Goal: Contribute content: Contribute content

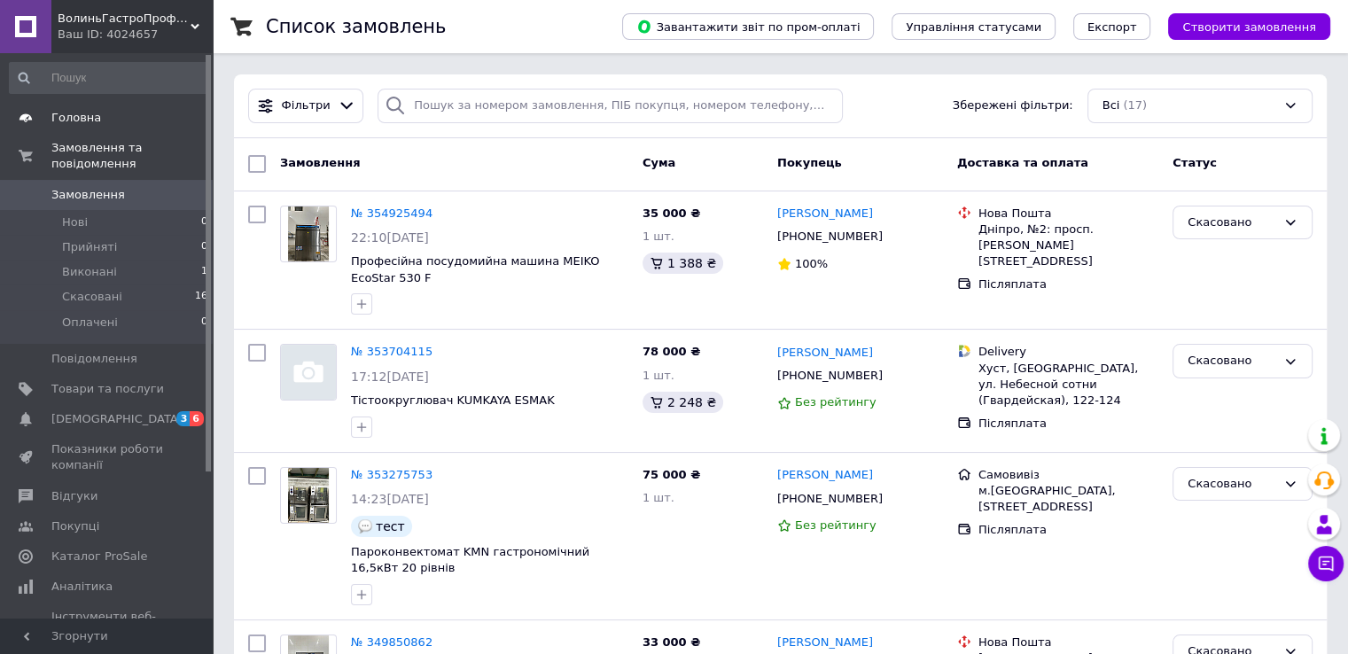
click at [105, 118] on span "Головна" at bounding box center [107, 118] width 113 height 16
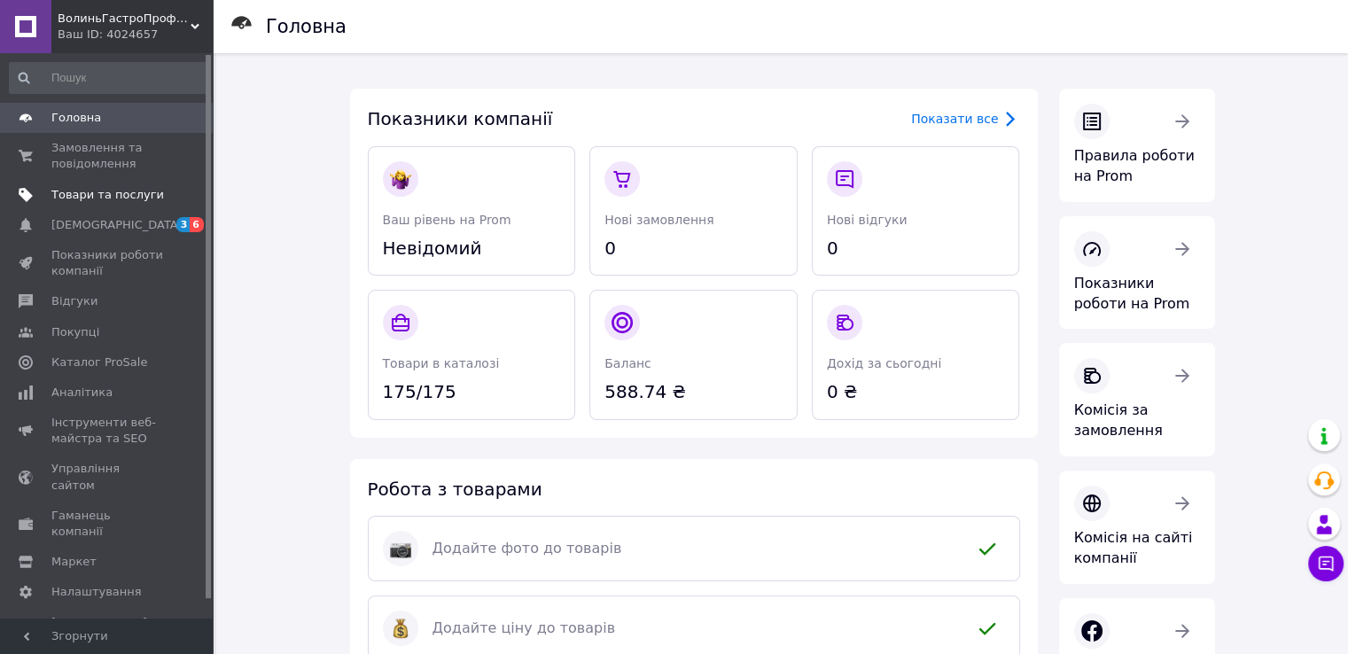
click at [93, 196] on span "Товари та послуги" at bounding box center [107, 195] width 113 height 16
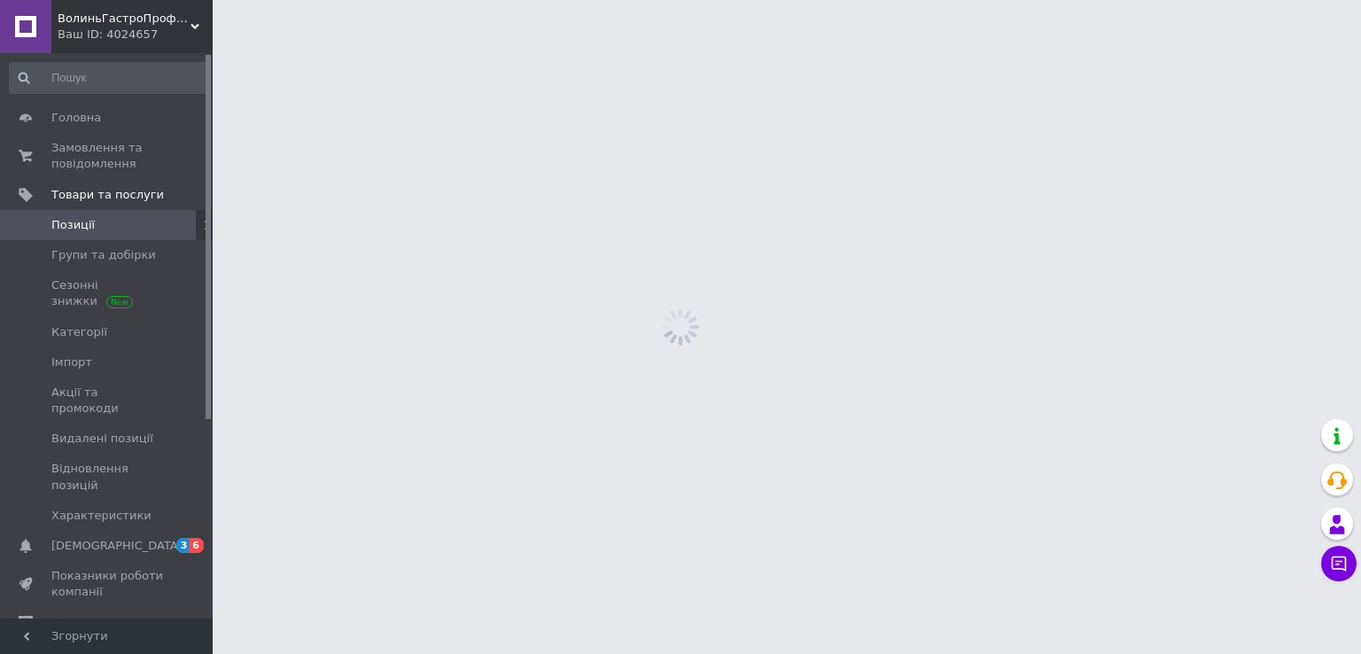
click at [102, 221] on span "Позиції" at bounding box center [107, 225] width 113 height 16
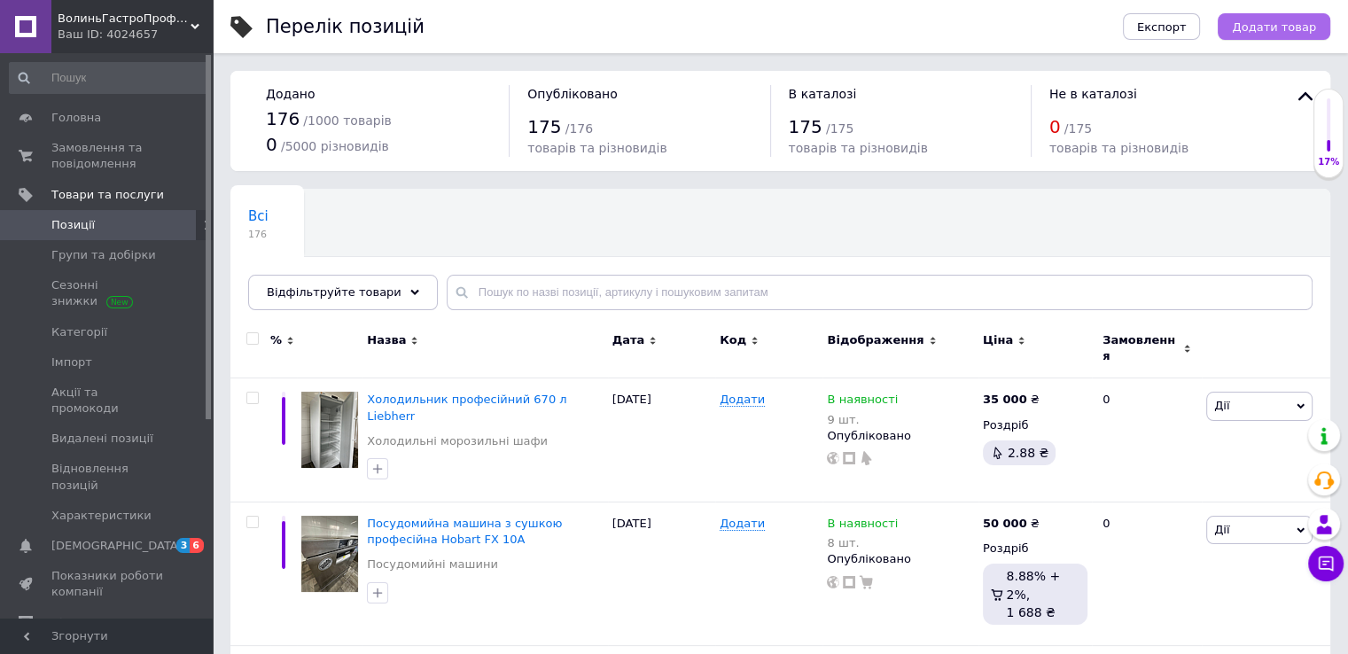
click at [1276, 30] on span "Додати товар" at bounding box center [1274, 26] width 84 height 13
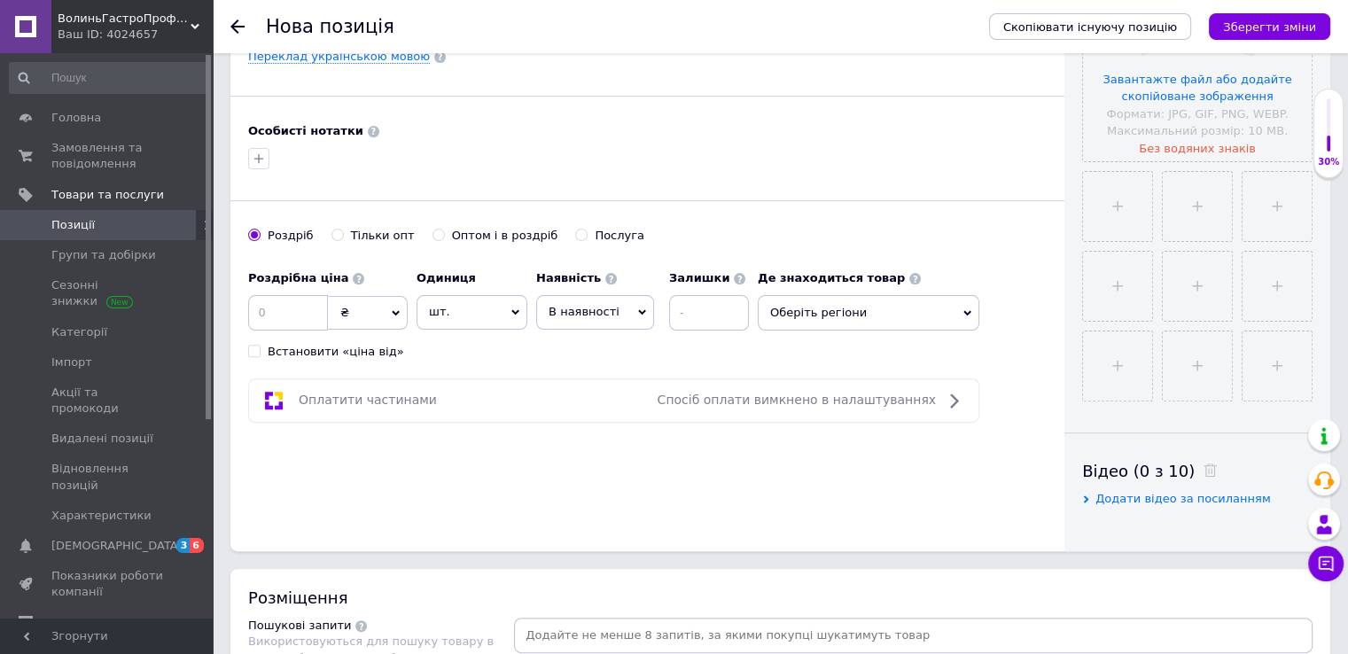
scroll to position [620, 0]
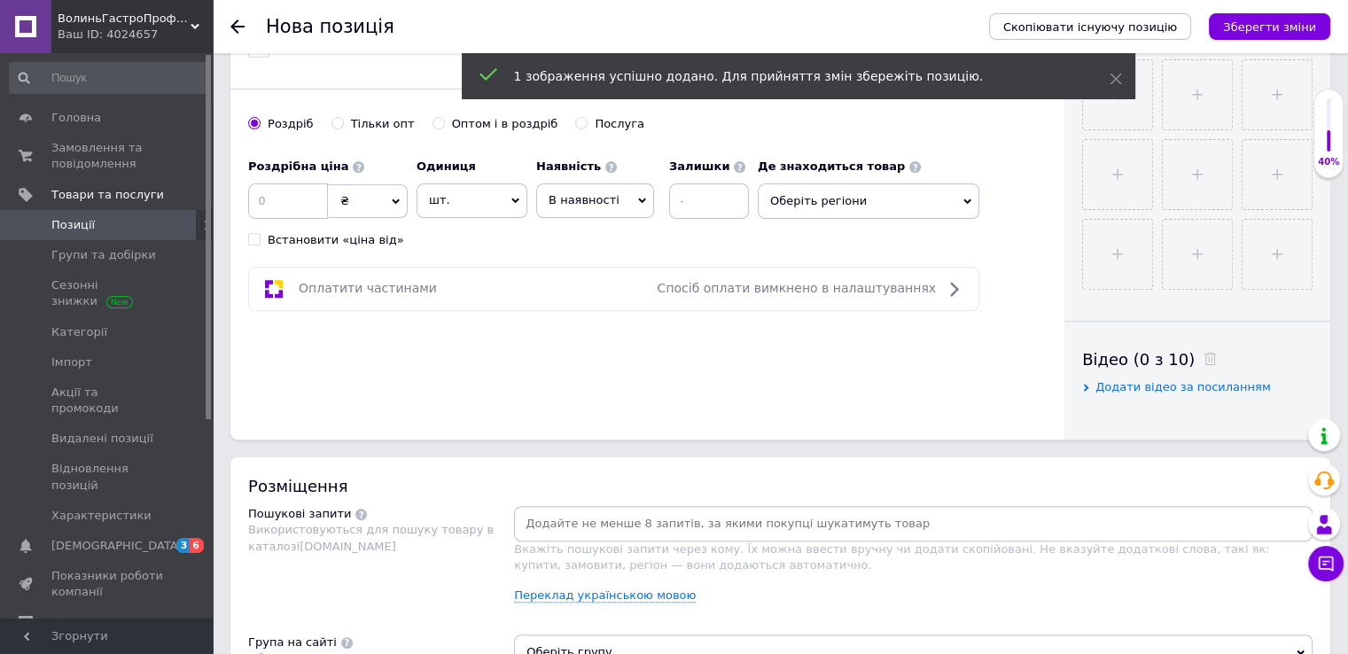
click at [1045, 274] on div "Оплатити частинами Спосіб оплати вимкнено в налаштуваннях" at bounding box center [647, 289] width 799 height 44
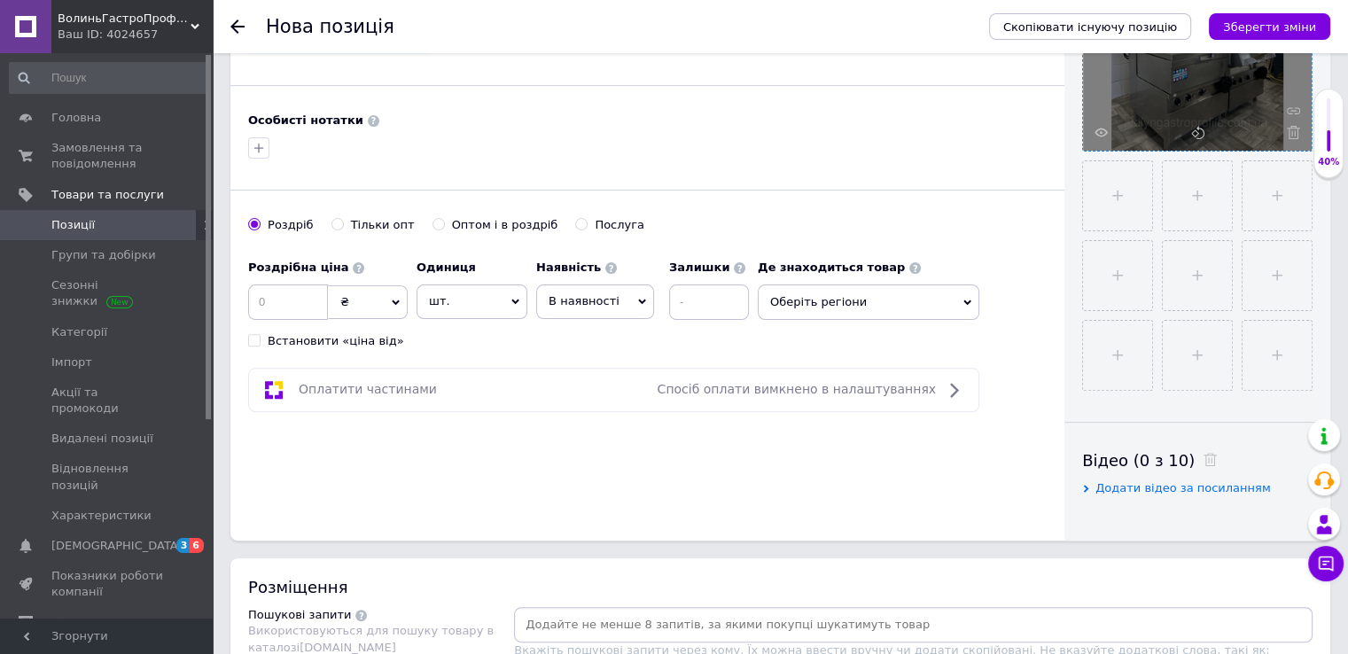
scroll to position [443, 0]
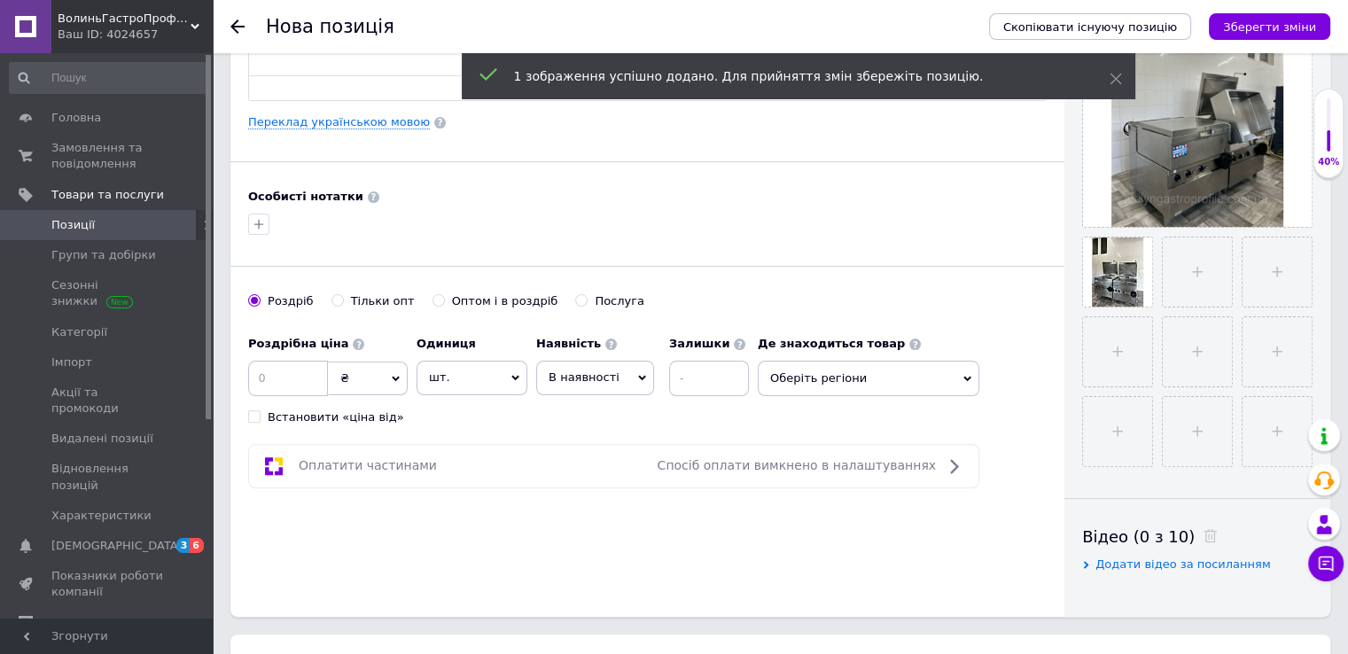
drag, startPoint x: 1048, startPoint y: 287, endPoint x: 1066, endPoint y: 287, distance: 18.6
click at [1048, 287] on div "Основна інформація Назва позиції (Російська) ✱ Код/Артикул Опис (Російська) ✱ Р…" at bounding box center [647, 122] width 834 height 989
click at [1049, 335] on div "Основна інформація Назва позиції (Російська) ✱ Код/Артикул Опис (Російська) ✱ Р…" at bounding box center [647, 122] width 834 height 989
click at [1046, 303] on div "[PERSON_NAME] опт Оптом і в роздріб Послуга" at bounding box center [647, 310] width 799 height 34
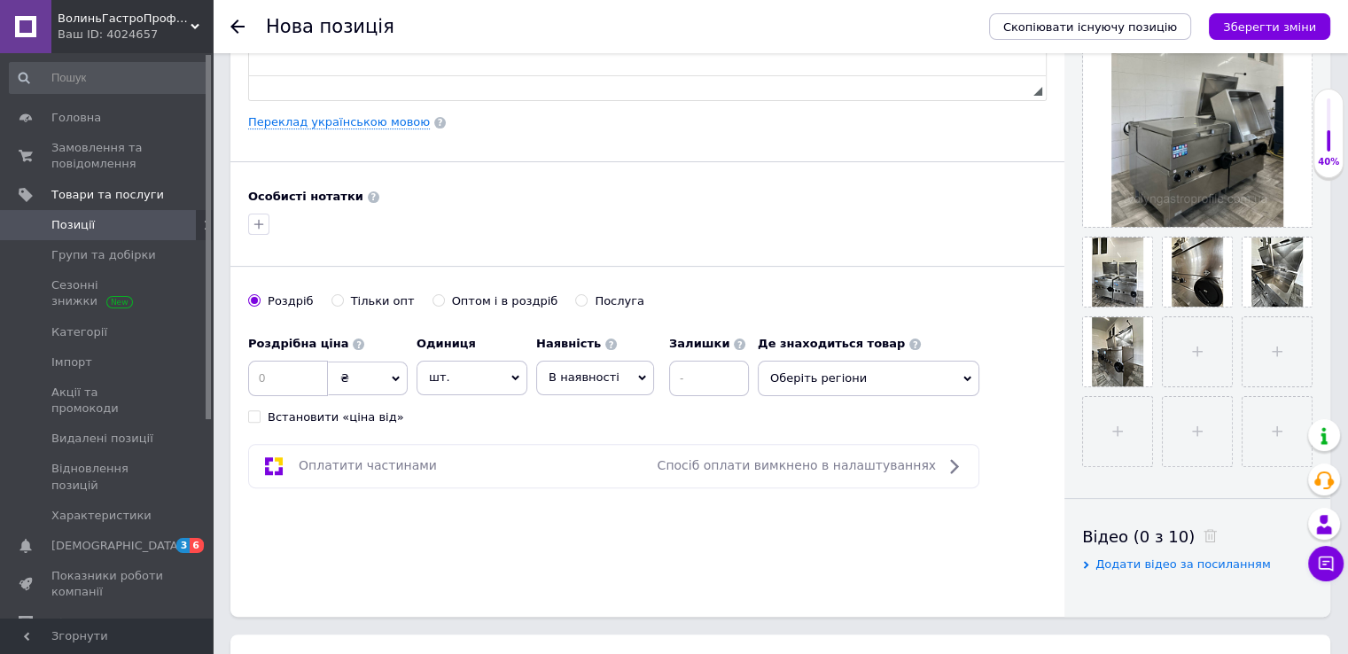
click at [1054, 347] on div "Основна інформація Назва позиції (Російська) ✱ Код/Артикул Опис (Російська) ✱ Р…" at bounding box center [647, 122] width 834 height 989
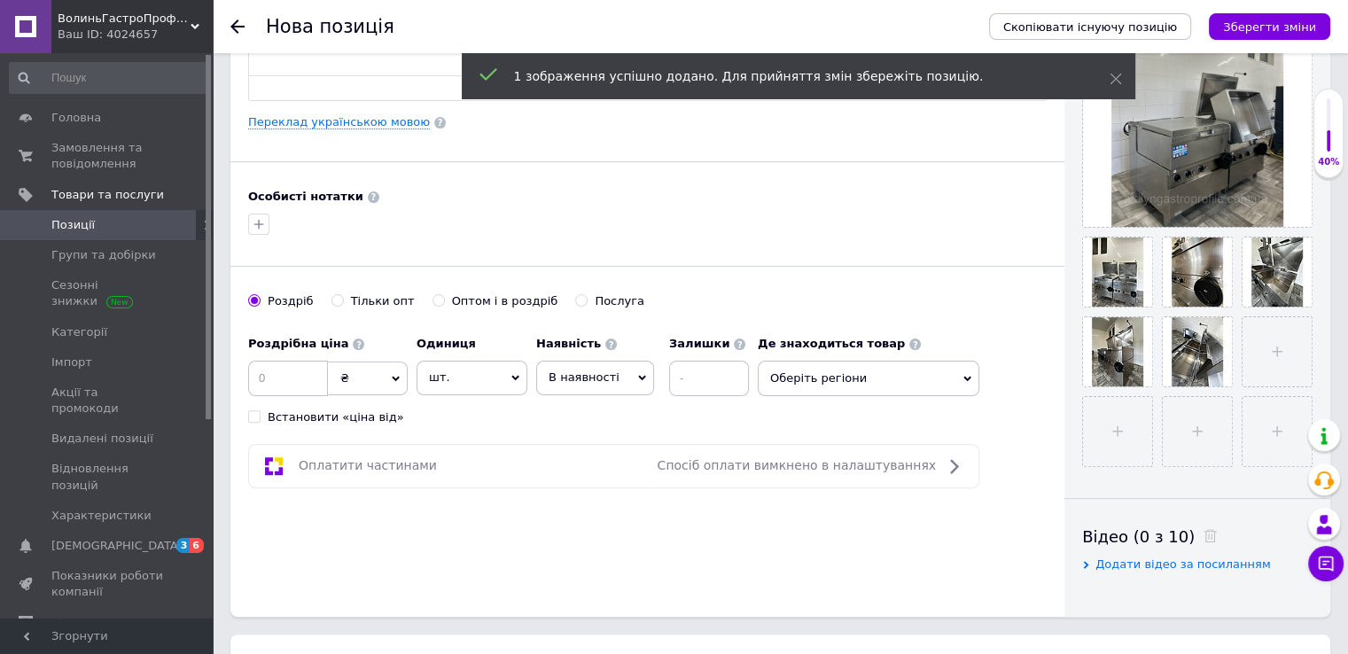
click at [1046, 373] on div "Основна інформація Назва позиції (Російська) ✱ Код/Артикул Опис (Російська) ✱ Р…" at bounding box center [647, 122] width 834 height 989
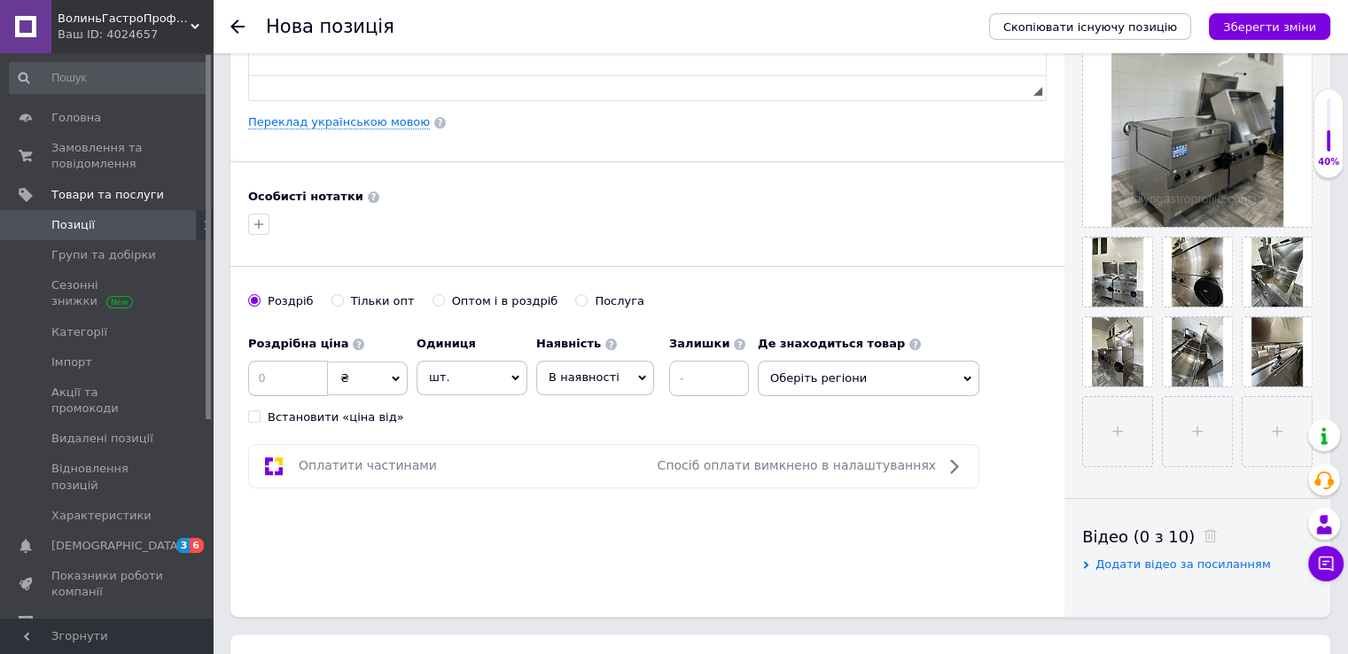
click at [1046, 355] on div "Основна інформація Назва позиції (Російська) ✱ Код/Артикул Опис (Російська) ✱ Р…" at bounding box center [647, 122] width 834 height 989
click at [1046, 441] on div "Основна інформація Назва позиції (Російська) ✱ Код/Артикул Опис (Російська) ✱ Р…" at bounding box center [647, 122] width 834 height 989
drag, startPoint x: 1043, startPoint y: 507, endPoint x: 1055, endPoint y: 504, distance: 11.8
click at [1043, 507] on div "Основна інформація Назва позиції (Російська) ✱ Код/Артикул Опис (Російська) ✱ Р…" at bounding box center [647, 122] width 834 height 989
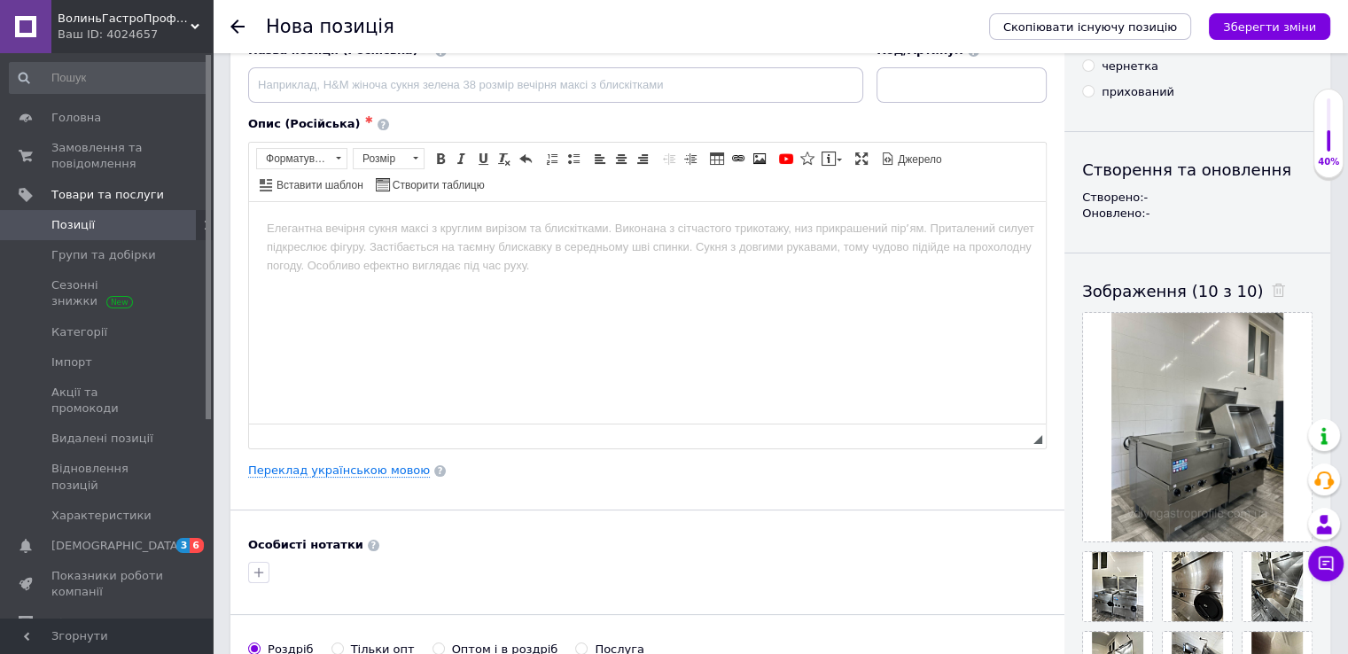
scroll to position [0, 0]
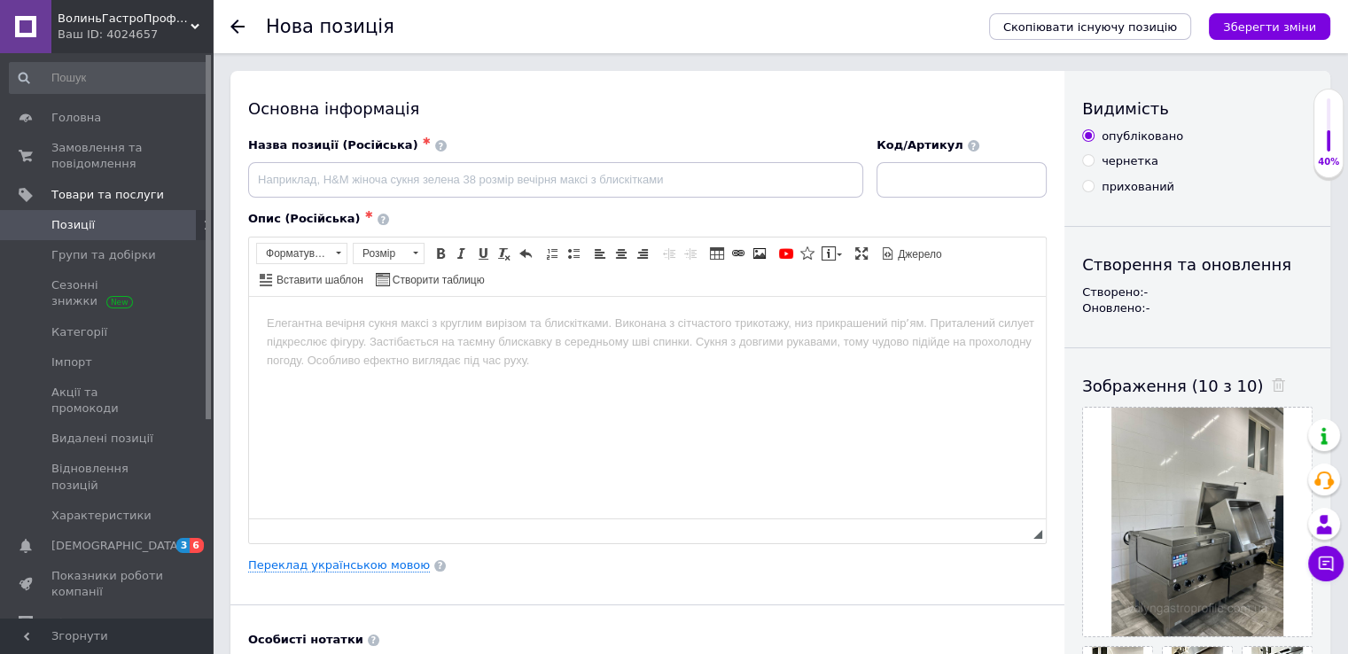
click at [283, 324] on body "Редактор, ABEB0DA8-9EA0-48F6-A5FF-8904D735BBEE" at bounding box center [647, 323] width 761 height 19
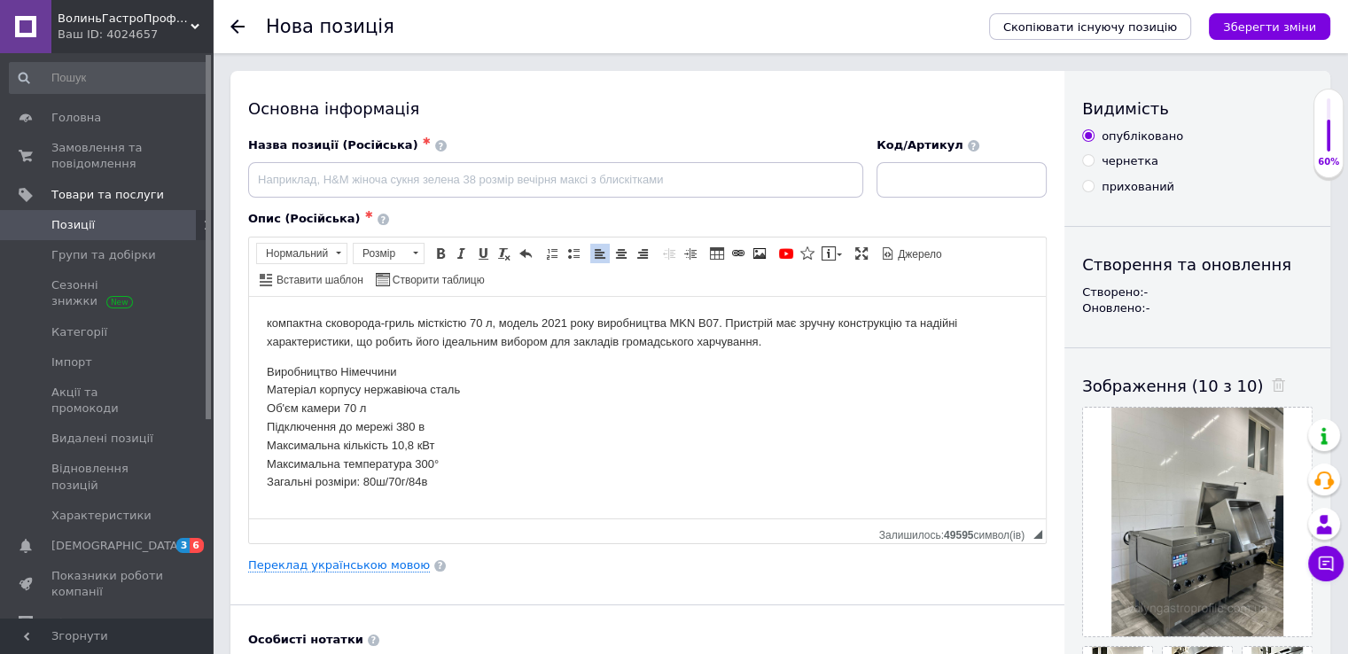
click at [275, 322] on p "компактна сковорода-гриль місткістю 70 л, модель 2021 року виробництва MKN B07.…" at bounding box center [647, 332] width 761 height 37
click at [277, 189] on input at bounding box center [555, 179] width 615 height 35
click at [456, 175] on input "[PERSON_NAME] перекидна компактна 70л 2021 р в" at bounding box center [555, 179] width 615 height 35
click at [454, 178] on input "Сковорода перекидна компактна 70л / 2021 р [PERSON_NAME]" at bounding box center [555, 179] width 615 height 35
click at [473, 175] on input "Сковорода перекидна компактна 70л / 2021 р [PERSON_NAME]" at bounding box center [555, 179] width 615 height 35
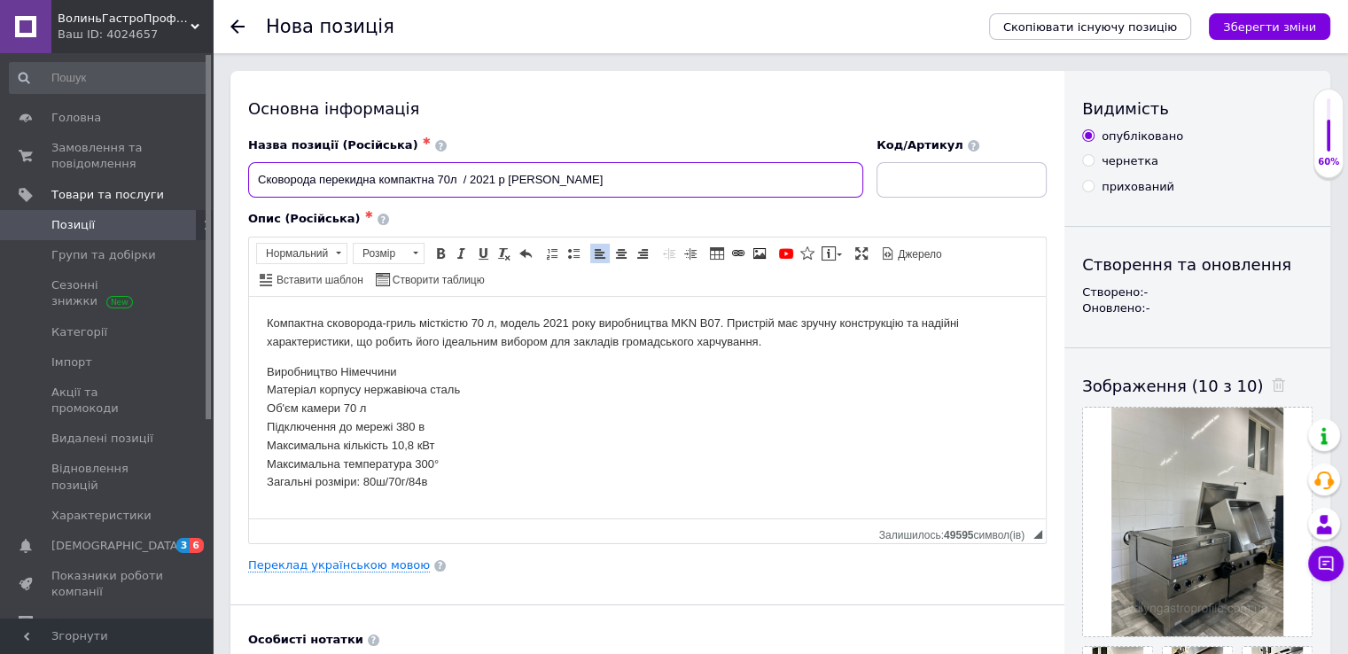
click at [535, 182] on input "Сковорода перекидна компактна 70л / 2021 р [PERSON_NAME]" at bounding box center [555, 179] width 615 height 35
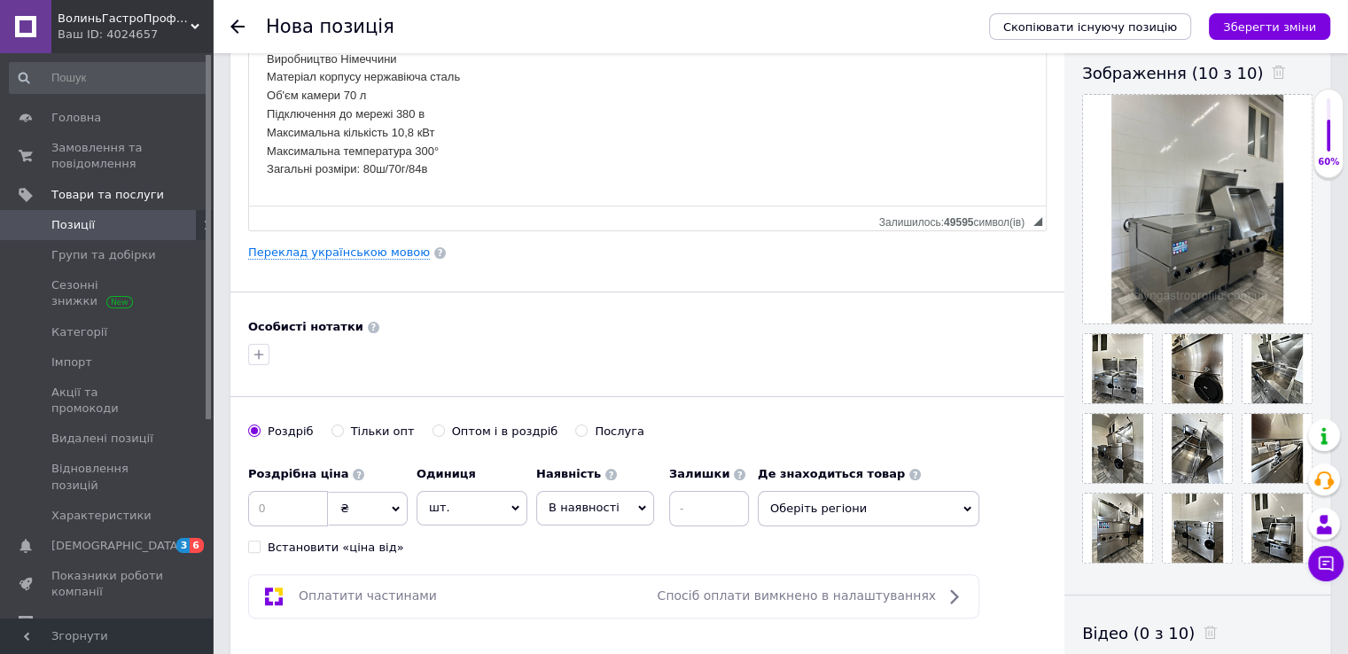
scroll to position [355, 0]
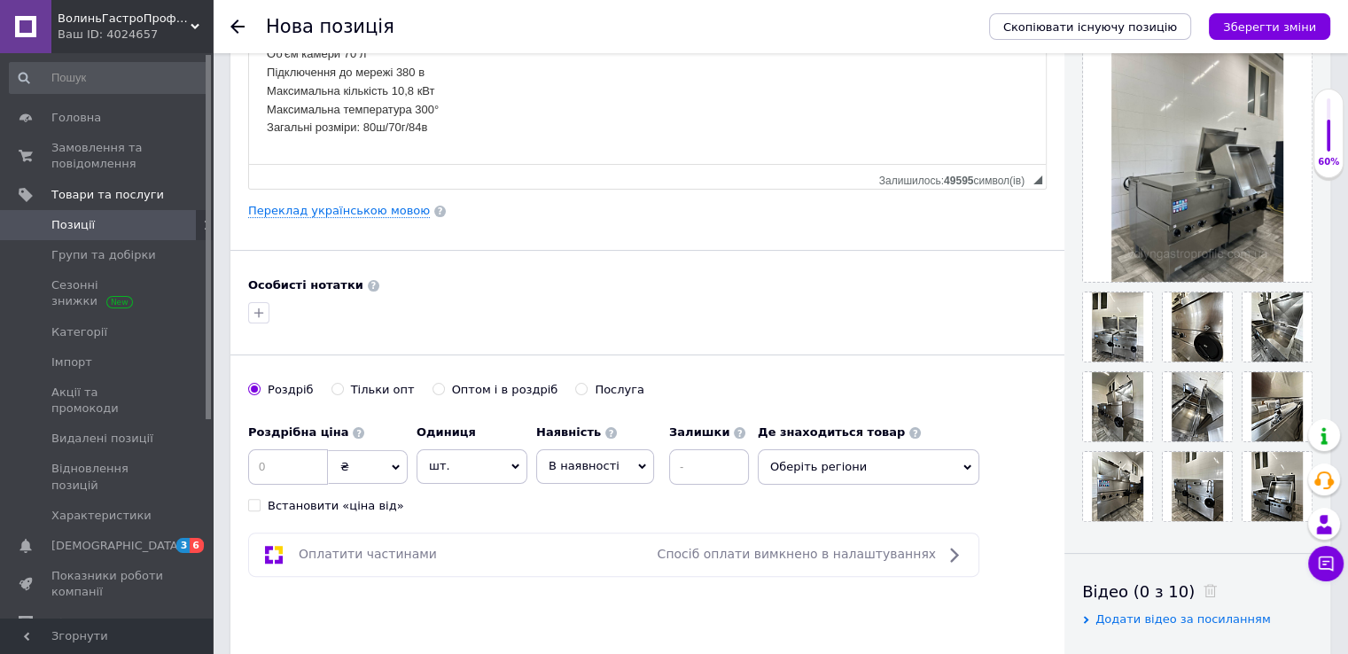
type input "Сковорода перекидна компактна 70л / 2021 р в MKN"
click at [255, 458] on input at bounding box center [288, 466] width 80 height 35
type input "75000"
click at [688, 455] on input at bounding box center [709, 466] width 80 height 35
type input "4"
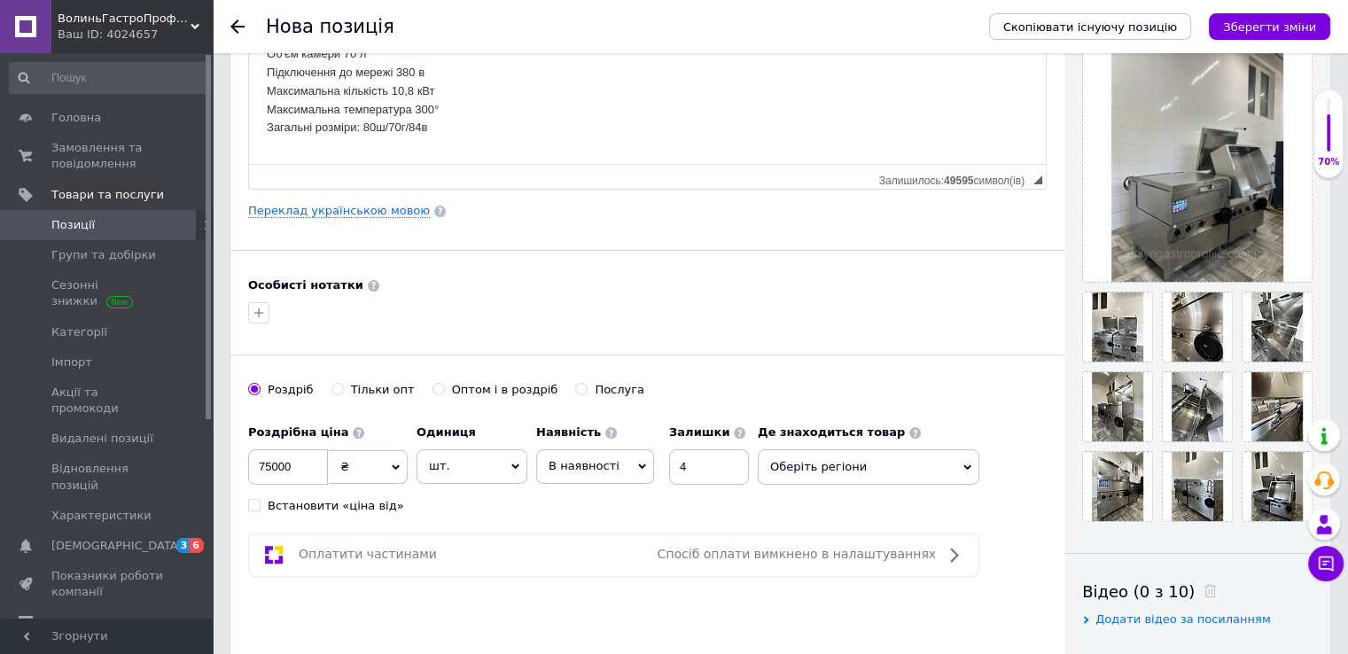
click at [823, 467] on span "Оберіть регіони" at bounding box center [869, 466] width 222 height 35
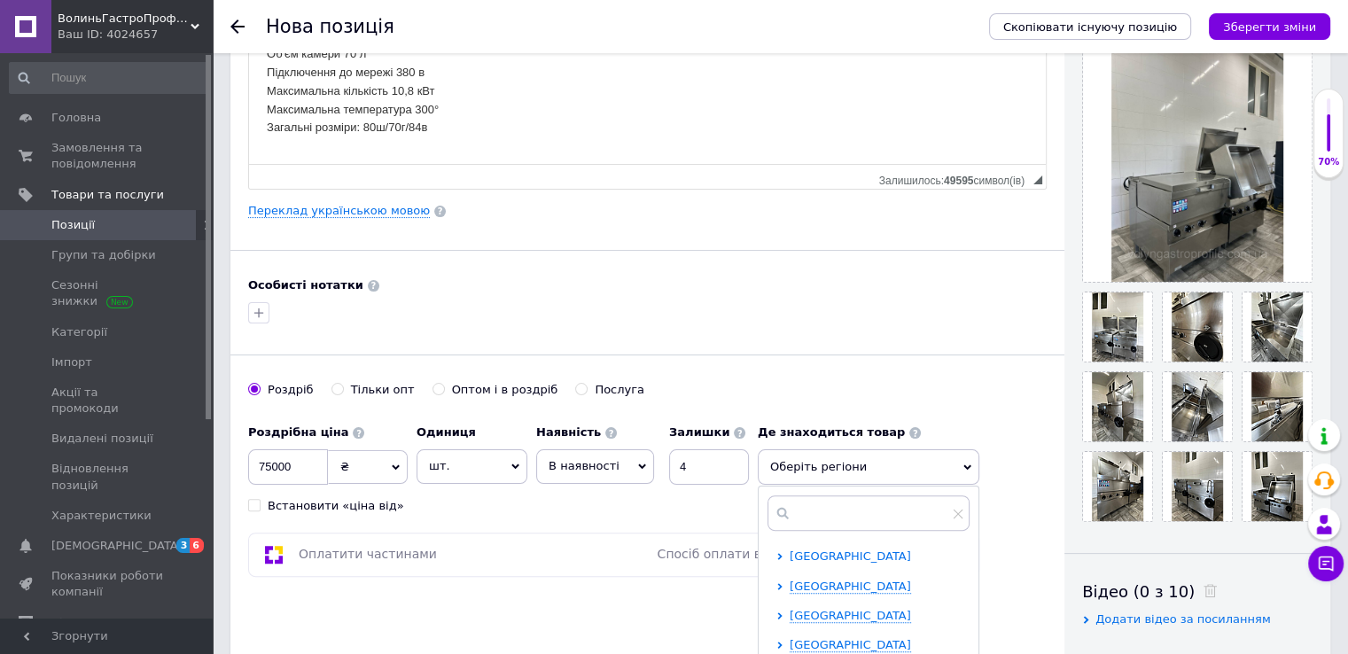
click at [843, 557] on span "[GEOGRAPHIC_DATA]" at bounding box center [850, 556] width 121 height 13
click at [848, 582] on span "[GEOGRAPHIC_DATA]" at bounding box center [881, 586] width 121 height 13
checkbox input "true"
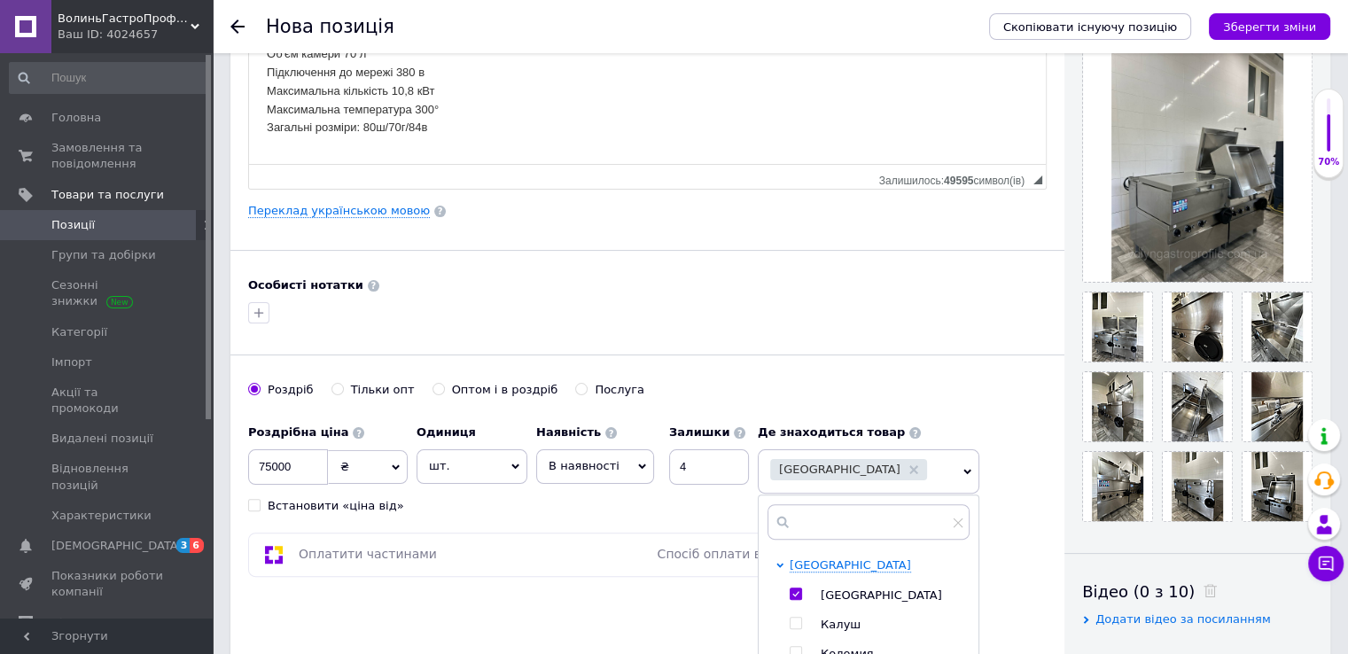
click at [696, 581] on div "Основна інформація Назва позиції (Російська) ✱ Сковорода перекидна компактна 70…" at bounding box center [647, 193] width 834 height 955
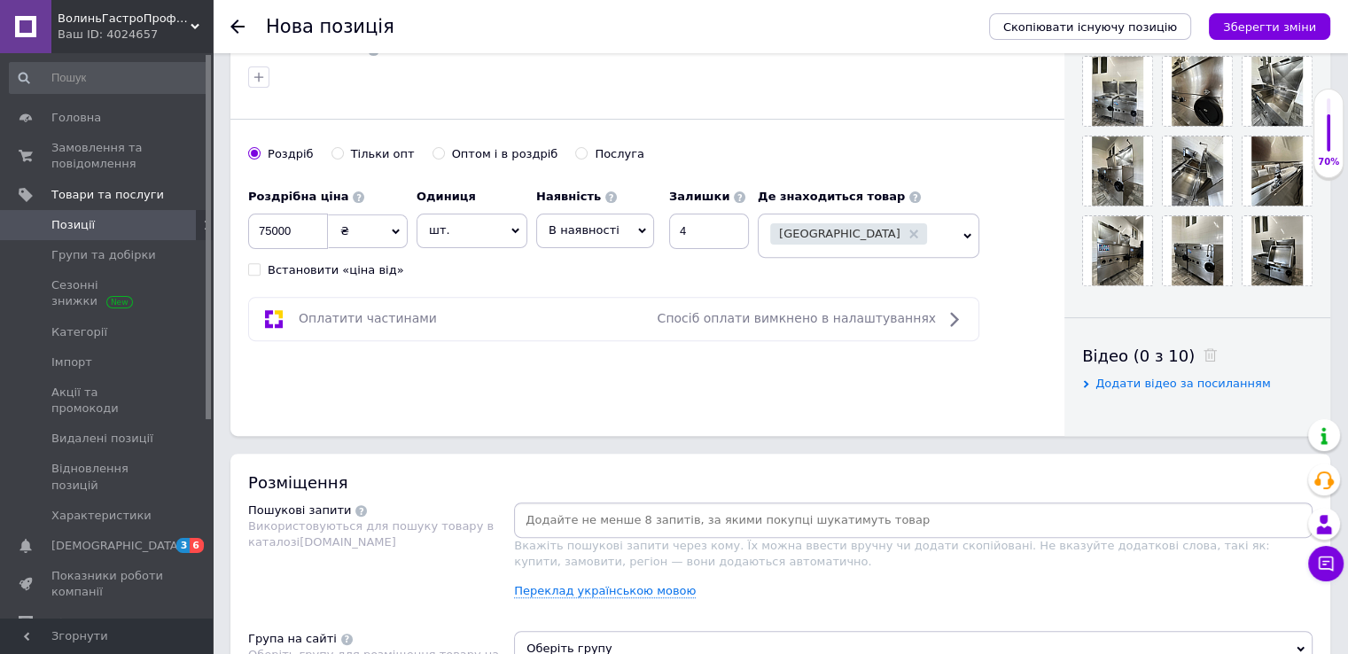
scroll to position [620, 0]
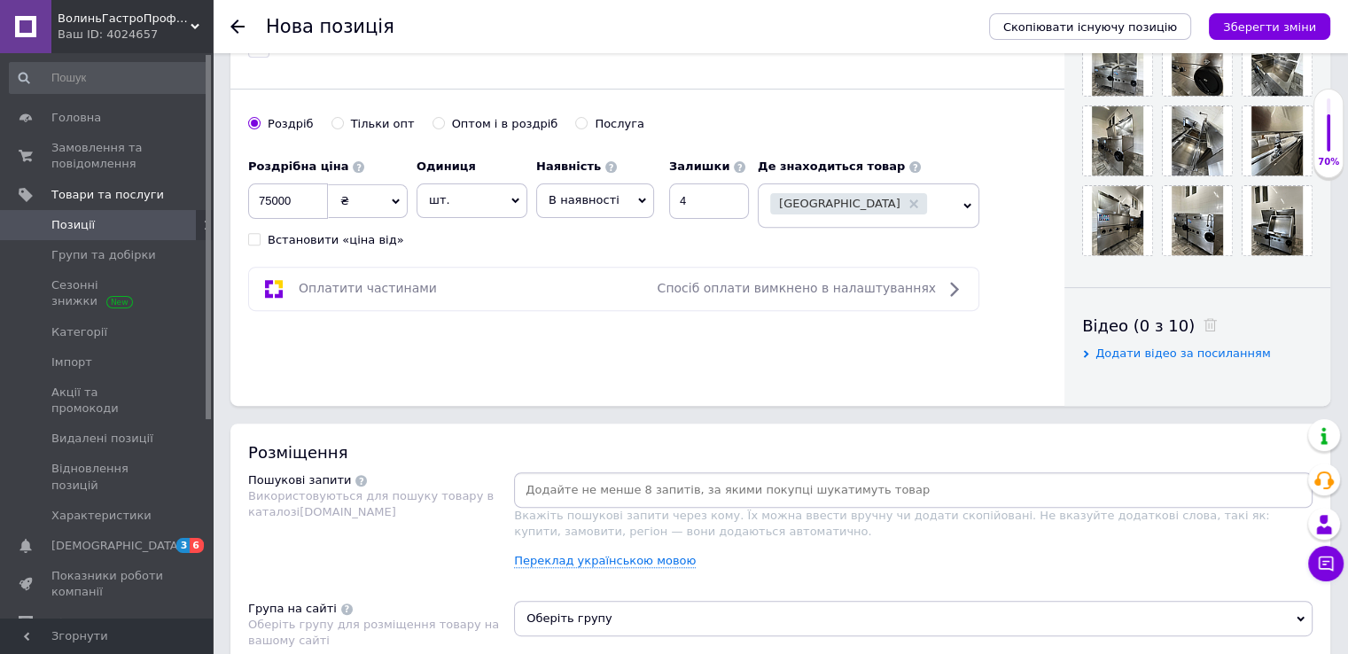
click at [549, 485] on input at bounding box center [914, 490] width 792 height 27
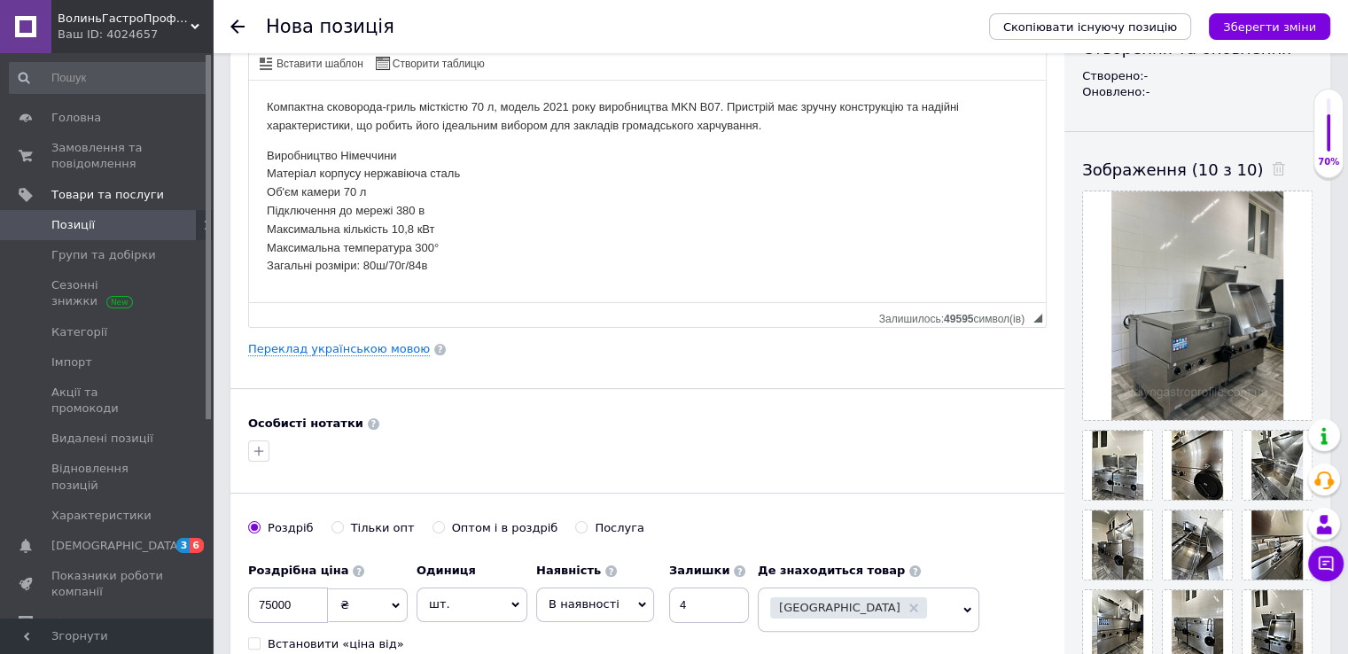
scroll to position [0, 0]
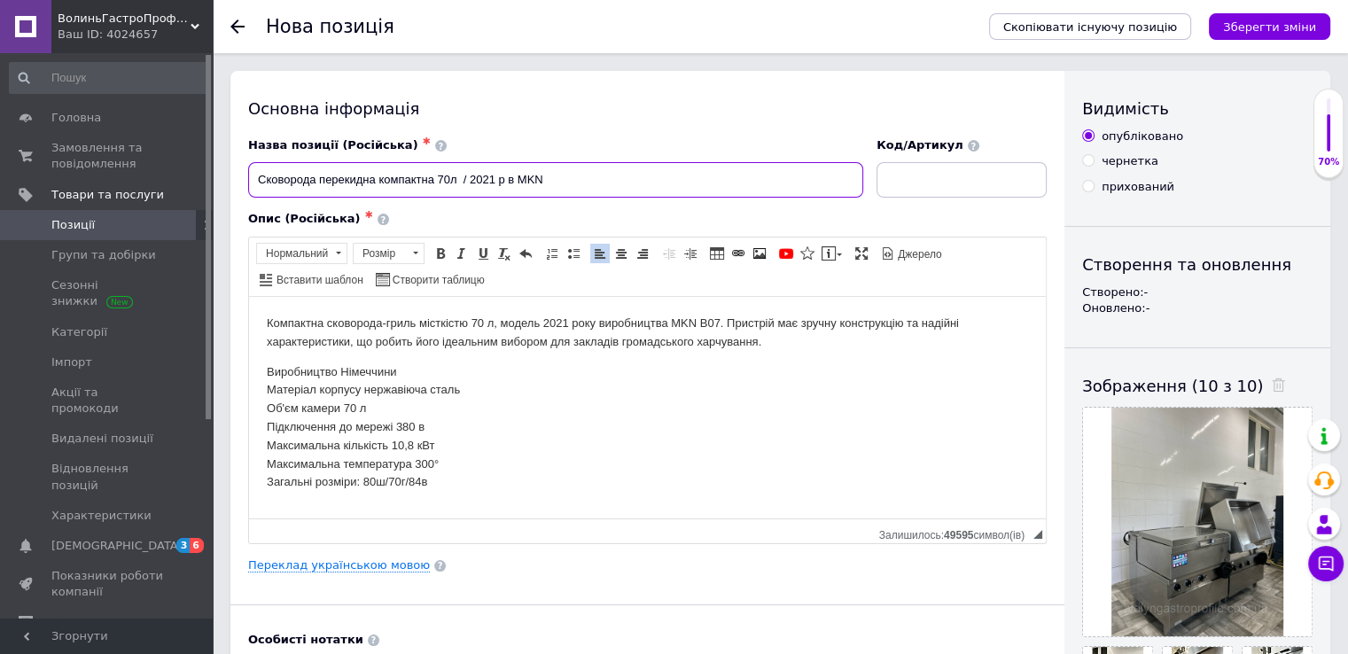
drag, startPoint x: 460, startPoint y: 177, endPoint x: 256, endPoint y: 185, distance: 204.0
click at [256, 185] on input "Сковорода перекидна компактна 70л / 2021 р в MKN" at bounding box center [555, 179] width 615 height 35
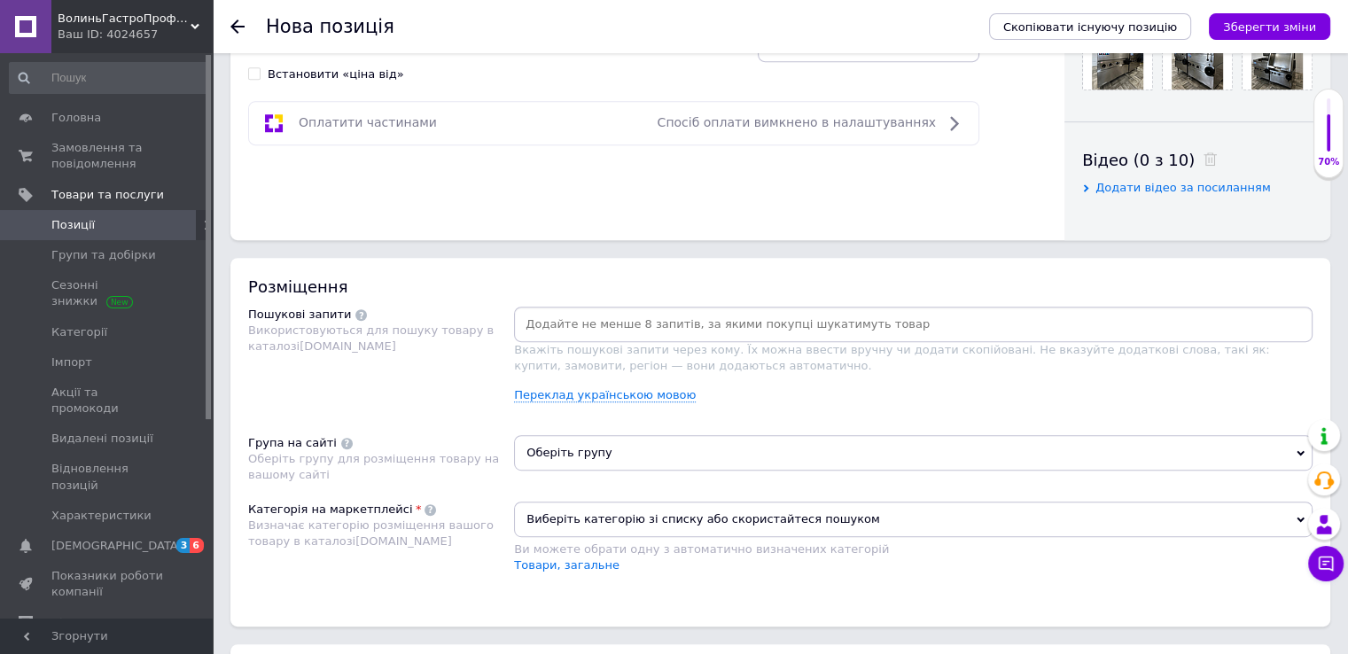
scroll to position [798, 0]
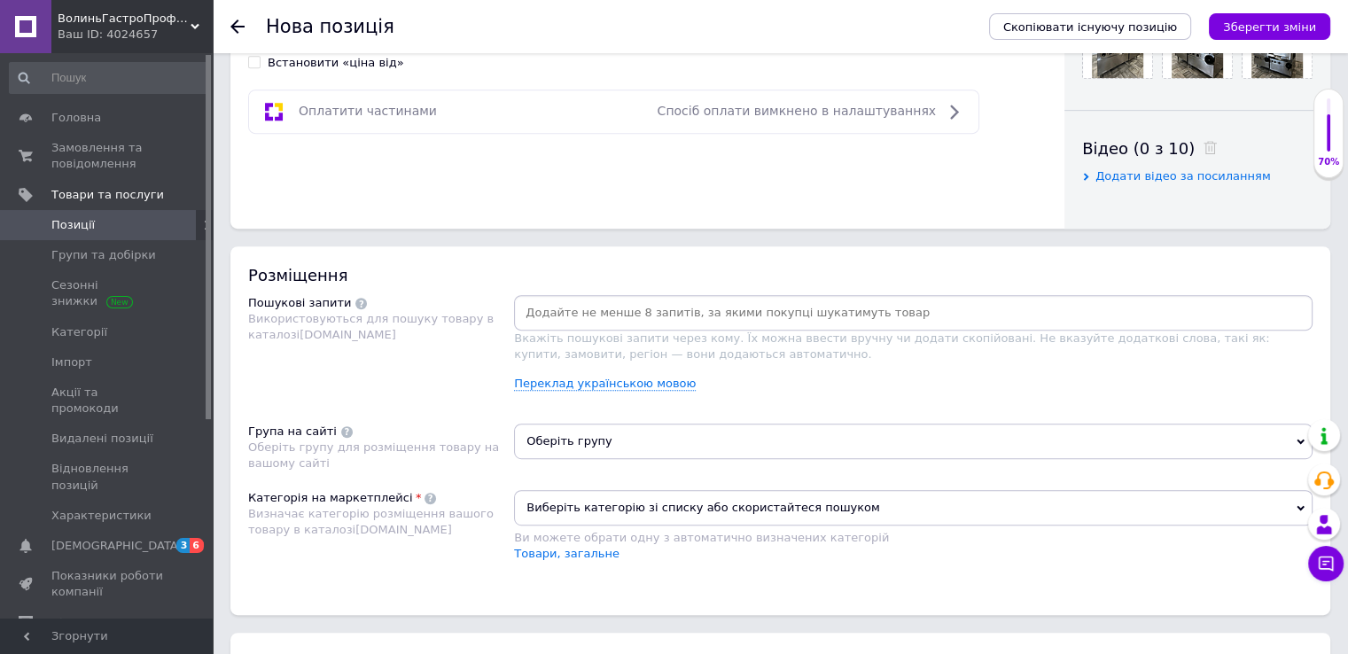
click at [528, 304] on input at bounding box center [914, 313] width 792 height 27
paste input "[PERSON_NAME] перекидна компактна 70л"
type input "[PERSON_NAME] перекидна компактна 70л"
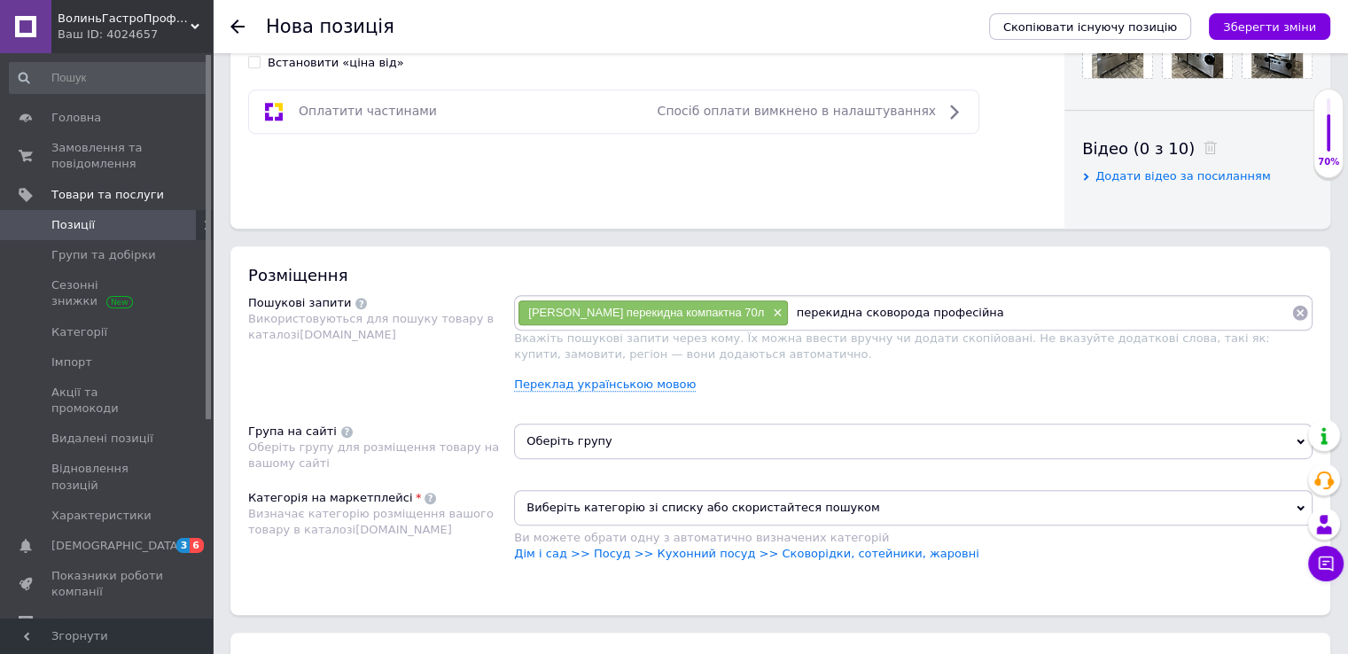
type input "перекидна сковорода професійна"
type input "сковорода професійна 70 л"
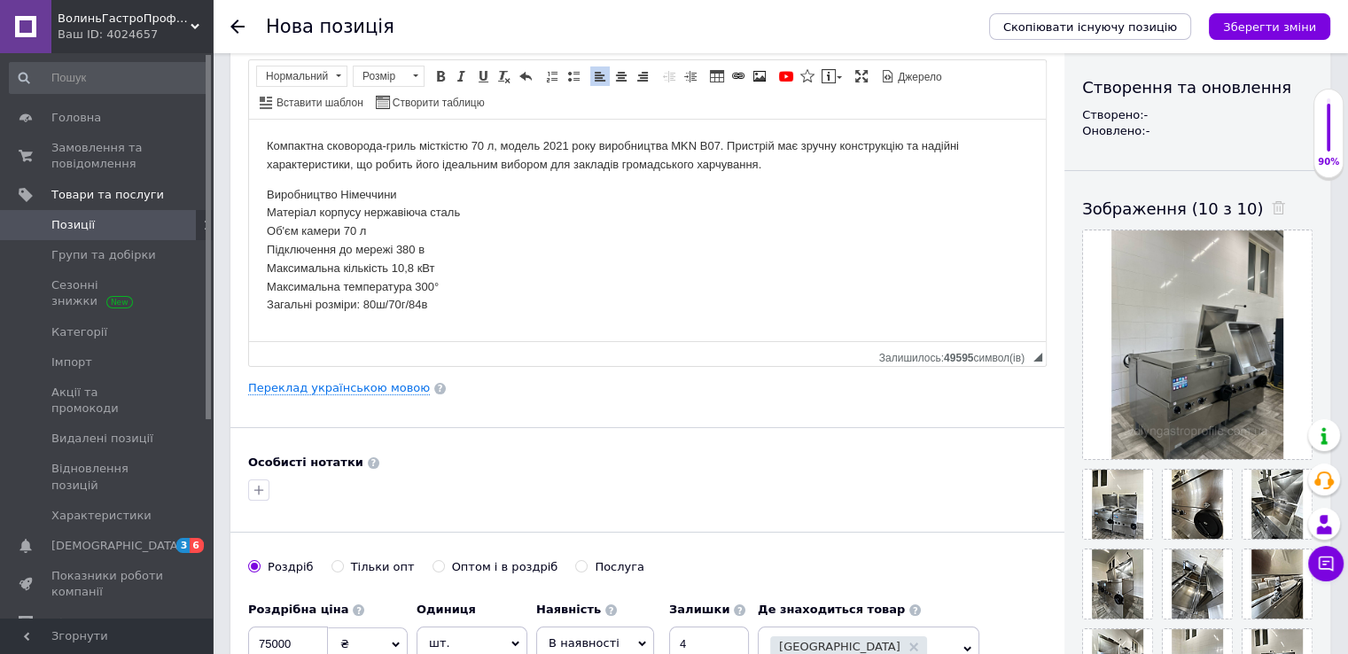
scroll to position [0, 0]
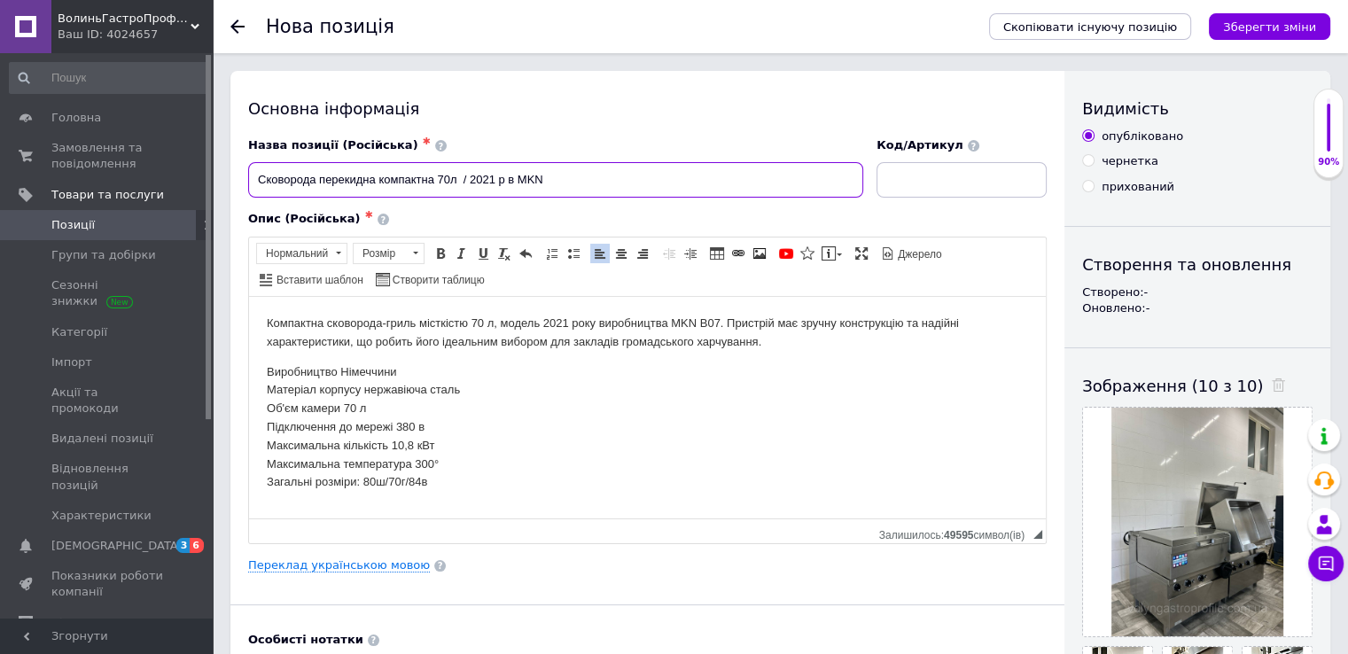
drag, startPoint x: 565, startPoint y: 175, endPoint x: 242, endPoint y: 181, distance: 322.7
click at [242, 181] on div "Назва позиції (Російська) ✱ Сковорода перекидна компактна 70л / 2021 р в MKN" at bounding box center [556, 168] width 628 height 74
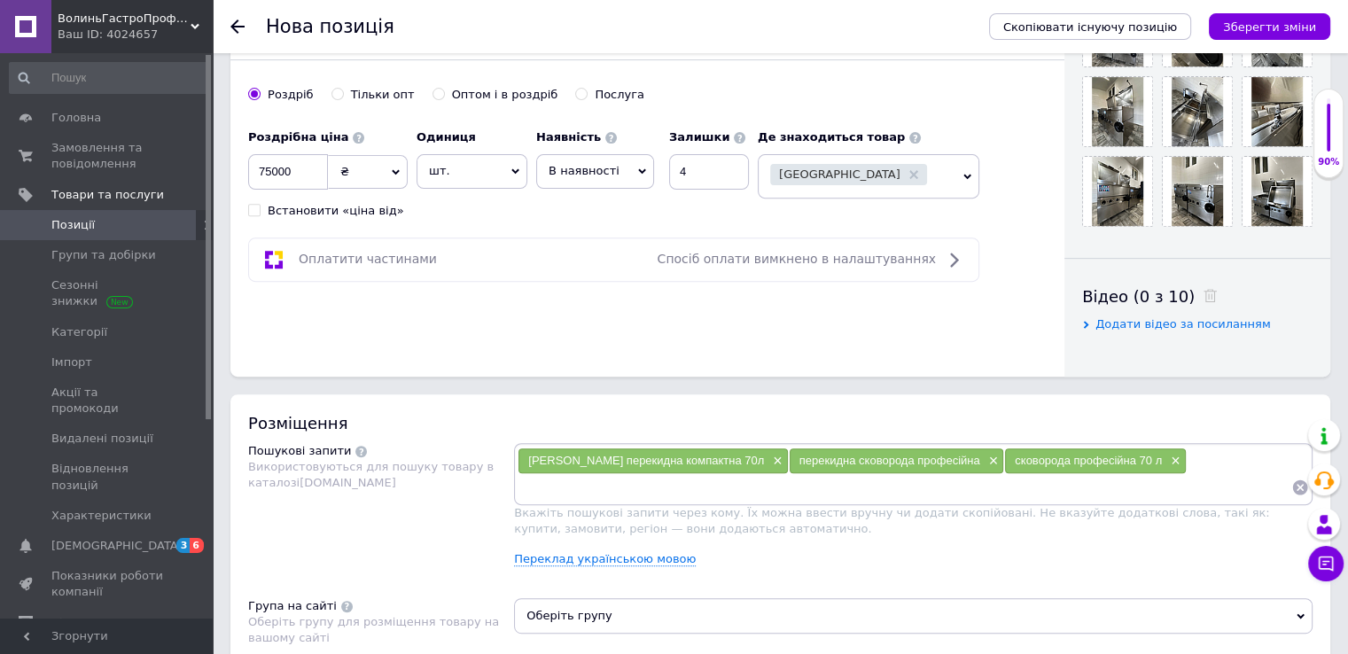
scroll to position [798, 0]
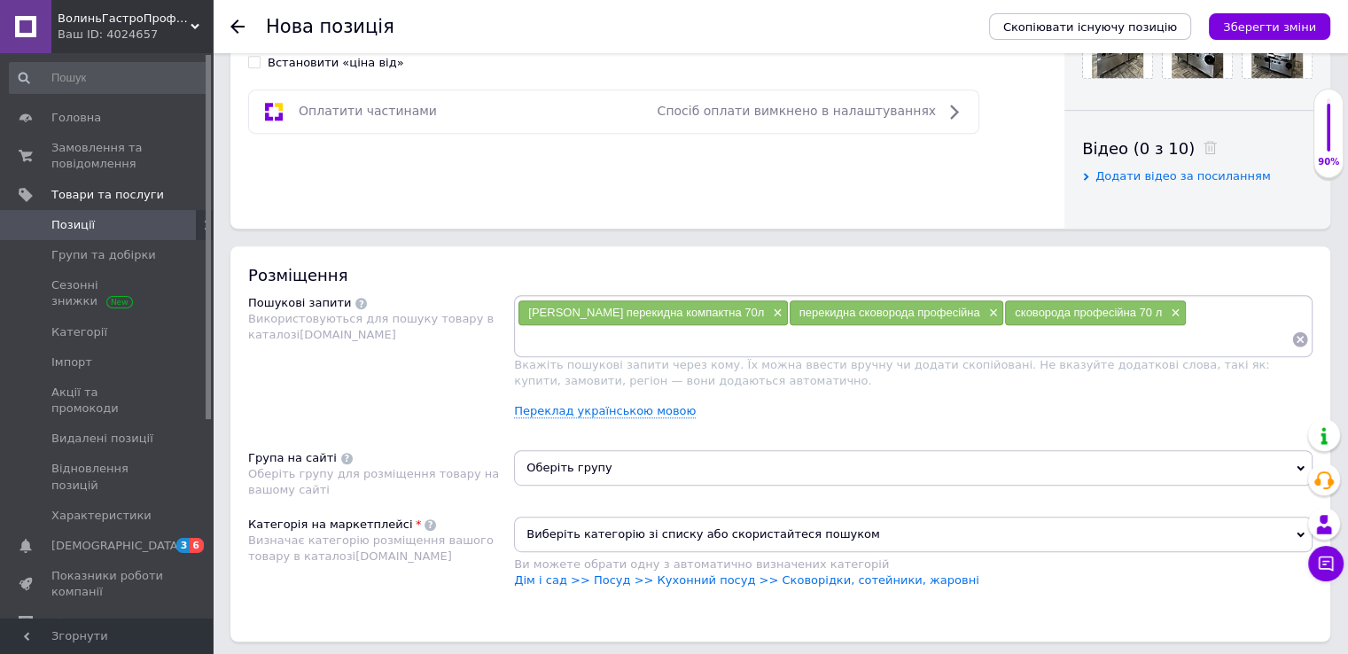
click at [1182, 318] on div "Сковорода перекидна компактна 70л × перекидна сковорода професійна × сковорода …" at bounding box center [914, 326] width 792 height 53
click at [537, 341] on input at bounding box center [905, 339] width 774 height 27
paste input "Сковорода перекидна компактна 70л / 2021 р в MKN"
type input "Сковорода перекидна компактна 70л / 2021 р в MKN"
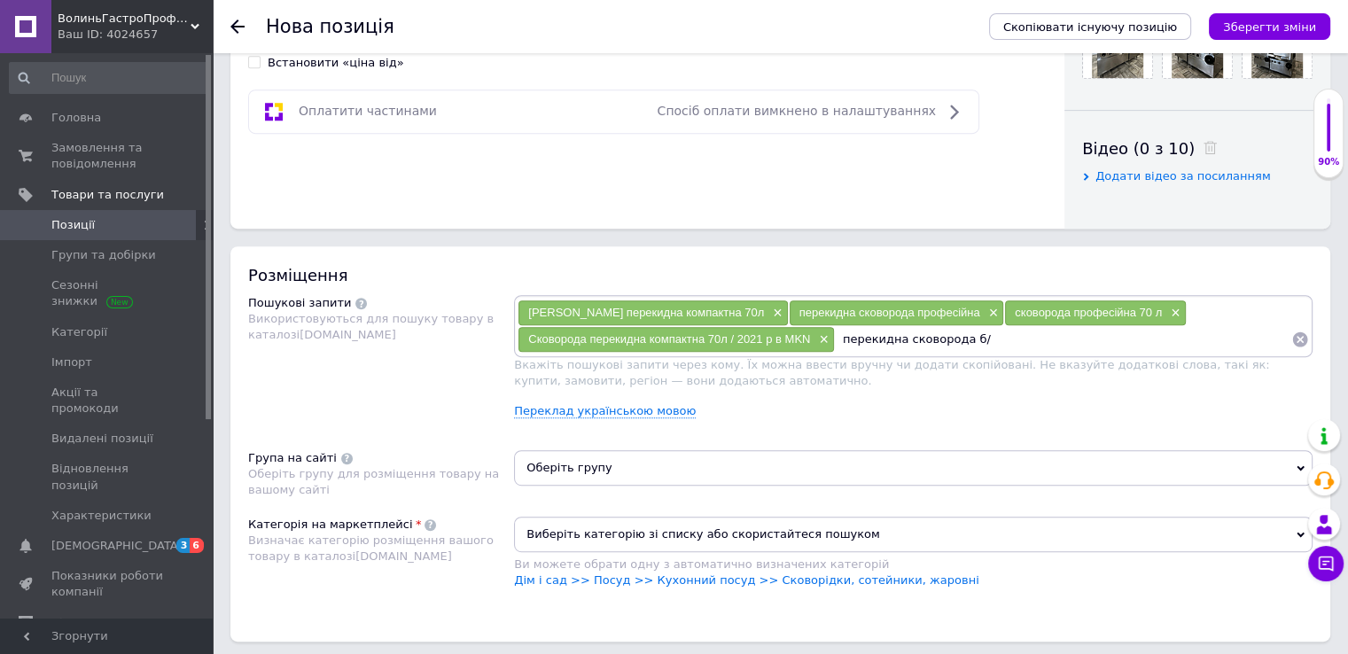
type input "перекидна сковорода б/у"
type input "професійне обладнання для кафе"
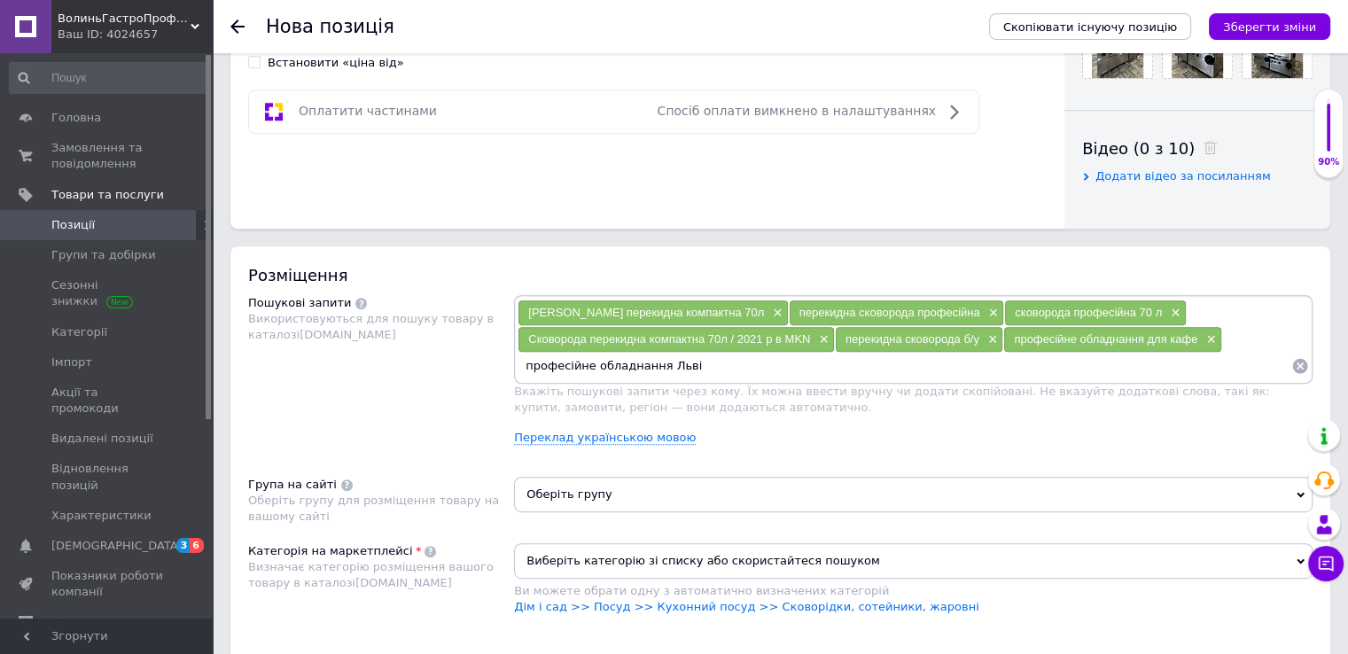
type input "професійне обладнання [GEOGRAPHIC_DATA]"
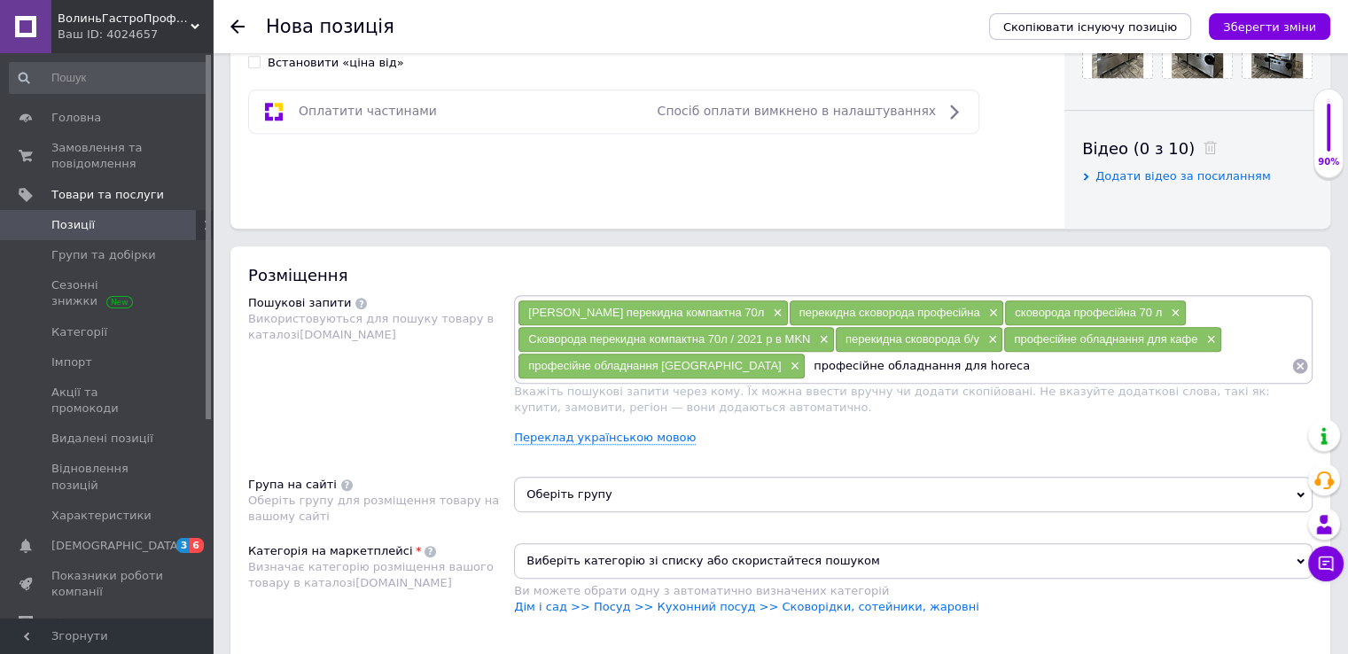
scroll to position [0, 0]
drag, startPoint x: 929, startPoint y: 370, endPoint x: 720, endPoint y: 377, distance: 209.3
click at [720, 377] on div "Сковорода перекидна компактна 70л × перекидна сковорода професійна × сковорода …" at bounding box center [913, 339] width 799 height 89
click at [923, 371] on input "професійне обладнання для horeca" at bounding box center [1049, 366] width 486 height 27
type input "професійне обладнання для horeca"
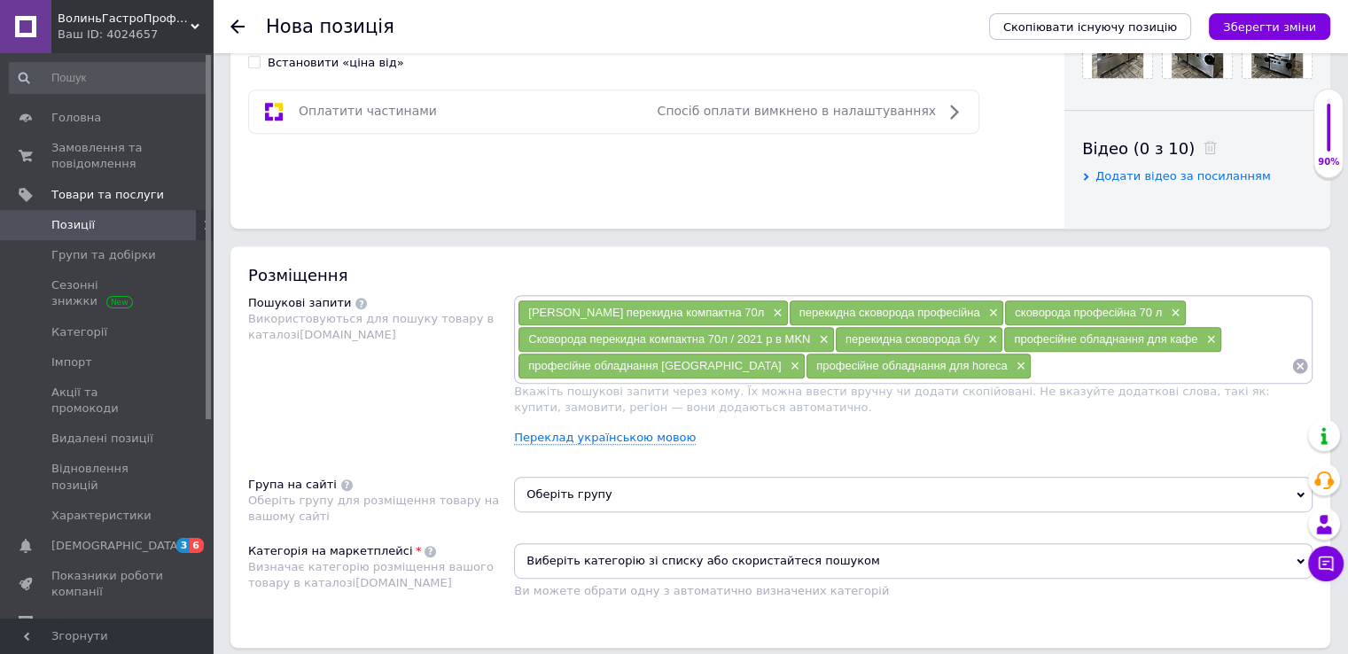
paste input "професійне обладнання для horeca"
type input "професійне обладнання для horeca [GEOGRAPHIC_DATA]"
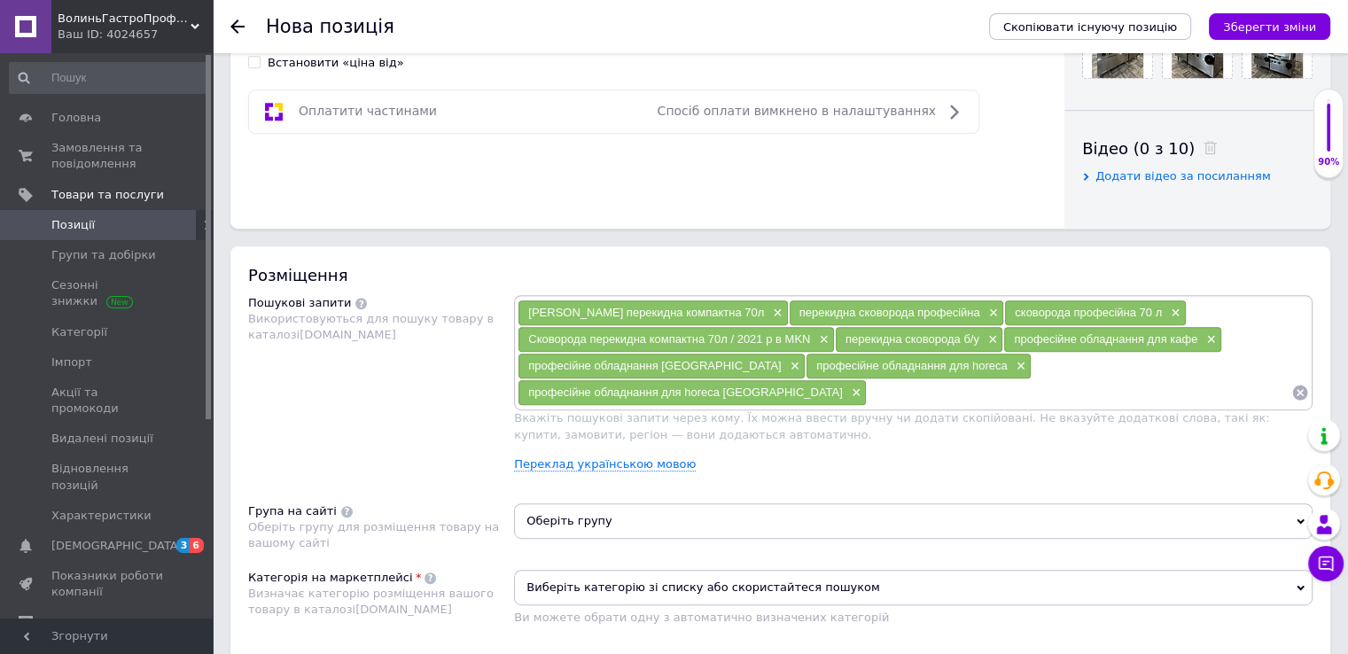
paste input "професійне обладнання для horeca"
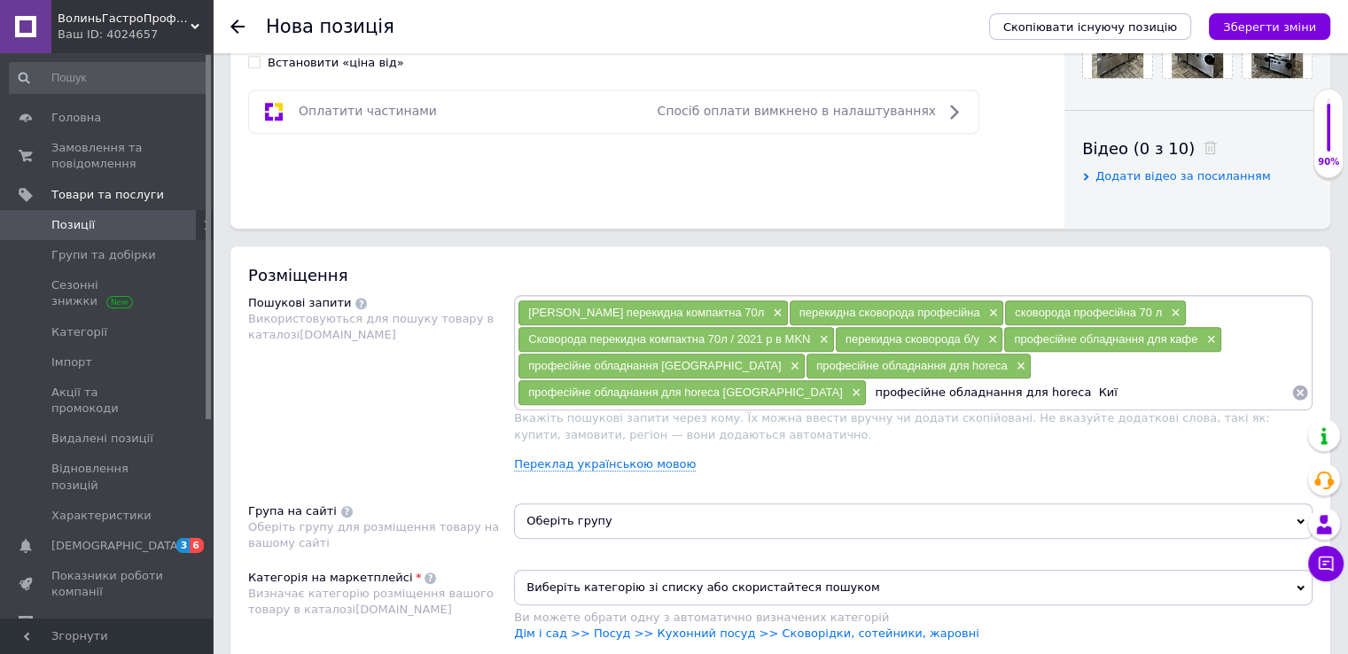
type input "професійне обладнання для horeca [GEOGRAPHIC_DATA]"
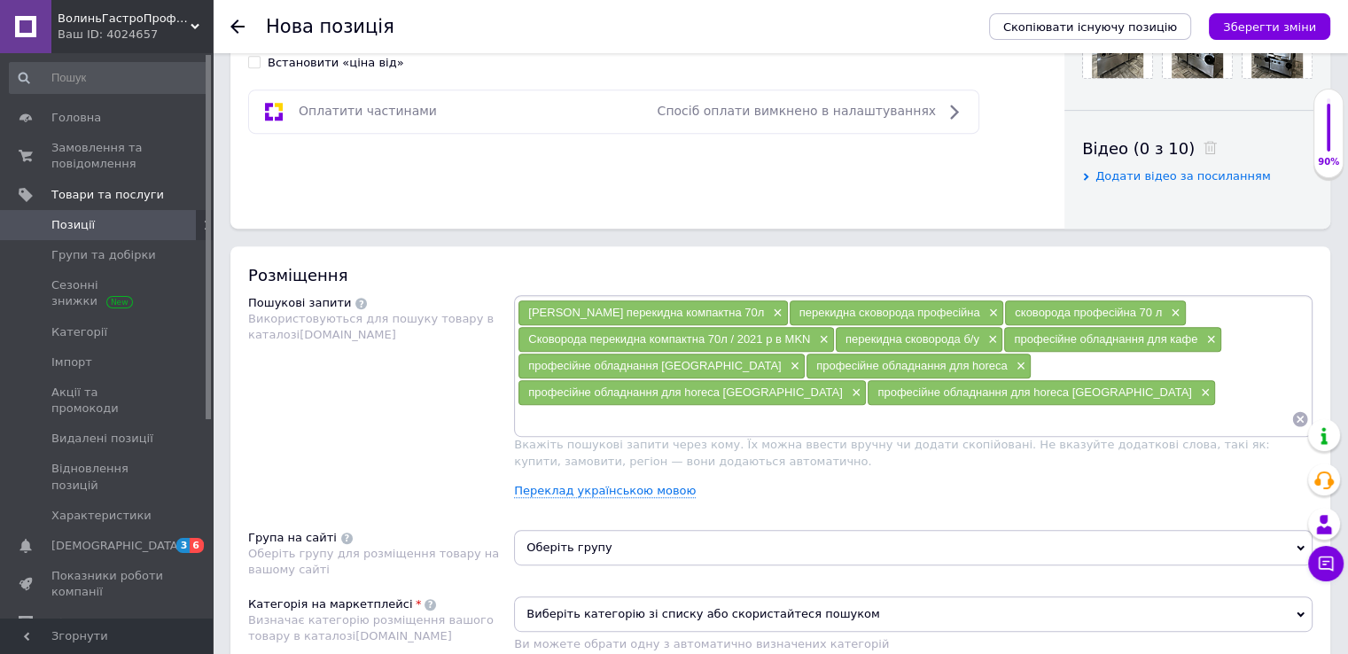
paste input "професійне обладнання для horeca"
type input "професійне обладнання для horeca Дніпро"
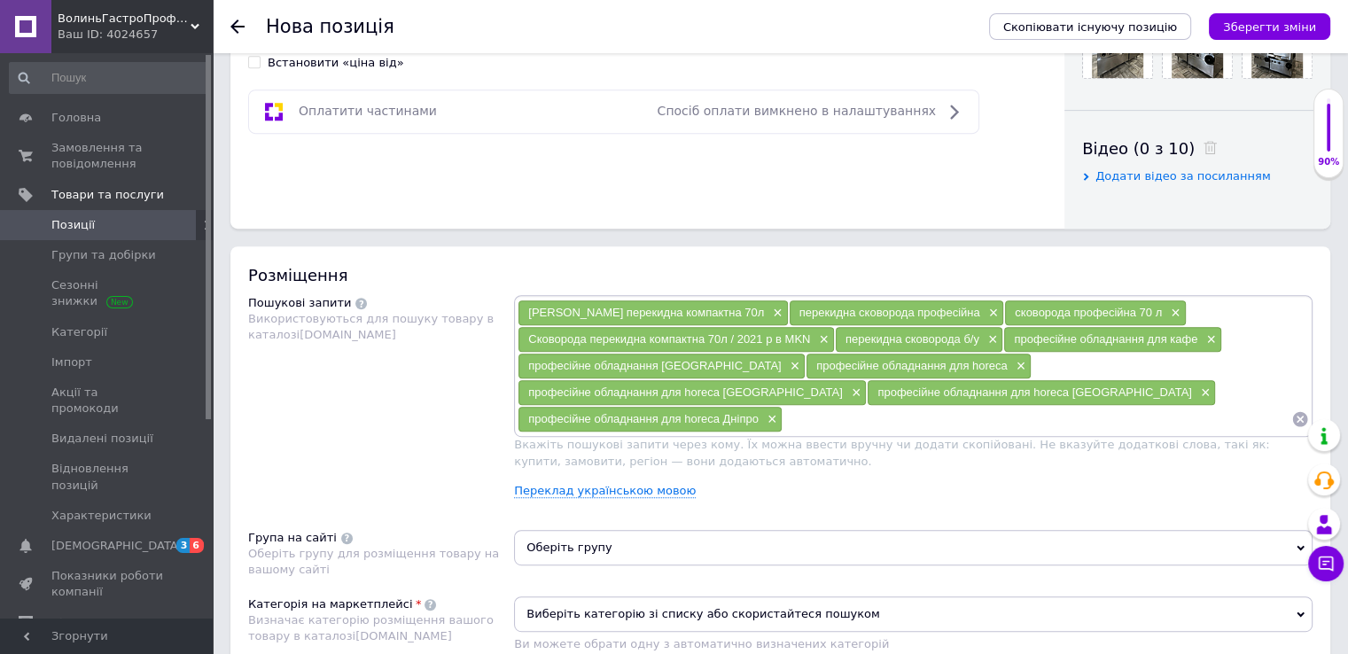
paste input "професійне обладнання для horeca"
type input "професійне обладнання для horeca Луцьк"
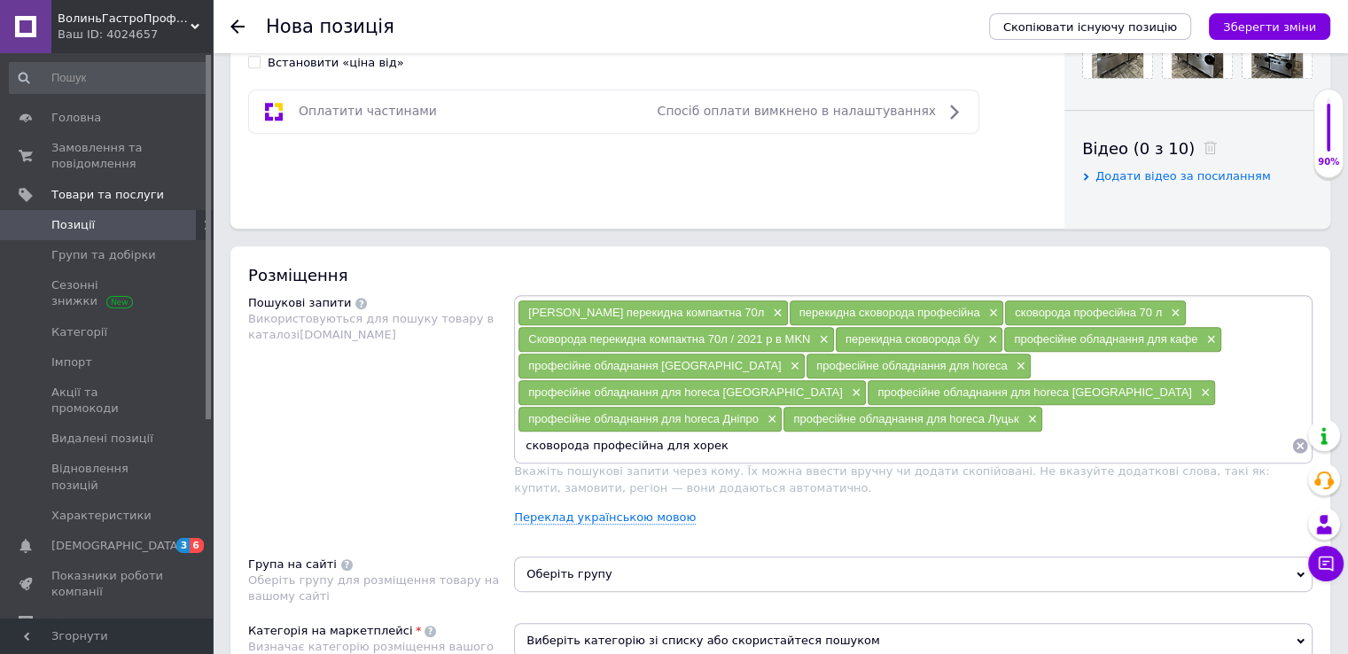
type input "сковорода професійна для хорека"
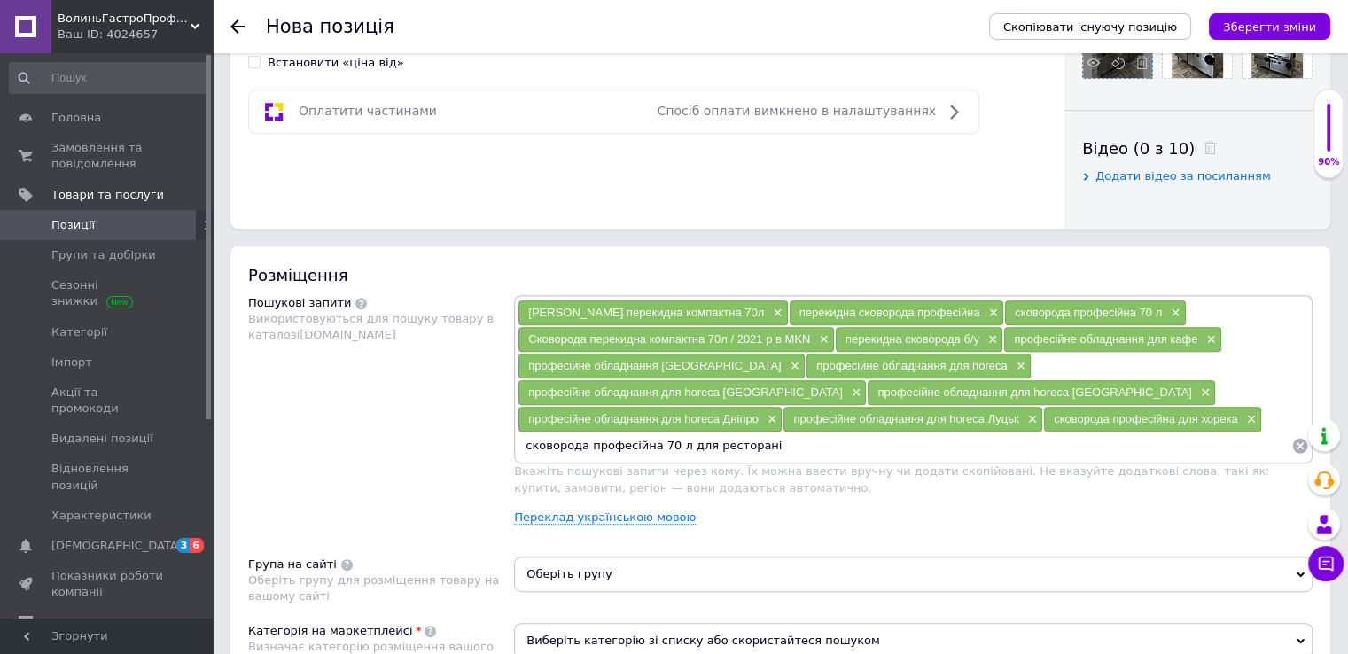
type input "сковорода професійна 70 л для ресторанів"
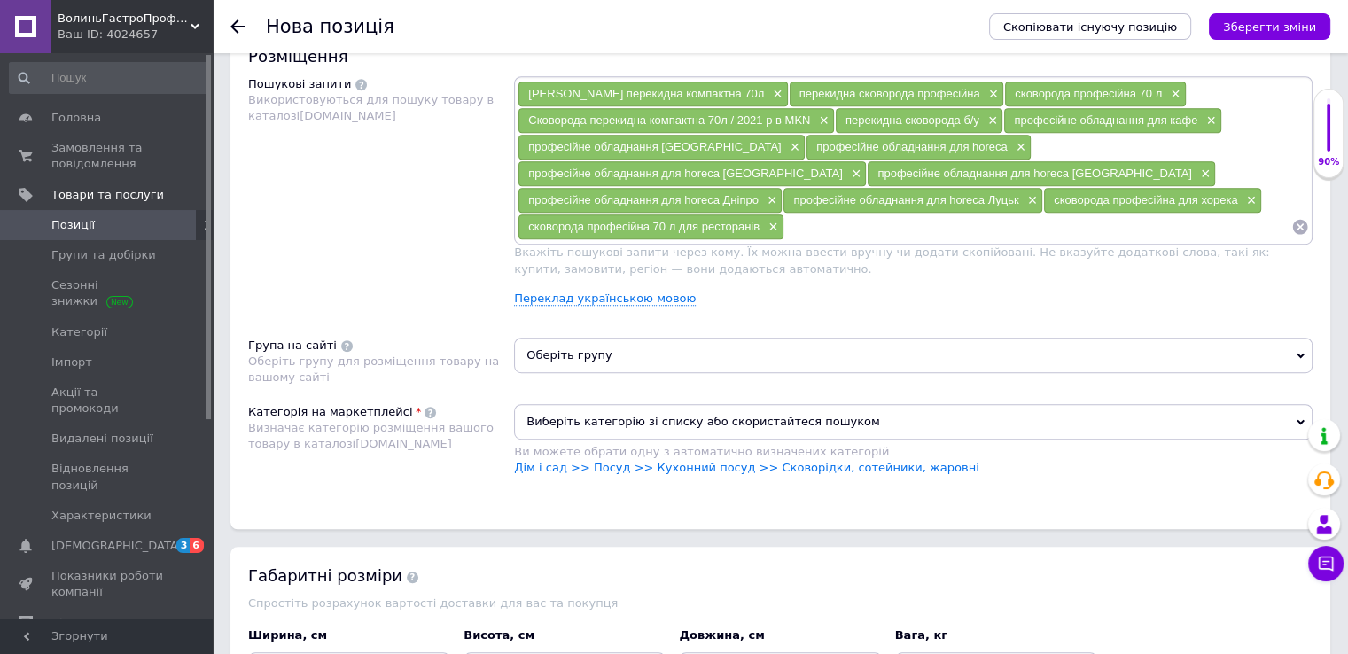
scroll to position [1064, 0]
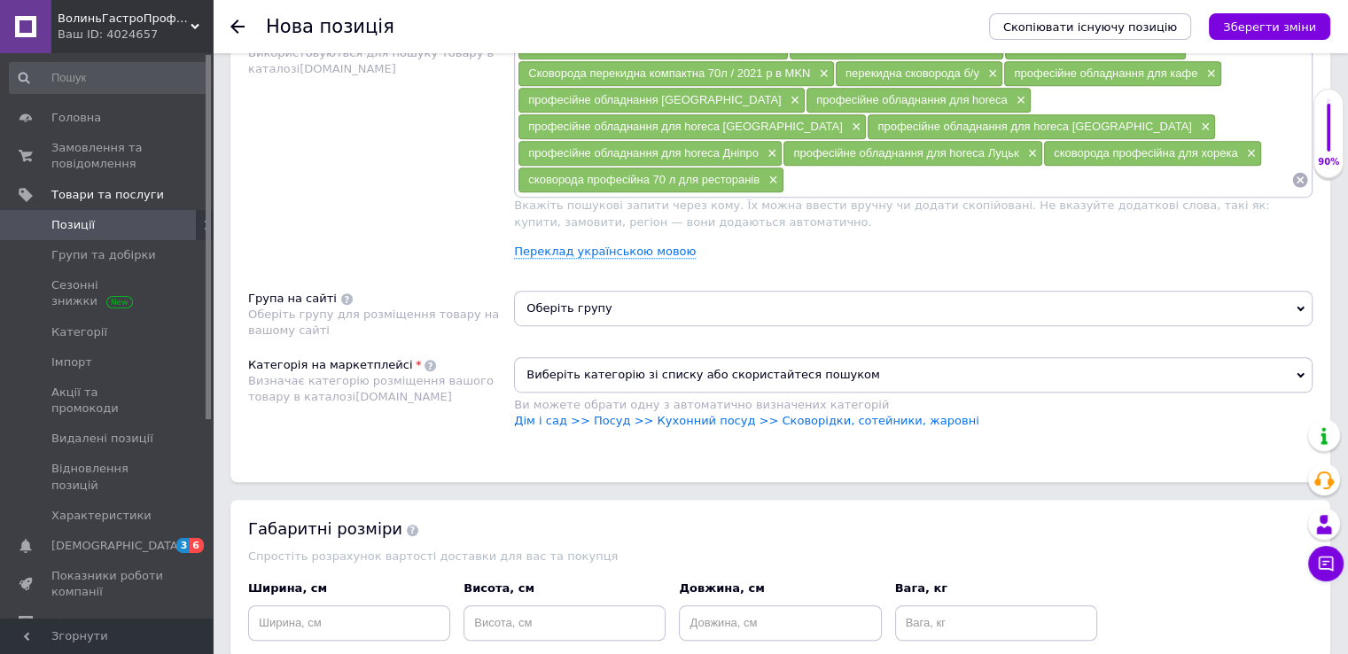
click at [709, 291] on span "Оберіть групу" at bounding box center [913, 308] width 799 height 35
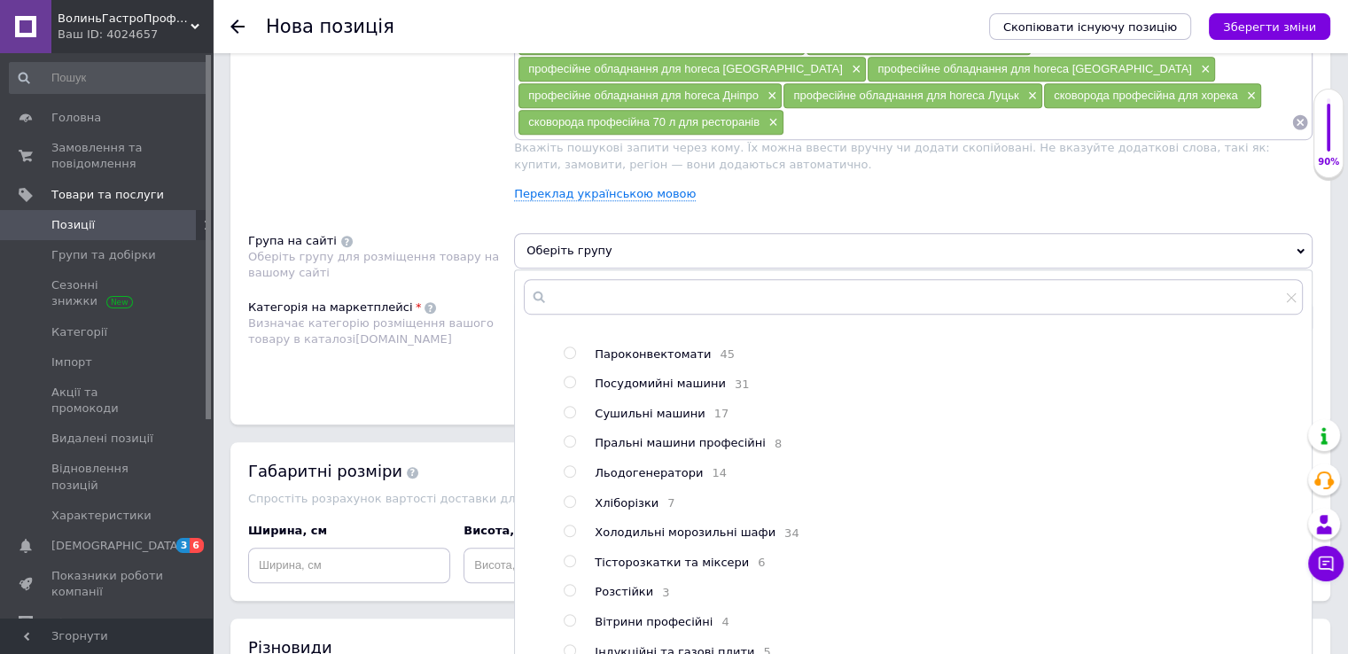
scroll to position [1152, 0]
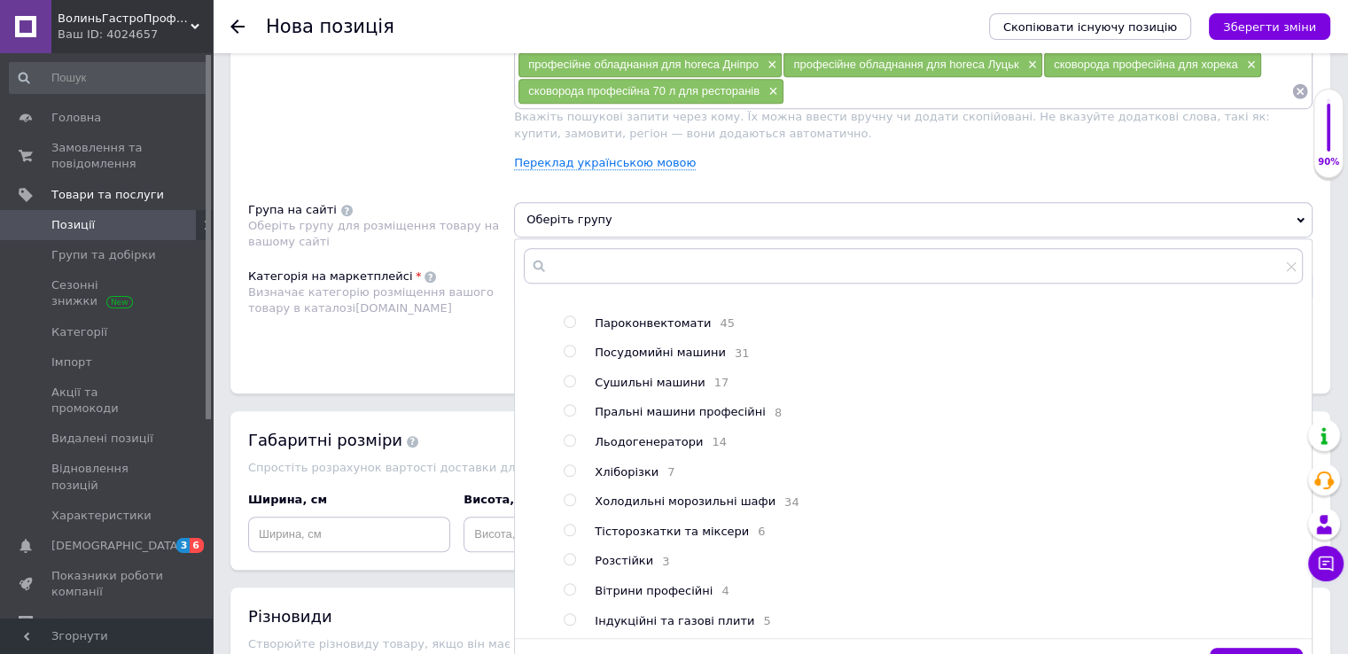
click at [695, 614] on span "Індукційні та газові плити" at bounding box center [675, 620] width 160 height 13
radio input "true"
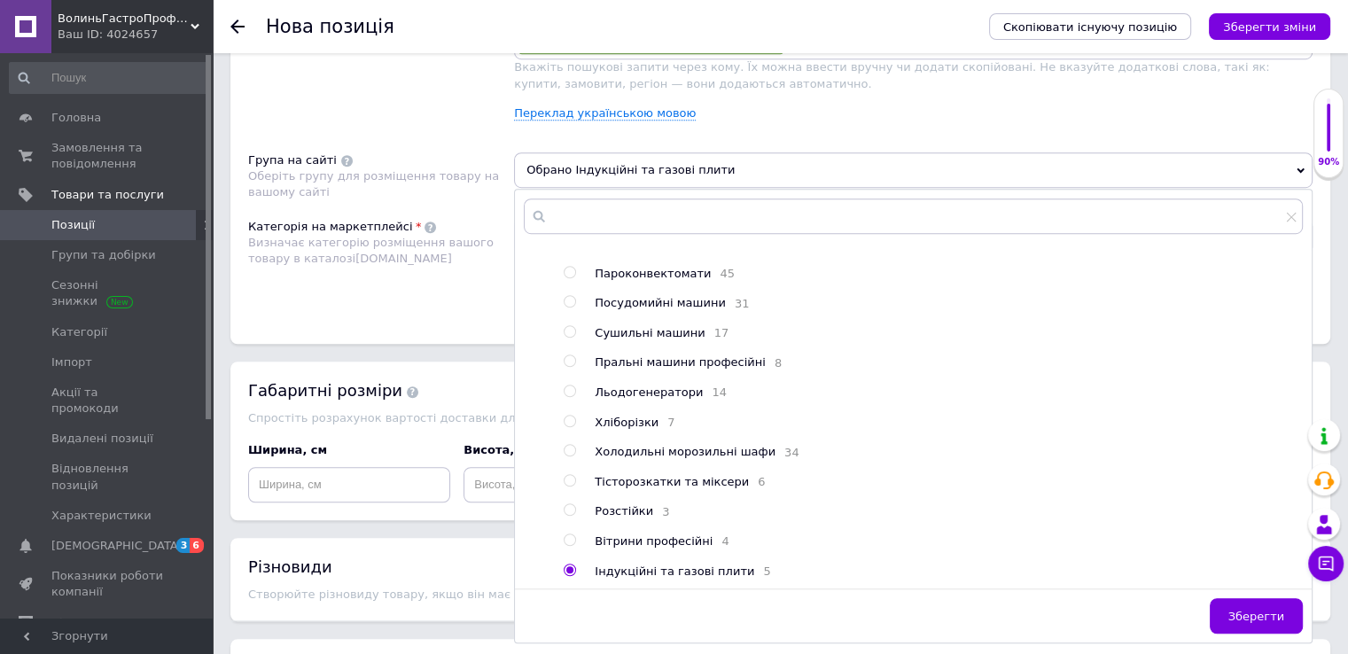
scroll to position [1241, 0]
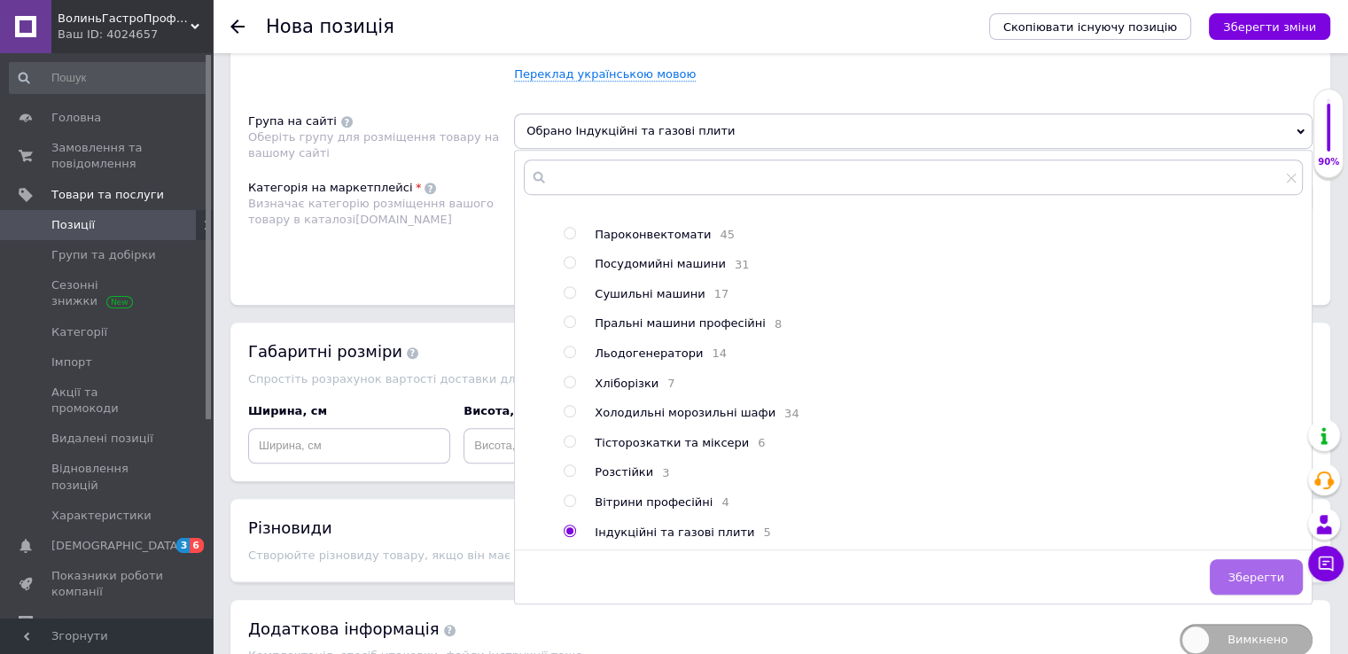
click at [1267, 571] on span "Зберегти" at bounding box center [1256, 577] width 56 height 13
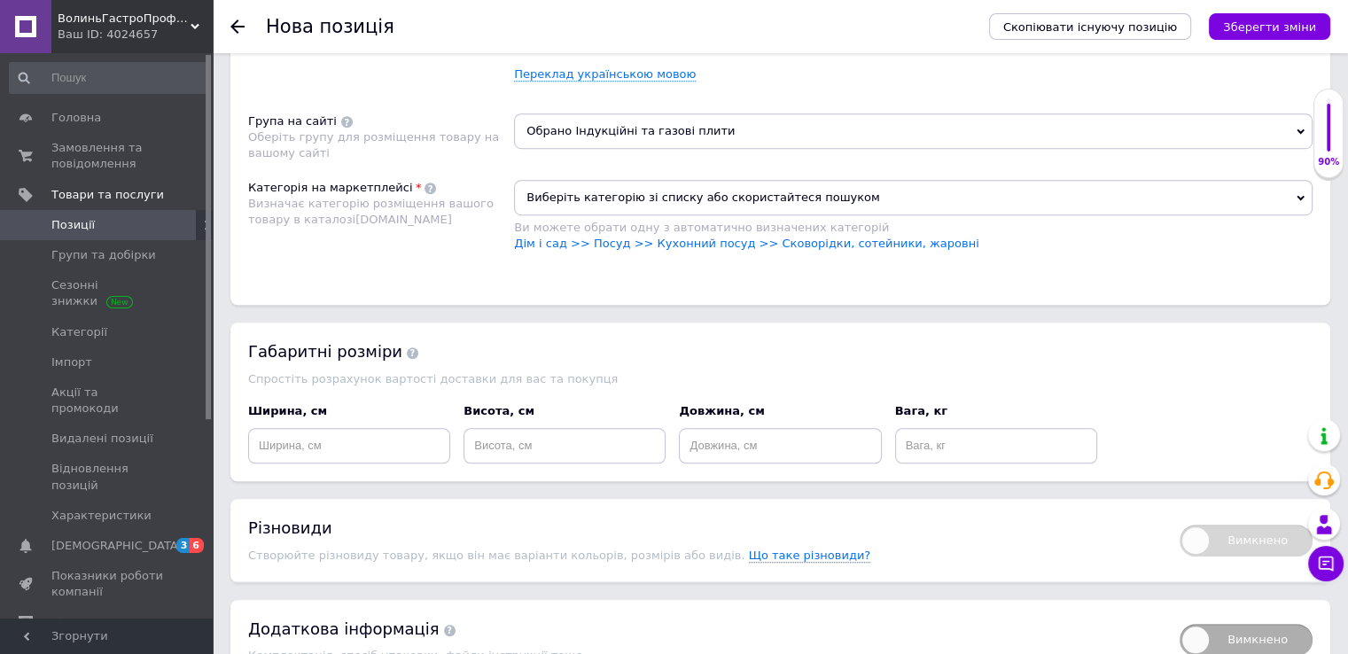
click at [1072, 180] on span "Виберіть категорію зі списку або скористайтеся пошуком" at bounding box center [913, 197] width 799 height 35
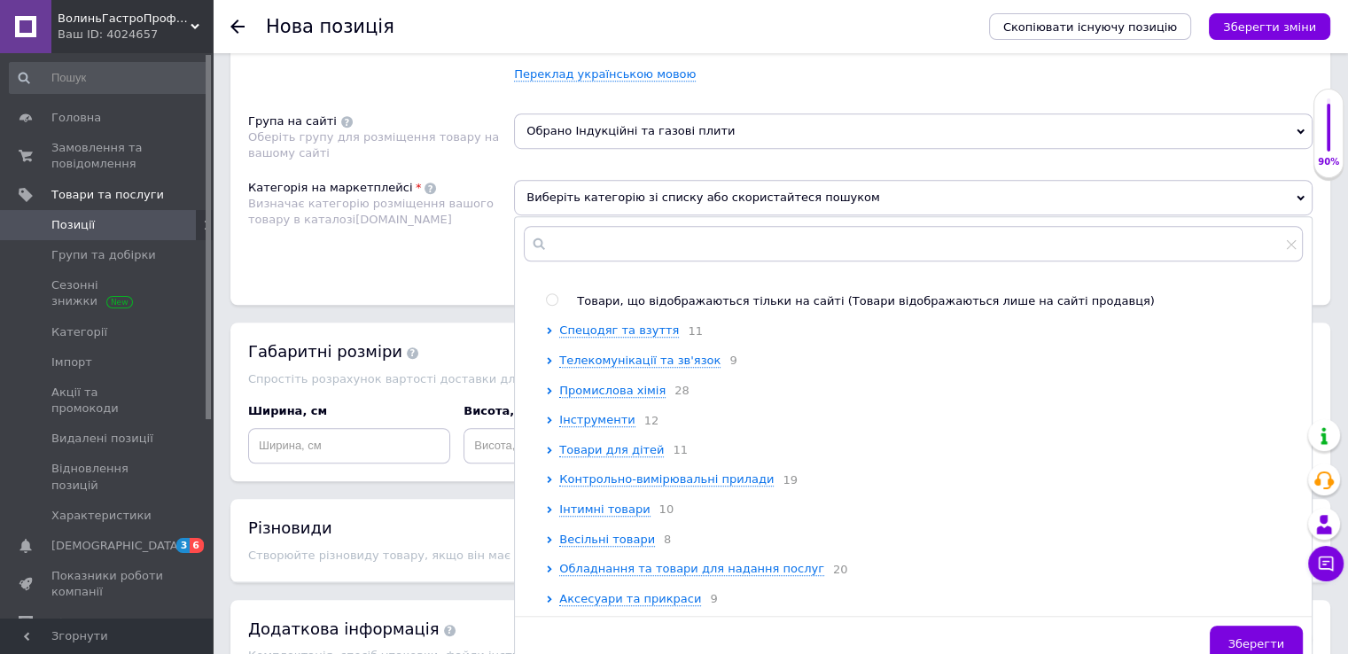
scroll to position [906, 0]
click at [751, 562] on span "Обладнання та товари для надання послуг" at bounding box center [691, 568] width 265 height 13
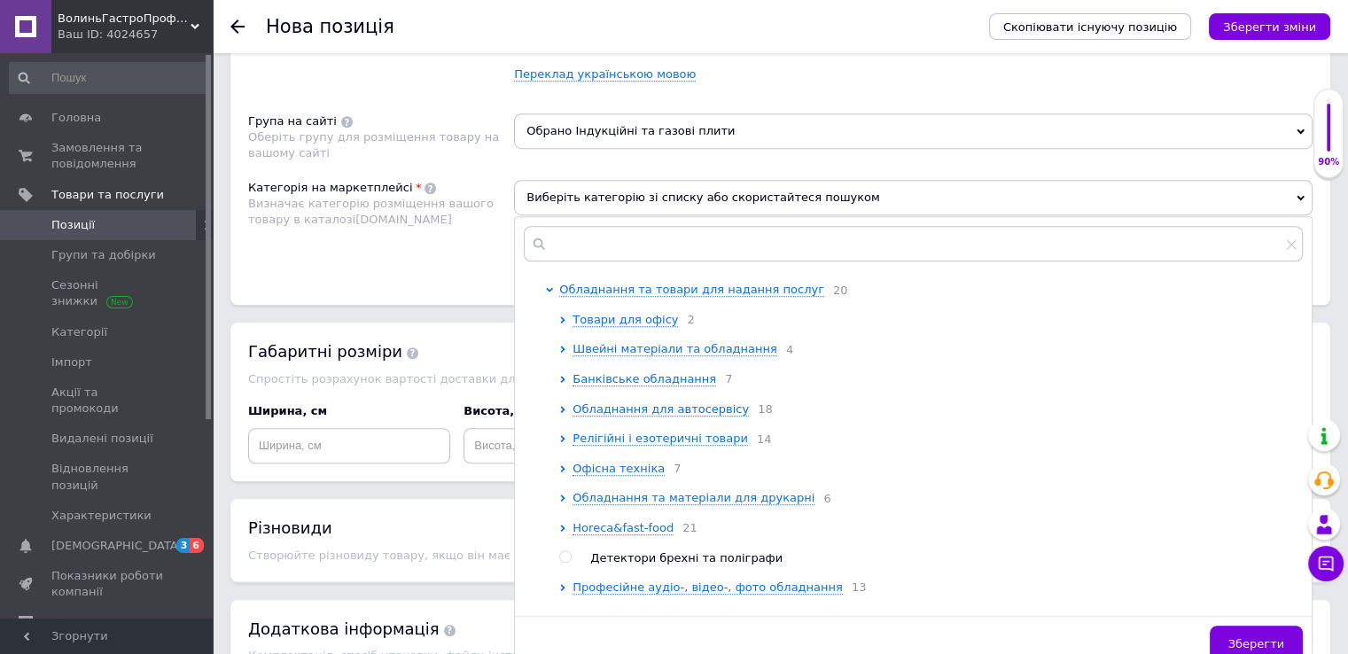
scroll to position [1172, 0]
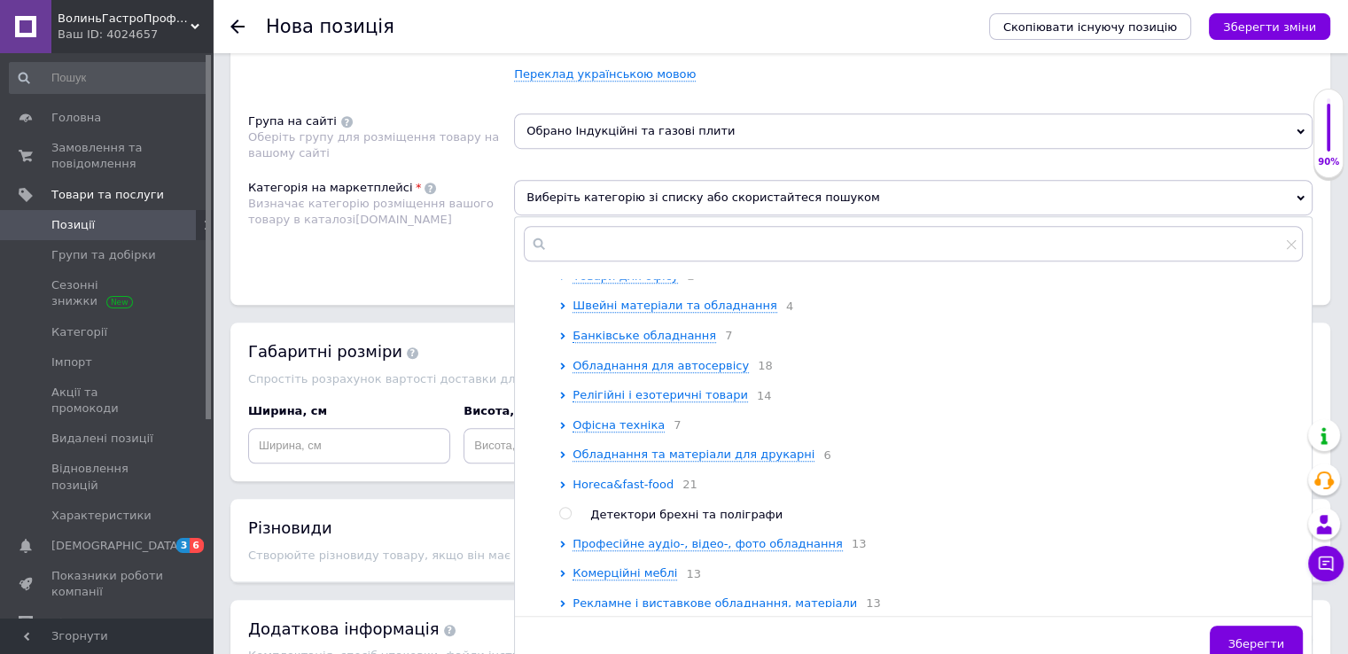
click at [635, 491] on span "Horeca&fast-food" at bounding box center [623, 484] width 101 height 13
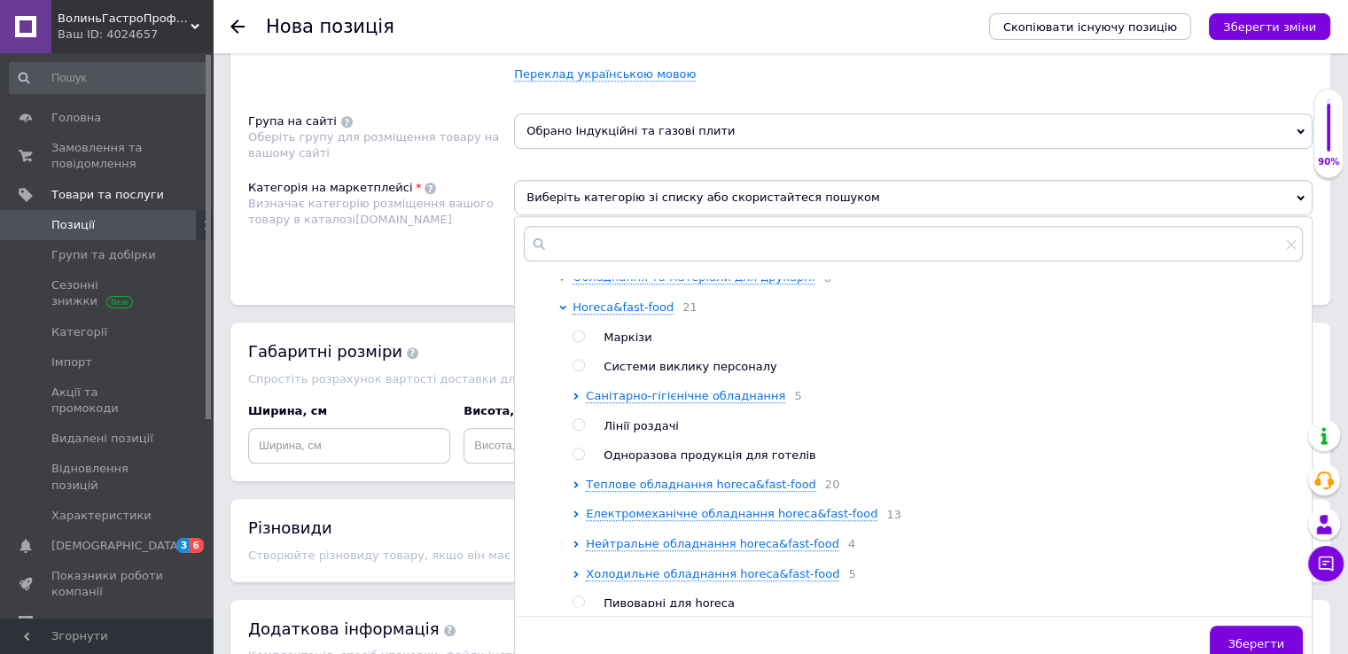
scroll to position [1438, 0]
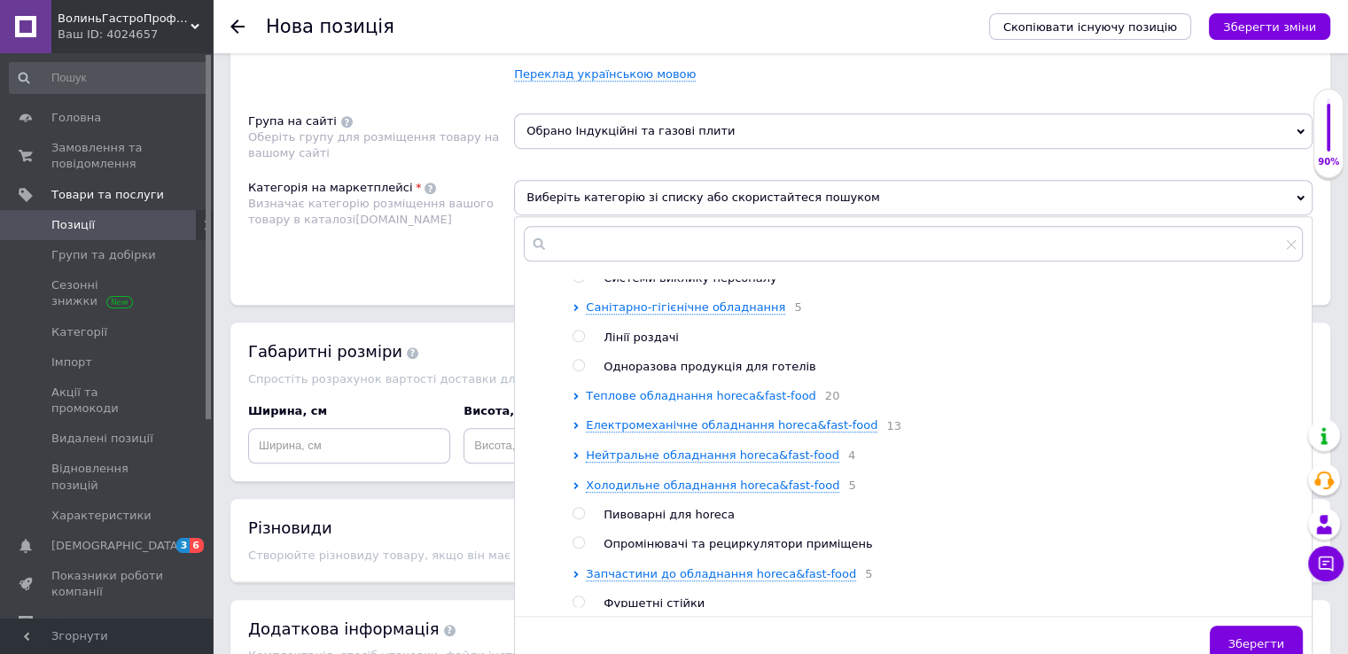
click at [757, 402] on span "Теплове обладнання horeca&fast-food" at bounding box center [701, 395] width 230 height 13
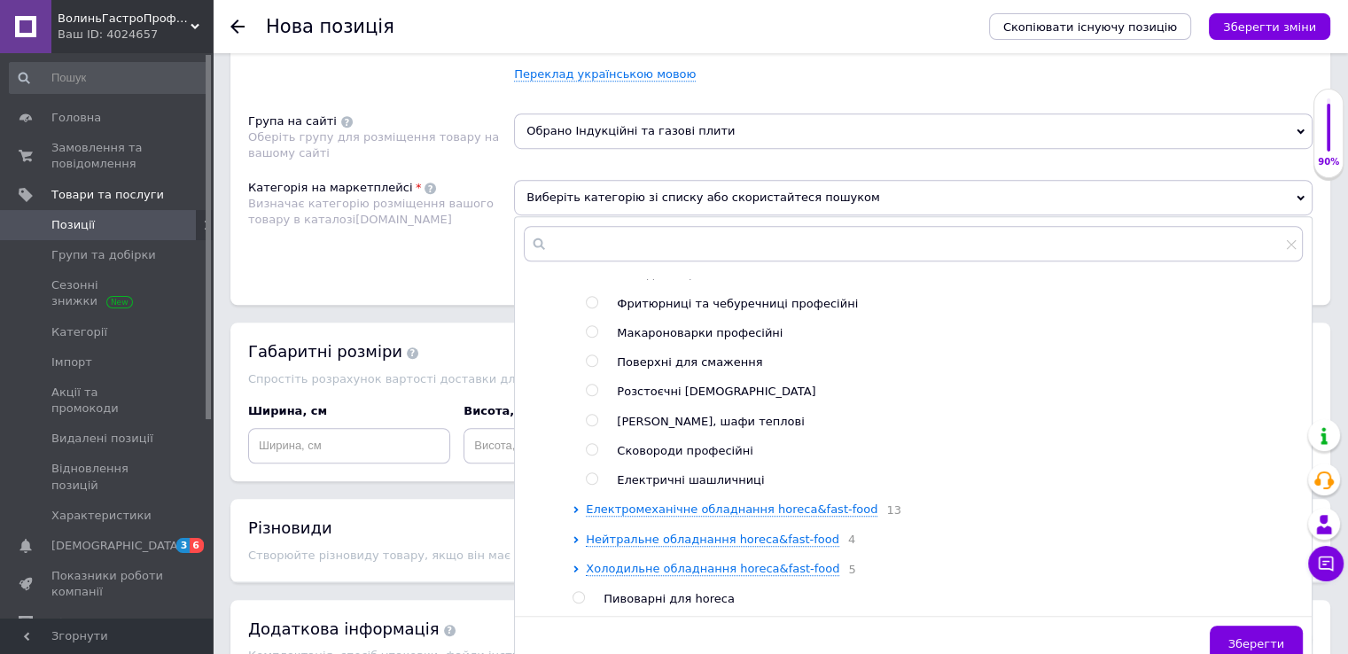
scroll to position [1969, 0]
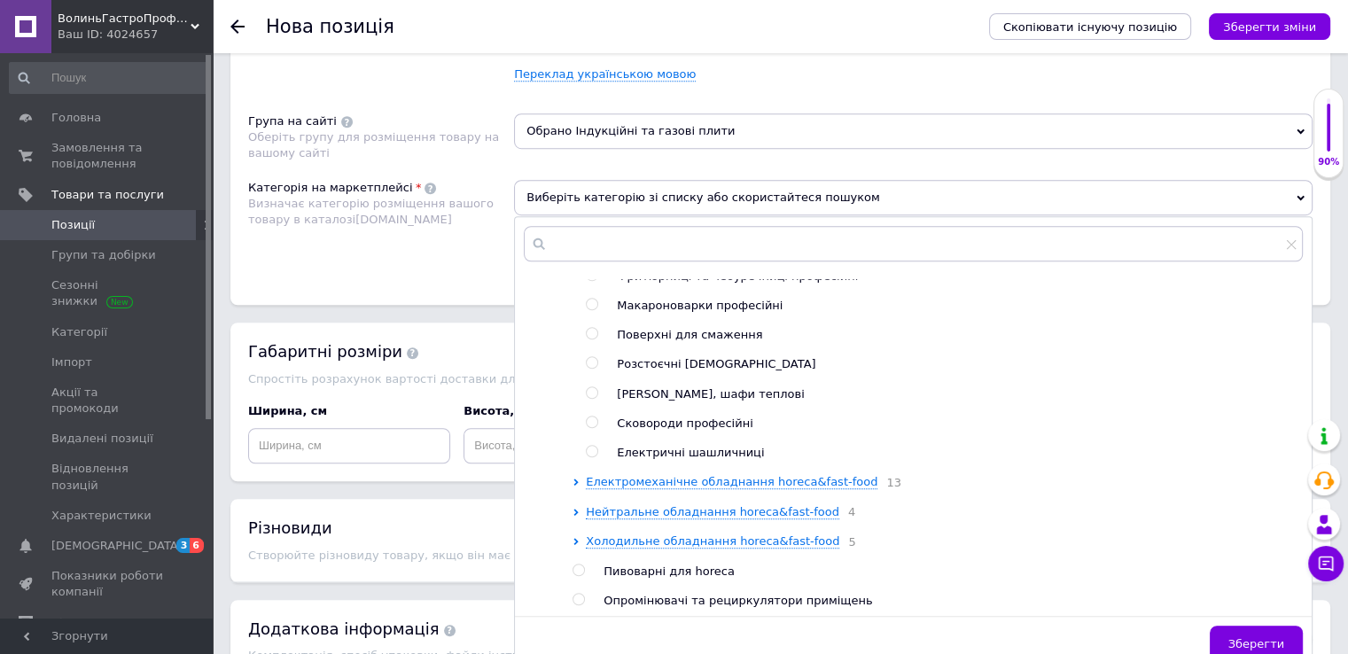
click at [660, 430] on span "Сковороди професійні" at bounding box center [685, 423] width 136 height 13
radio input "true"
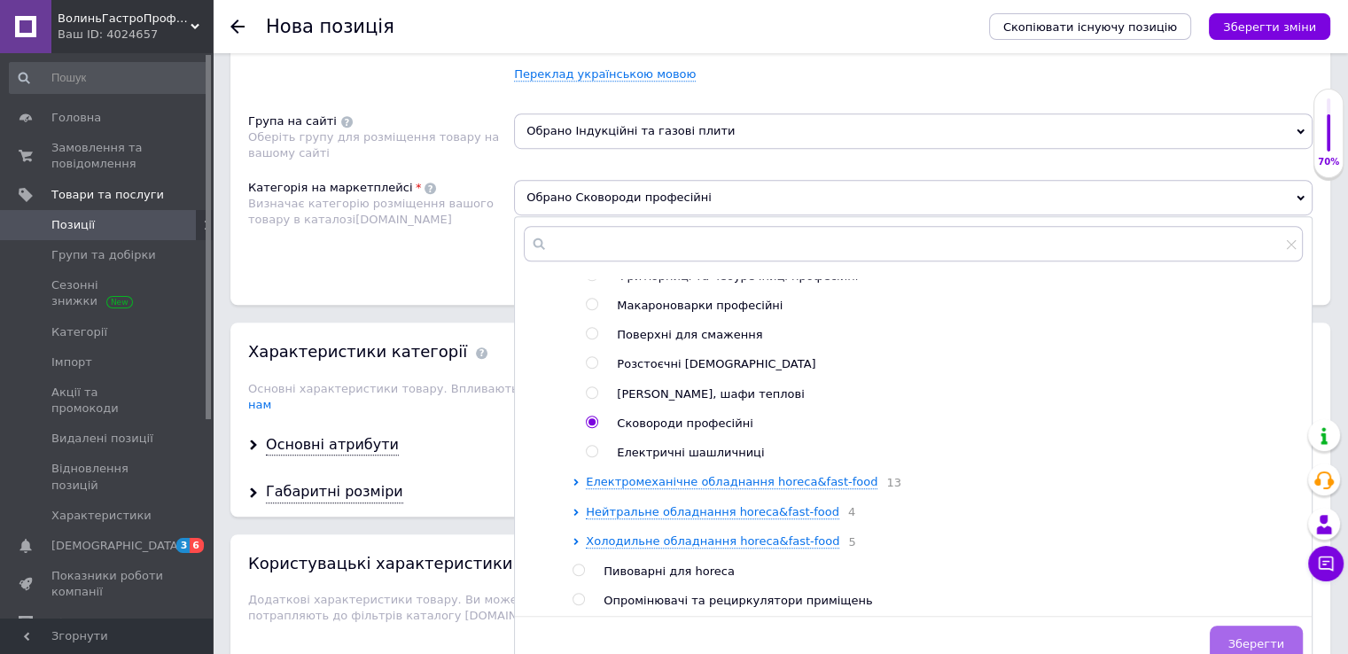
click at [1234, 626] on button "Зберегти" at bounding box center [1256, 643] width 93 height 35
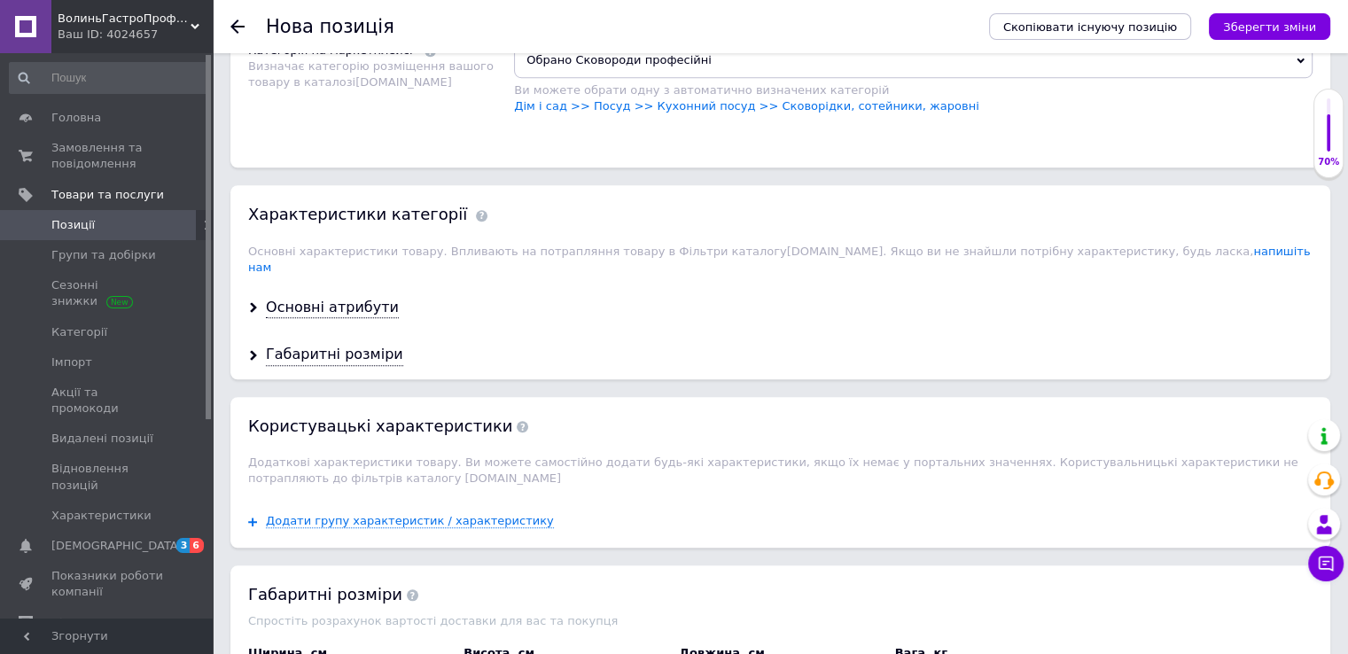
scroll to position [1418, 0]
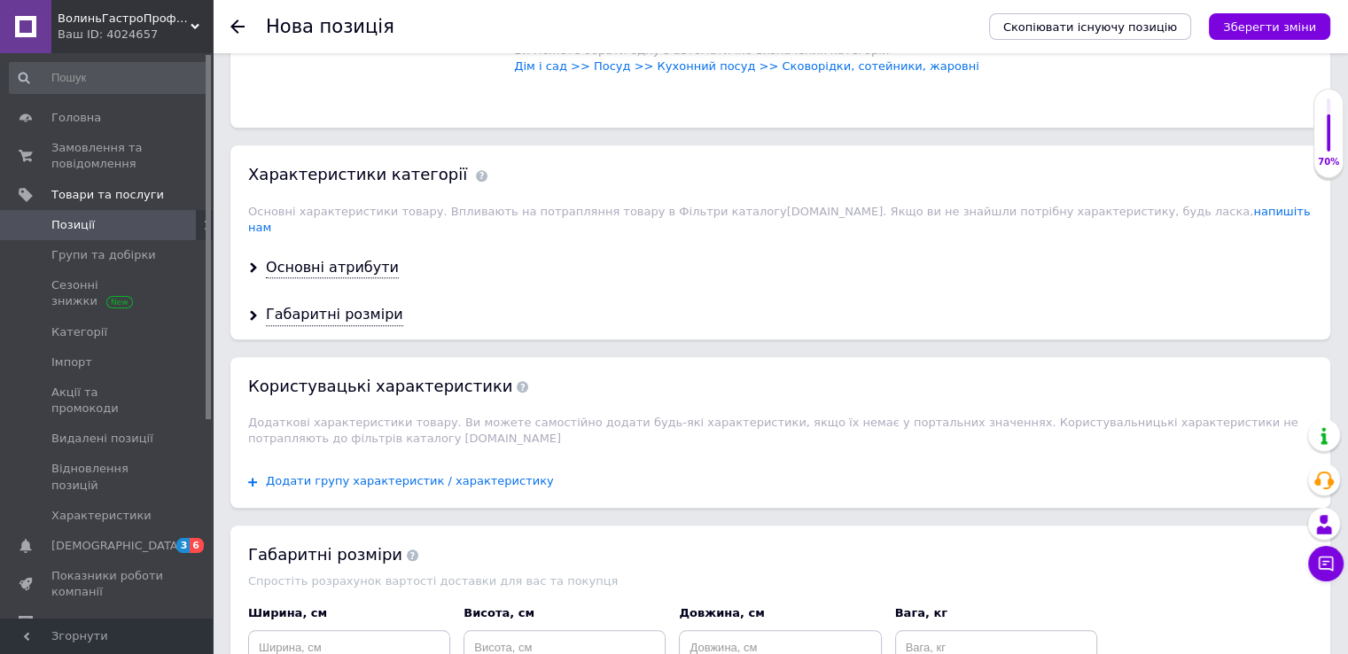
click at [304, 474] on span "Додати групу характеристик / характеристику" at bounding box center [410, 481] width 288 height 14
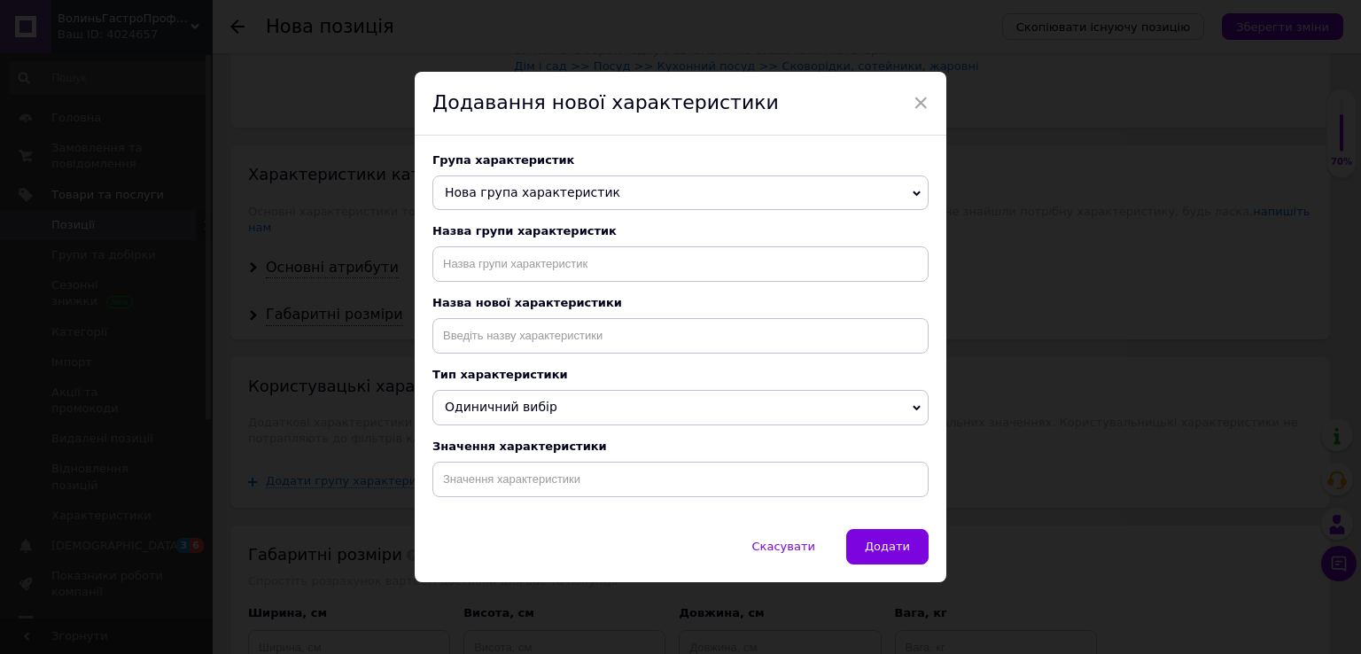
click at [695, 189] on span "Нова група характеристик" at bounding box center [681, 192] width 496 height 35
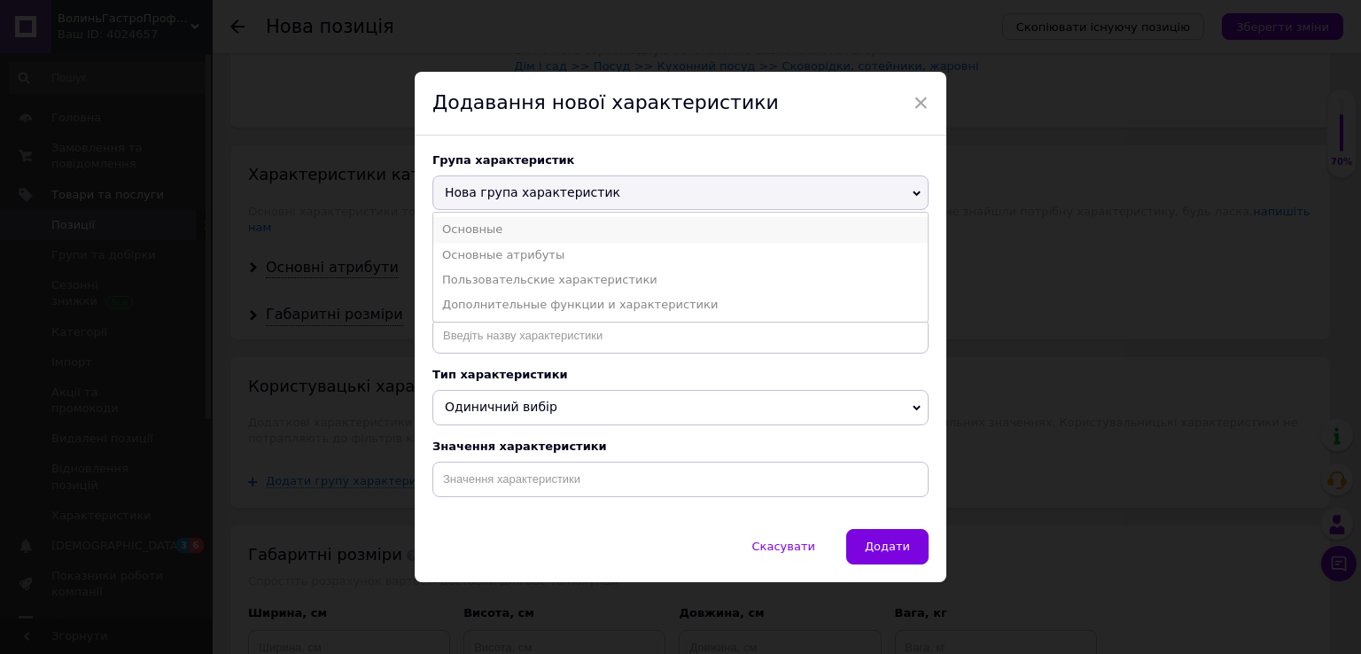
click at [671, 224] on li "Основные" at bounding box center [680, 229] width 495 height 25
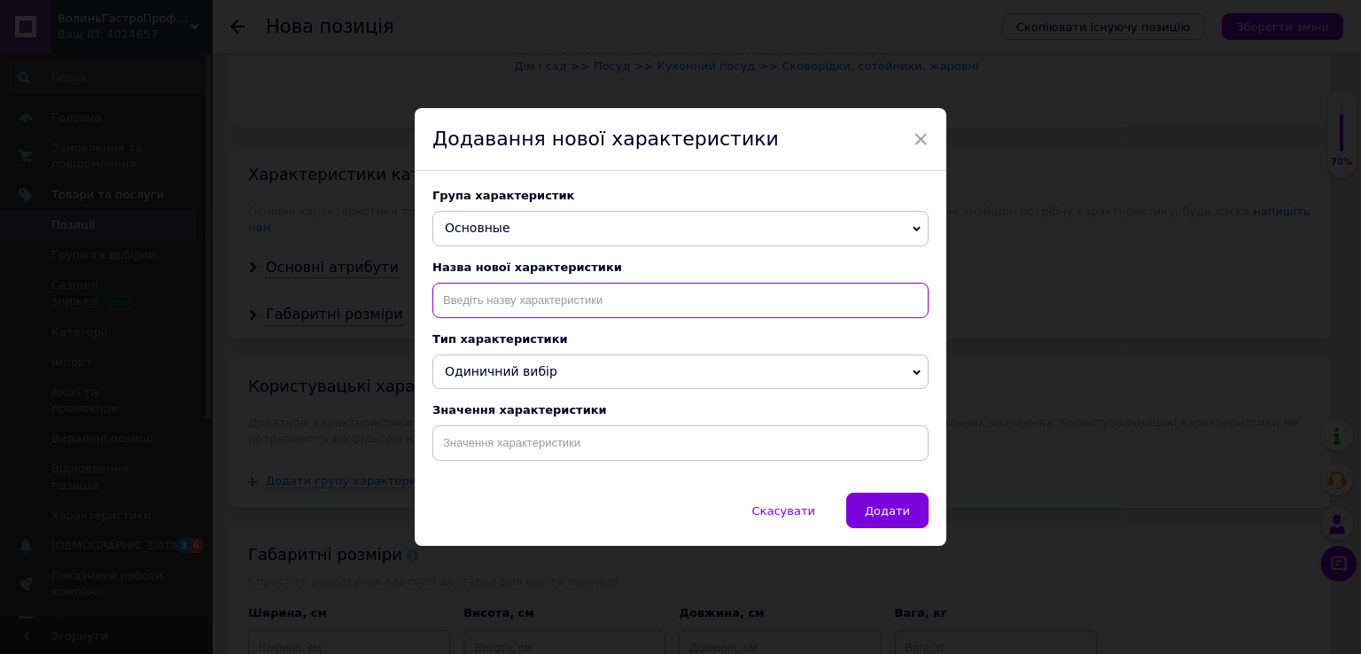
click at [590, 305] on input at bounding box center [681, 300] width 496 height 35
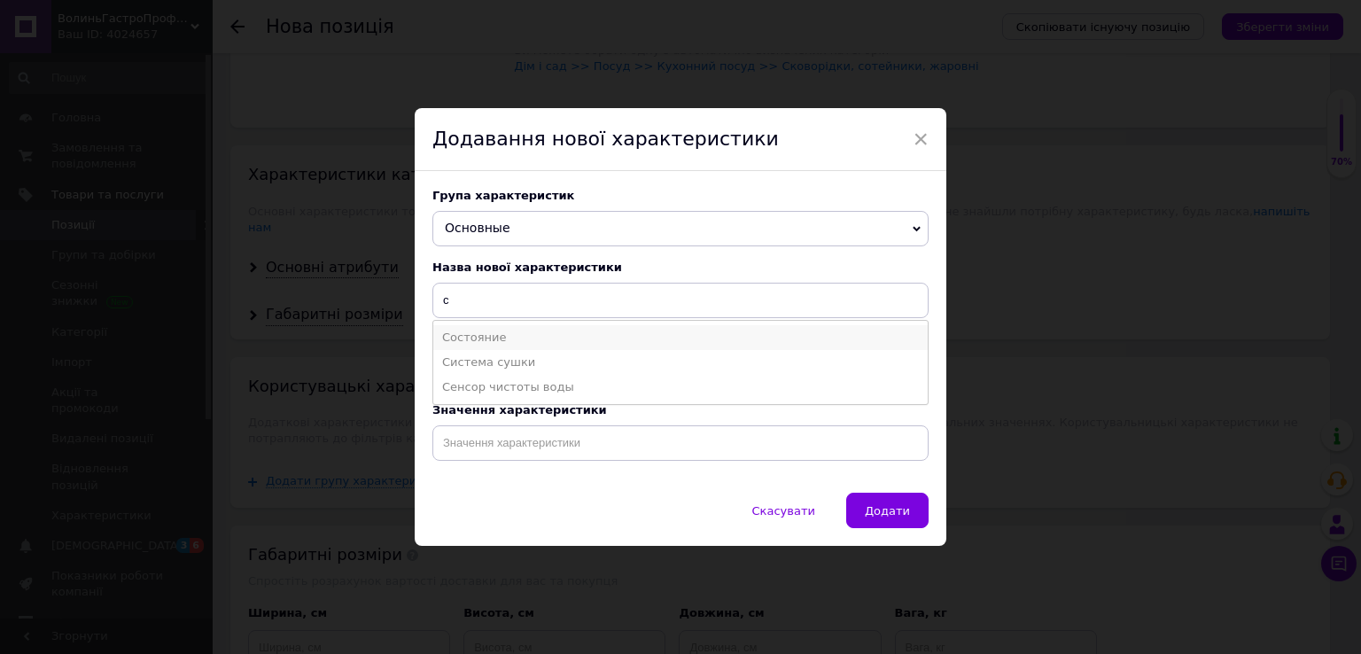
click at [584, 331] on li "Состояние" at bounding box center [680, 337] width 495 height 25
type input "Состояние"
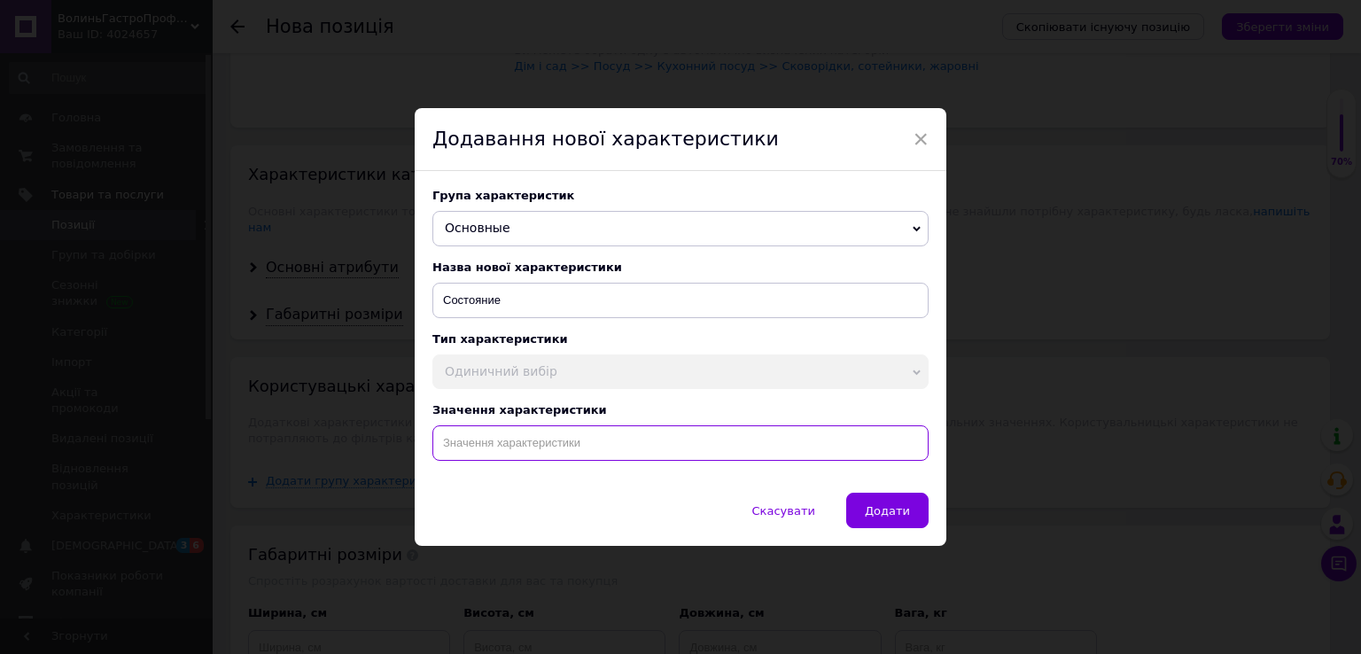
click at [564, 437] on input at bounding box center [681, 442] width 496 height 35
click at [564, 481] on li "Б/У" at bounding box center [680, 480] width 495 height 25
type input "Б/У"
click at [876, 517] on span "Додати" at bounding box center [887, 510] width 45 height 13
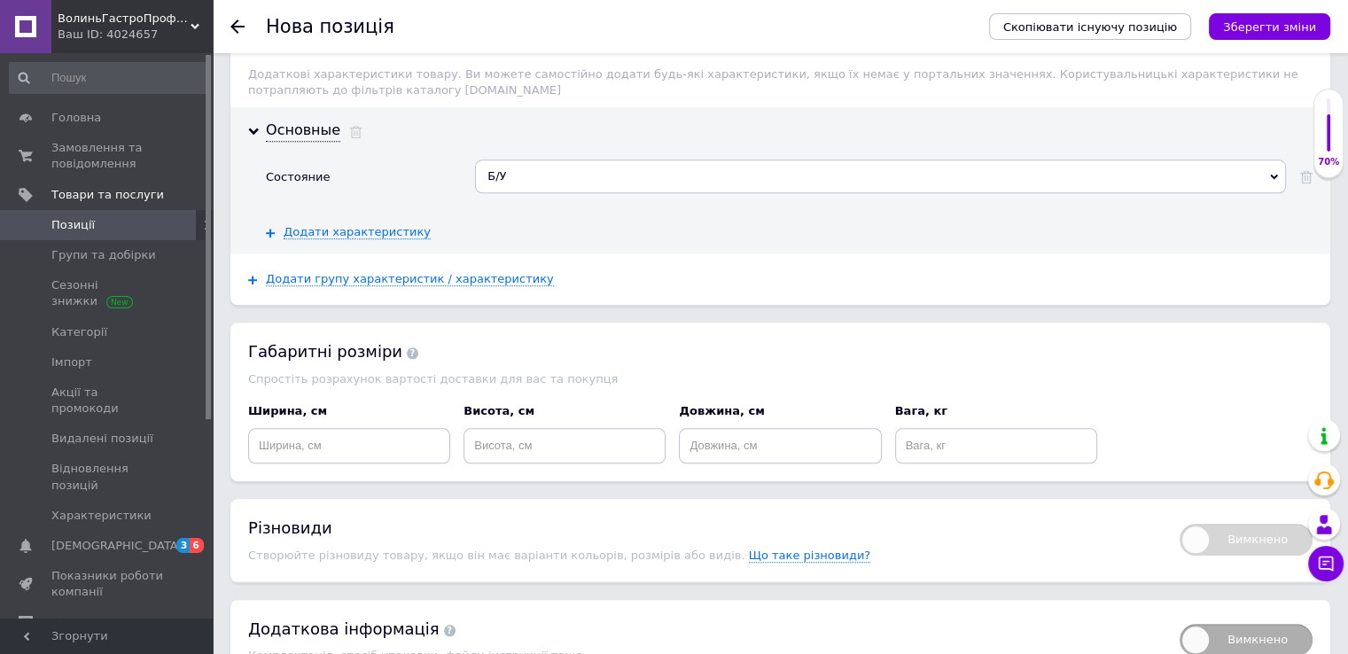
scroll to position [1773, 0]
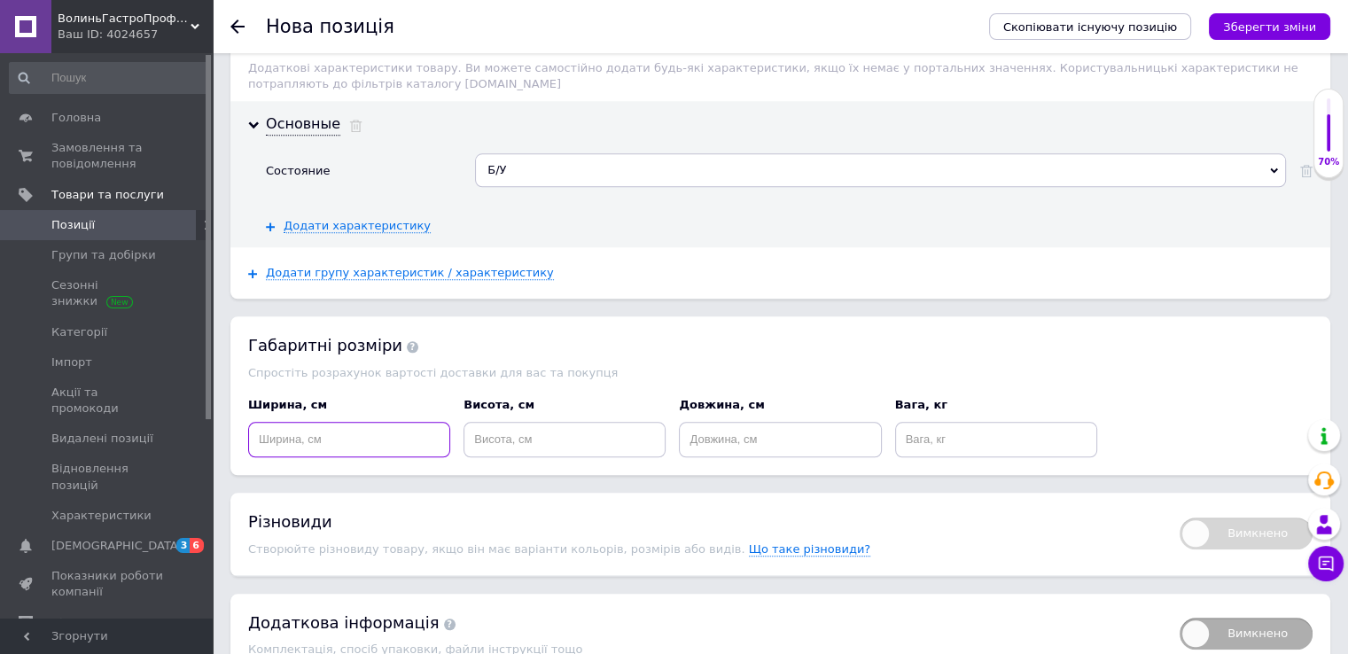
click at [283, 422] on input at bounding box center [349, 439] width 202 height 35
type input "80"
click at [709, 422] on input at bounding box center [780, 439] width 202 height 35
type input "70"
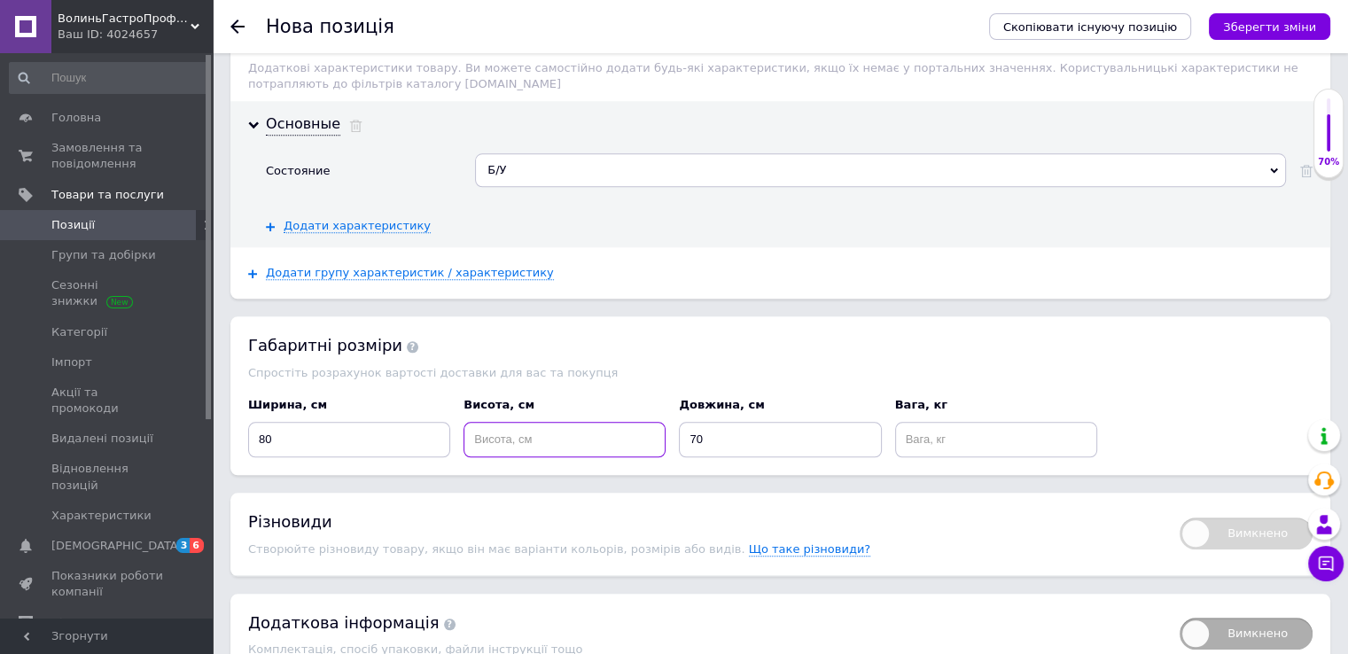
click at [508, 422] on input at bounding box center [565, 439] width 202 height 35
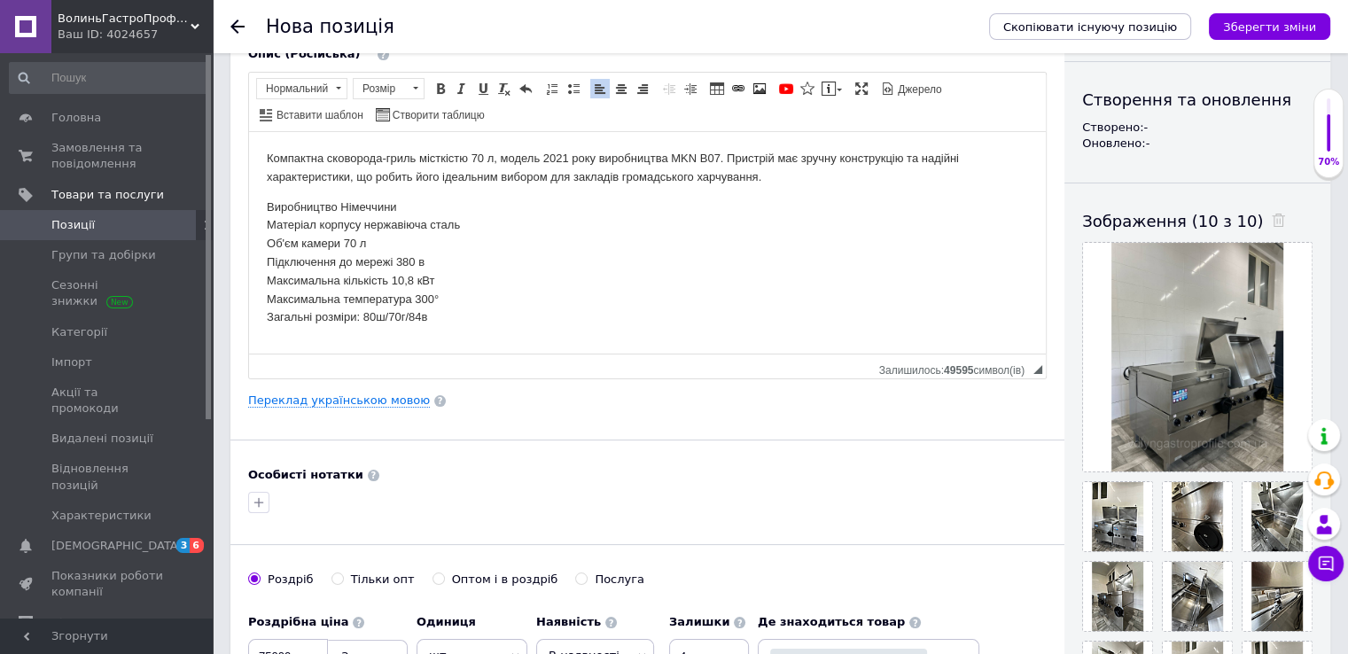
scroll to position [266, 0]
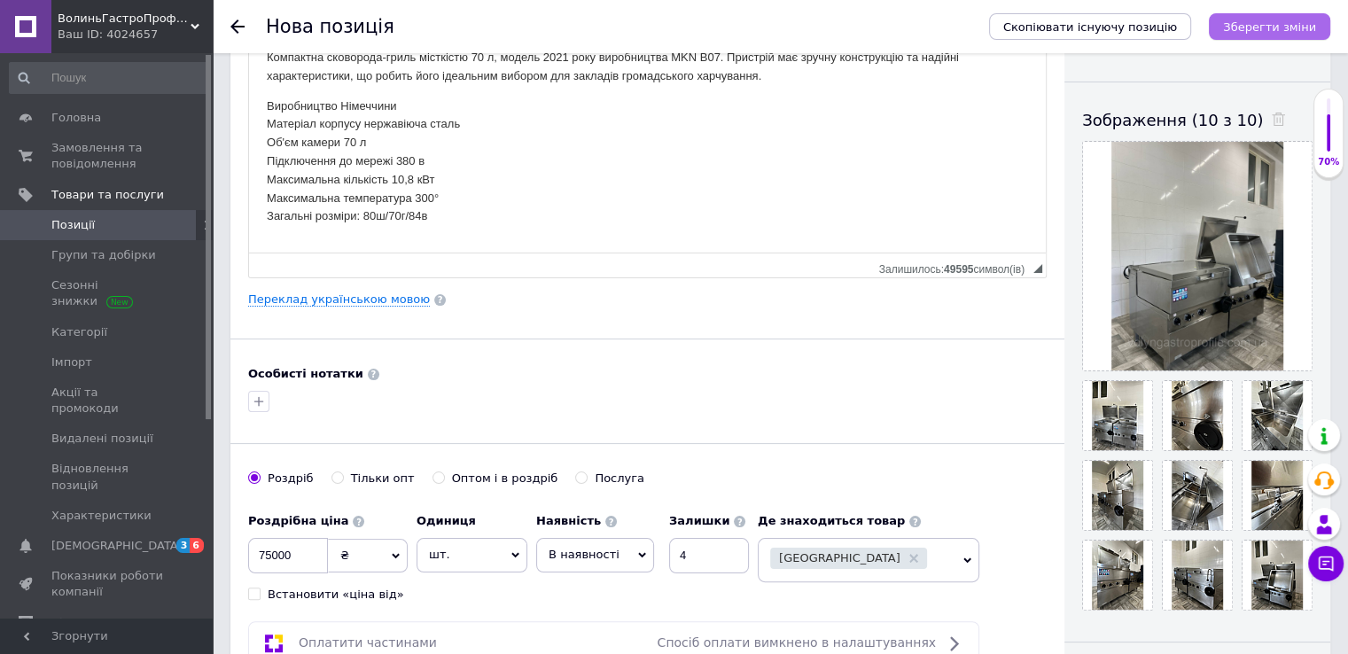
type input "84"
click at [1284, 22] on icon "Зберегти зміни" at bounding box center [1269, 26] width 93 height 13
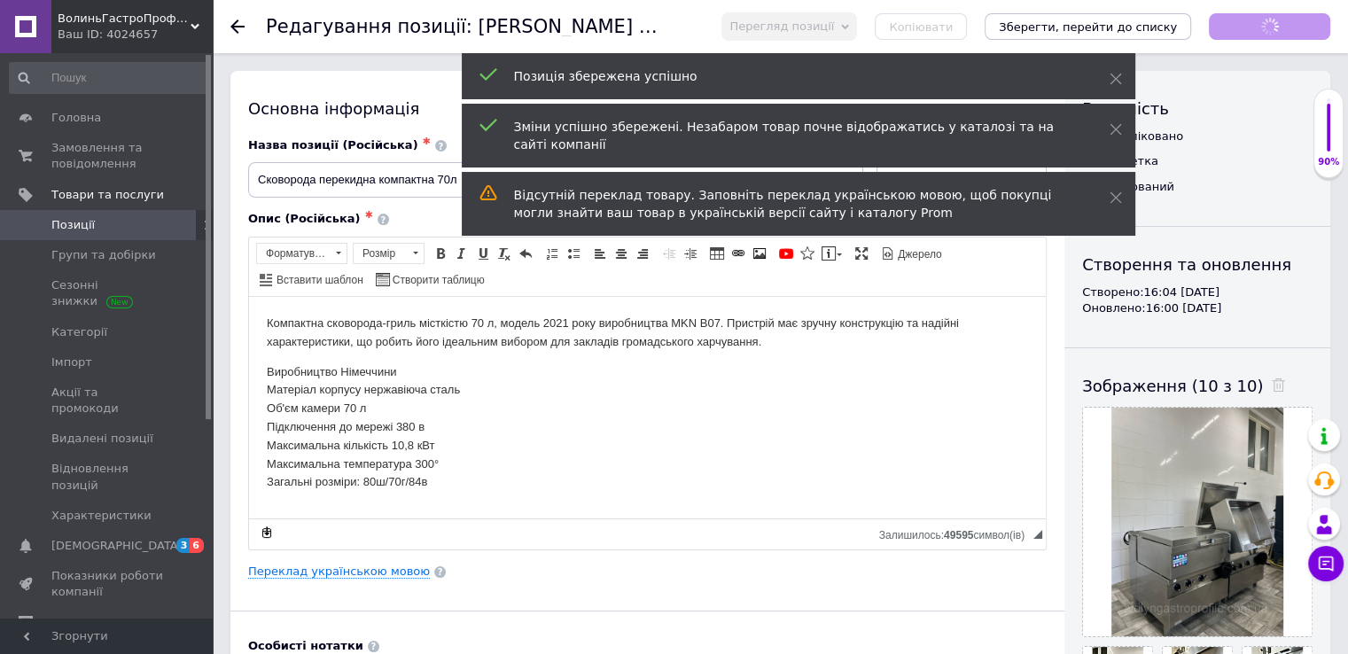
click at [162, 224] on span "Позиції" at bounding box center [107, 225] width 113 height 16
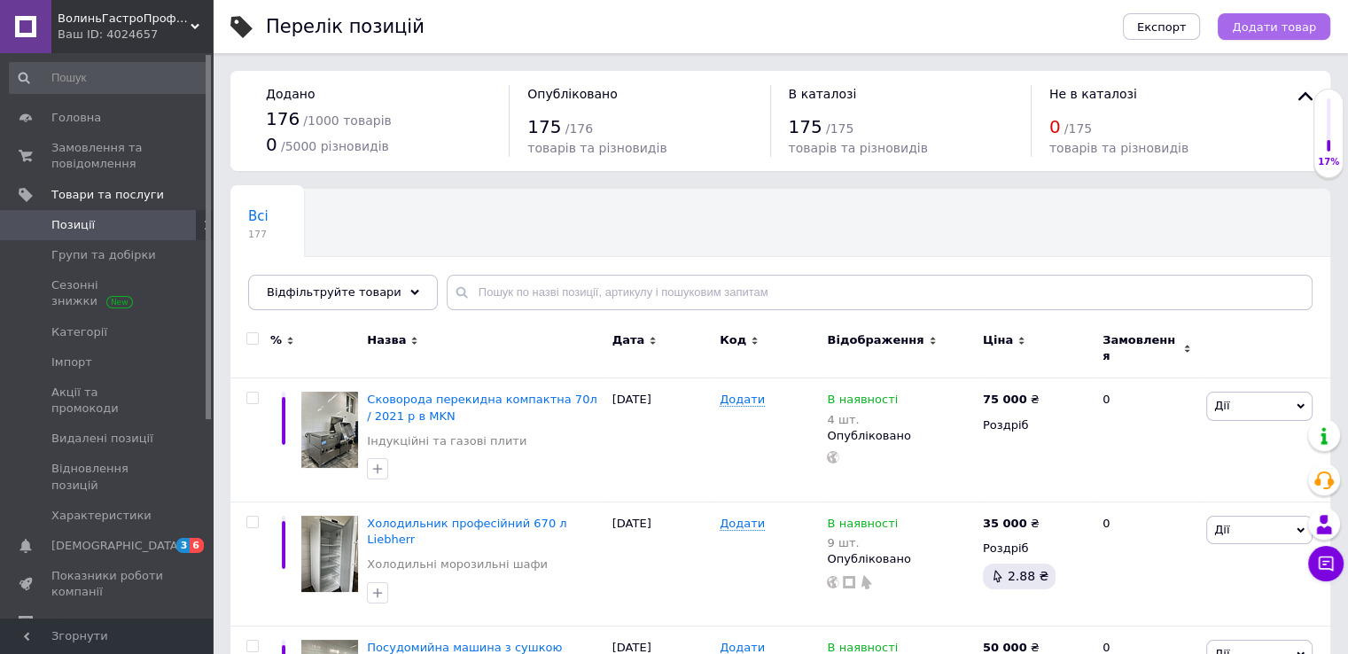
click at [1246, 31] on span "Додати товар" at bounding box center [1274, 26] width 84 height 13
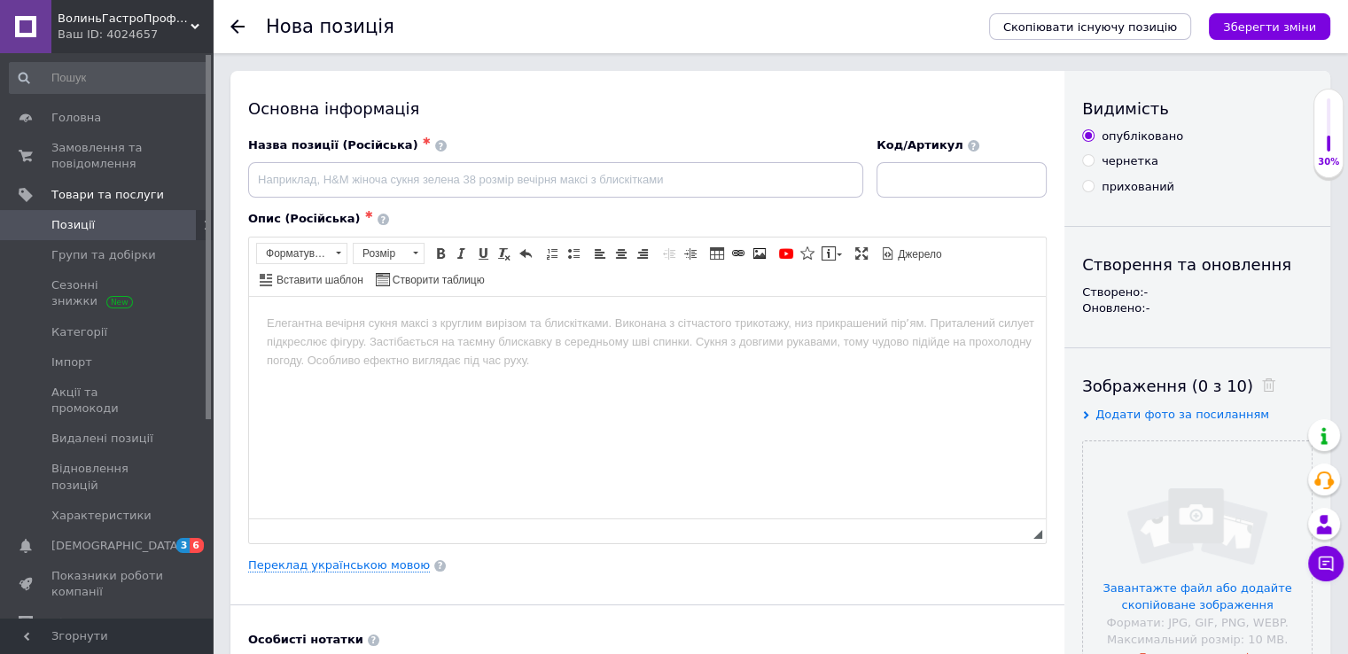
scroll to position [177, 0]
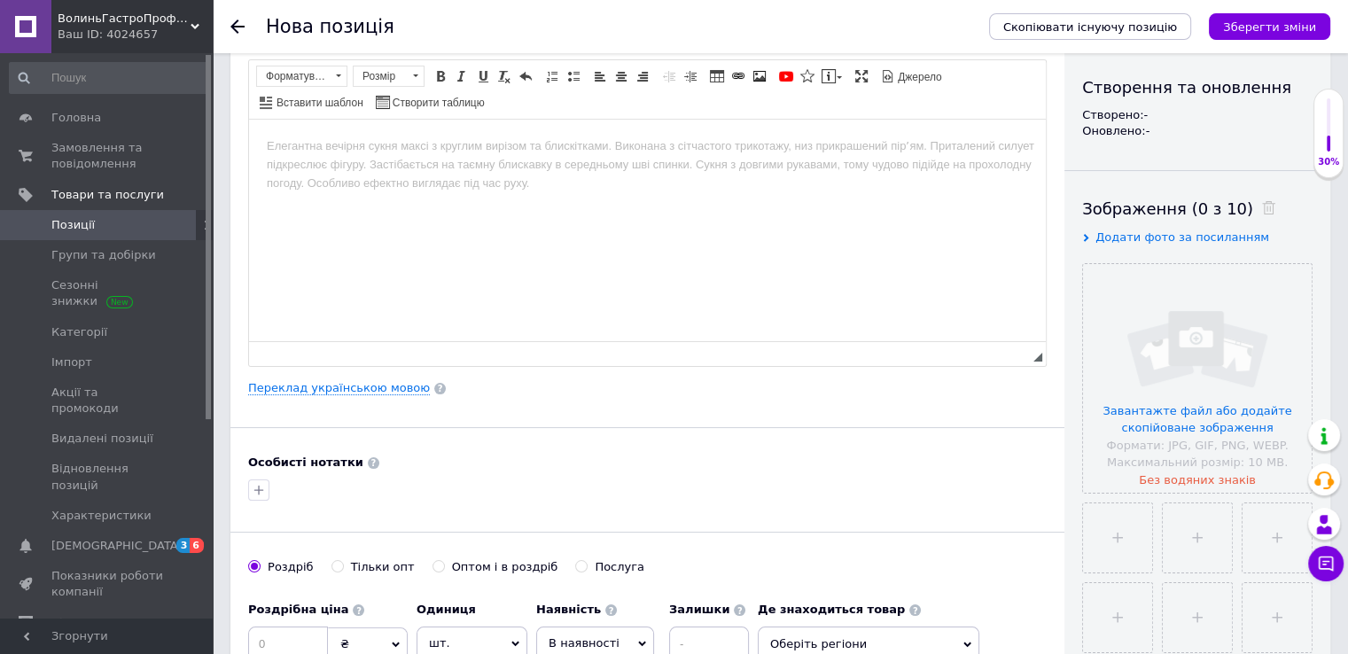
click at [1057, 407] on div "Основна інформація Назва позиції (Російська) ✱ Код/Артикул Опис (Російська) ✱ Р…" at bounding box center [647, 388] width 834 height 989
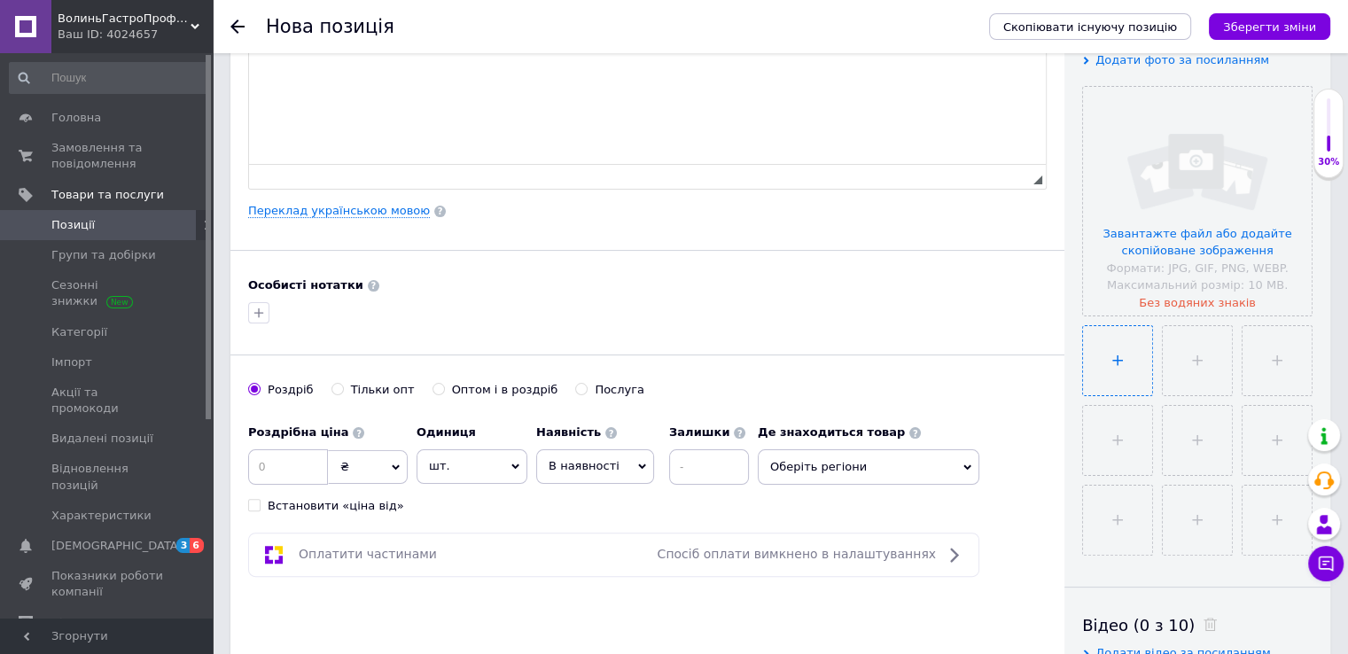
scroll to position [532, 0]
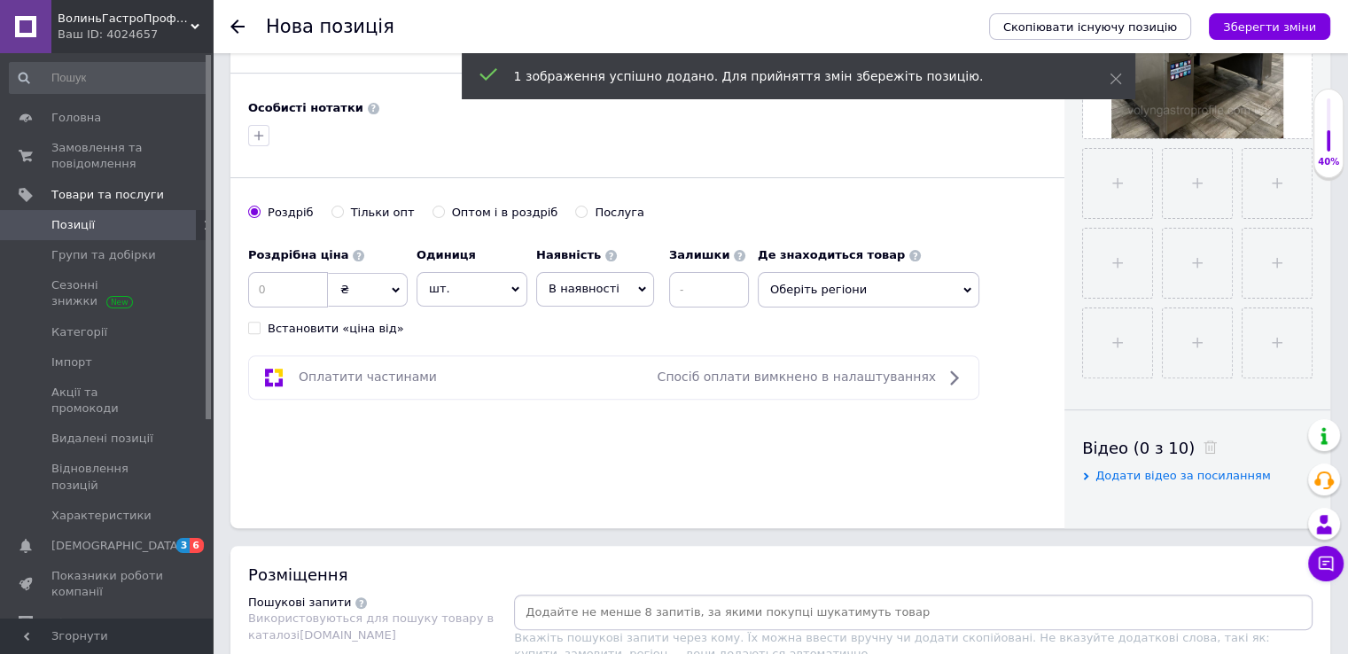
drag, startPoint x: 1043, startPoint y: 324, endPoint x: 1074, endPoint y: 289, distance: 47.1
click at [1043, 324] on div "Роздрібна ціна ₴ $ EUR CHF GBP ¥ PLN ₸ MDL HUF KGS CNY TRY KRW lei Встановити «…" at bounding box center [647, 287] width 799 height 98
drag, startPoint x: 1042, startPoint y: 391, endPoint x: 1127, endPoint y: 267, distance: 150.0
click at [1042, 391] on div "Оплатити частинами Спосіб оплати вимкнено в налаштуваннях" at bounding box center [647, 377] width 799 height 44
drag, startPoint x: 1050, startPoint y: 381, endPoint x: 1086, endPoint y: 334, distance: 58.9
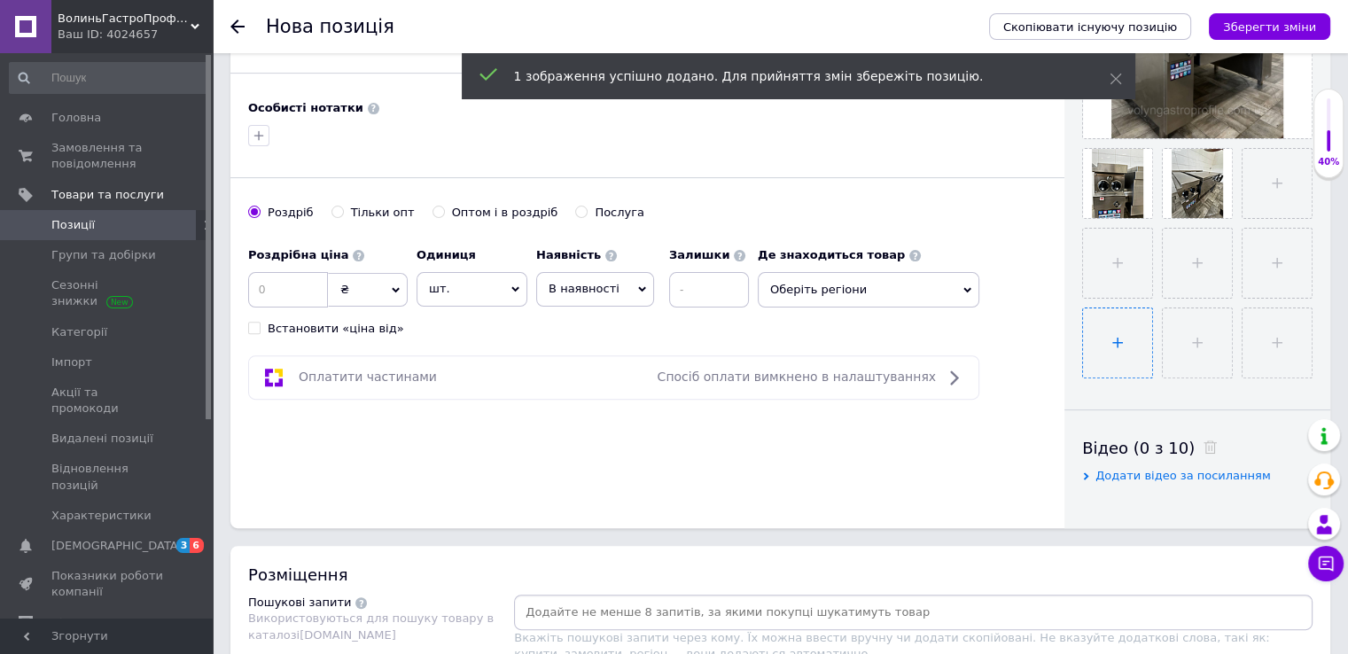
click at [1050, 381] on div "Основна інформація Назва позиції (Російська) ✱ Код/Артикул Опис (Російська) ✱ Р…" at bounding box center [647, 33] width 834 height 989
click at [1043, 389] on div "Оплатити частинами Спосіб оплати вимкнено в налаштуваннях" at bounding box center [647, 377] width 799 height 44
drag, startPoint x: 1042, startPoint y: 390, endPoint x: 1050, endPoint y: 376, distance: 16.3
click at [1042, 390] on div "Оплатити частинами Спосіб оплати вимкнено в налаштуваннях" at bounding box center [647, 377] width 799 height 44
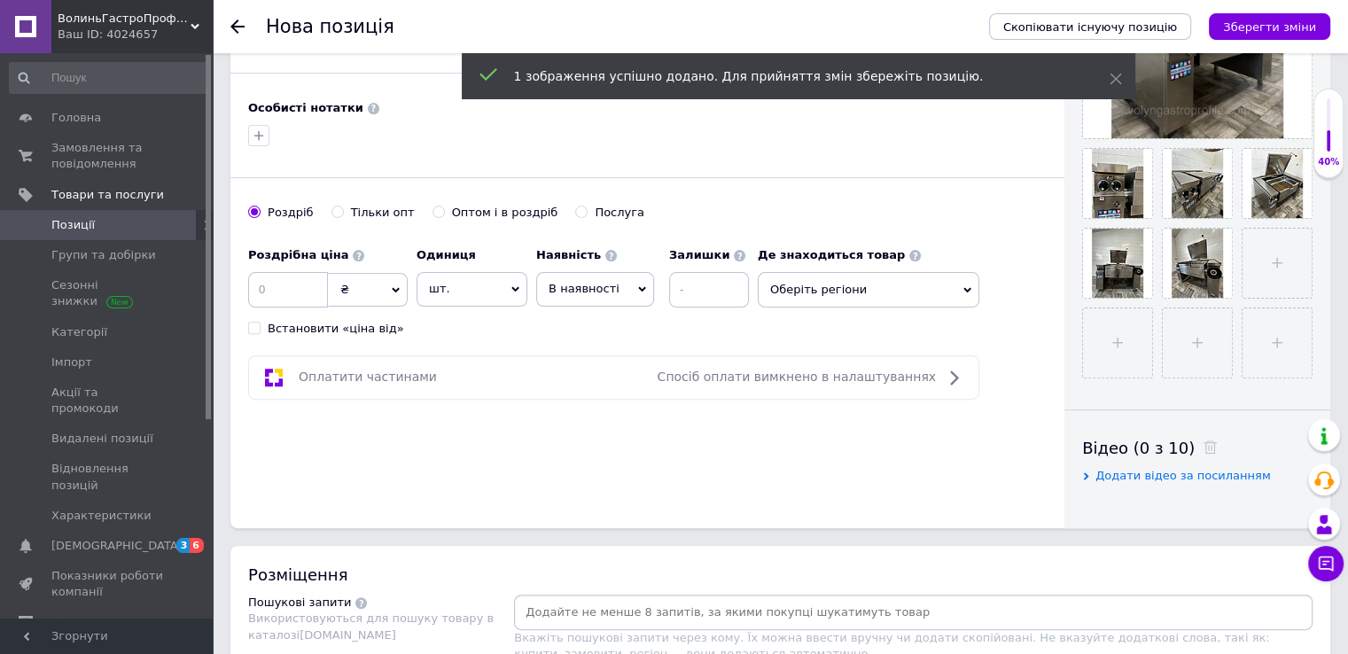
click at [1046, 341] on div "Основна інформація Назва позиції (Російська) ✱ Код/Артикул Опис (Російська) ✱ Р…" at bounding box center [647, 33] width 834 height 989
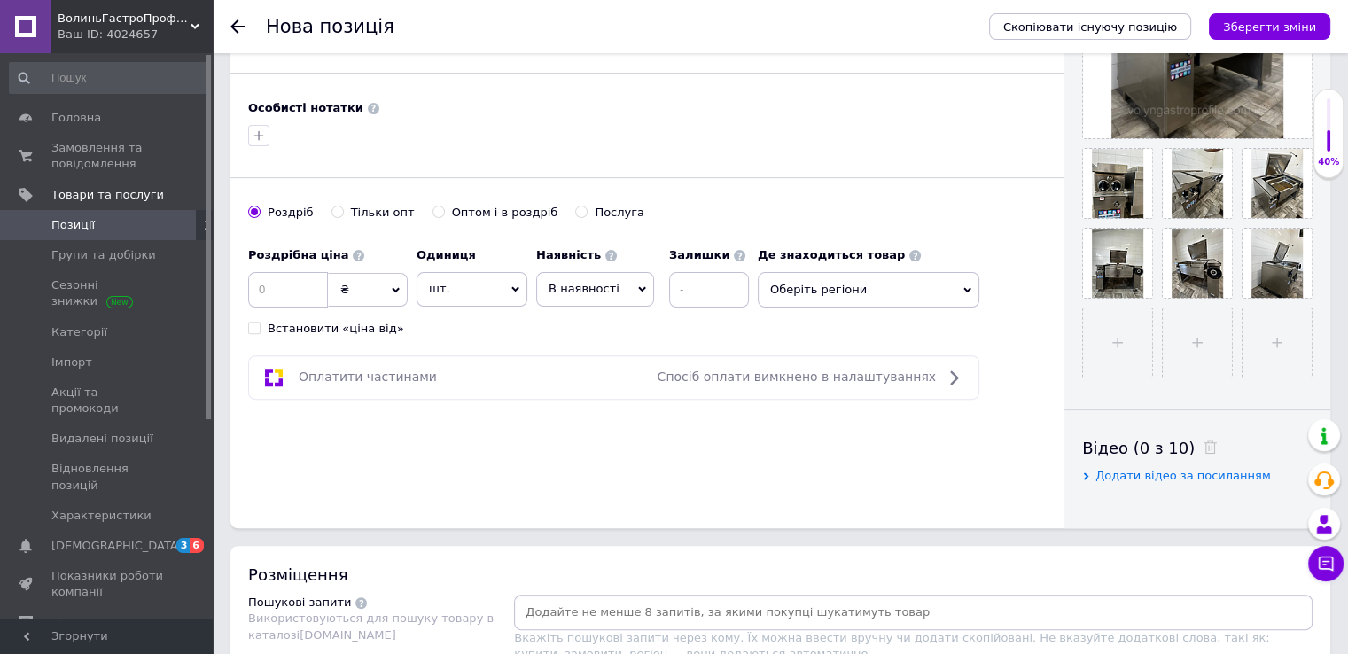
scroll to position [177, 0]
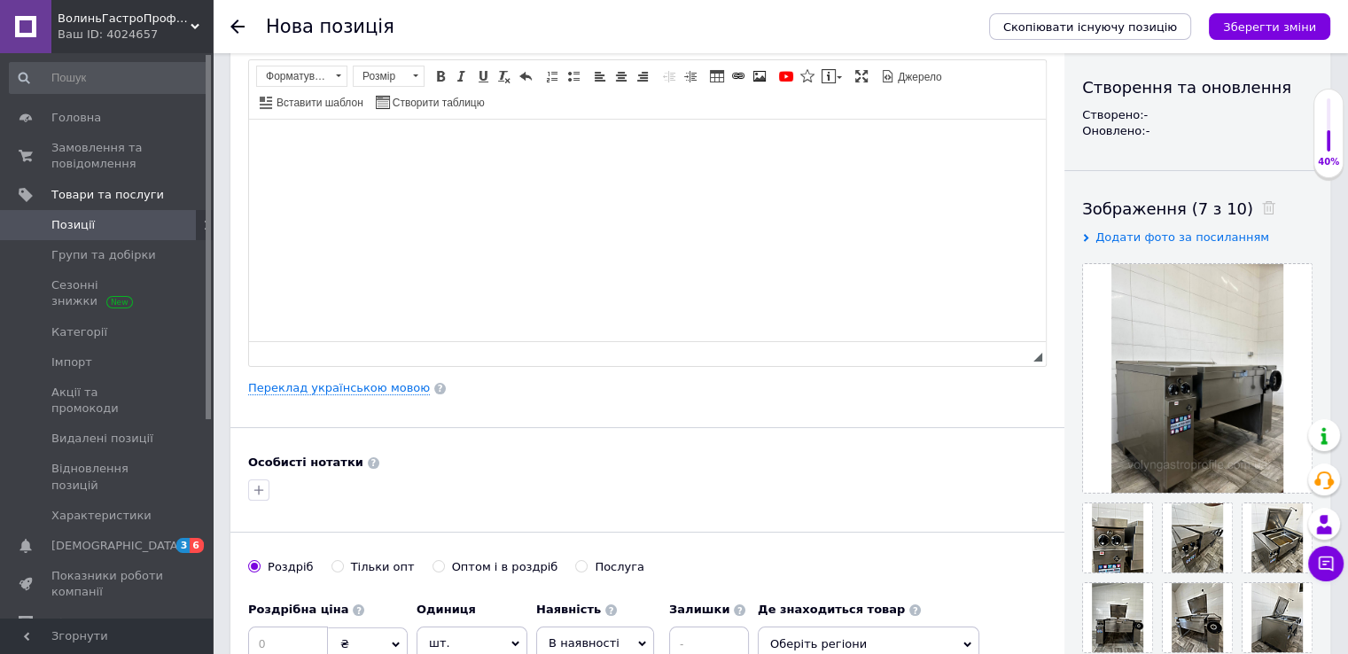
click at [273, 163] on html at bounding box center [647, 146] width 797 height 54
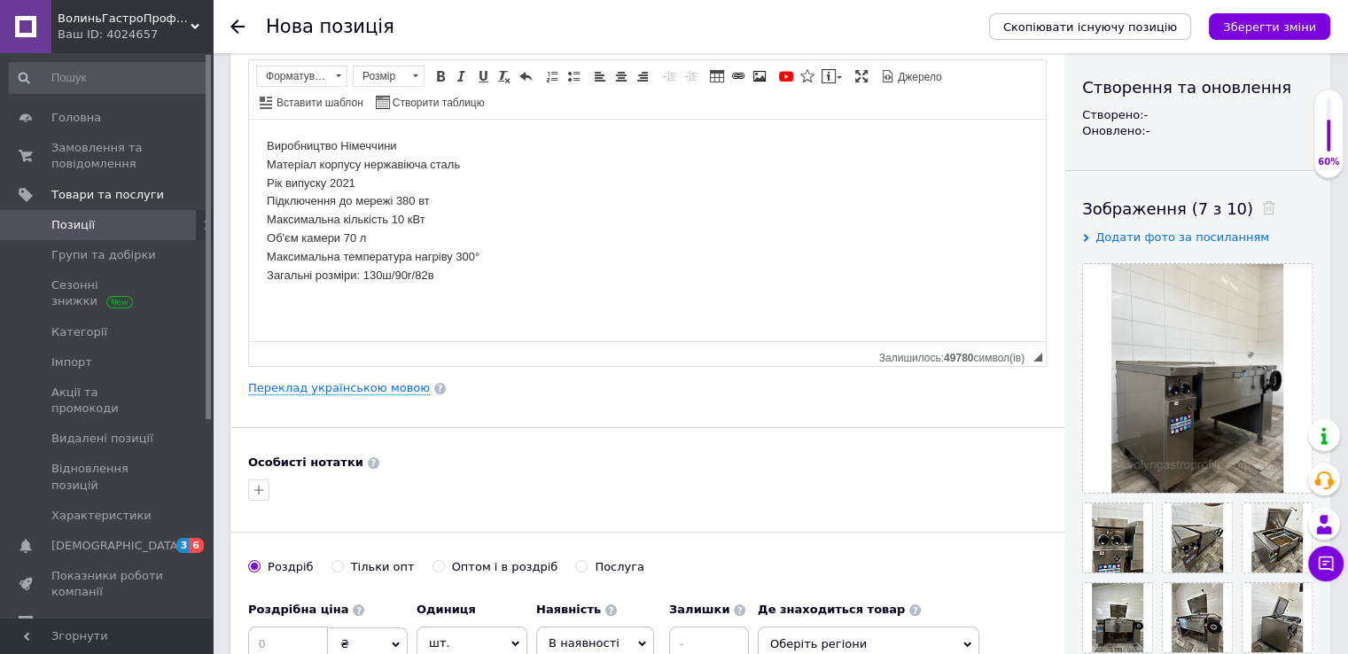
scroll to position [0, 0]
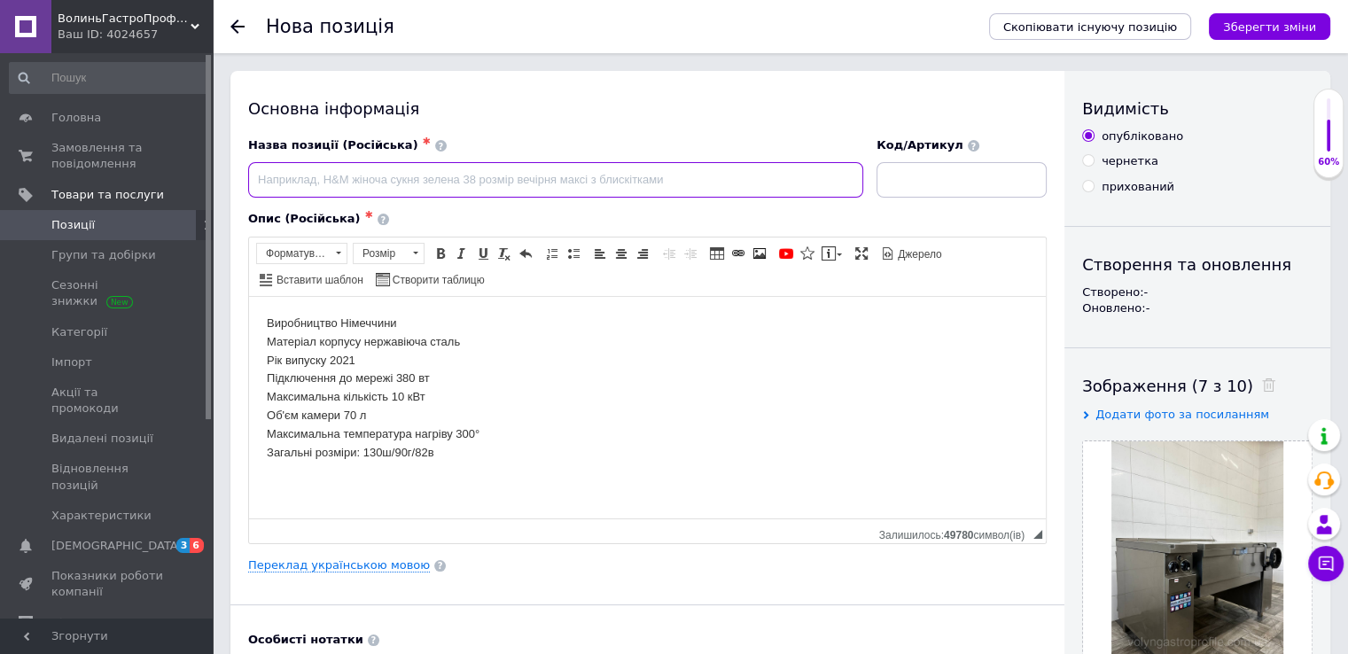
click at [269, 175] on input at bounding box center [555, 179] width 615 height 35
click at [269, 182] on input at bounding box center [555, 179] width 615 height 35
click at [493, 178] on input "Сковорода перекидна 70 л /2021 року, MKN [GEOGRAPHIC_DATA]" at bounding box center [555, 179] width 615 height 35
click at [572, 175] on input "Сковорода перекидна 70 л /2021 року, [GEOGRAPHIC_DATA]" at bounding box center [555, 179] width 615 height 35
click at [489, 178] on input "Сковорода перекидна 70 л /2021 року, [GEOGRAPHIC_DATA]" at bounding box center [555, 179] width 615 height 35
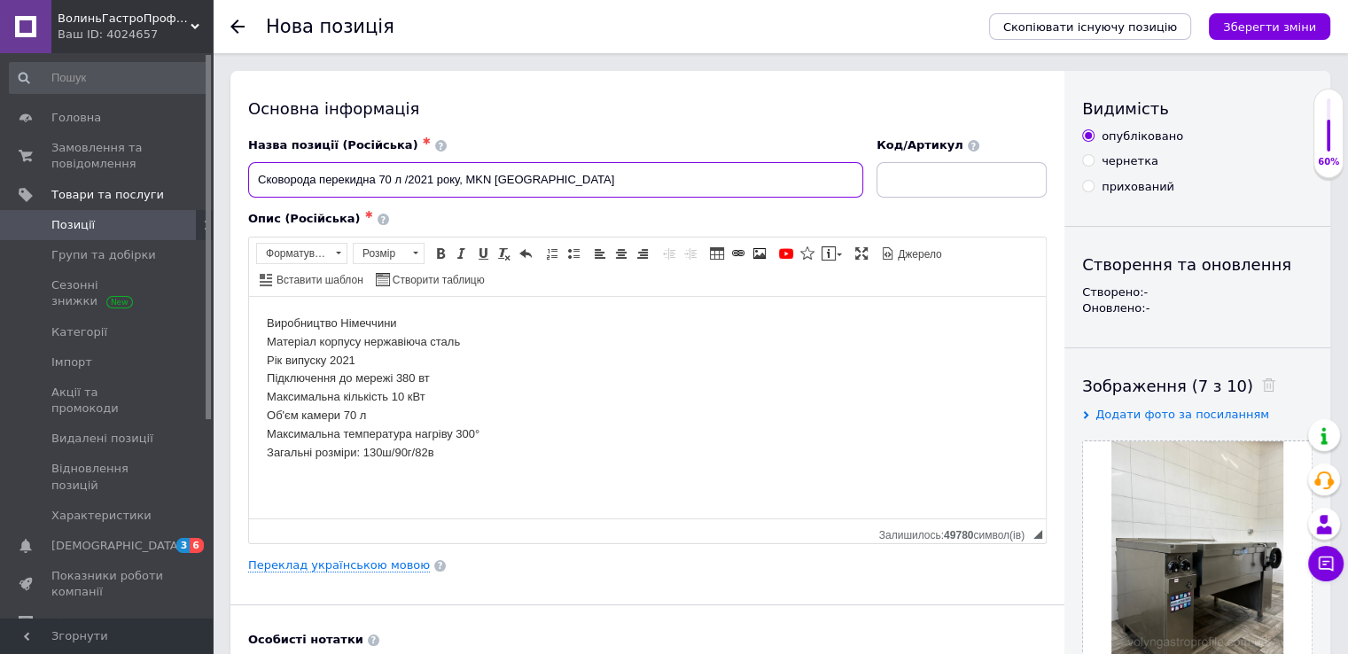
drag, startPoint x: 567, startPoint y: 192, endPoint x: 248, endPoint y: 182, distance: 319.3
click at [248, 182] on input "Сковорода перекидна 70 л /2021 року, MKN [GEOGRAPHIC_DATA]" at bounding box center [555, 179] width 615 height 35
type input "Сковорода перекидна 70 л /2021 року, MKN [GEOGRAPHIC_DATA]"
click at [238, 179] on div "Основна інформація Назва позиції (Російська) ✱ Сковорода перекидна 70 л /2021 р…" at bounding box center [647, 565] width 834 height 989
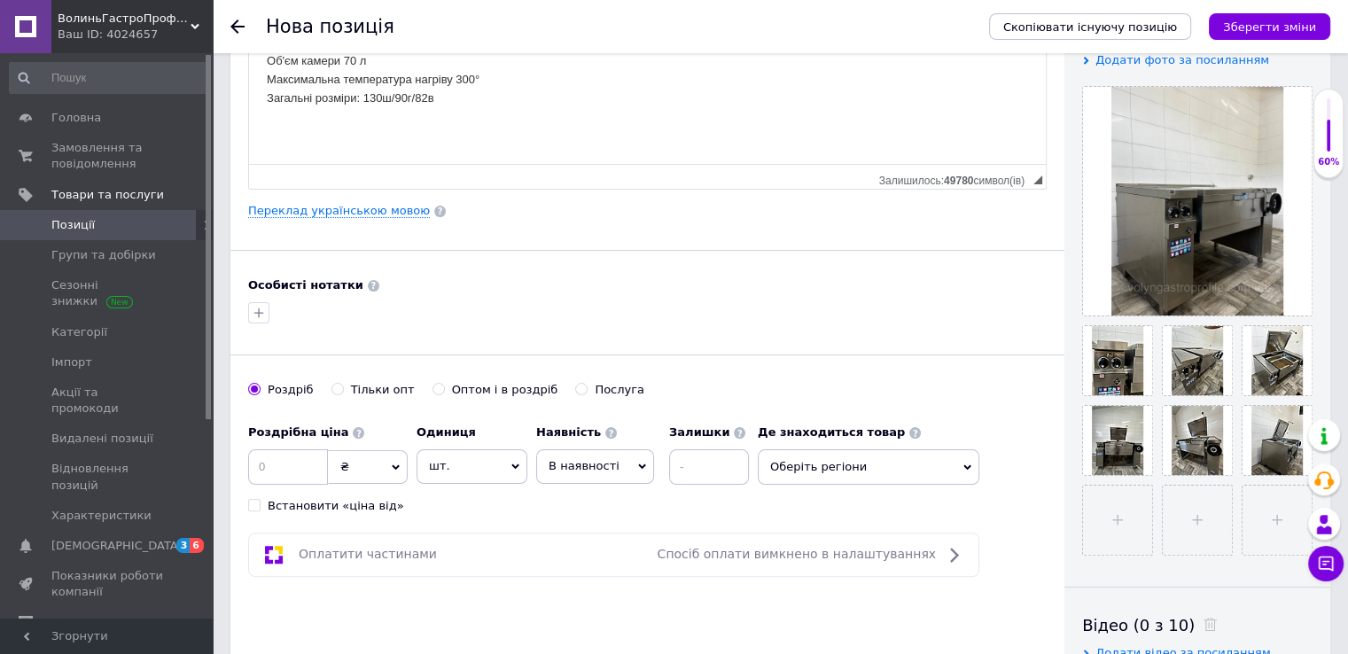
scroll to position [709, 0]
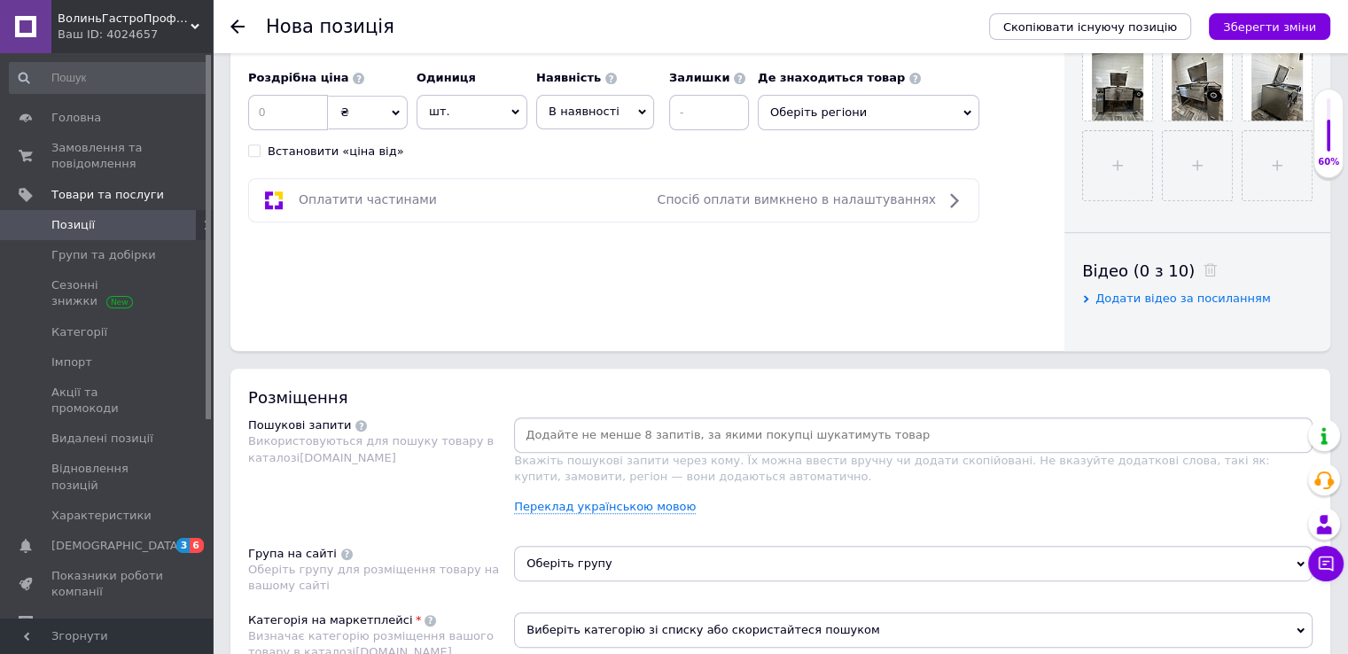
click at [542, 428] on input at bounding box center [914, 435] width 792 height 27
paste input "Виробництво Німеччини Матеріал корпусу нержавіюча сталь Рік випуску 2021 Підклю…"
type input "В"
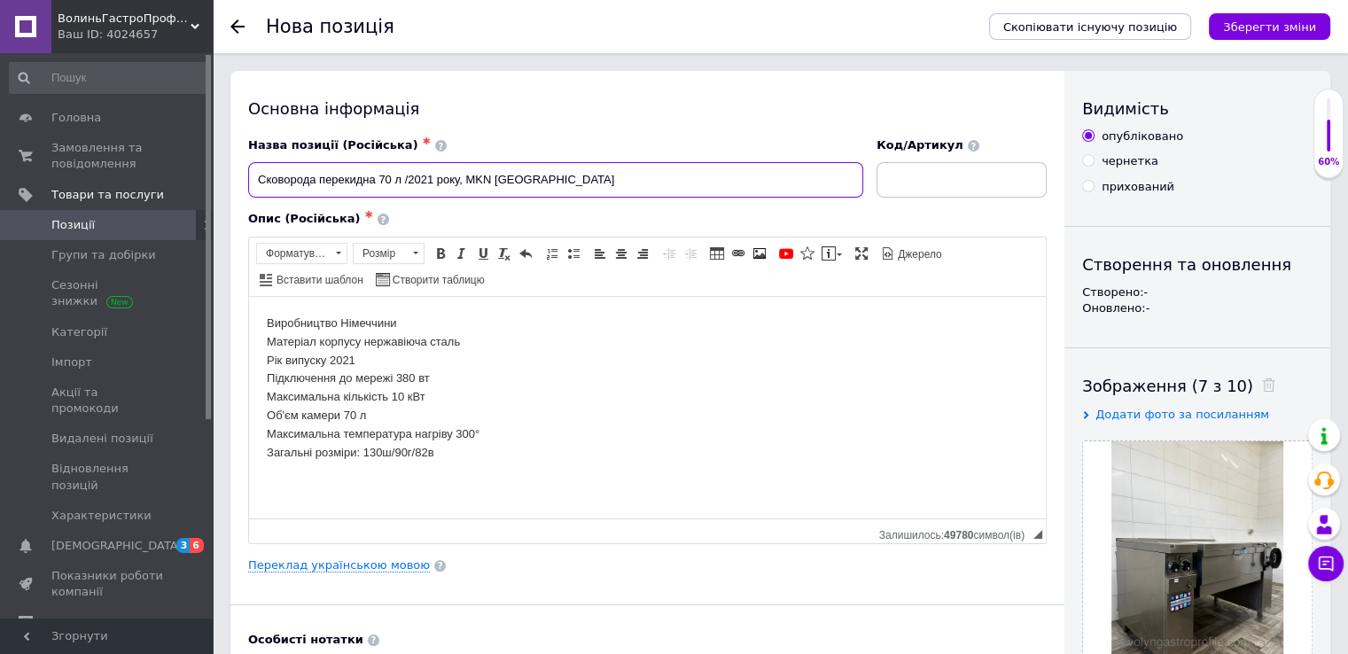
drag, startPoint x: 567, startPoint y: 183, endPoint x: 235, endPoint y: 183, distance: 332.4
click at [235, 183] on div "Основна інформація Назва позиції (Російська) ✱ Сковорода перекидна 70 л /2021 р…" at bounding box center [647, 565] width 834 height 989
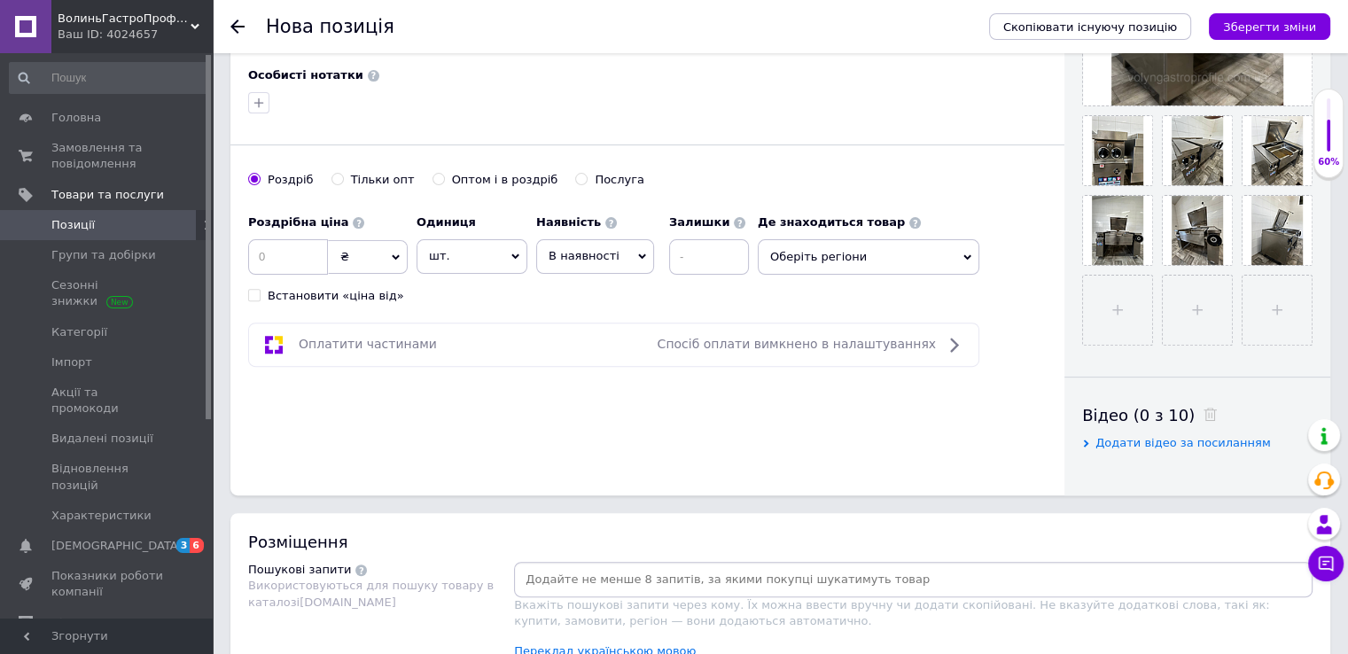
scroll to position [798, 0]
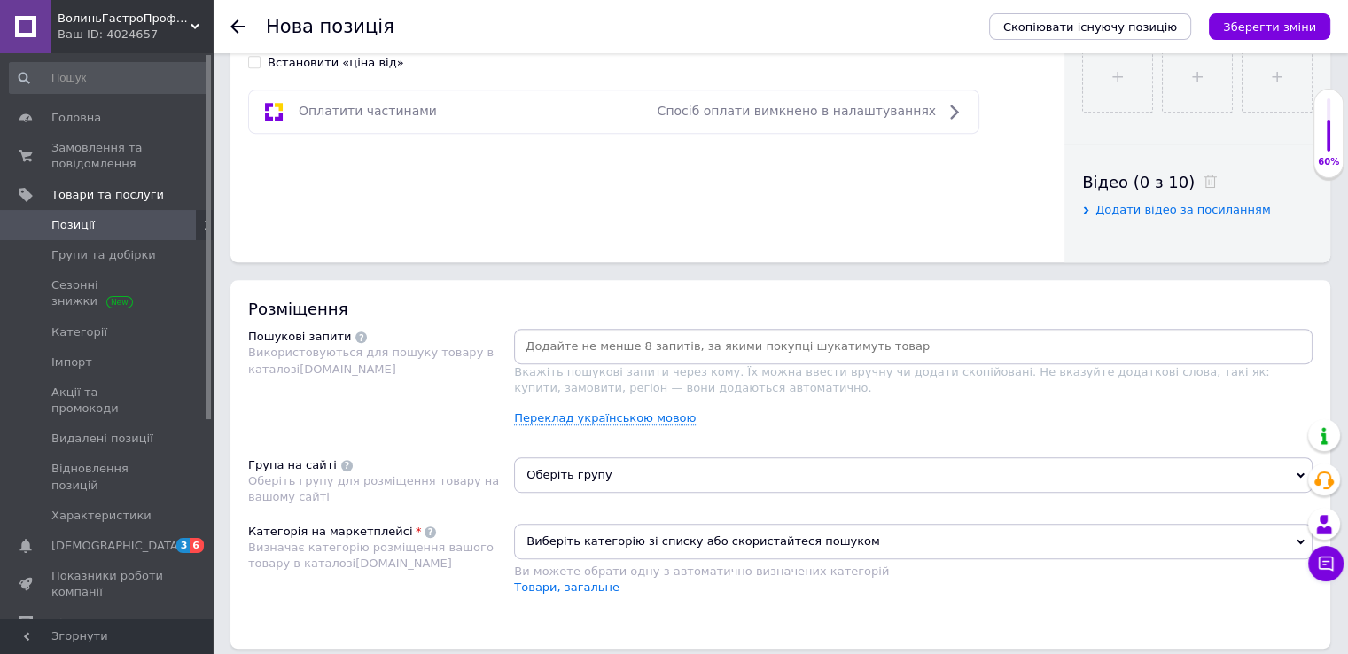
click at [542, 341] on input at bounding box center [914, 346] width 792 height 27
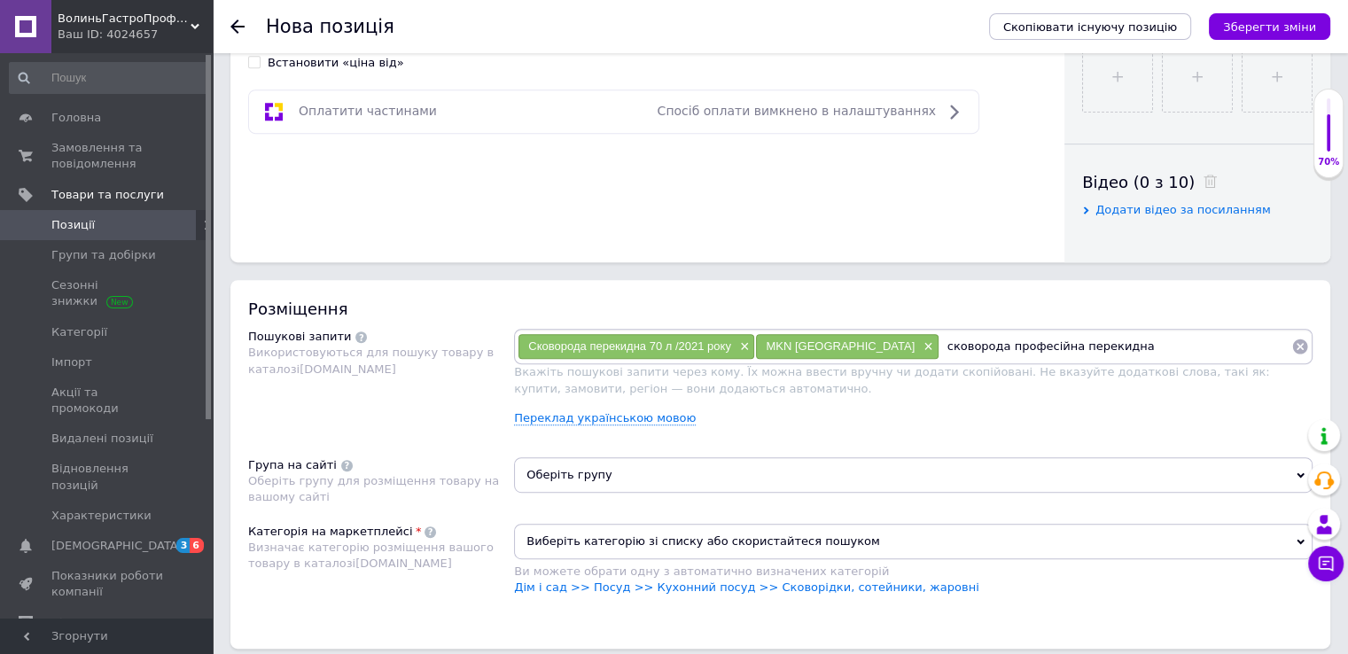
type input "сковорода професійна перекидна"
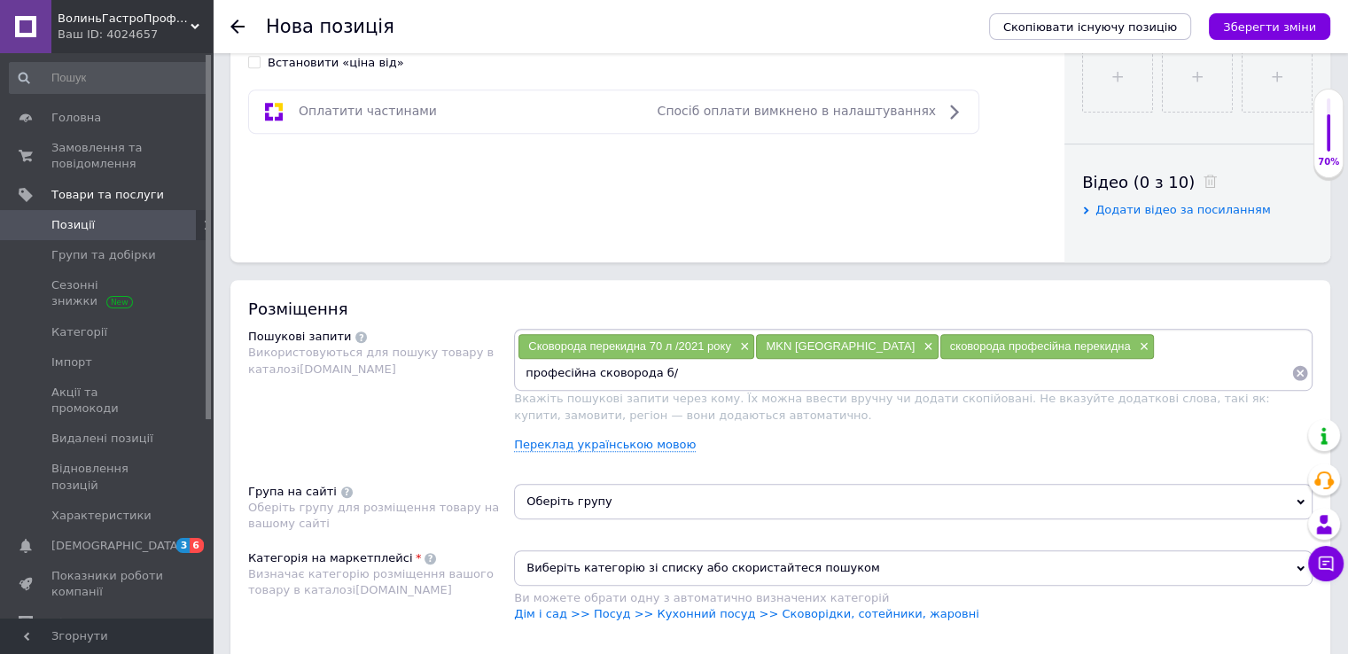
type input "професійна сковорода б/у"
type input "сковорода для horeca [GEOGRAPHIC_DATA]"
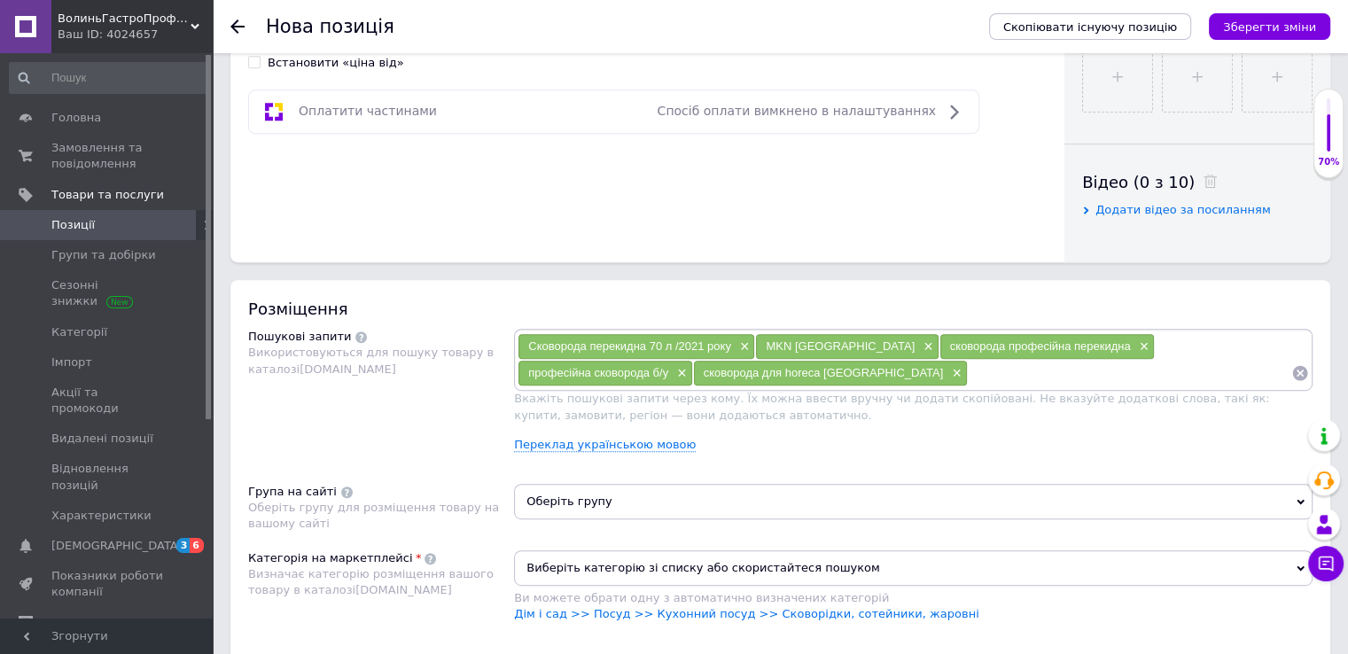
paste input "с"
drag, startPoint x: 968, startPoint y: 373, endPoint x: 706, endPoint y: 368, distance: 261.5
click at [968, 368] on input "сковорода перекидна професійна для horeca" at bounding box center [1130, 373] width 324 height 27
click at [968, 367] on input "сковорода перекидна професійна для horeca" at bounding box center [1130, 373] width 324 height 27
type input "сковорода перекидна професійна для horeca"
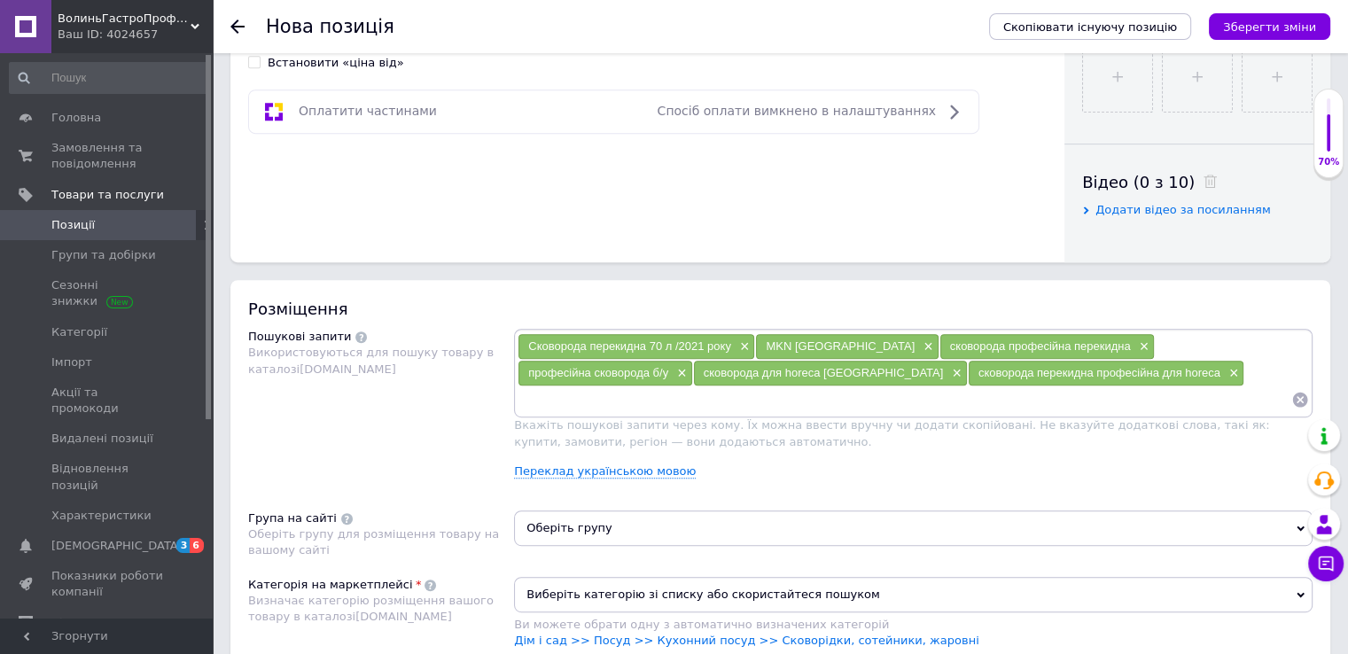
paste input "сковорода перекидна професійна для horeca"
type input "сковорода перекидна професійна для horeca [GEOGRAPHIC_DATA]"
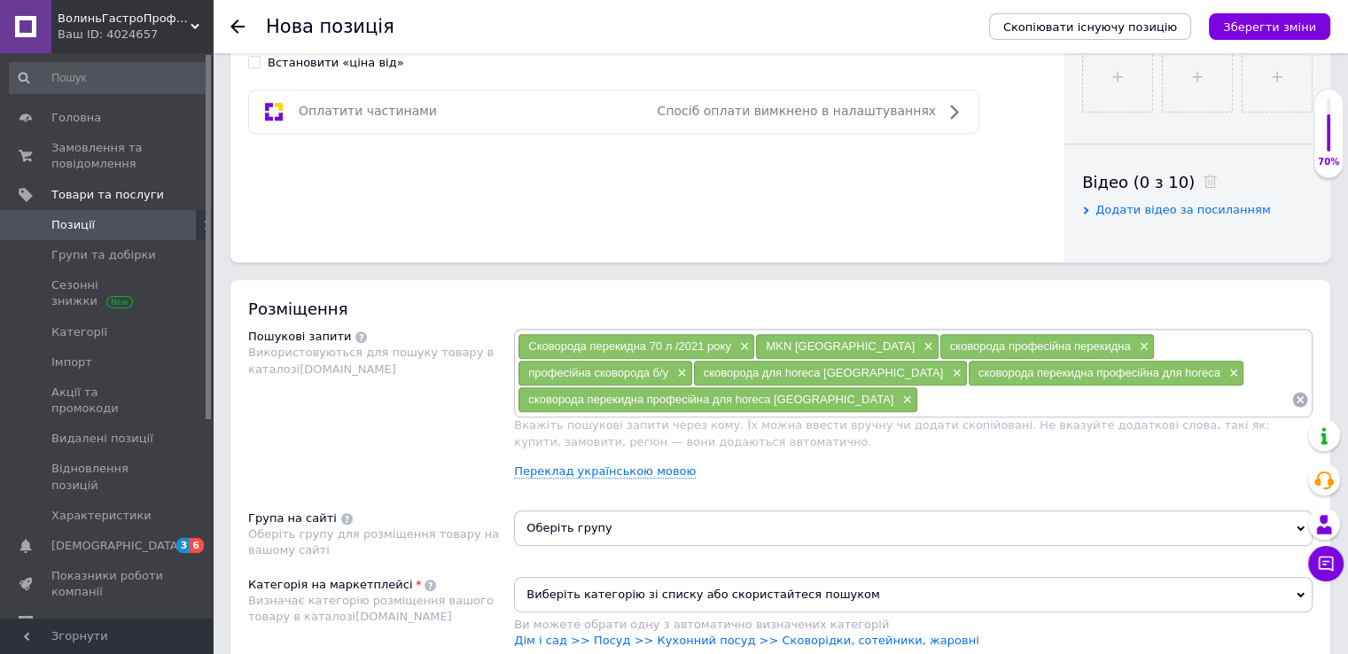
paste input "сковорода перекидна професійна для horeca"
type input "сковорода перекидна професійна для horeca Київ"
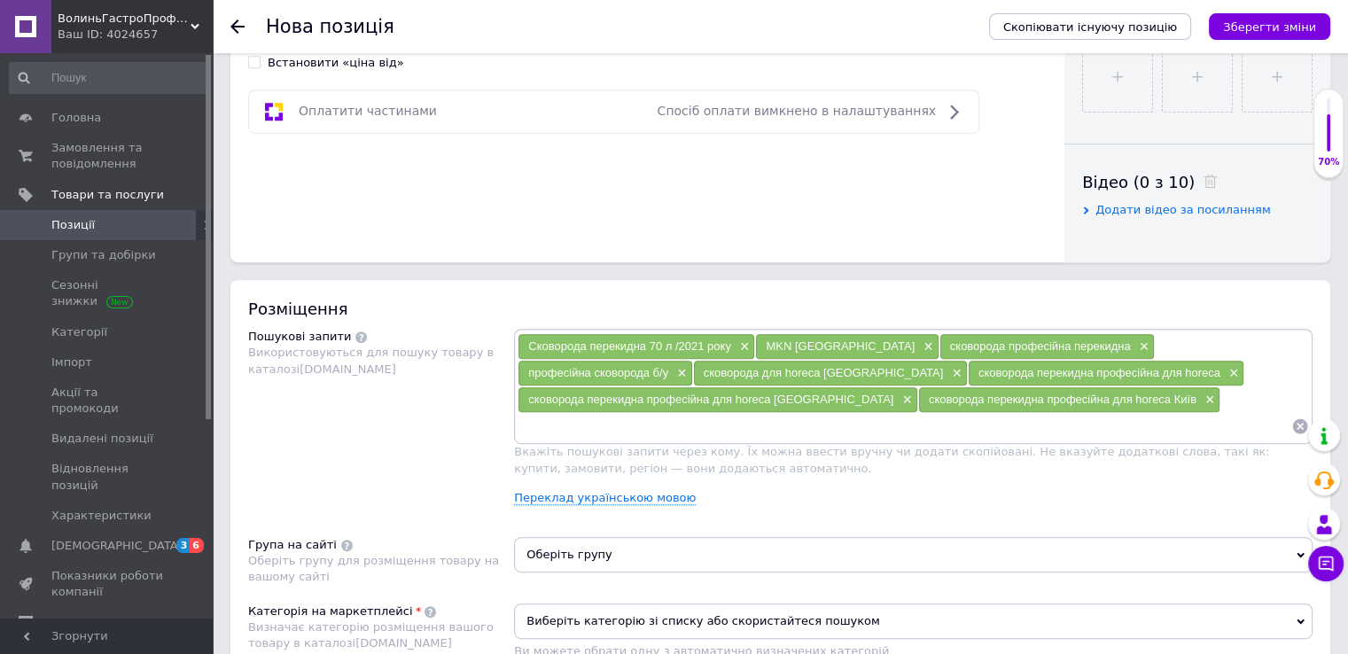
paste input "сковорода перекидна професійна для horeca"
type input "сковорода перекидна професійна для horeca Дніпро"
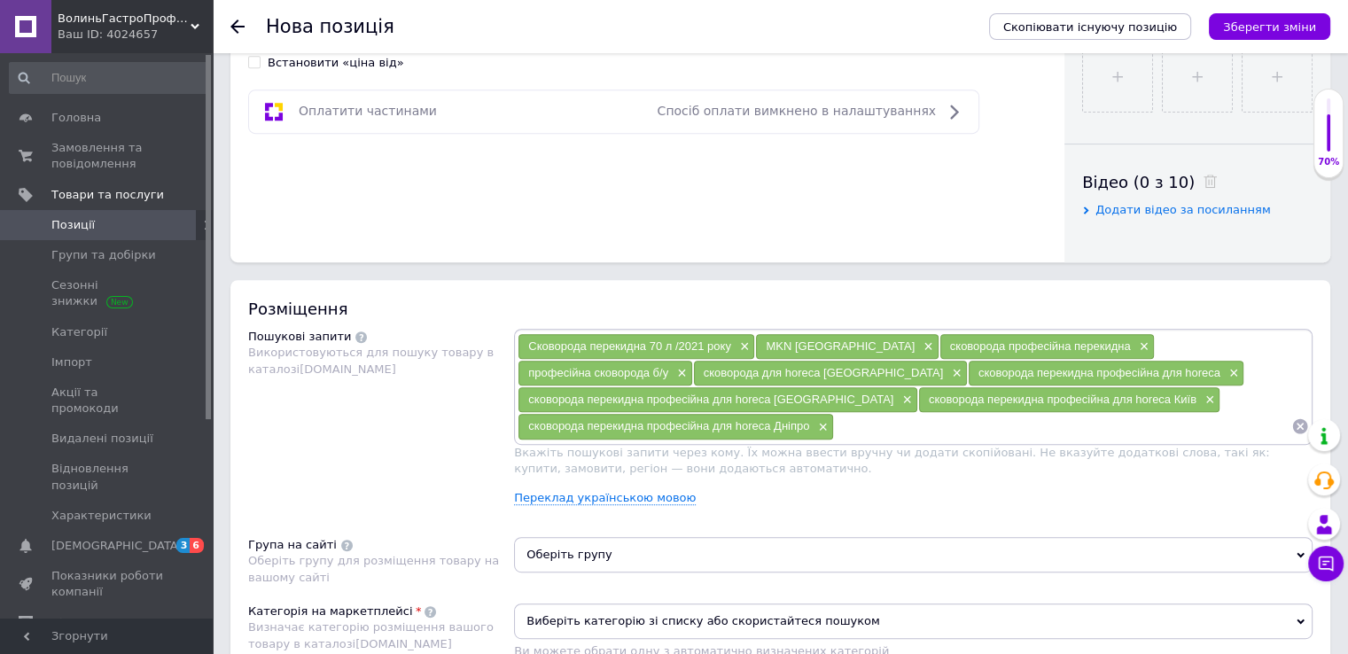
paste input "сковорода перекидна професійна для horeca"
type input "сковорода перекидна професійна для horeca Рівне"
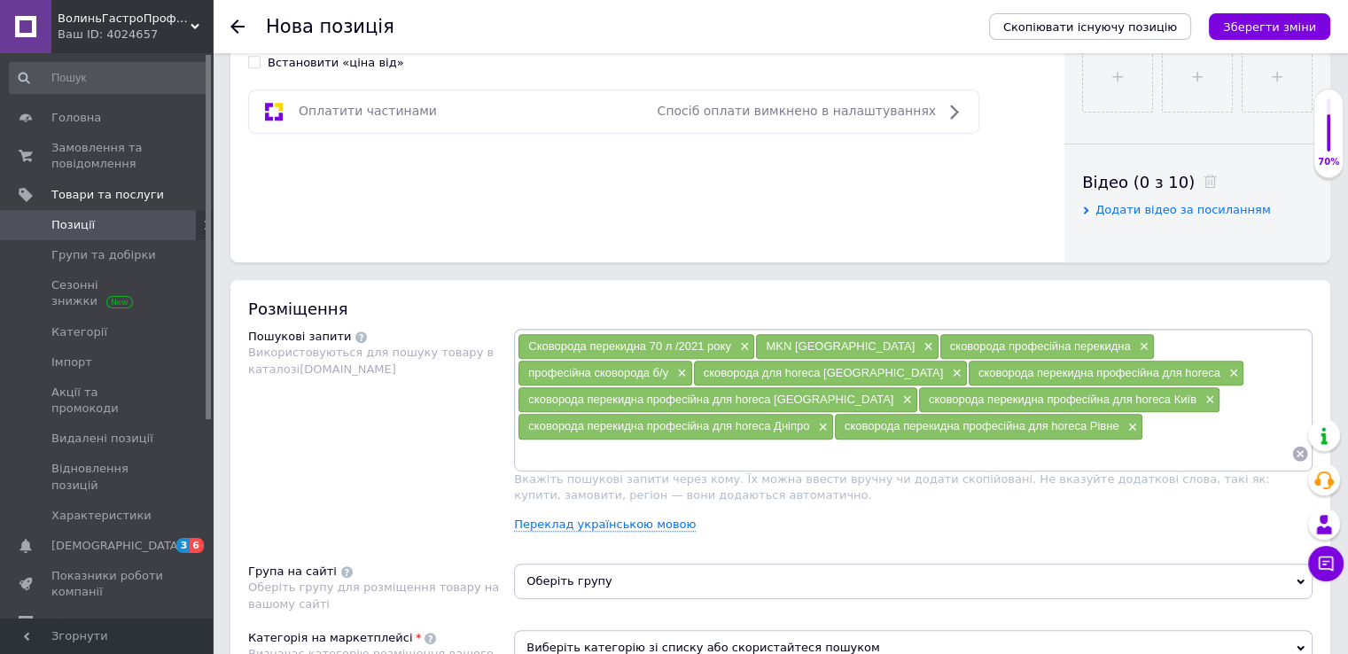
paste input "сковорода перекидна професійна для horeca"
type input "сковорода перекидна професійна для horeca Луцьк"
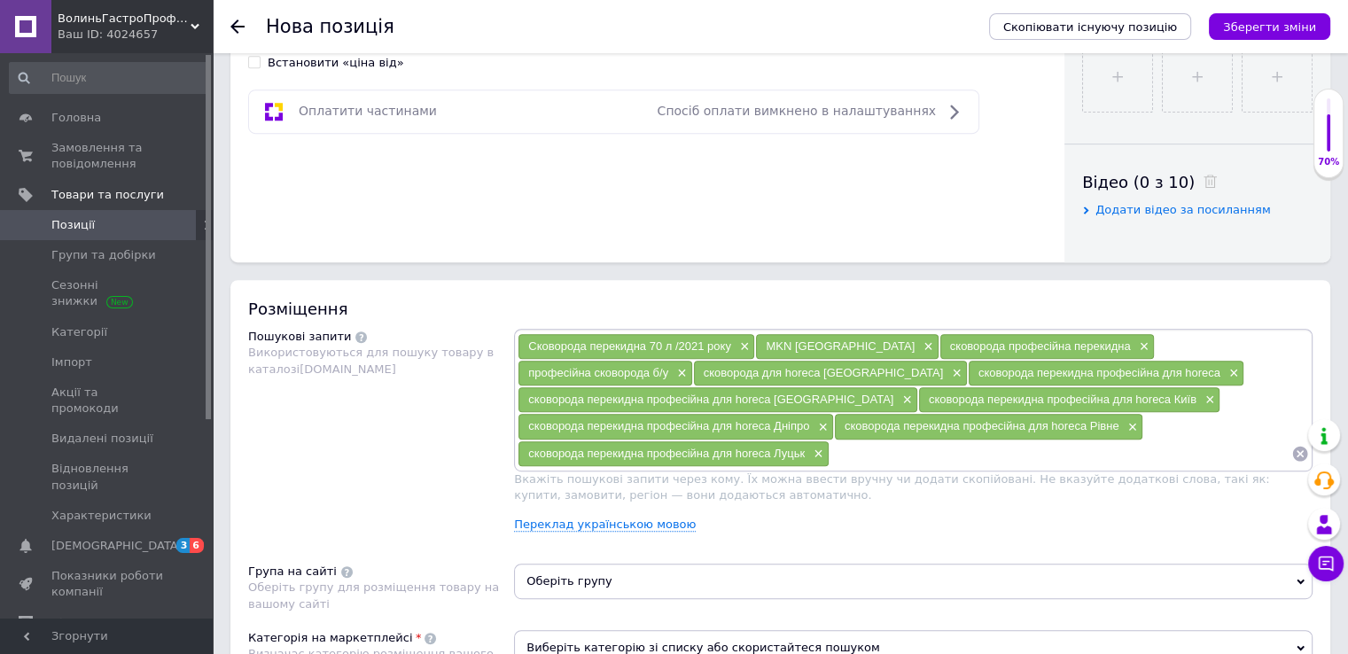
paste input "сковорода перекидна професійна для horeca"
type input "сковорода перекидна професійна для horeca Житомир"
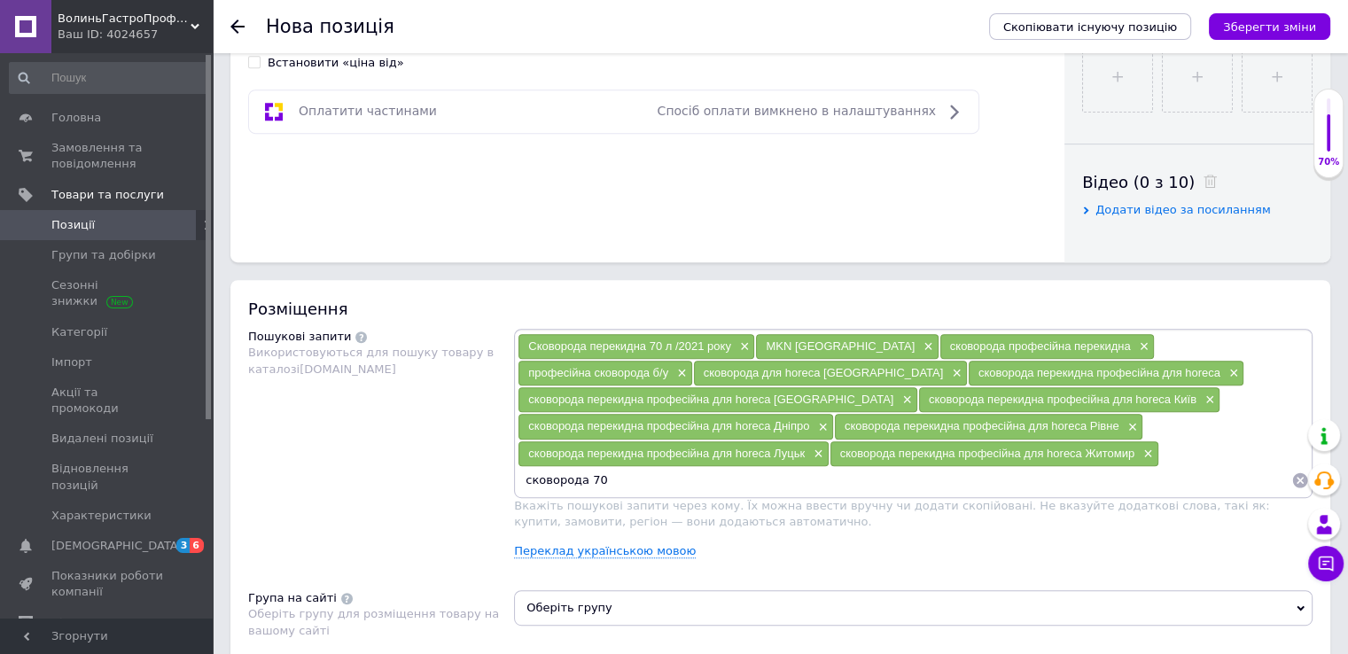
type input "сковорода 70 л"
type input "сковорода чавунна професійна 70 л"
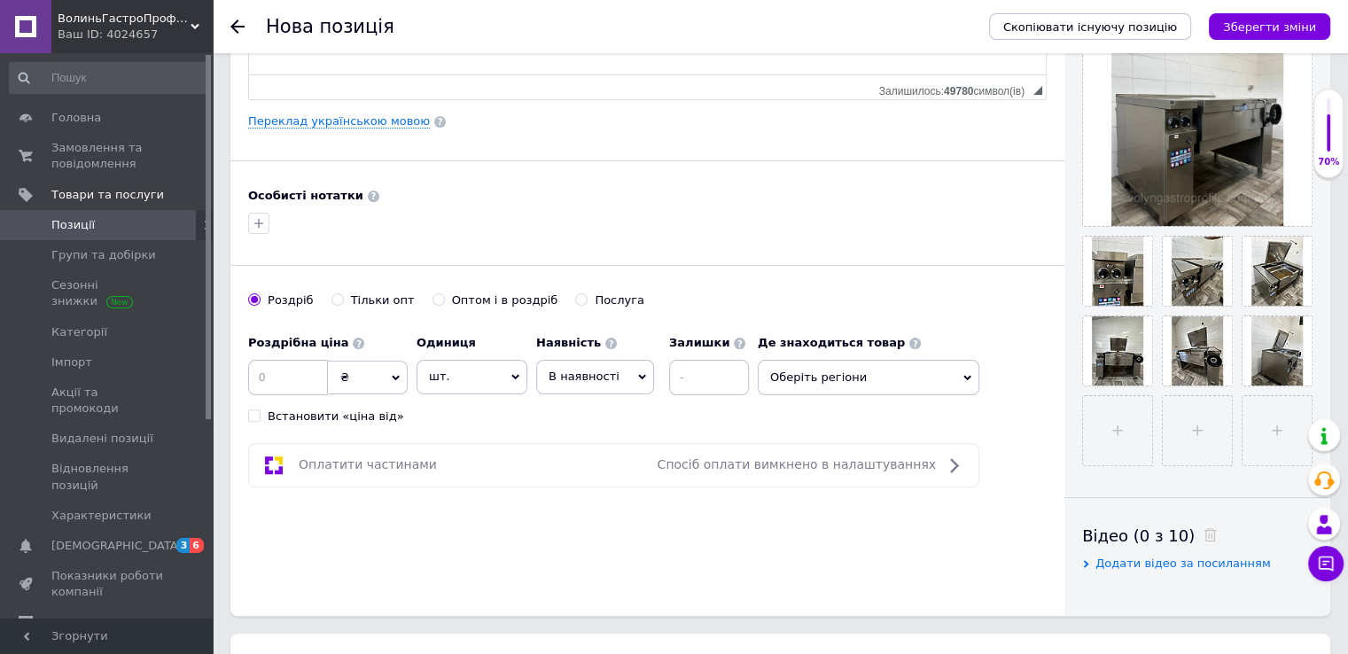
scroll to position [443, 0]
click at [287, 377] on input at bounding box center [288, 378] width 80 height 35
type input "80000"
click at [620, 366] on span "В наявності" at bounding box center [595, 378] width 118 height 34
click at [644, 444] on div "Оплатити частинами Спосіб оплати вимкнено в налаштуваннях" at bounding box center [613, 466] width 731 height 44
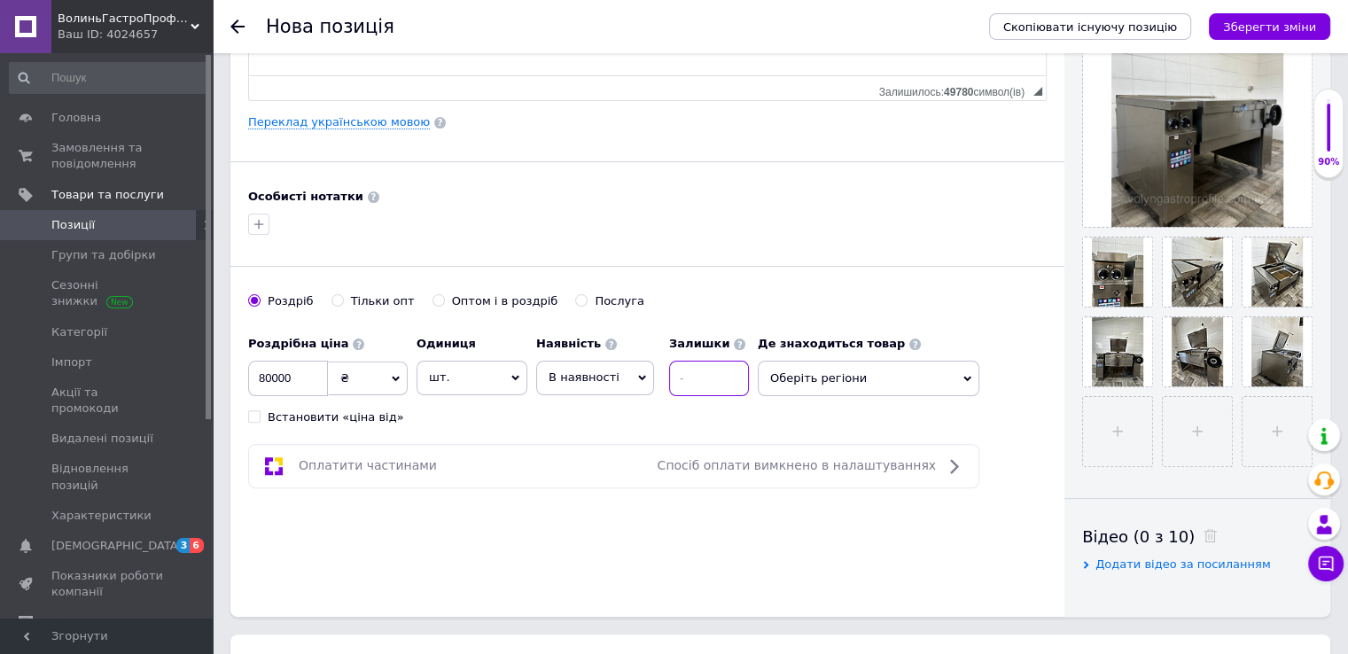
click at [707, 373] on input at bounding box center [709, 378] width 80 height 35
type input "2"
click at [852, 374] on span "Оберіть регіони" at bounding box center [869, 378] width 222 height 35
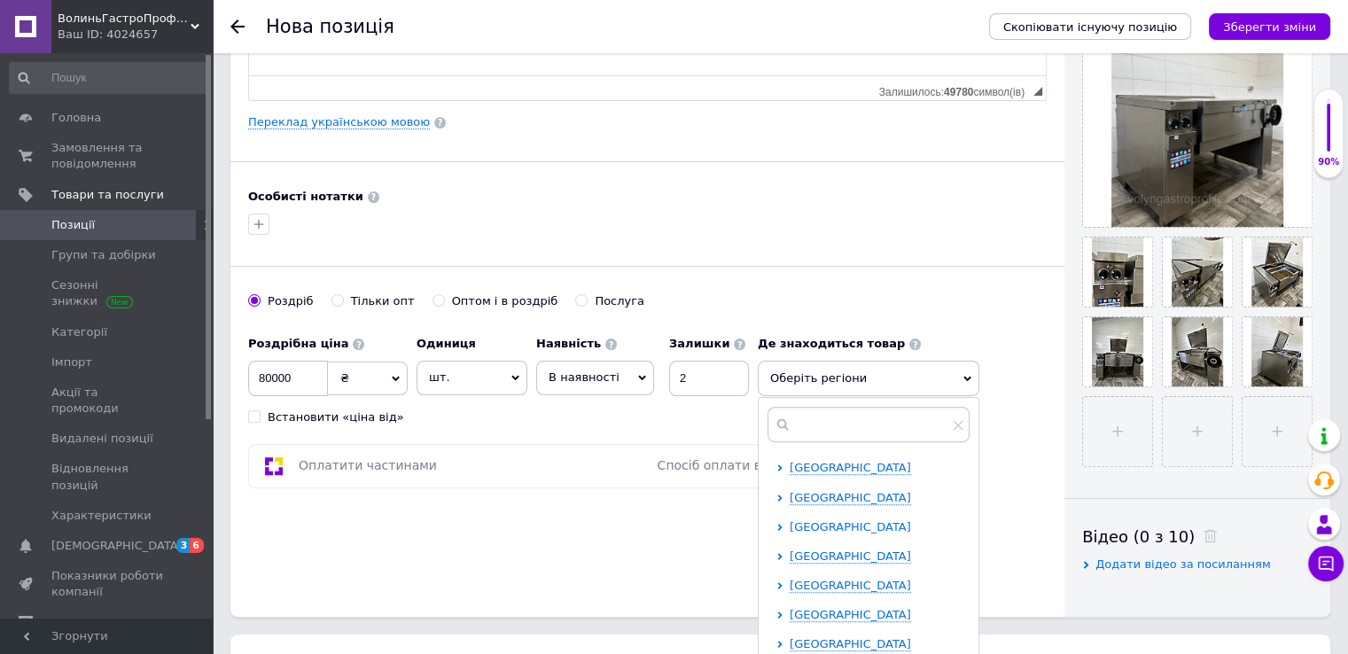
click at [841, 526] on span "[GEOGRAPHIC_DATA]" at bounding box center [850, 526] width 121 height 13
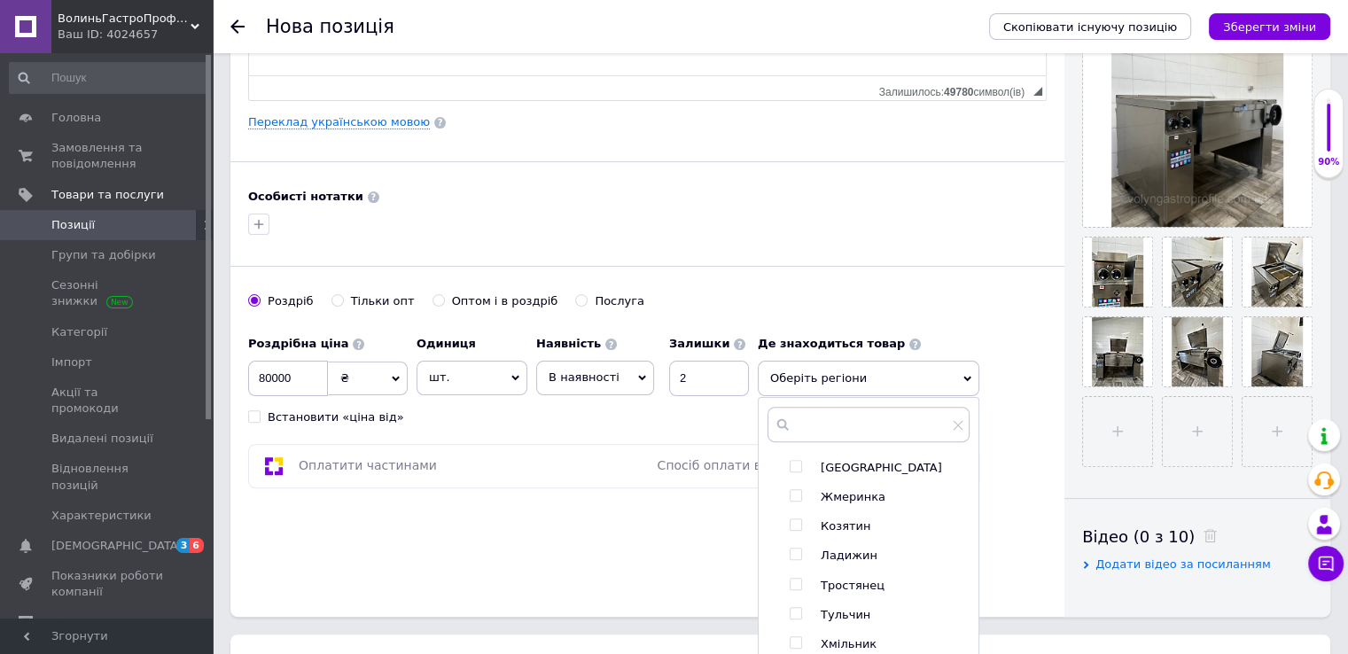
scroll to position [177, 0]
click at [843, 549] on span "Хмільник" at bounding box center [849, 555] width 56 height 13
checkbox input "true"
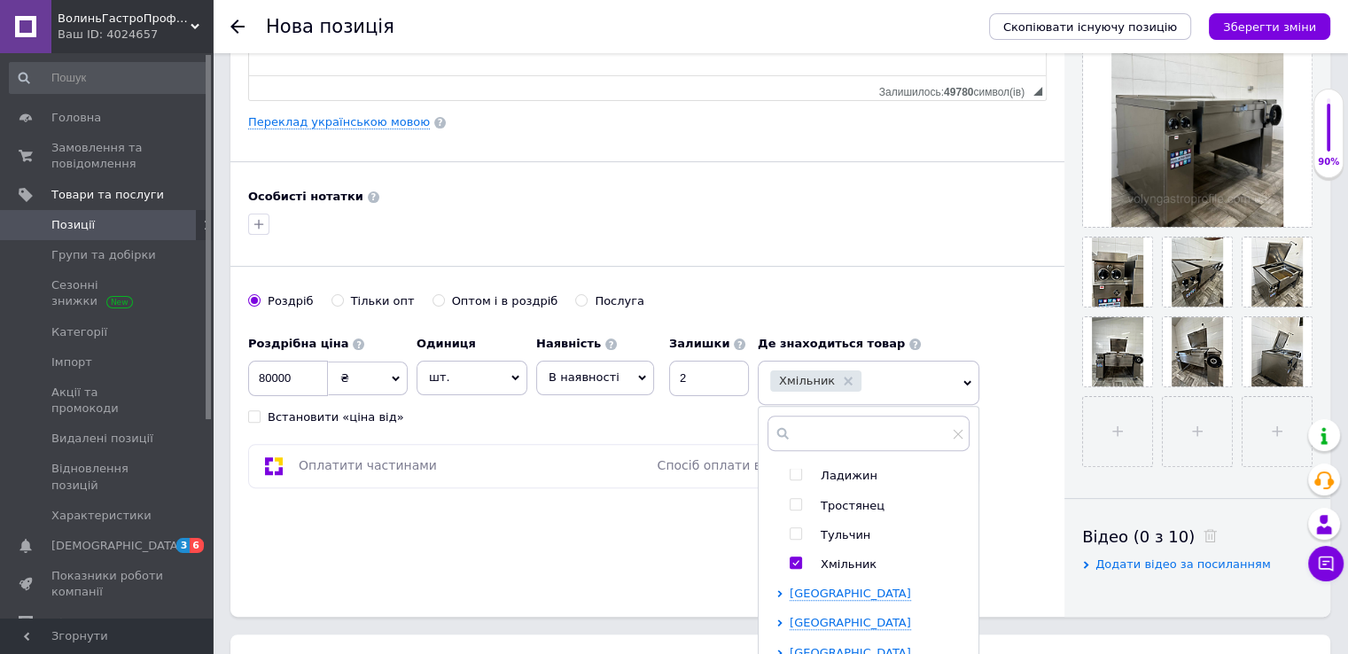
click at [706, 561] on div "Основна інформація Назва позиції (Російська) ✱ Сковорода перекидна 70 л /2021 р…" at bounding box center [647, 122] width 834 height 989
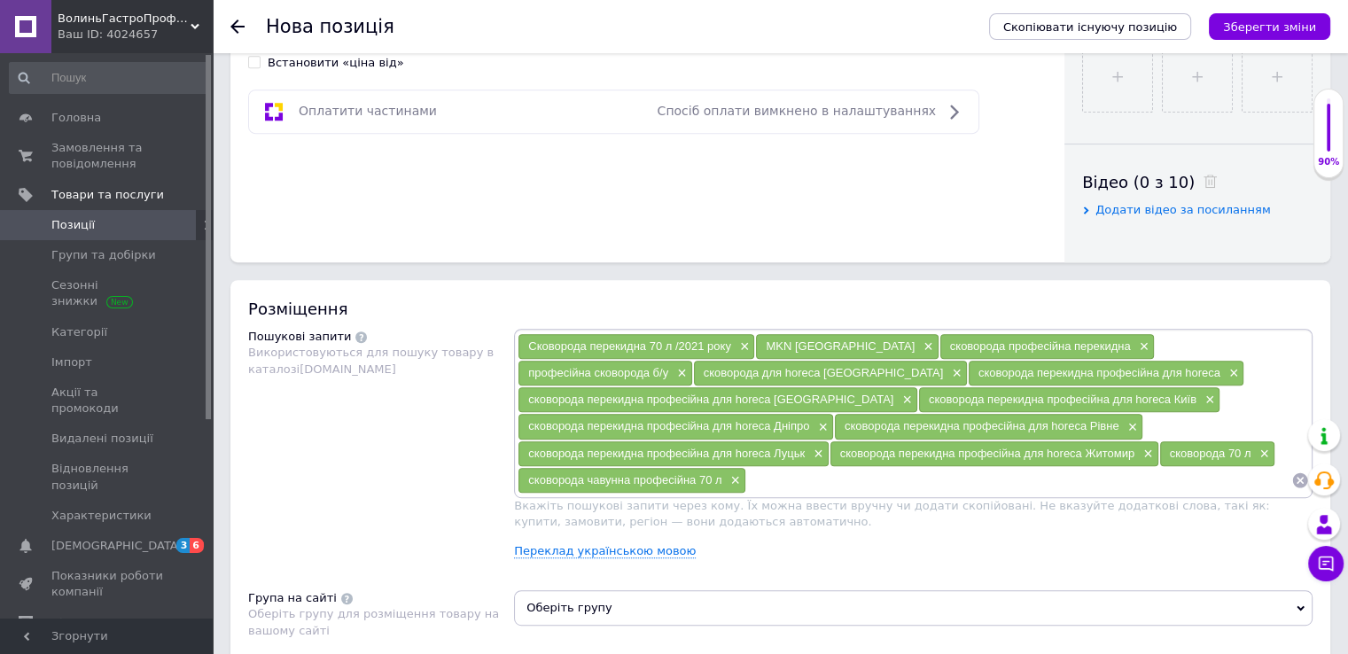
scroll to position [975, 0]
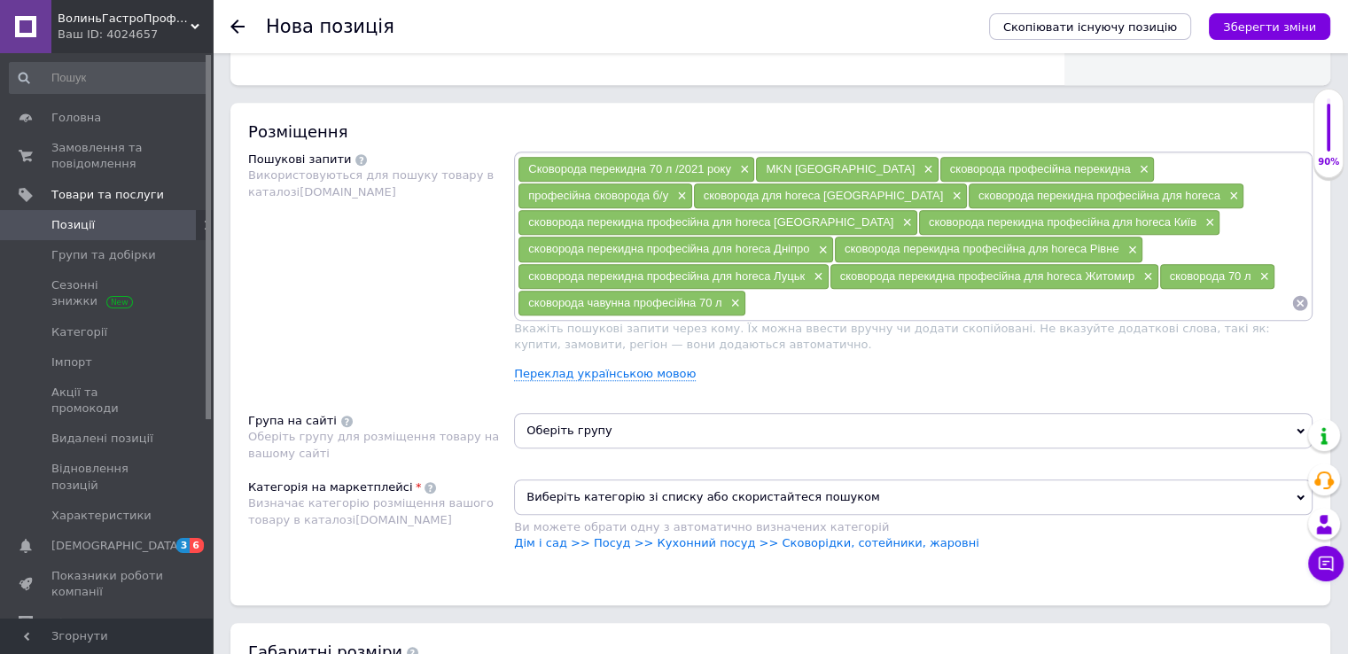
click at [672, 429] on span "Оберіть групу" at bounding box center [913, 430] width 799 height 35
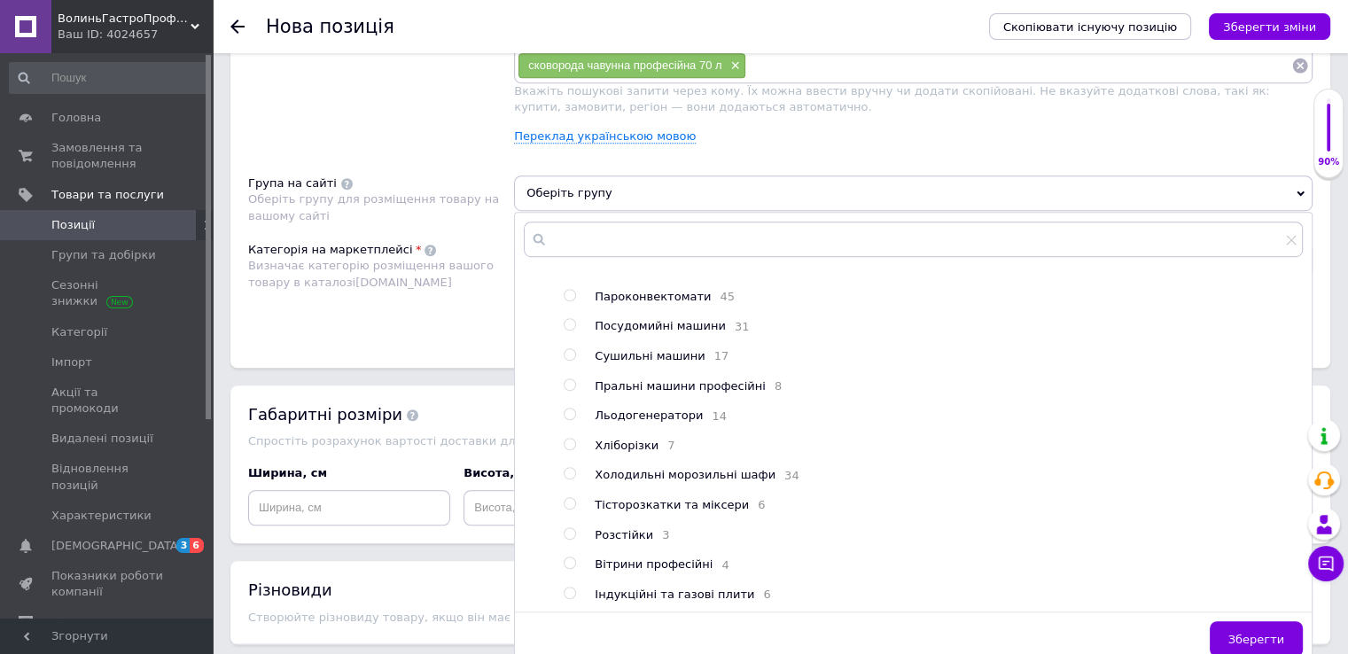
scroll to position [1241, 0]
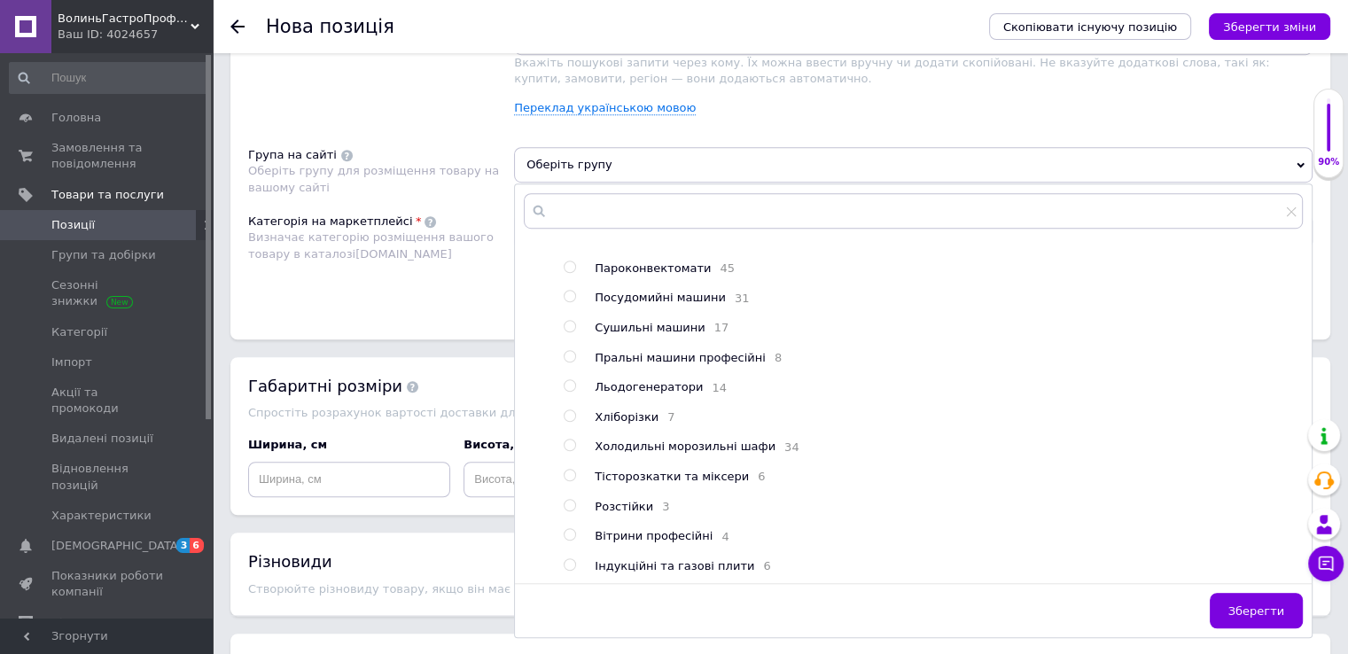
click at [708, 559] on span "Індукційні та газові плити" at bounding box center [675, 565] width 160 height 13
radio input "true"
click at [1273, 604] on span "Зберегти" at bounding box center [1256, 610] width 56 height 13
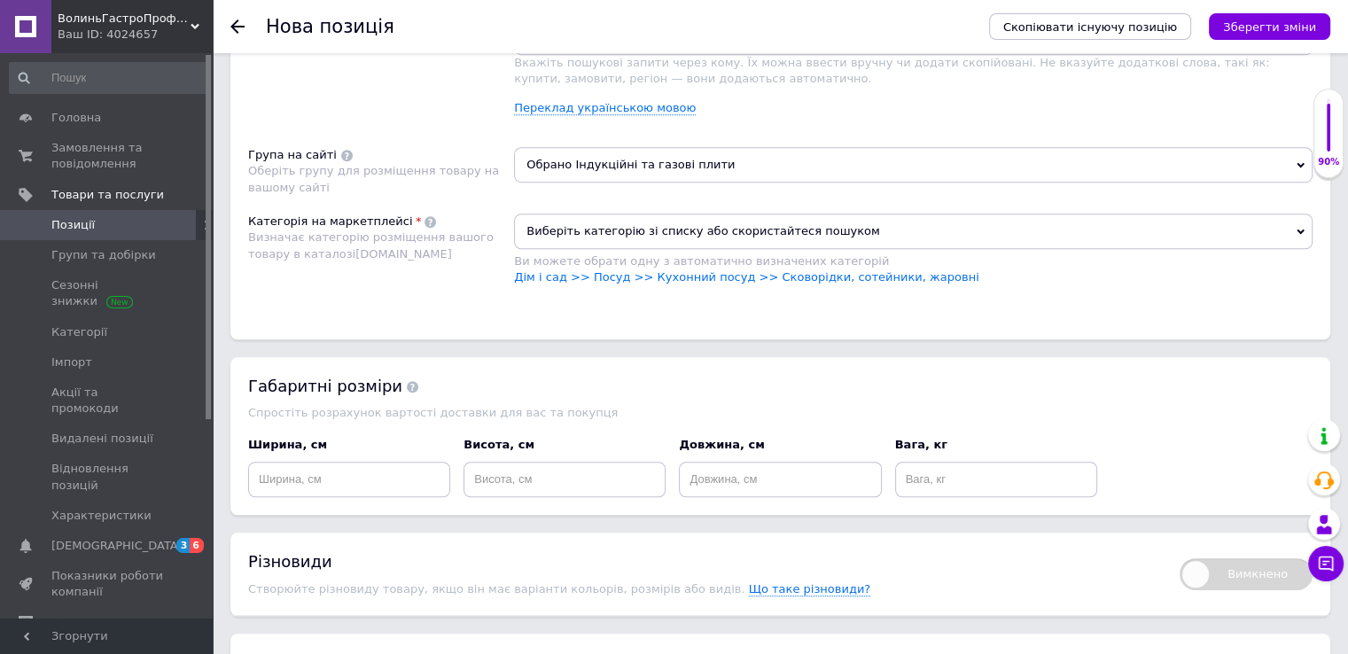
click at [1067, 236] on span "Виберіть категорію зі списку або скористайтеся пошуком" at bounding box center [913, 231] width 799 height 35
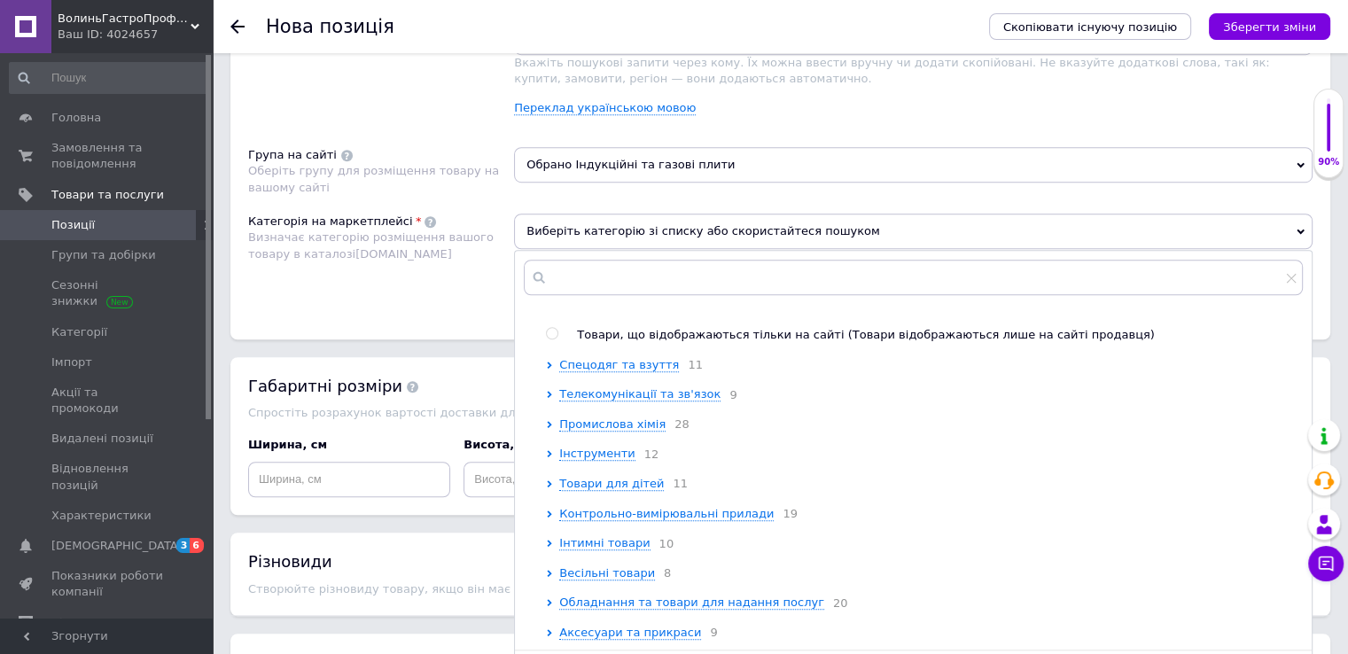
scroll to position [906, 0]
click at [746, 597] on span "Обладнання та товари для надання послуг" at bounding box center [691, 602] width 265 height 13
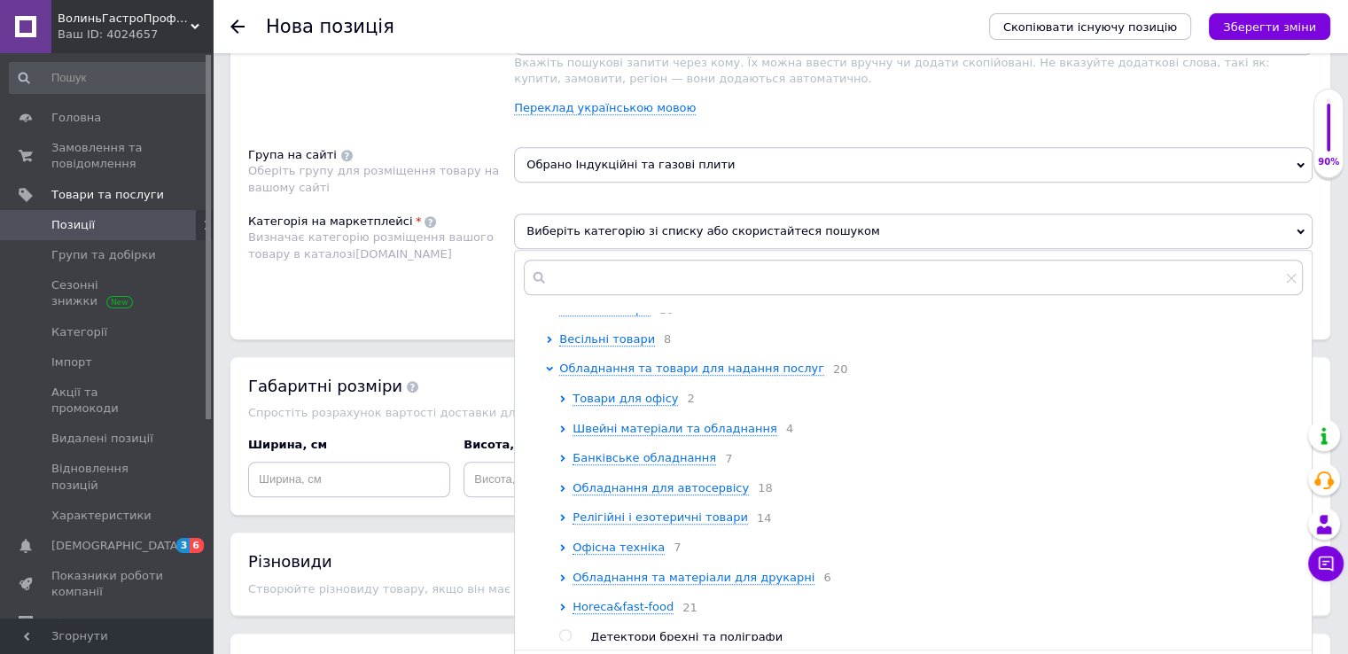
scroll to position [1172, 0]
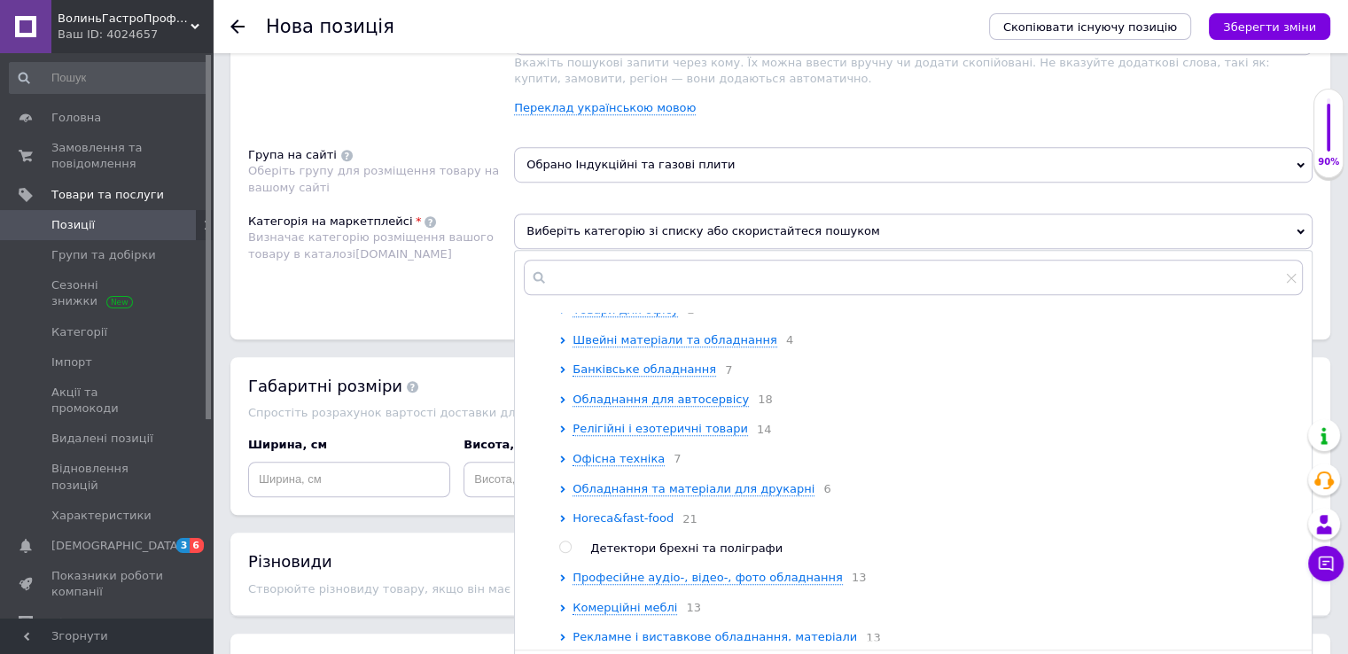
click at [635, 525] on span "Horeca&fast-food" at bounding box center [623, 517] width 101 height 13
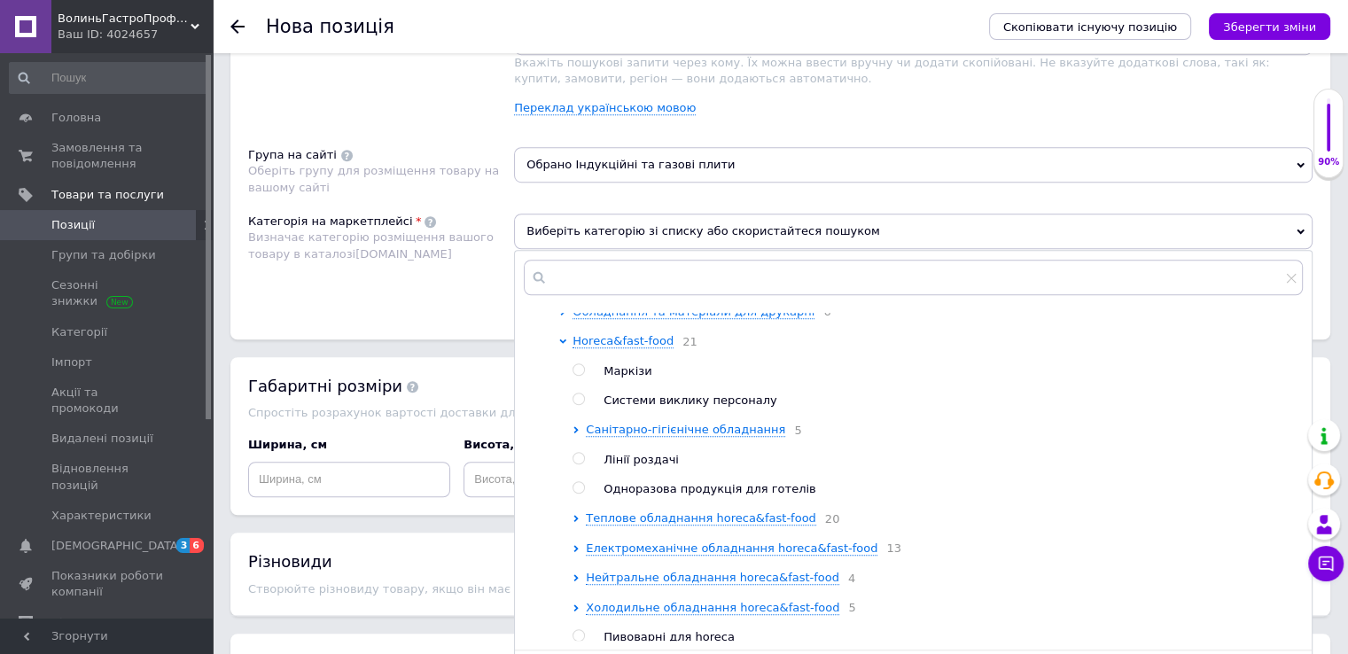
scroll to position [1438, 0]
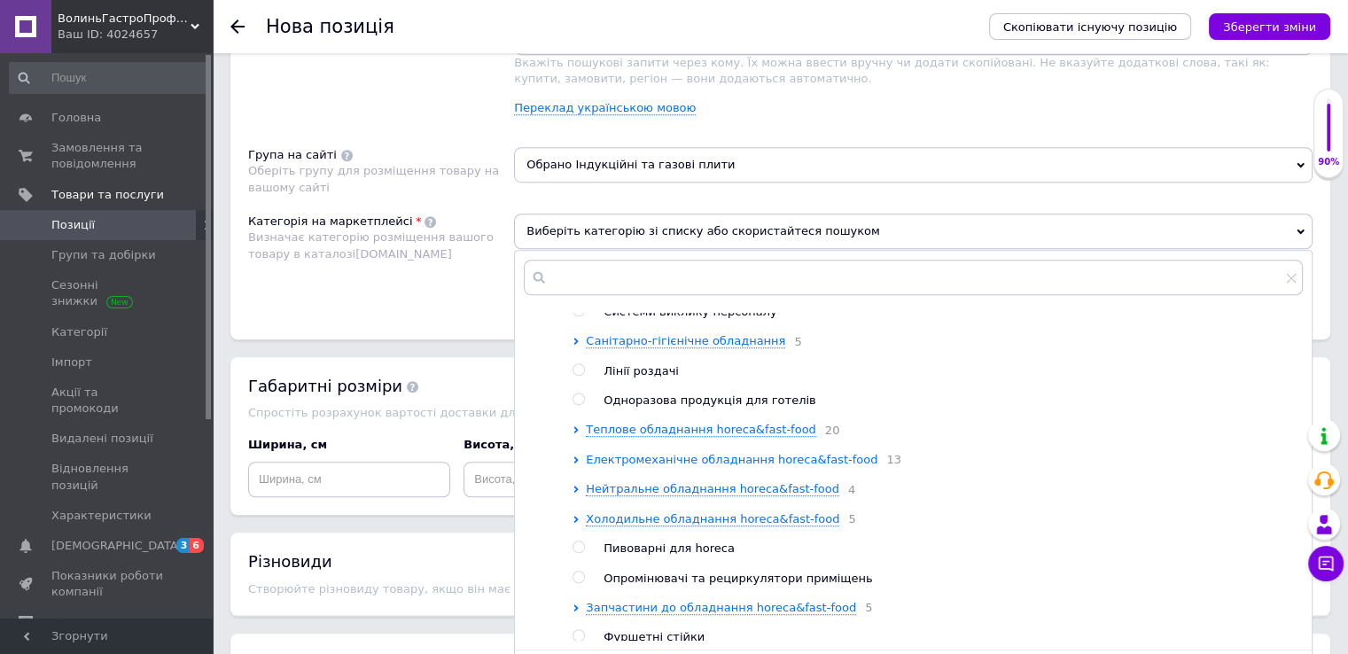
click at [760, 466] on span "Електромеханічне обладнання horeca&fast-food" at bounding box center [732, 459] width 292 height 13
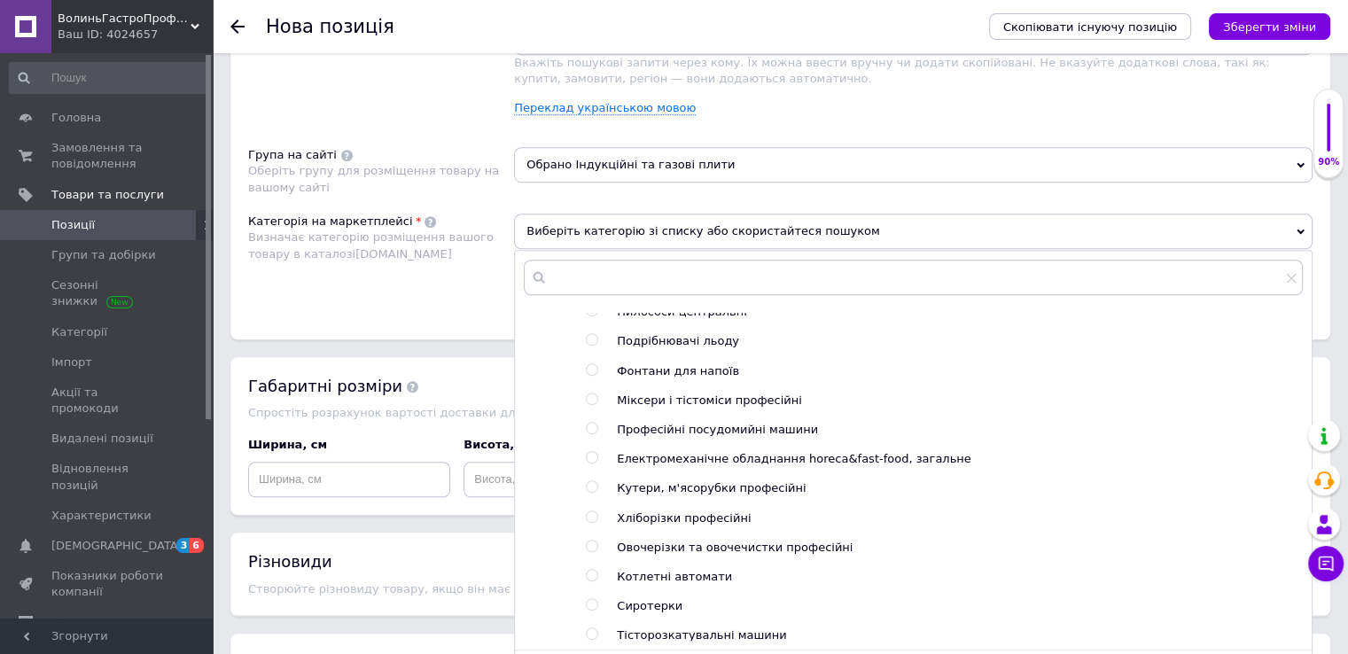
scroll to position [1526, 0]
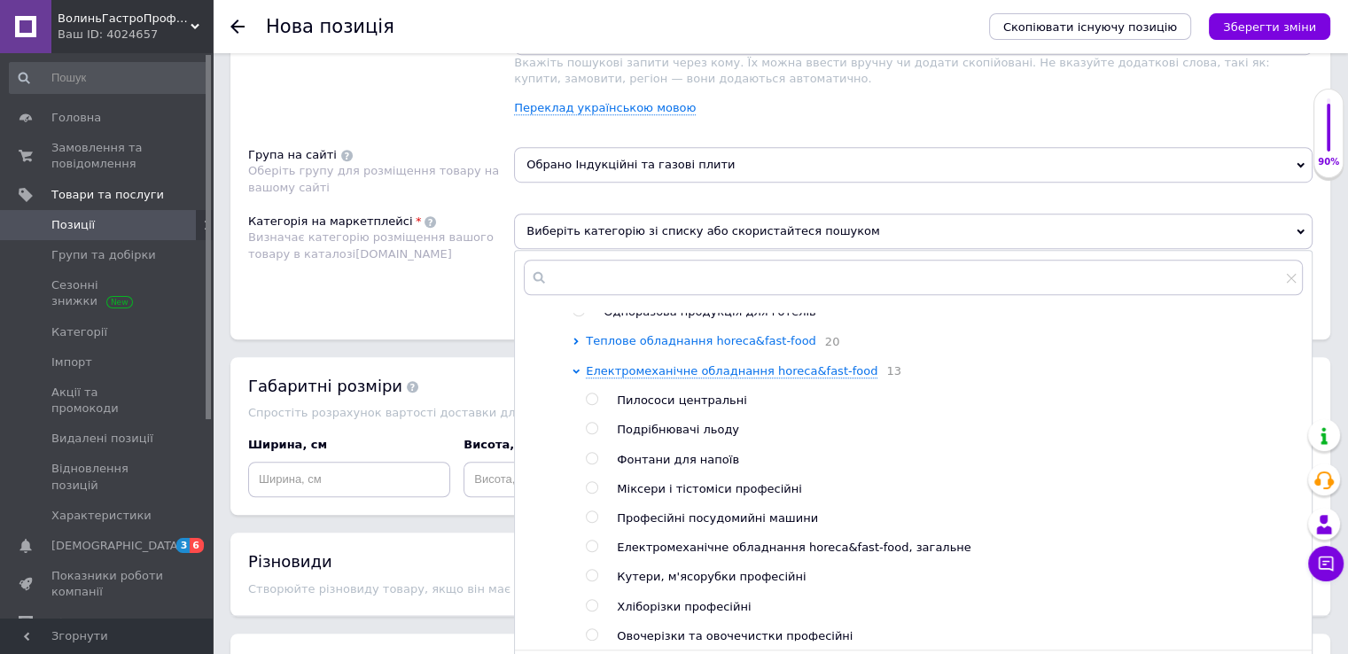
click at [709, 347] on span "Теплове обладнання horeca&fast-food" at bounding box center [701, 340] width 230 height 13
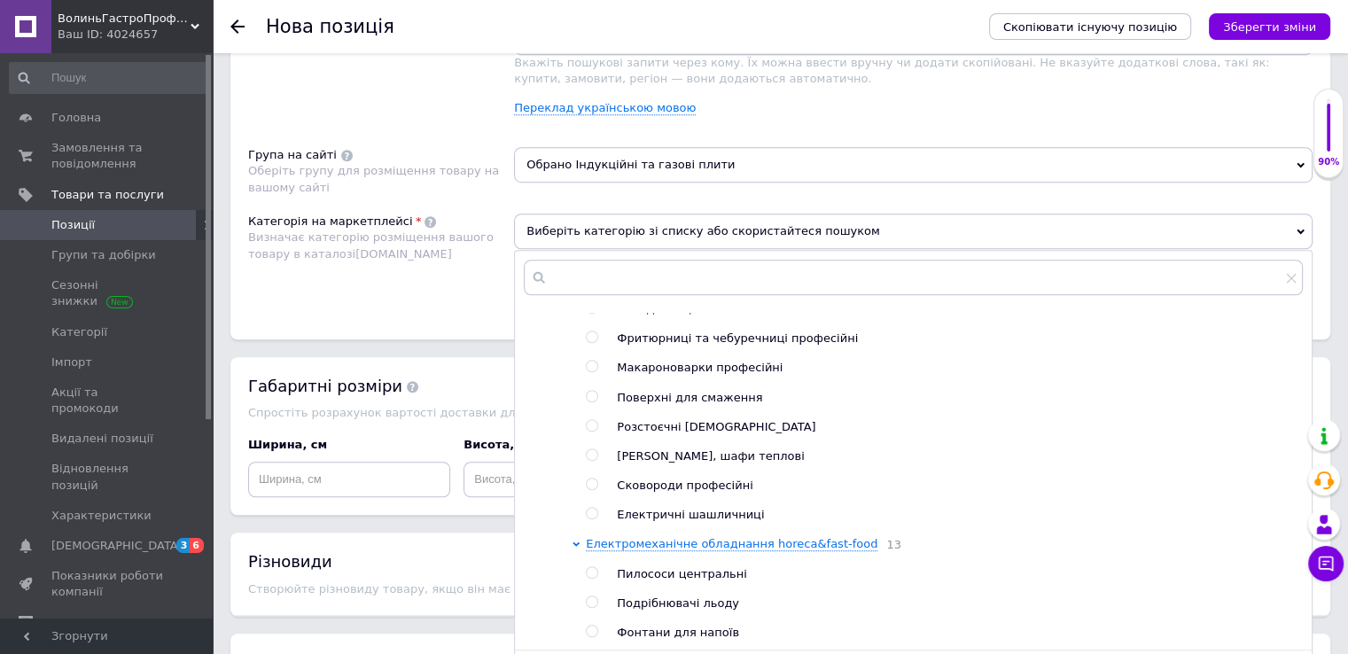
scroll to position [1969, 0]
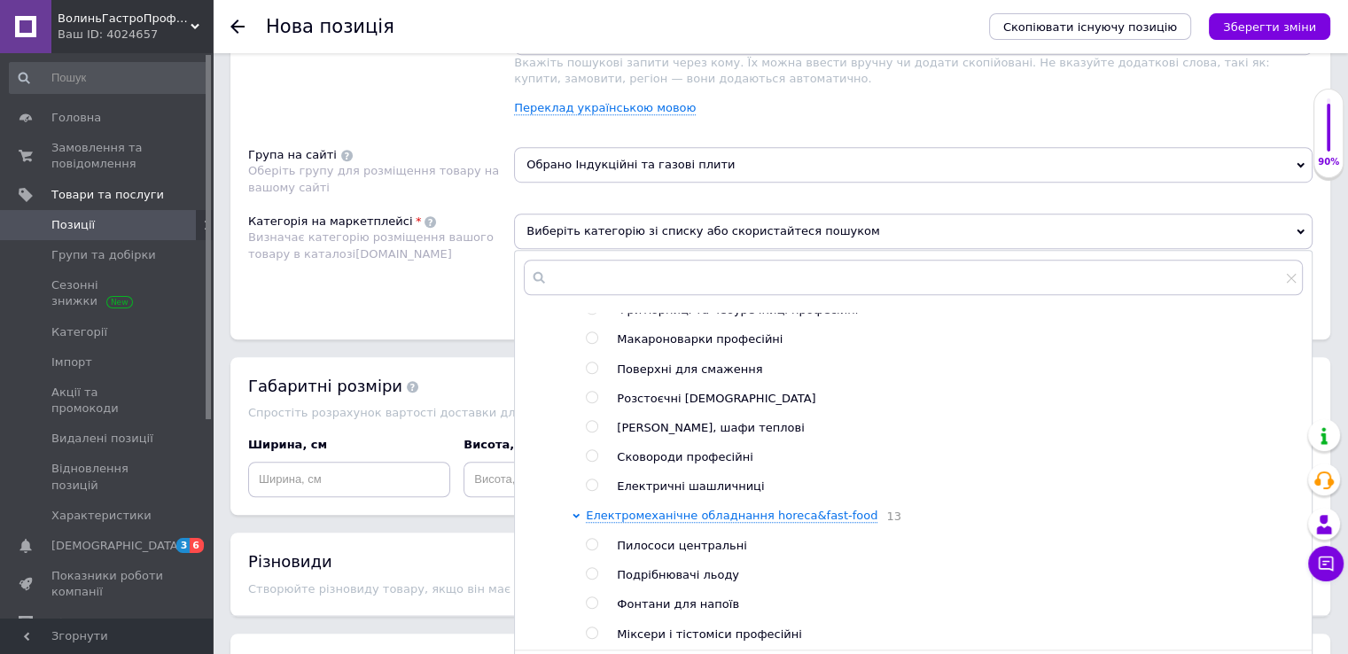
click at [721, 464] on span "Сковороди професійні" at bounding box center [685, 456] width 136 height 13
radio input "true"
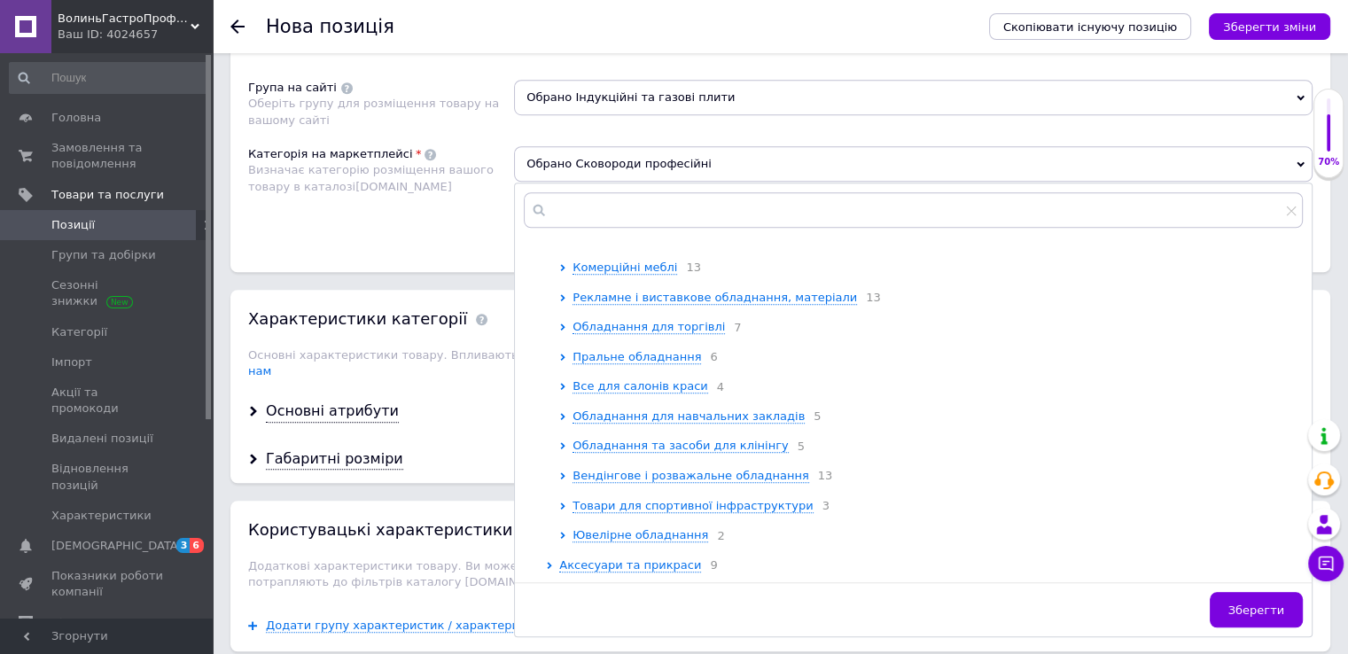
scroll to position [1330, 0]
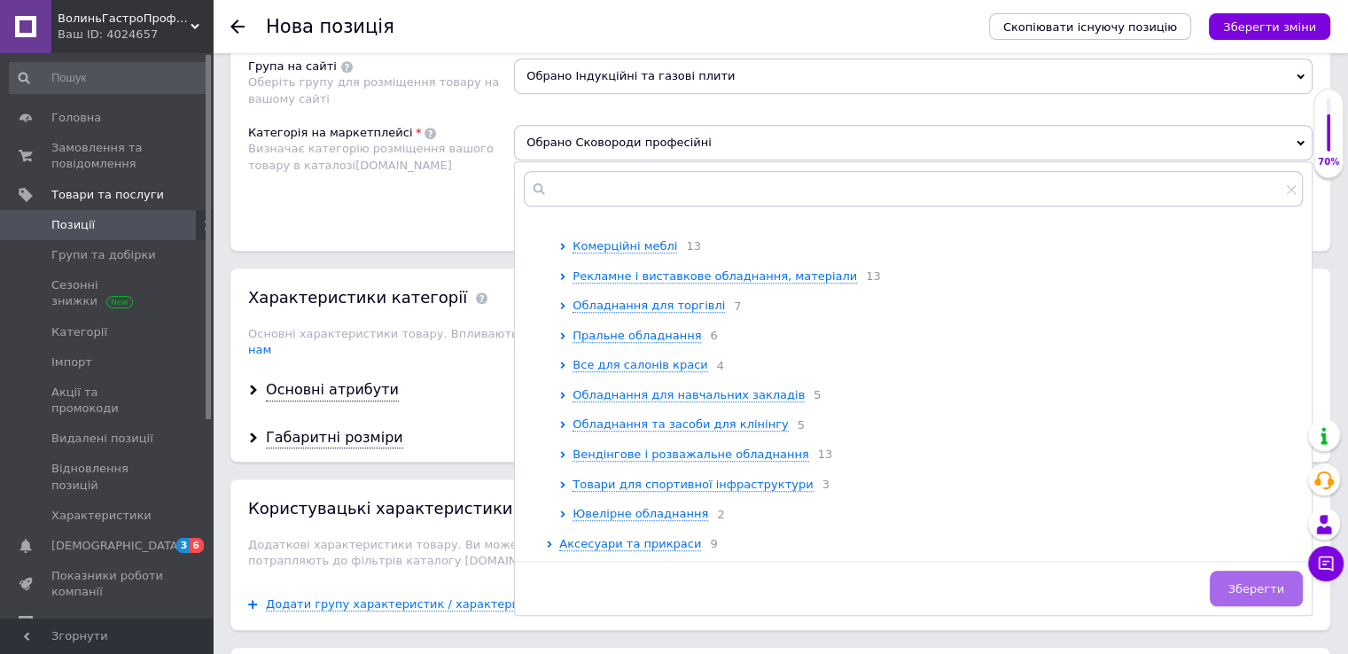
click at [1242, 571] on button "Зберегти" at bounding box center [1256, 588] width 93 height 35
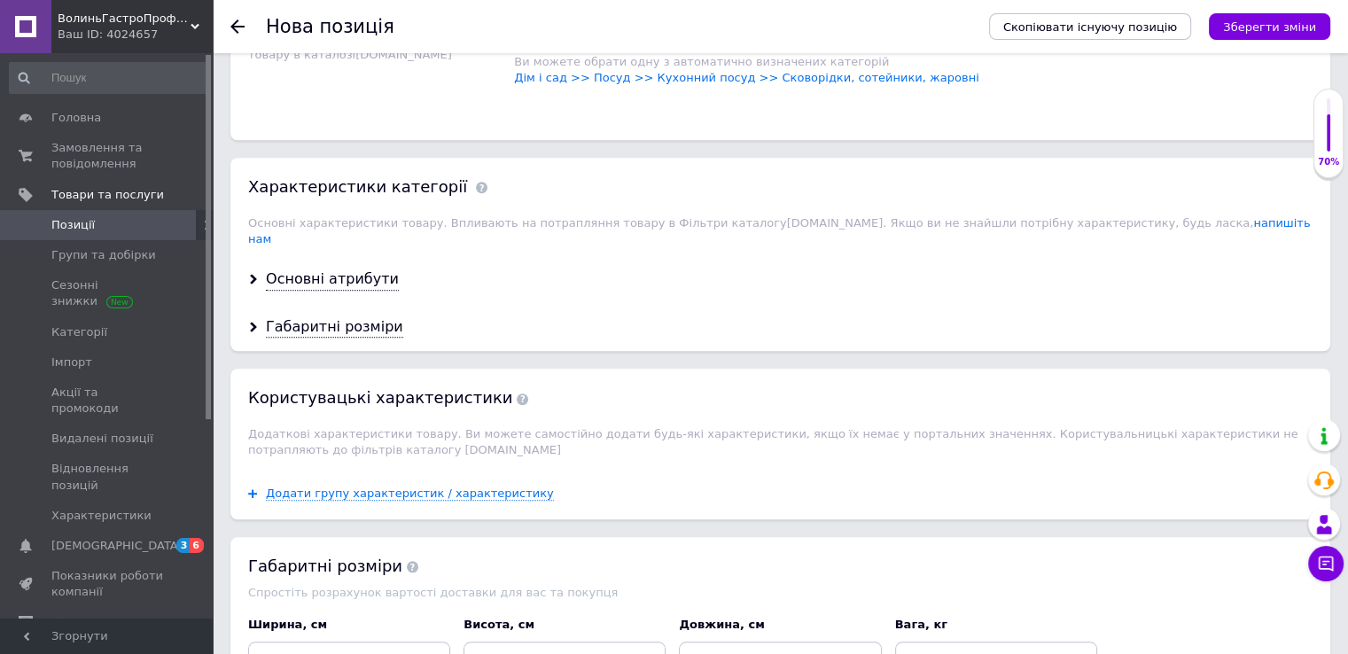
scroll to position [1507, 0]
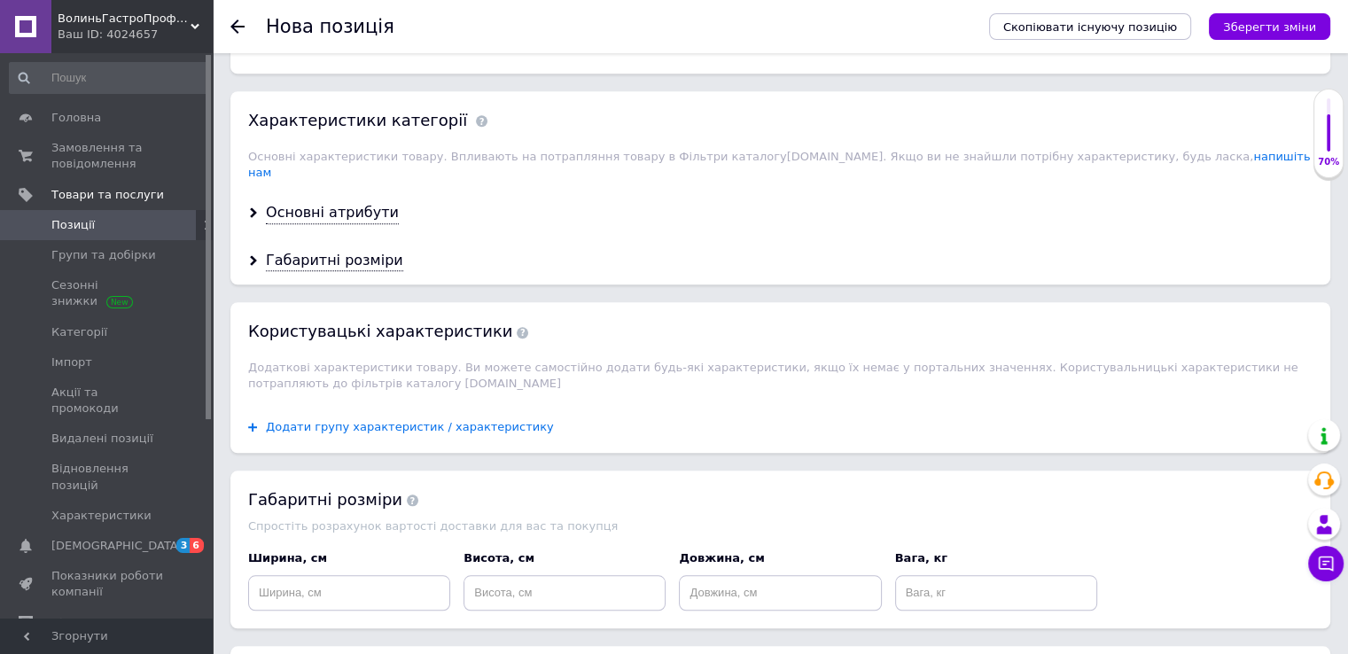
click at [460, 420] on span "Додати групу характеристик / характеристику" at bounding box center [410, 427] width 288 height 14
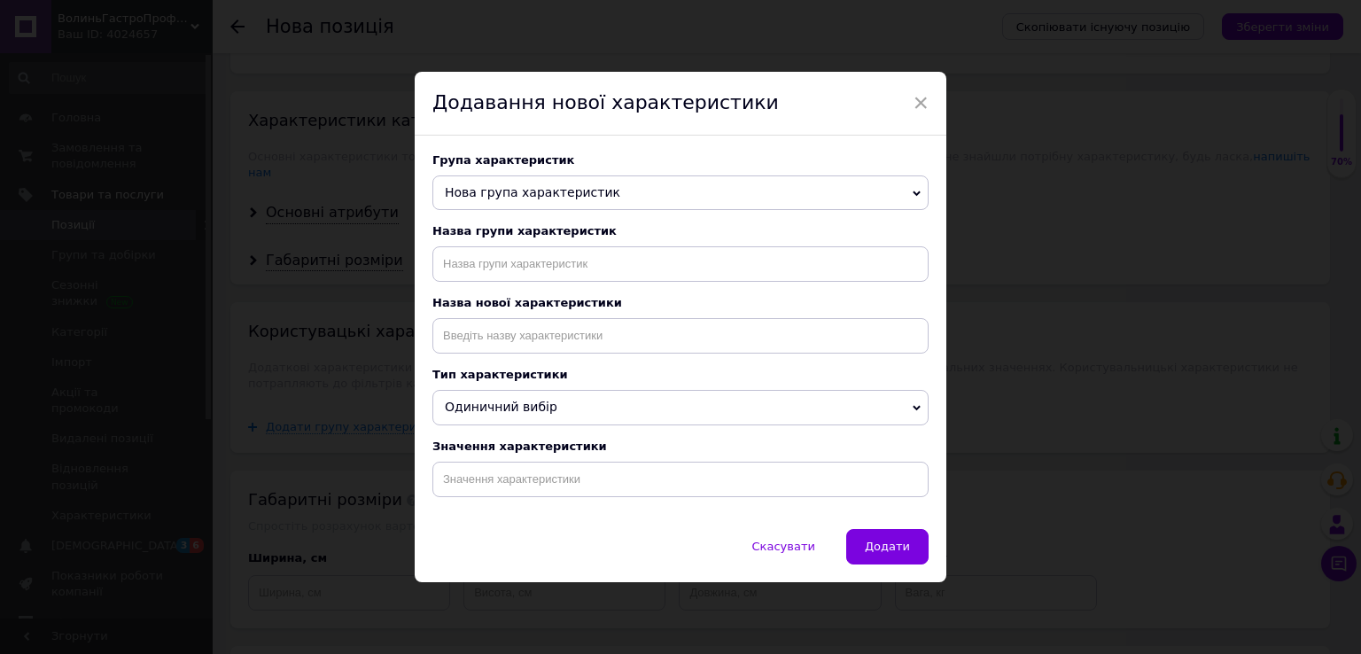
click at [617, 189] on span "Нова група характеристик" at bounding box center [681, 192] width 496 height 35
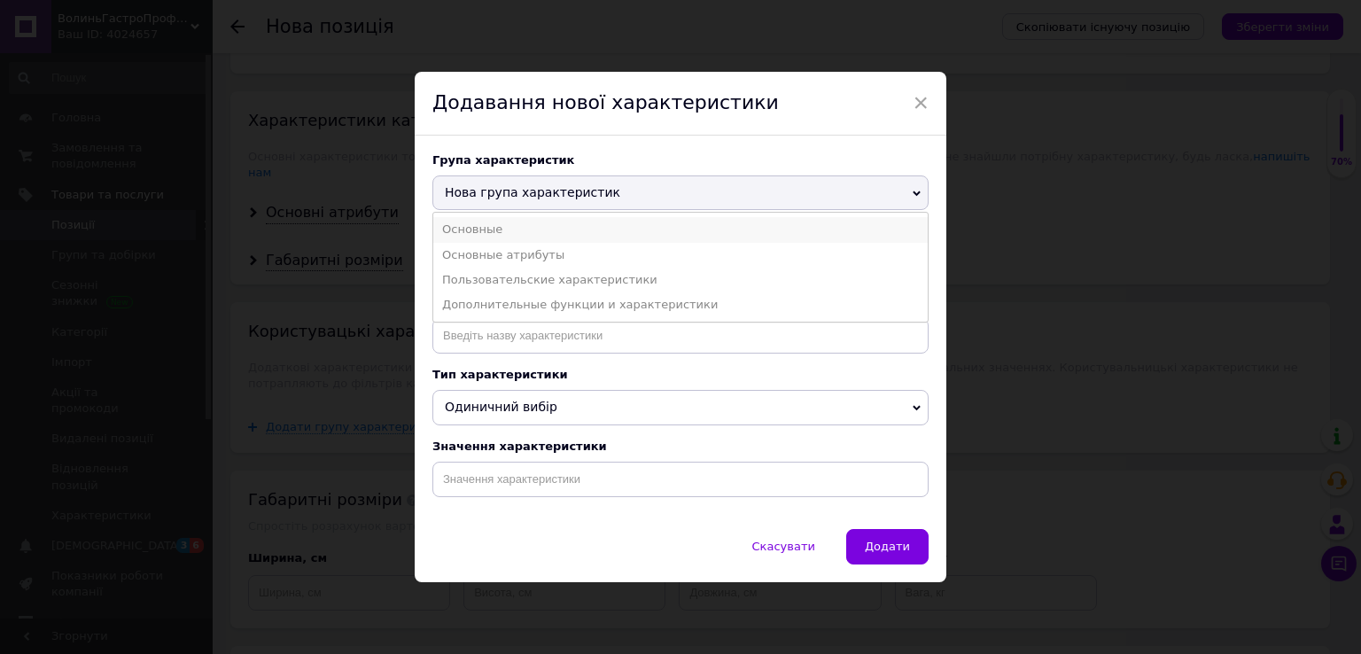
click at [574, 217] on li "Основные" at bounding box center [680, 229] width 495 height 25
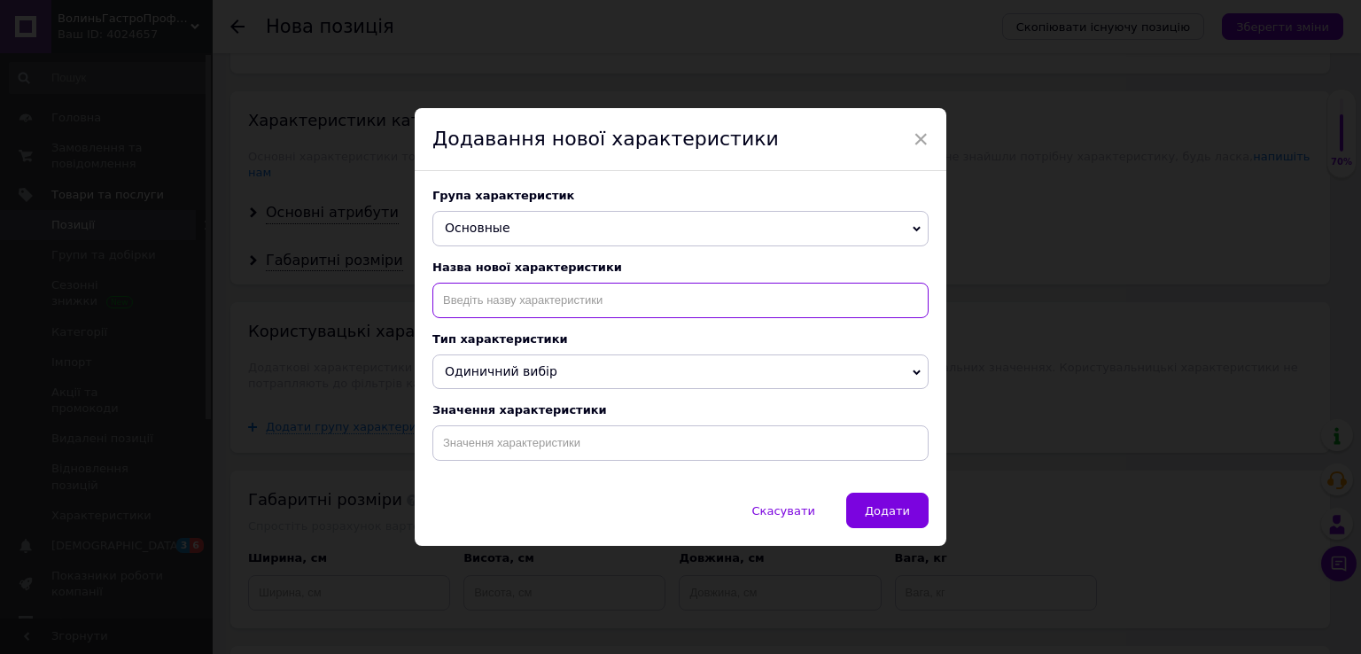
click at [564, 303] on input at bounding box center [681, 300] width 496 height 35
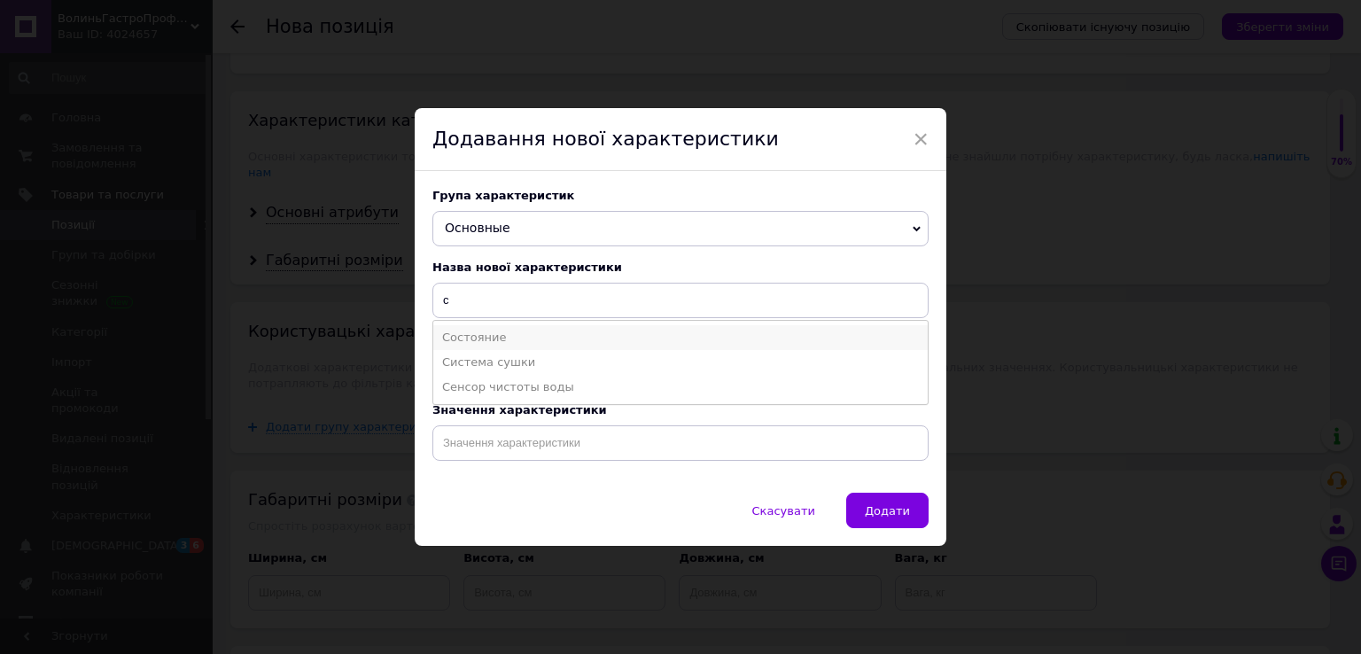
click at [596, 331] on li "Состояние" at bounding box center [680, 337] width 495 height 25
type input "Состояние"
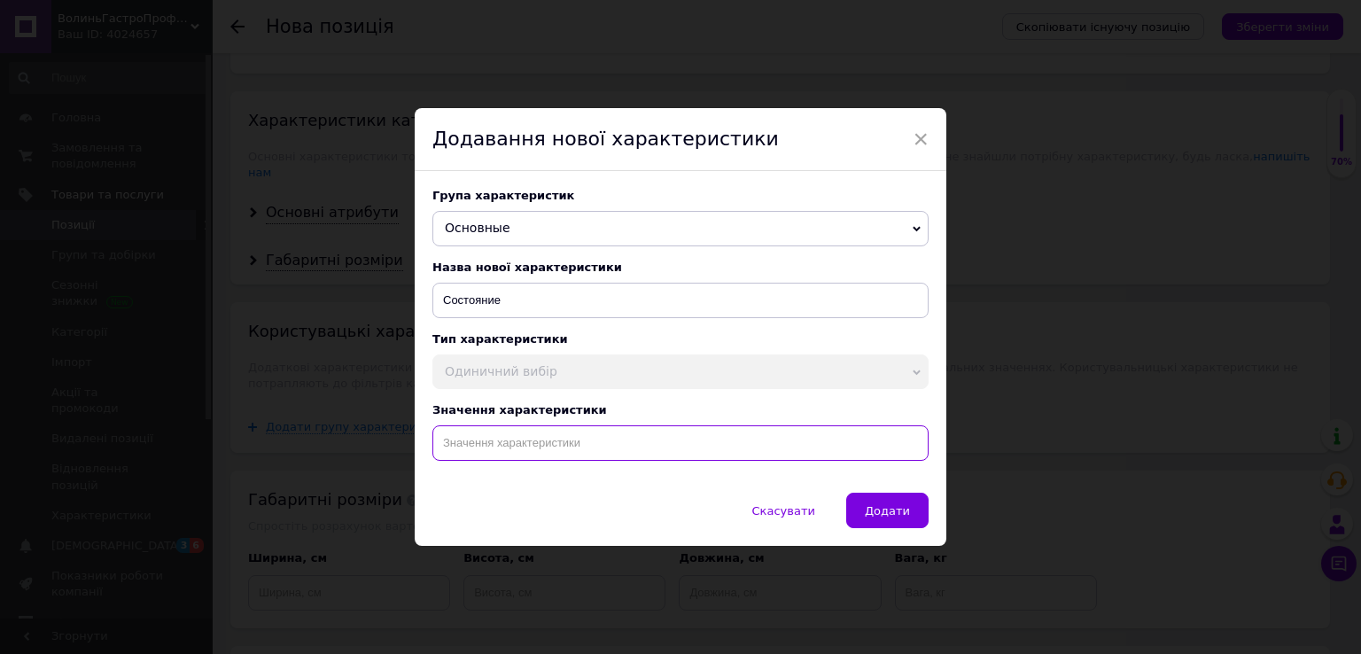
click at [565, 437] on input at bounding box center [681, 442] width 496 height 35
click at [571, 482] on li "Б/У" at bounding box center [680, 480] width 495 height 25
type input "Б/У"
click at [904, 511] on span "Додати" at bounding box center [887, 510] width 45 height 13
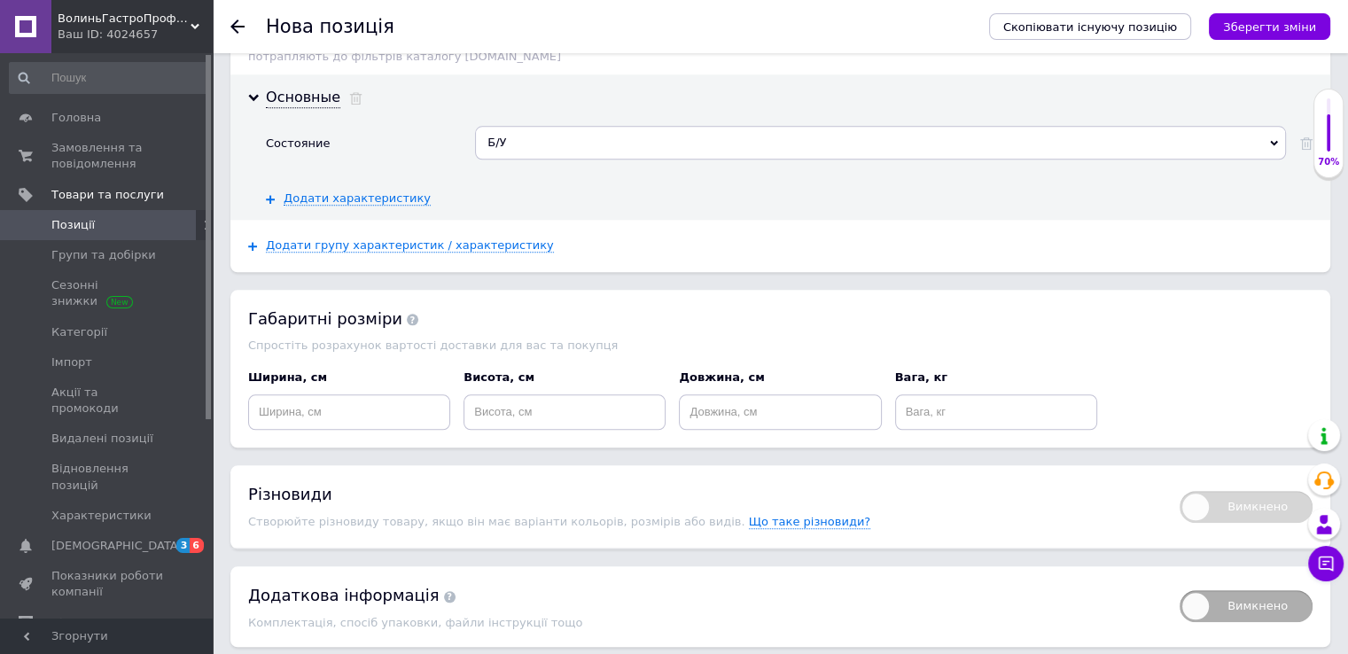
scroll to position [1861, 0]
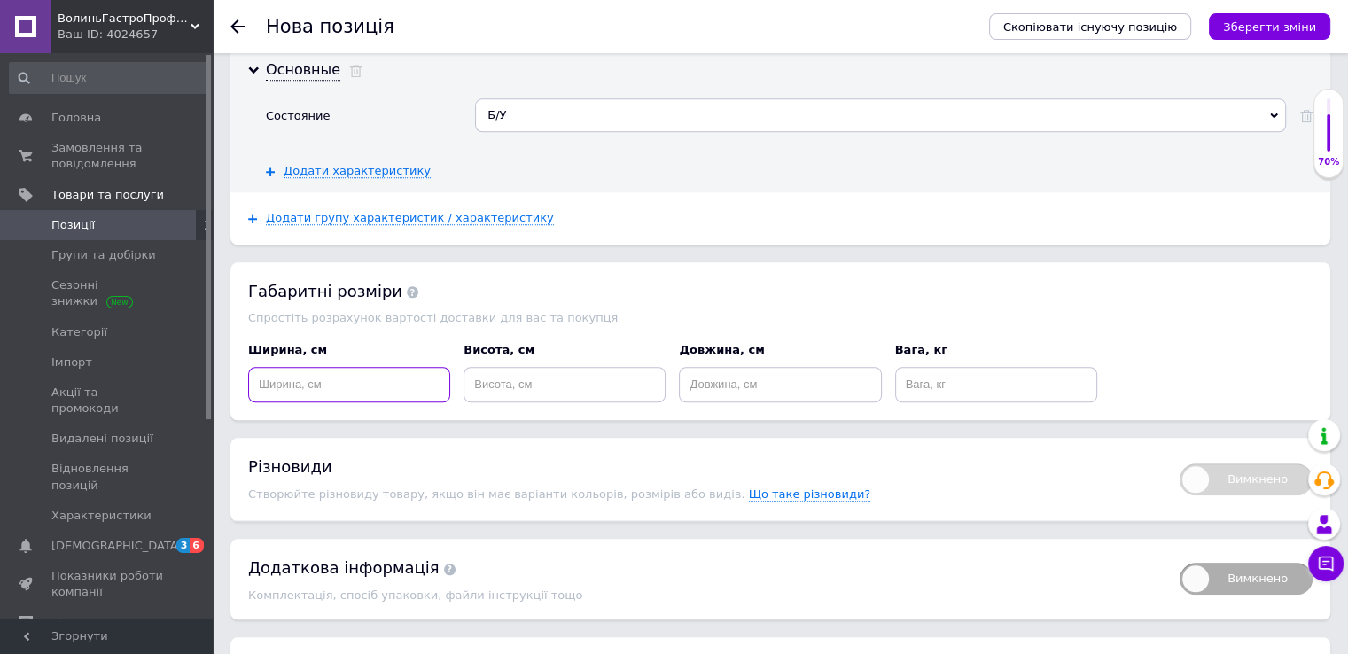
click at [267, 367] on input at bounding box center [349, 384] width 202 height 35
type input "139"
click at [732, 367] on input at bounding box center [780, 384] width 202 height 35
click at [478, 367] on input at bounding box center [565, 384] width 202 height 35
type input "82"
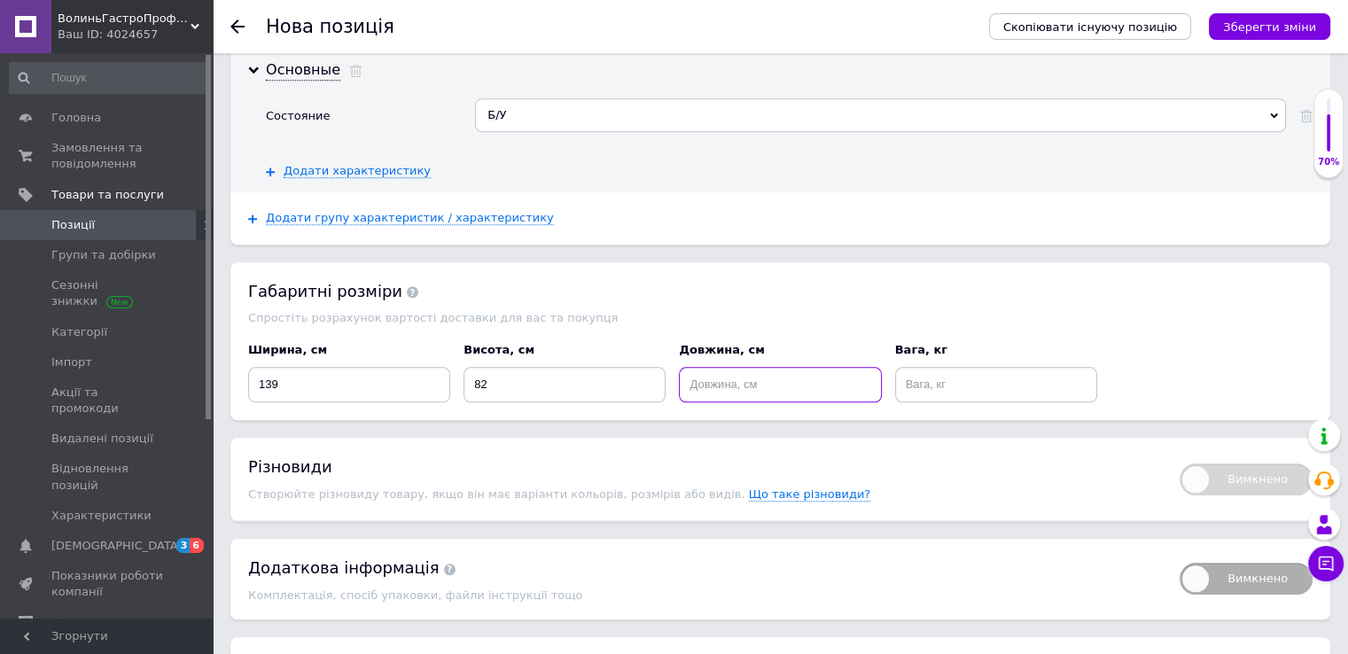
drag, startPoint x: 707, startPoint y: 359, endPoint x: 699, endPoint y: 409, distance: 51.1
click at [707, 367] on input at bounding box center [780, 384] width 202 height 35
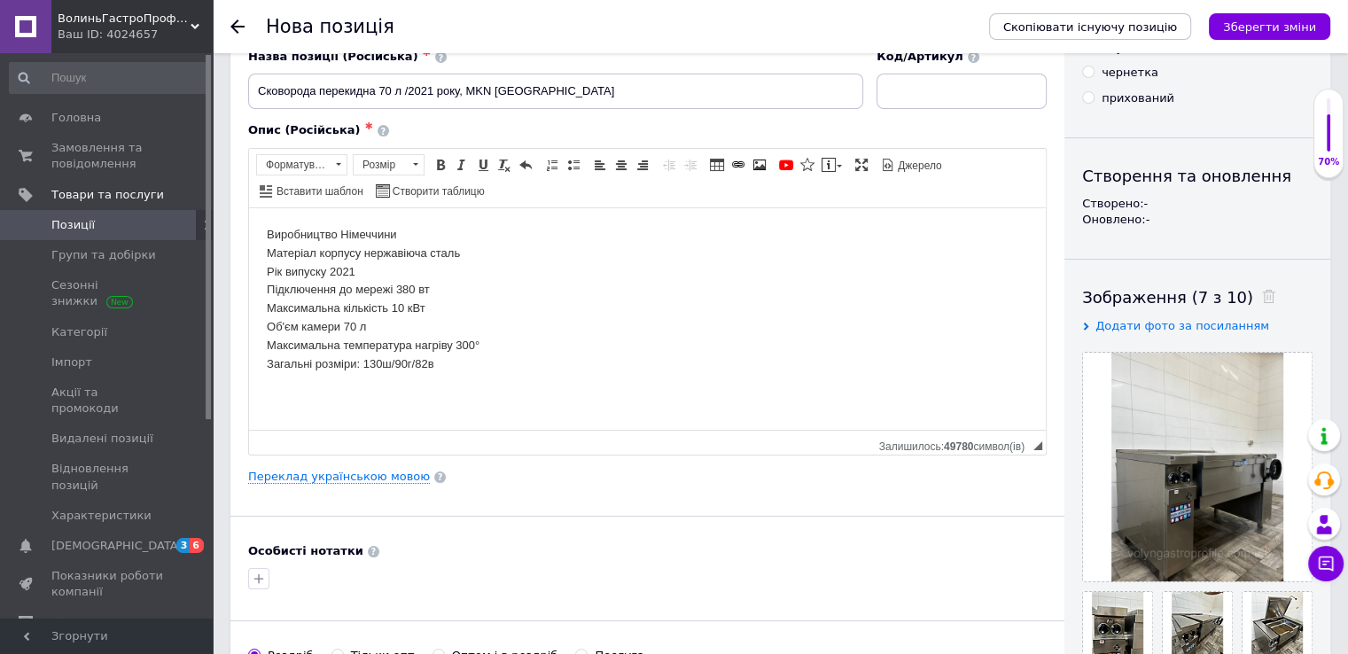
scroll to position [0, 0]
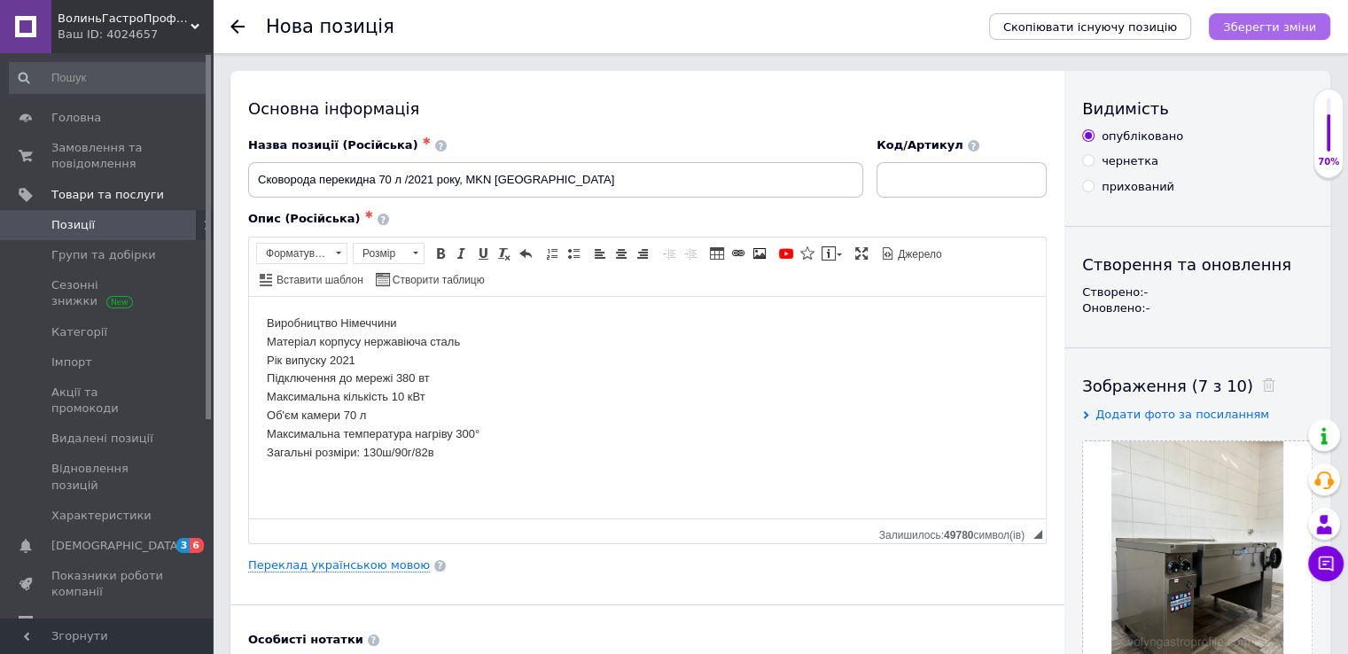
type input "90"
click at [1290, 27] on icon "Зберегти зміни" at bounding box center [1269, 26] width 93 height 13
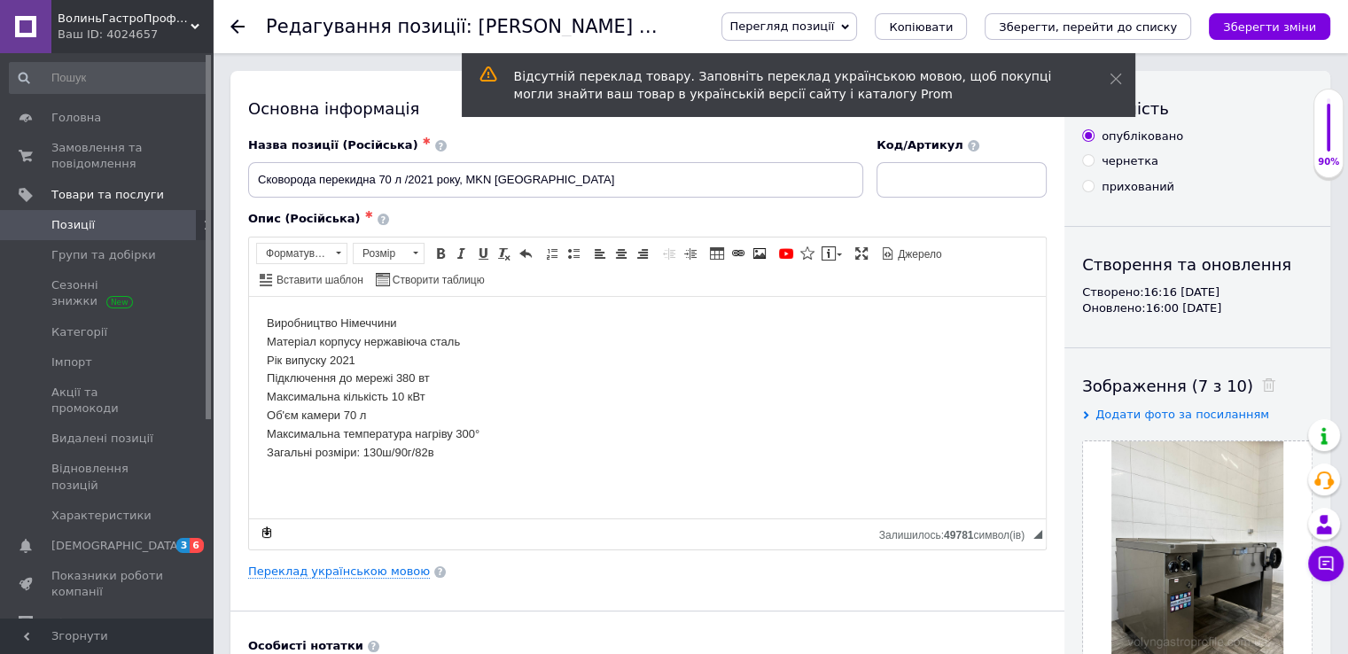
click at [166, 224] on span at bounding box center [188, 225] width 49 height 16
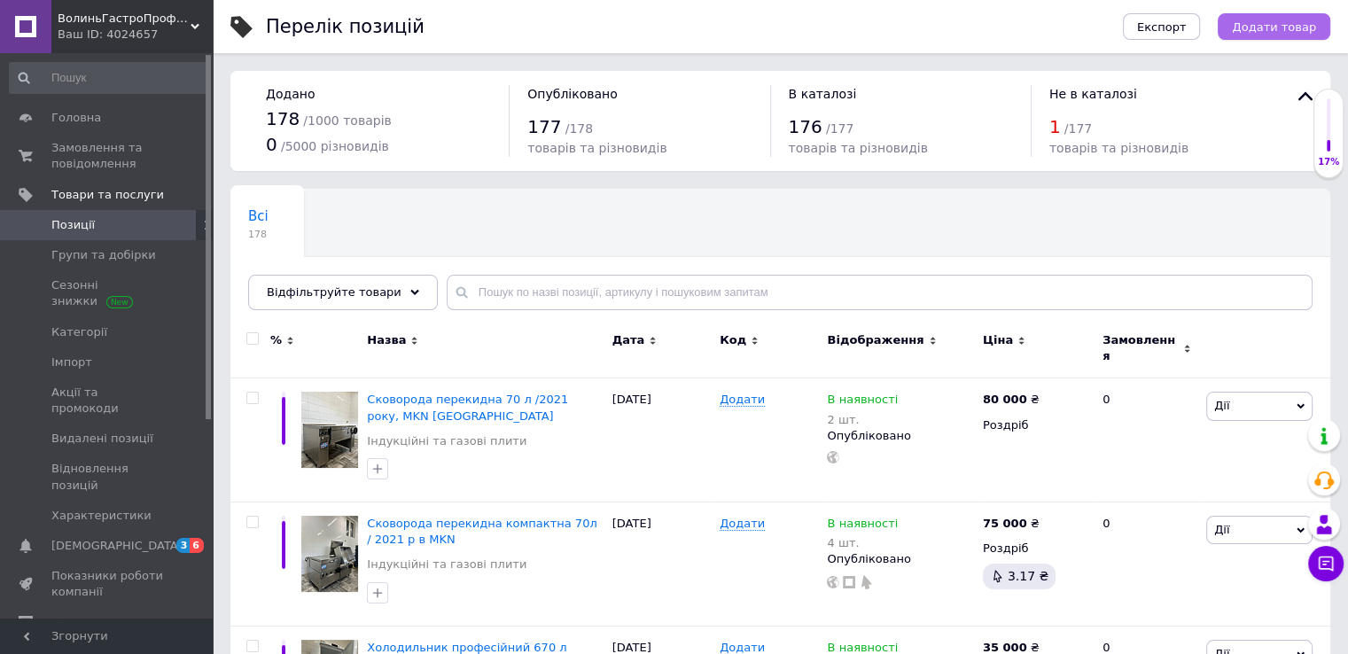
click at [1299, 26] on span "Додати товар" at bounding box center [1274, 26] width 84 height 13
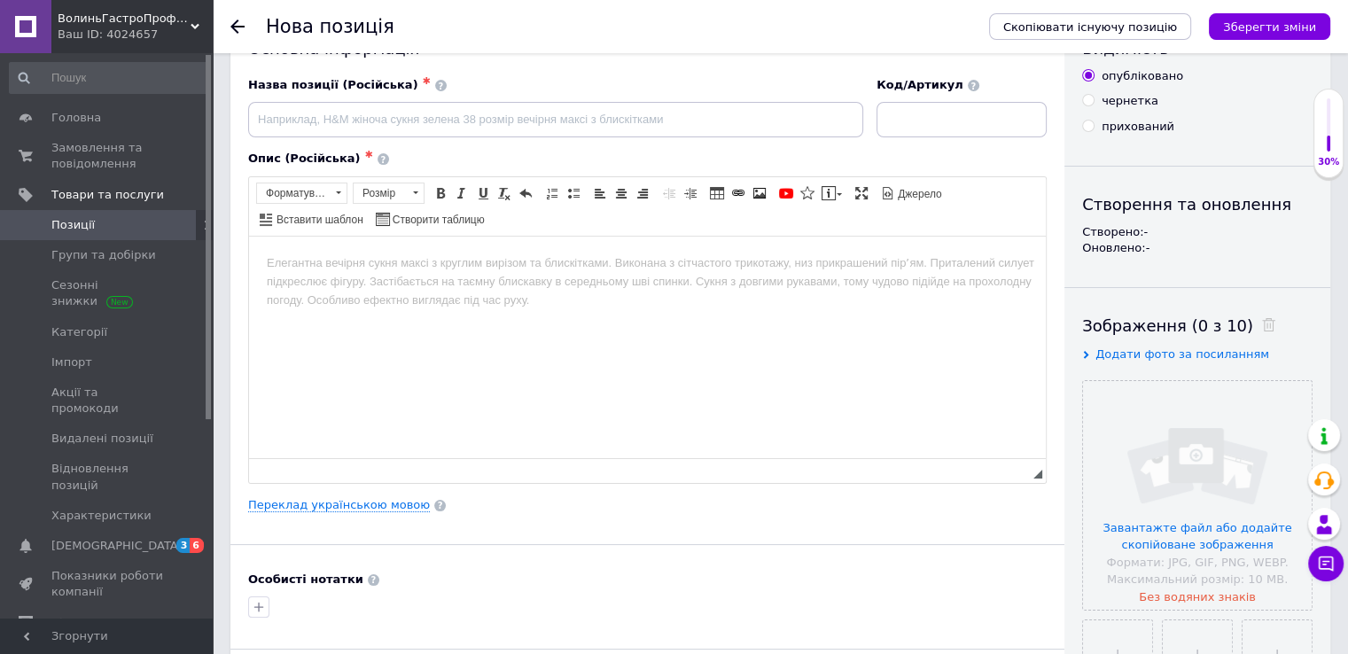
scroll to position [89, 0]
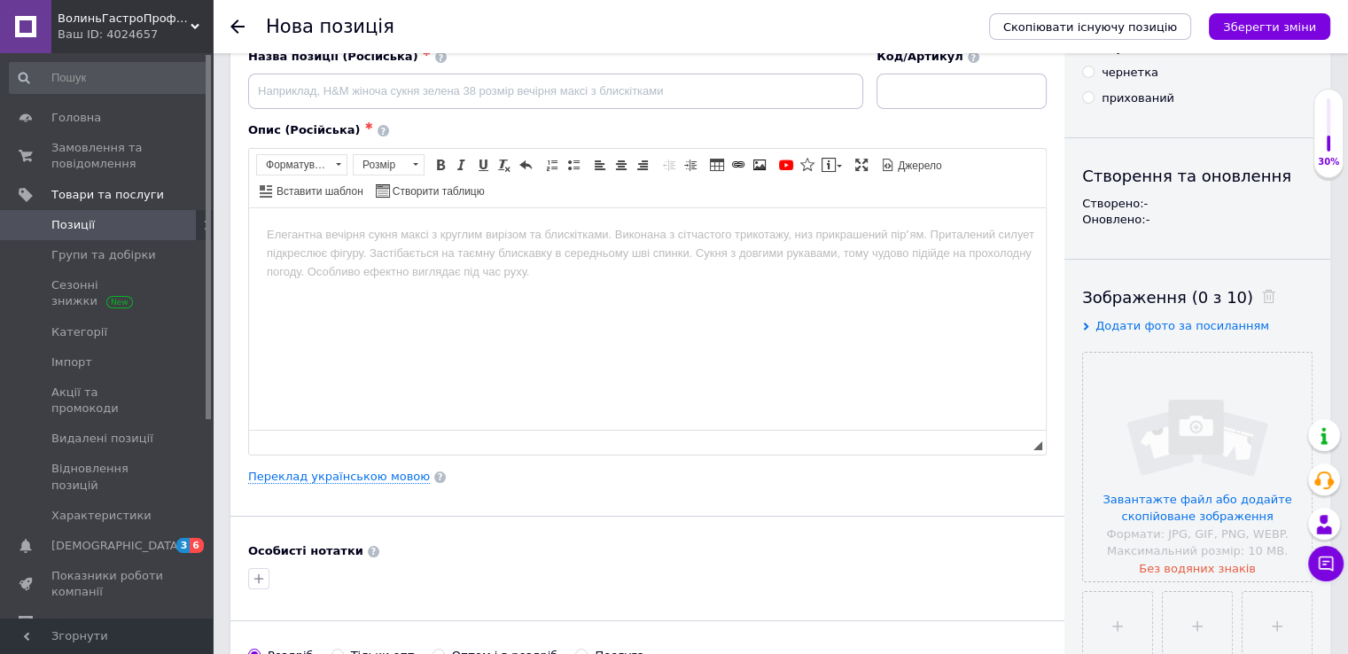
click at [1058, 396] on div "Основна інформація Назва позиції (Російська) ✱ Код/Артикул Опис (Російська) ✱ Р…" at bounding box center [647, 476] width 834 height 989
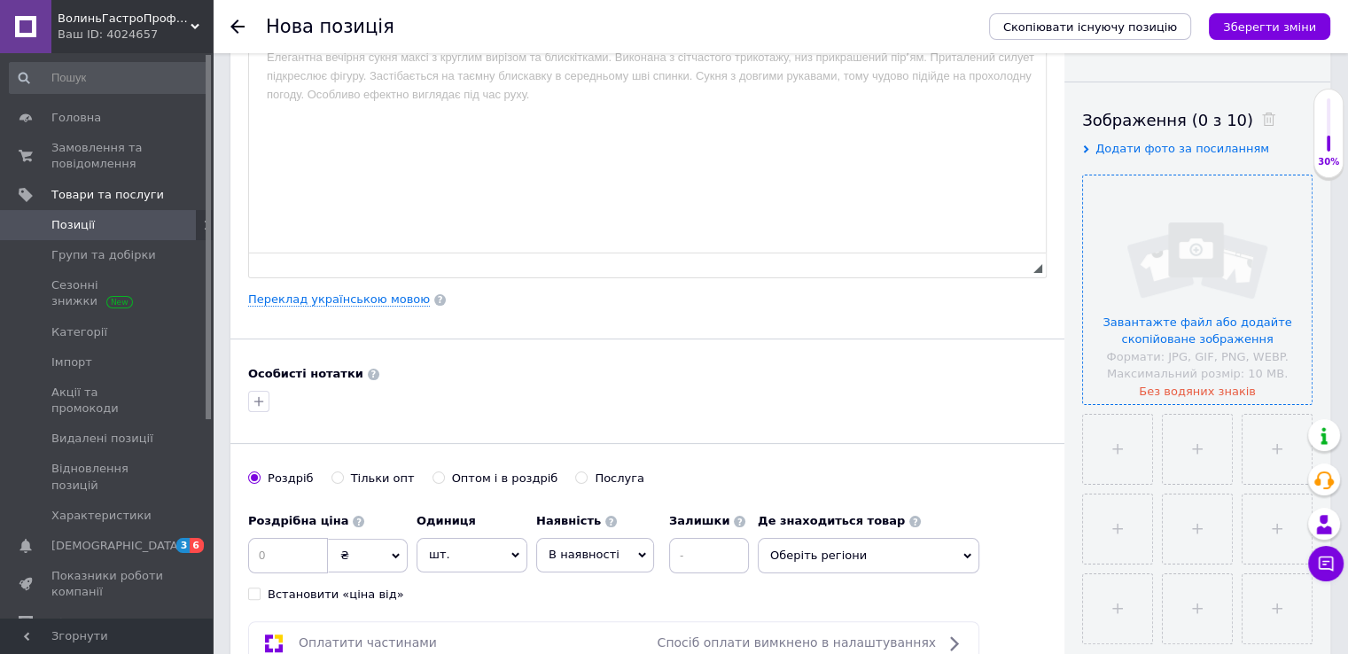
scroll to position [443, 0]
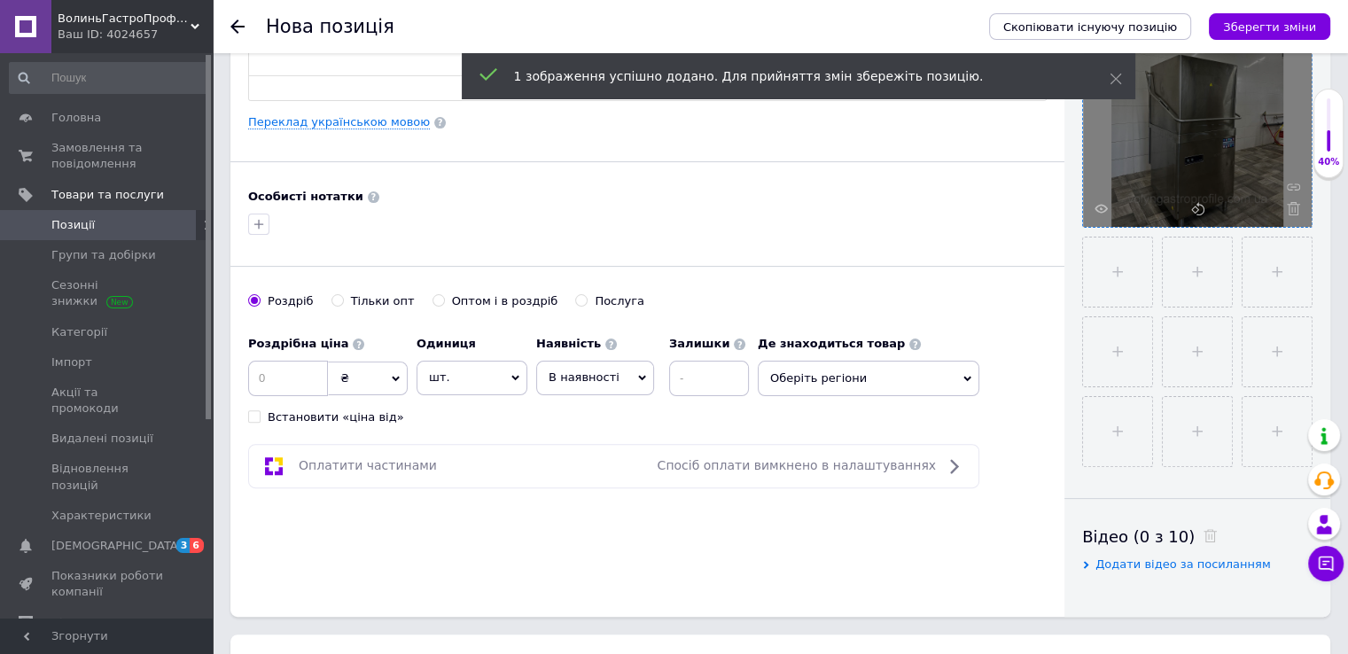
click at [1049, 321] on div "Основна інформація Назва позиції (Російська) ✱ Код/Артикул Опис (Російська) ✱ Р…" at bounding box center [647, 122] width 834 height 989
click at [1046, 316] on div "[PERSON_NAME] опт Оптом і в роздріб Послуга" at bounding box center [647, 310] width 799 height 34
click at [1053, 405] on div "Основна інформація Назва позиції (Російська) ✱ Код/Артикул Опис (Російська) ✱ Р…" at bounding box center [647, 122] width 834 height 989
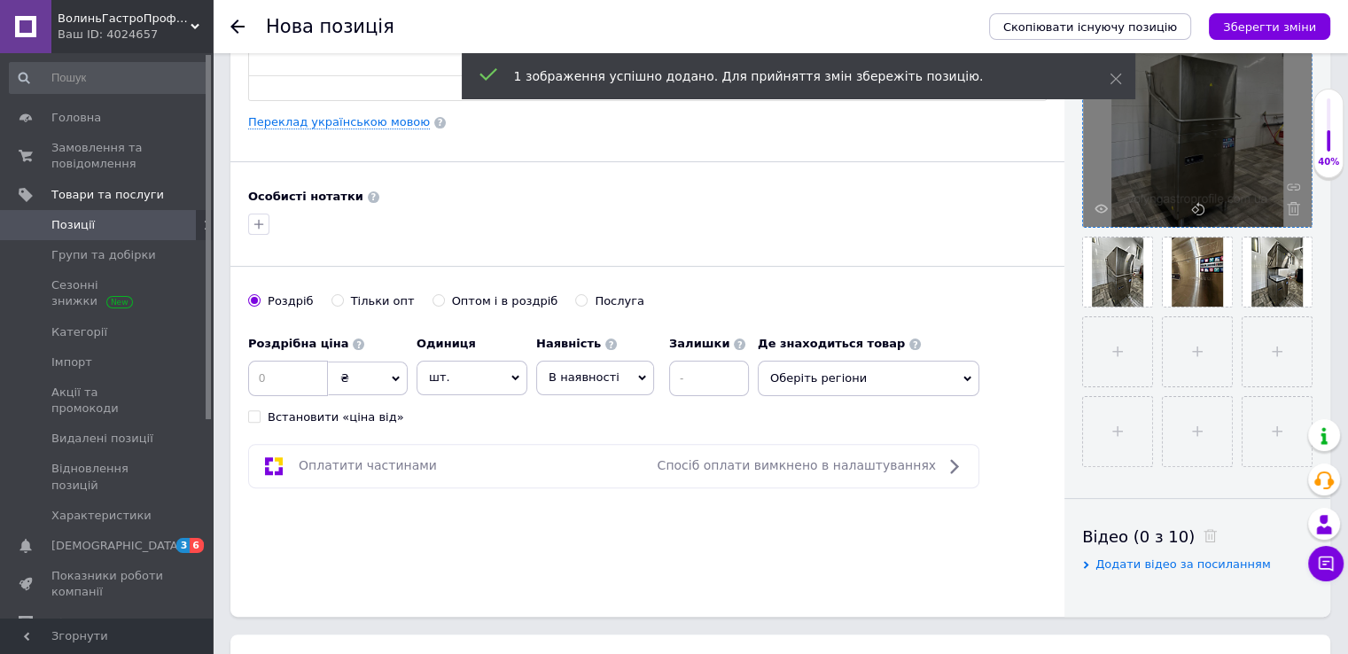
click at [1042, 373] on div "Роздрібна ціна ₴ $ EUR CHF GBP ¥ PLN ₸ MDL HUF KGS CNY TRY KRW lei Встановити «…" at bounding box center [647, 376] width 799 height 98
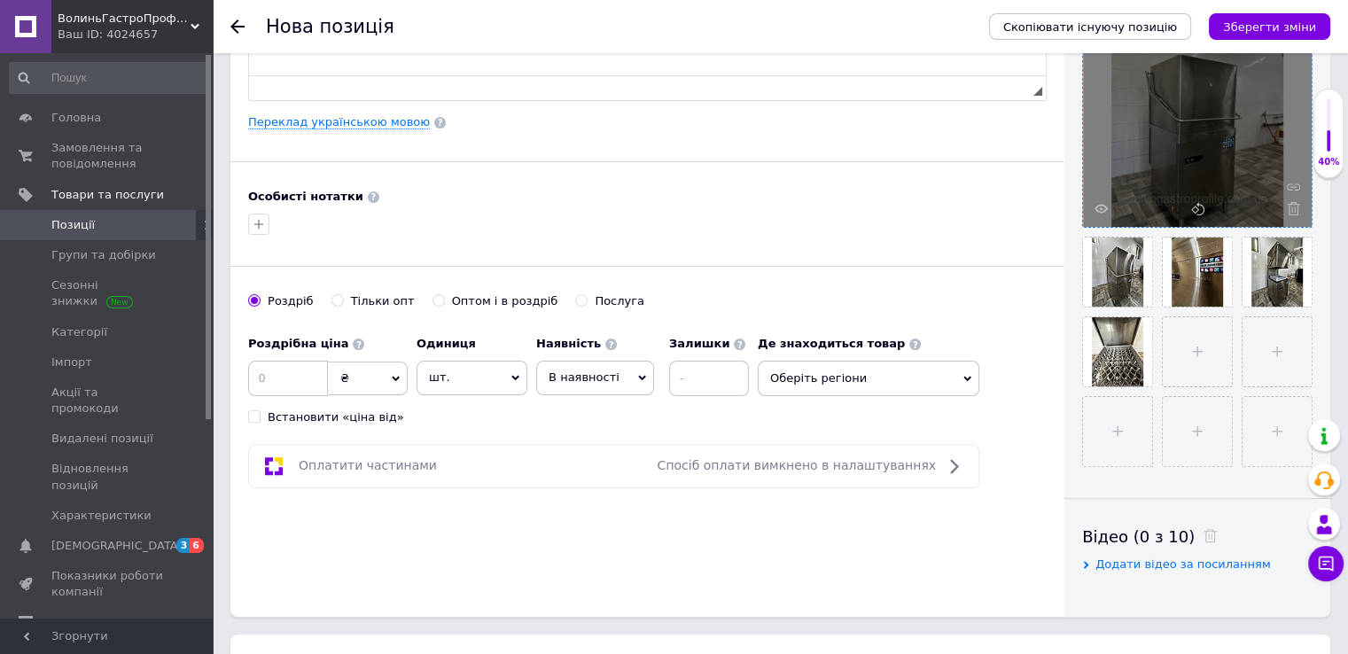
drag, startPoint x: 1049, startPoint y: 352, endPoint x: 1065, endPoint y: 352, distance: 15.1
click at [1049, 352] on div "Основна інформація Назва позиції (Російська) ✱ Код/Артикул Опис (Російська) ✱ Р…" at bounding box center [647, 122] width 834 height 989
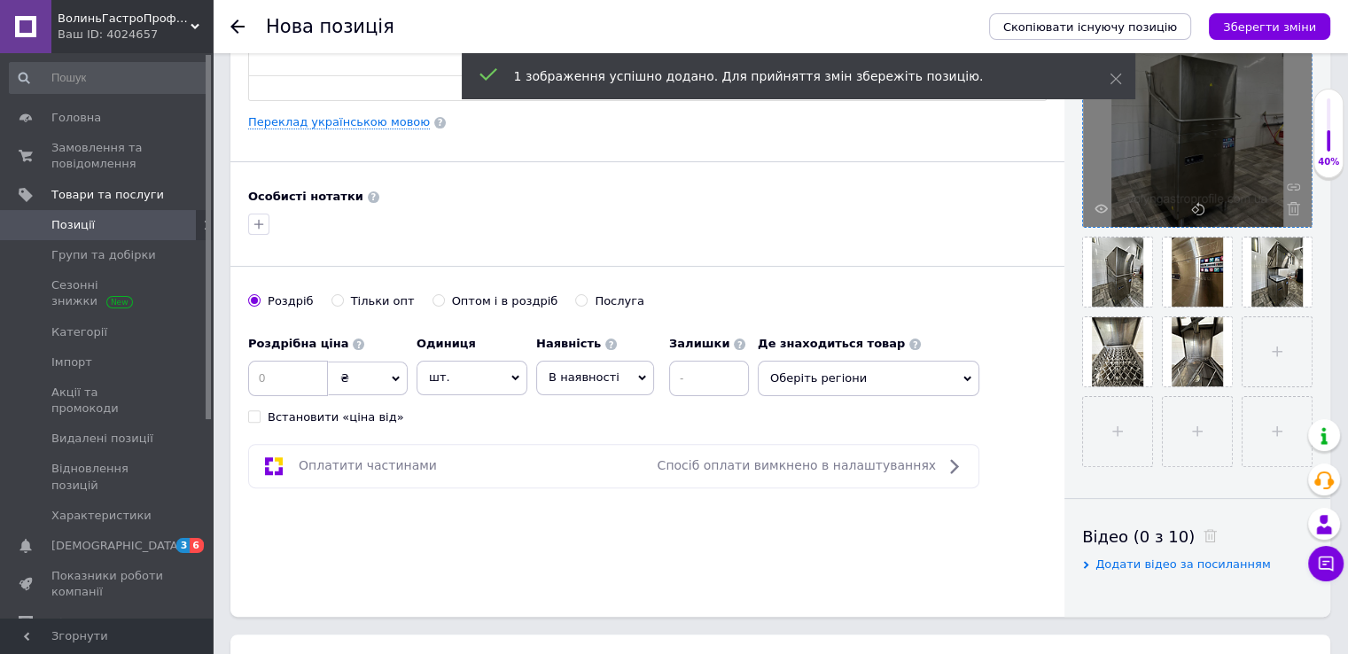
click at [1062, 391] on div "Основна інформація Назва позиції (Російська) ✱ Код/Артикул Опис (Російська) ✱ Р…" at bounding box center [647, 122] width 834 height 989
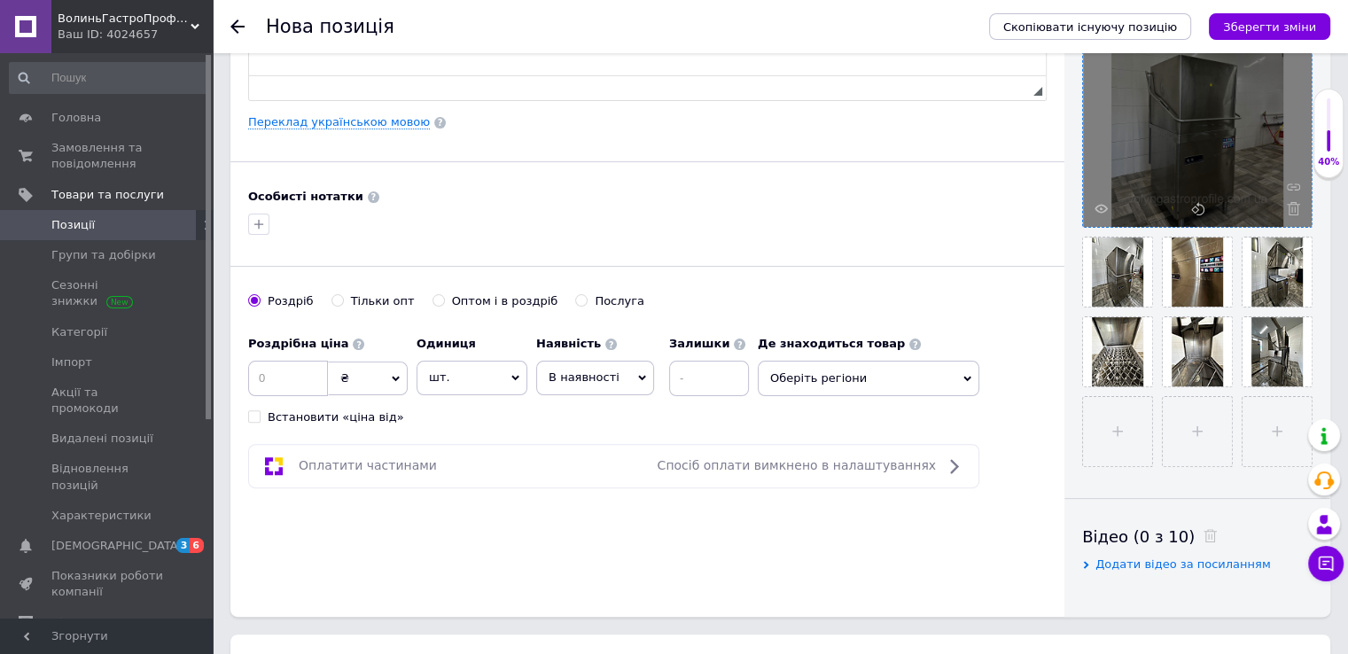
click at [1057, 442] on div "Основна інформація Назва позиції (Російська) ✱ Код/Артикул Опис (Російська) ✱ Р…" at bounding box center [647, 122] width 834 height 989
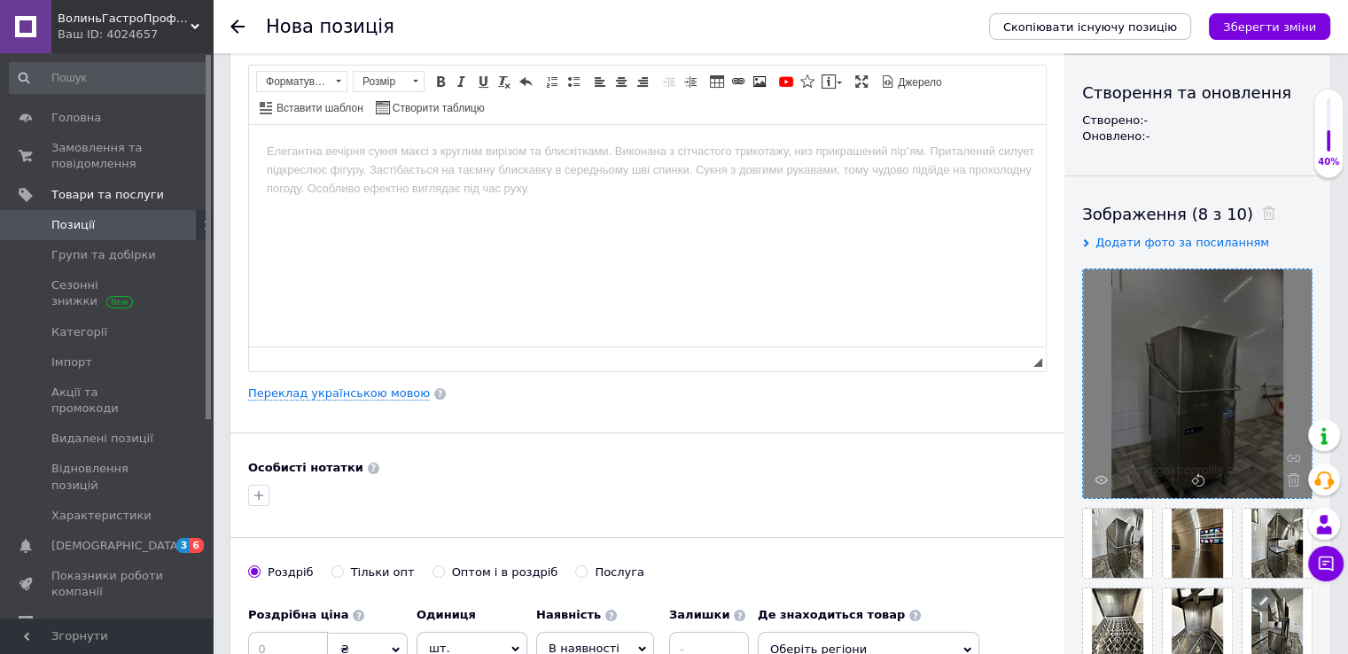
scroll to position [0, 0]
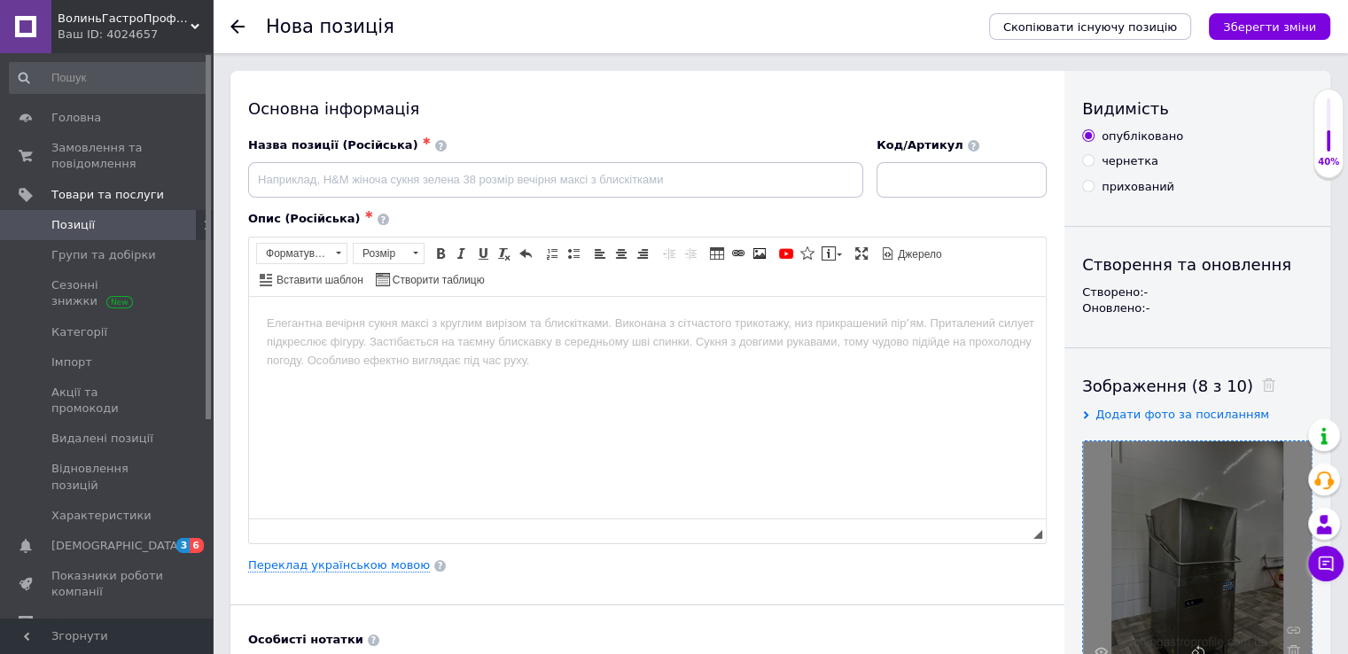
click at [286, 318] on body "Редактор, 50BD1815-E130-4332-88E3-55DF77557EE4" at bounding box center [647, 323] width 761 height 19
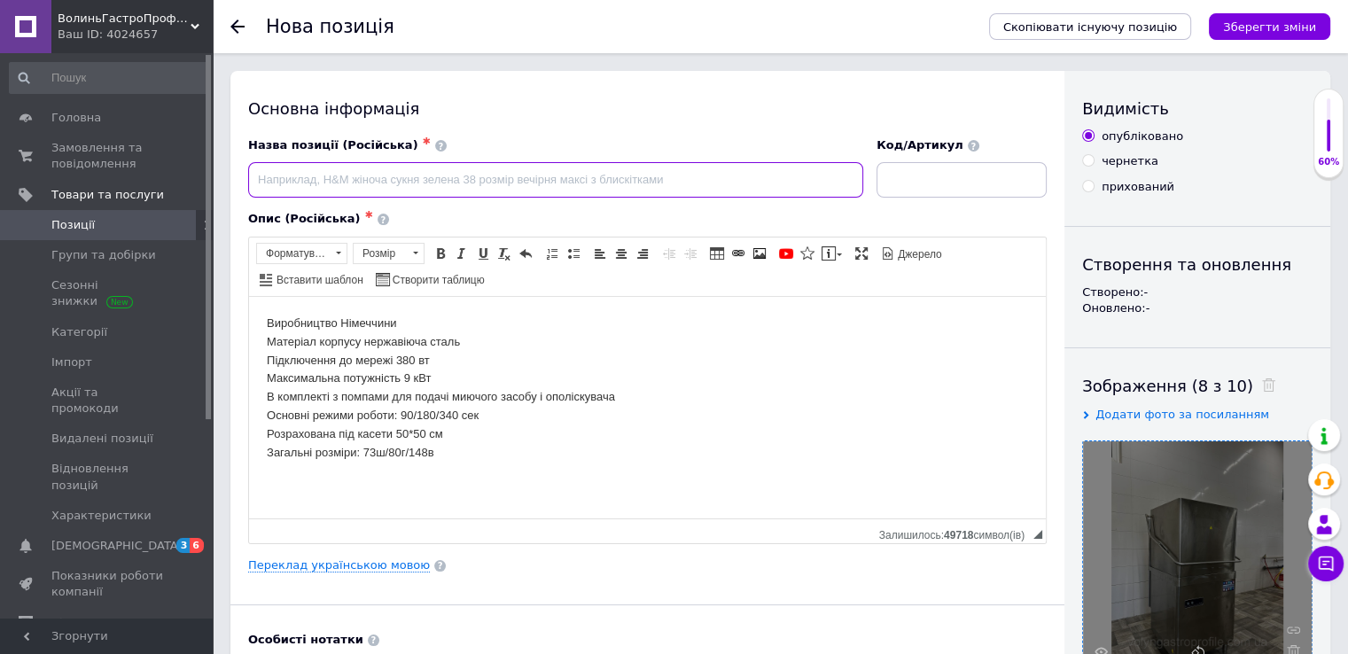
click at [275, 181] on input at bounding box center [555, 179] width 615 height 35
drag, startPoint x: 569, startPoint y: 182, endPoint x: 216, endPoint y: 187, distance: 352.8
click at [564, 175] on input "Посудомийна машина професійна купольна Ggmgastro" at bounding box center [555, 179] width 615 height 35
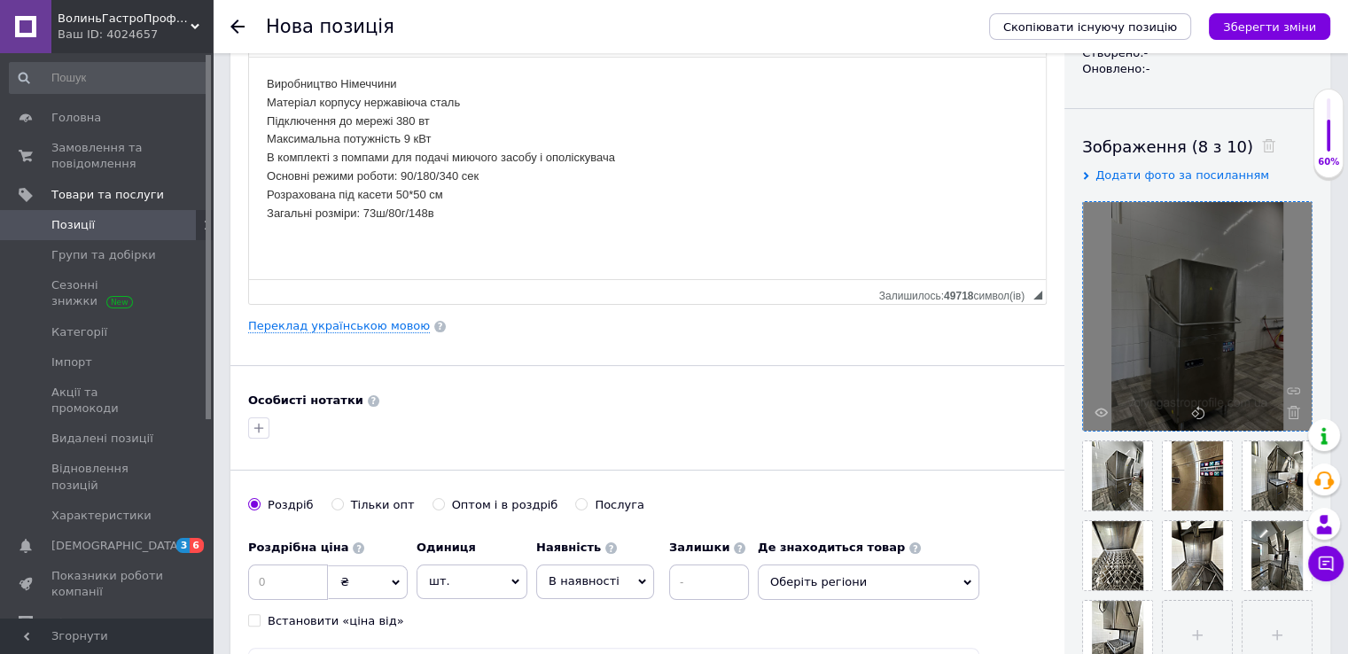
scroll to position [266, 0]
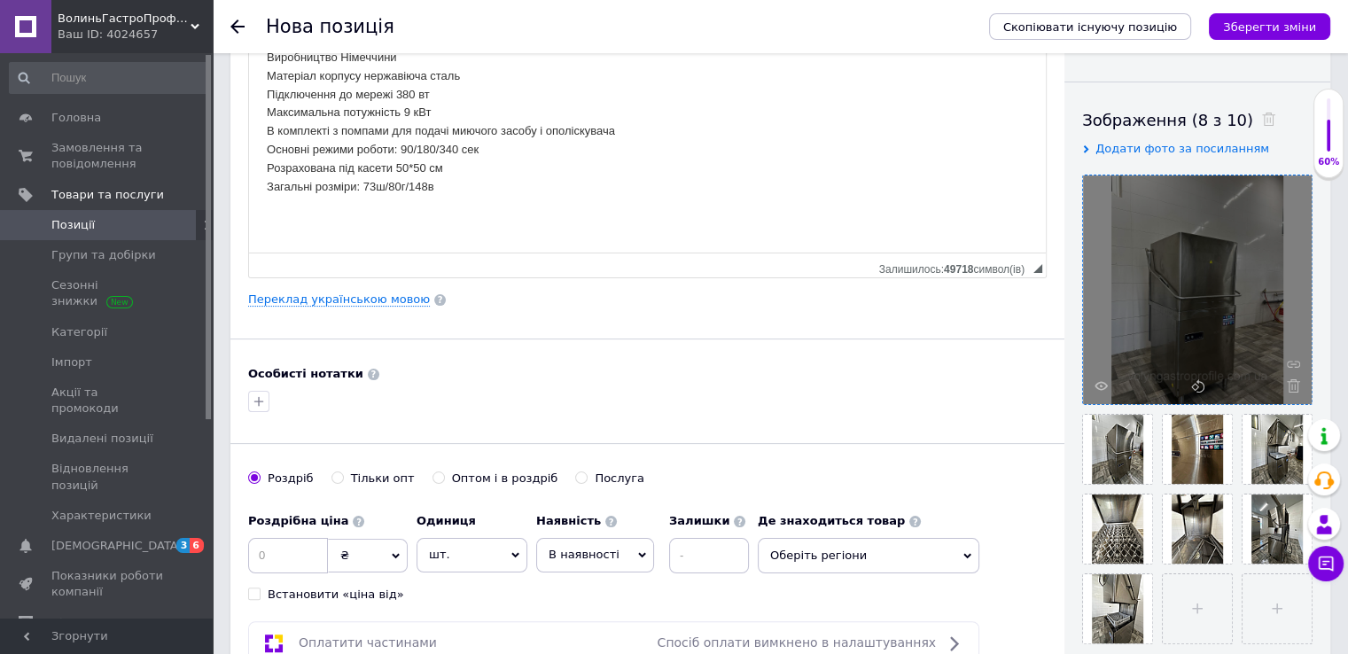
type input "Посудомийна машина професійна купольна Ggmgastro"
click at [284, 554] on input at bounding box center [288, 555] width 80 height 35
click at [273, 554] on input at bounding box center [288, 555] width 80 height 35
type input "45000"
click at [686, 550] on input at bounding box center [709, 555] width 80 height 35
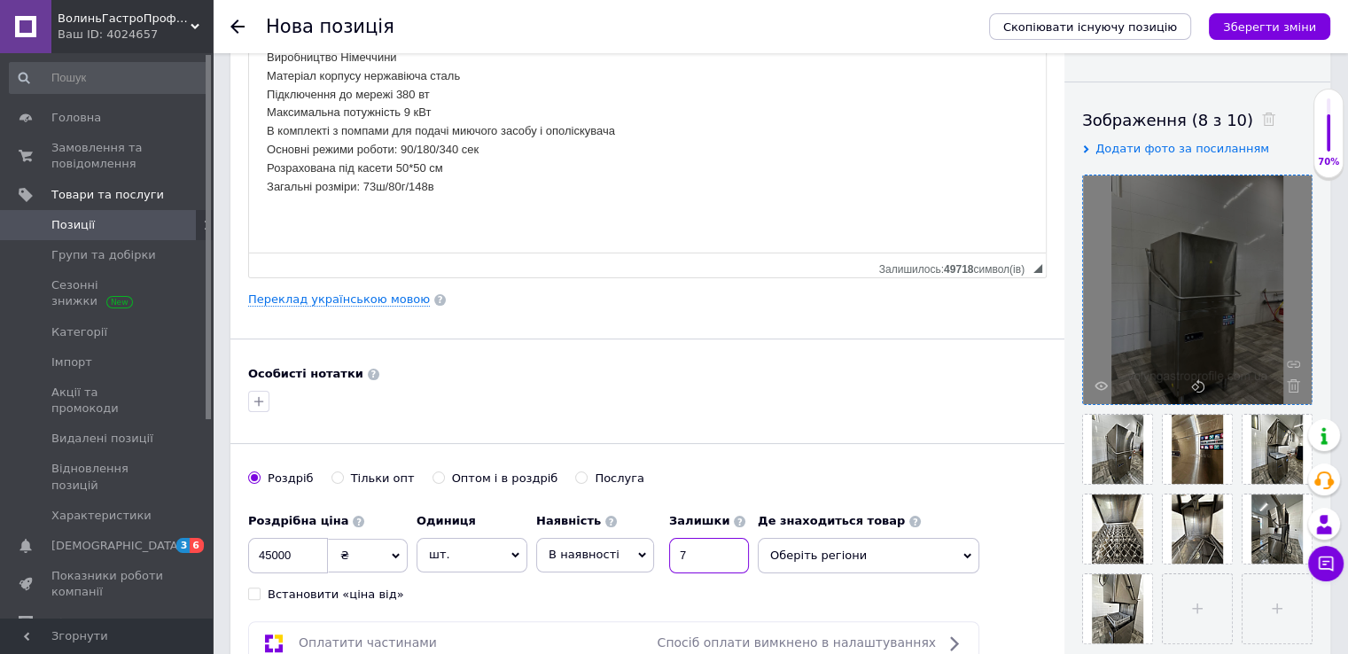
type input "7"
click at [815, 545] on span "Оберіть регіони" at bounding box center [869, 555] width 222 height 35
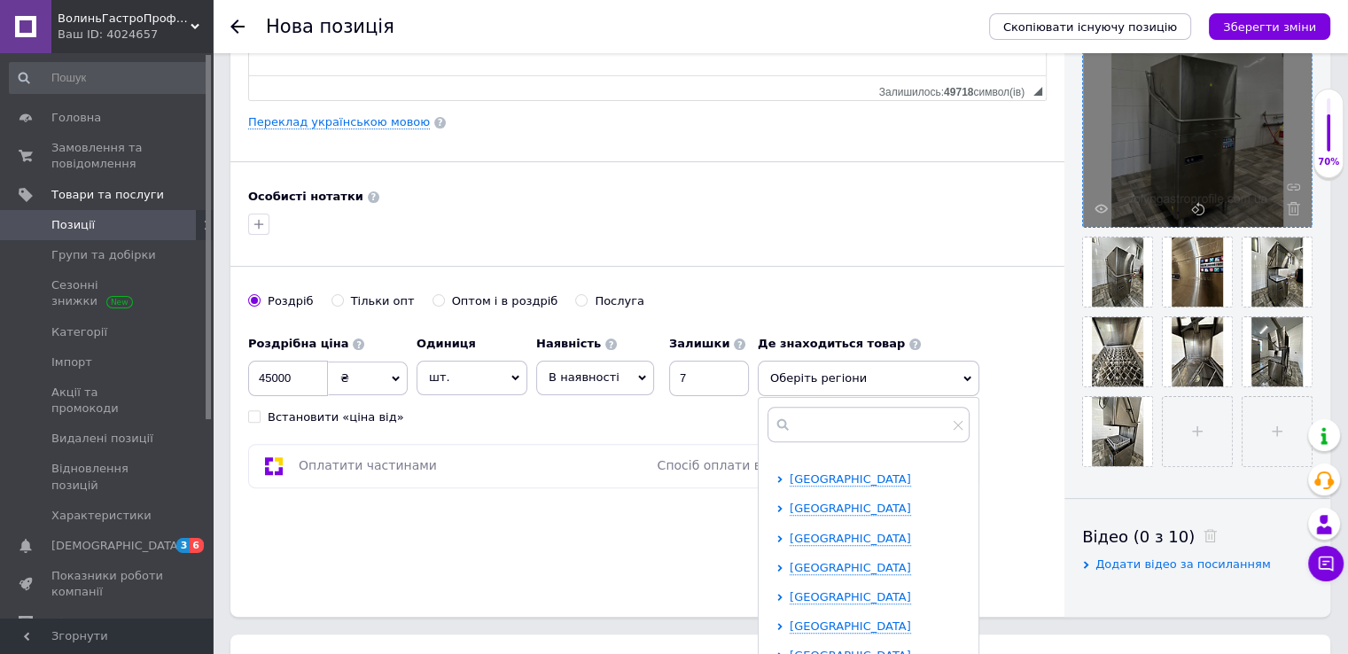
scroll to position [177, 0]
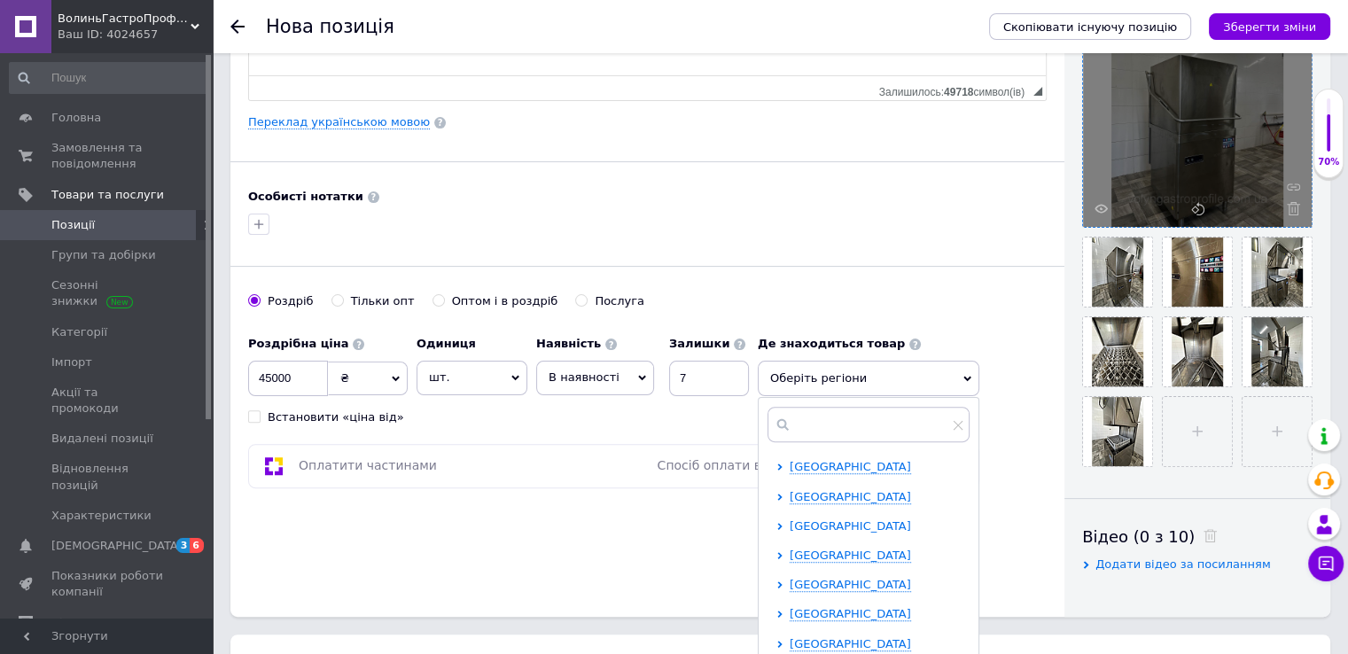
click at [864, 524] on span "[GEOGRAPHIC_DATA]" at bounding box center [850, 525] width 121 height 13
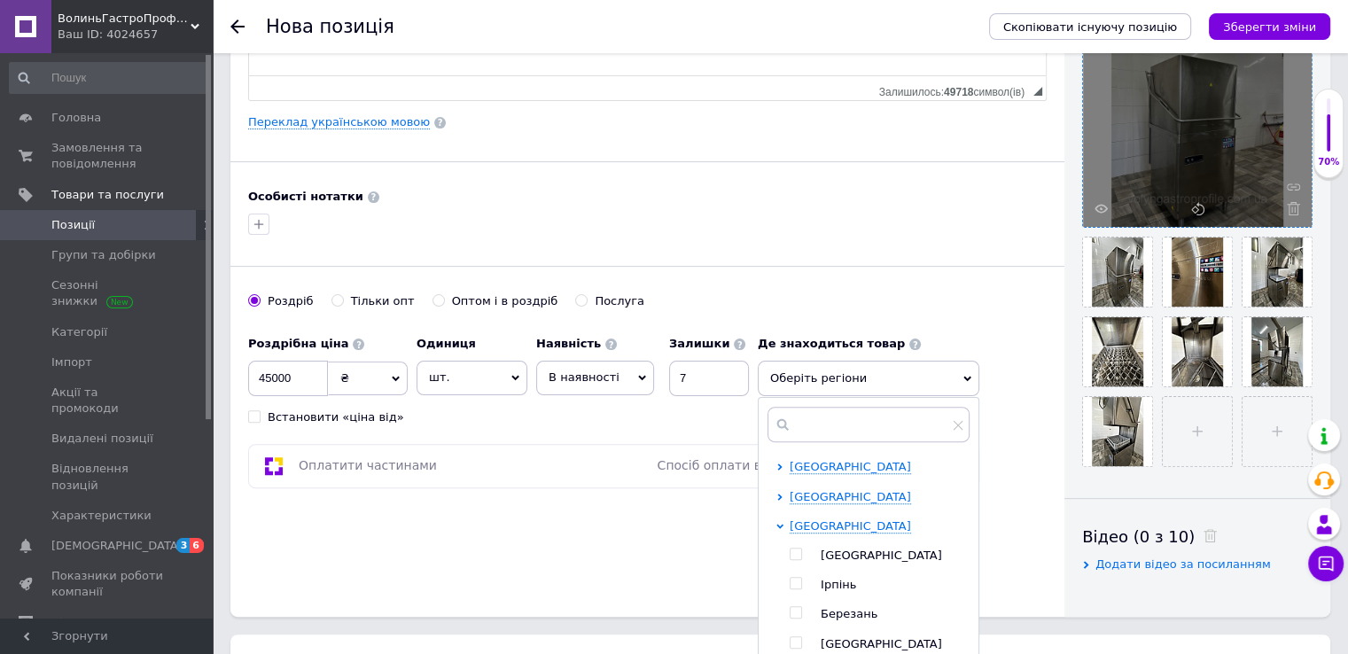
click at [849, 582] on span "Ірпінь" at bounding box center [838, 584] width 35 height 13
checkbox input "true"
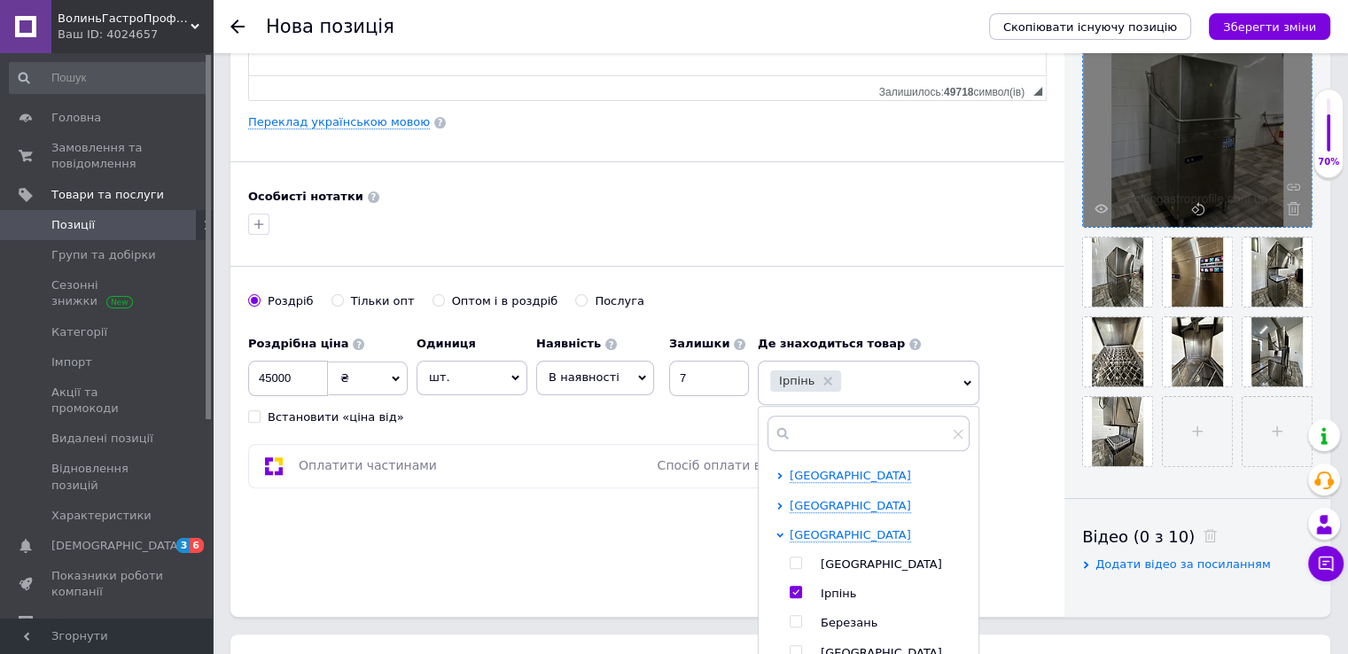
click at [630, 573] on div "Основна інформація Назва позиції (Російська) ✱ Посудомийна машина професійна ку…" at bounding box center [647, 122] width 834 height 989
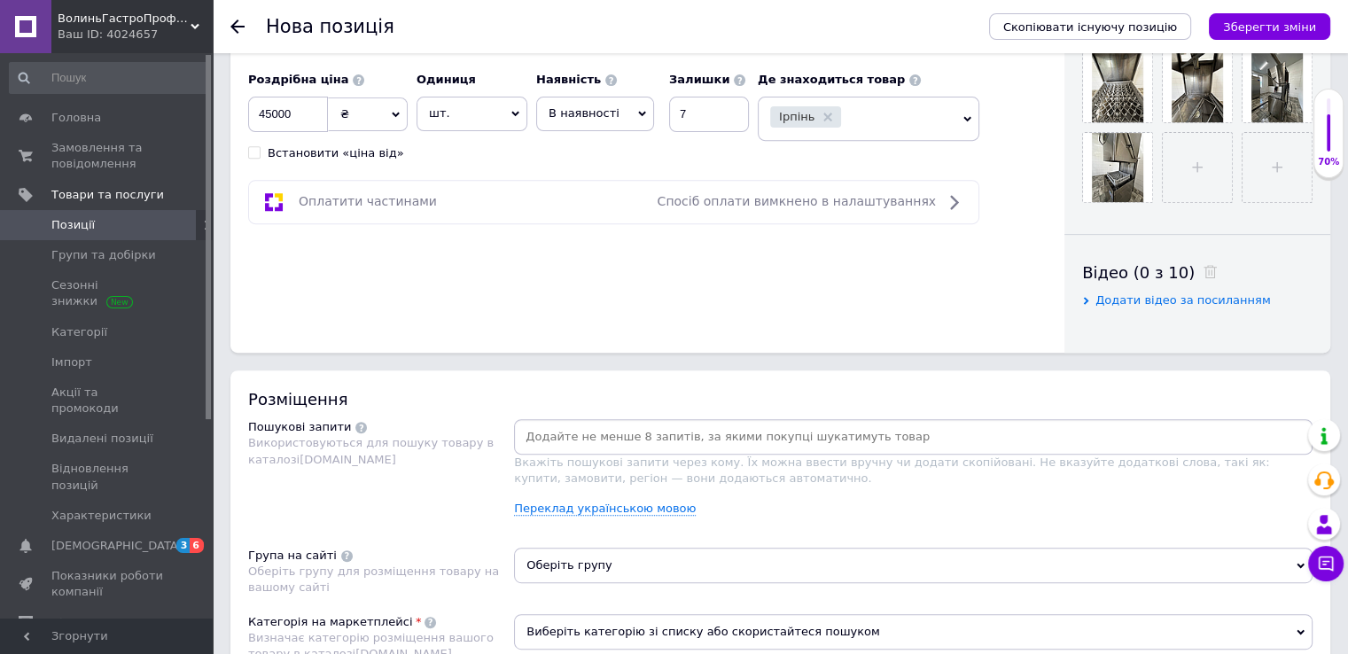
scroll to position [709, 0]
click at [537, 434] on input at bounding box center [914, 435] width 792 height 27
paste input "Посудомийна машина професійна купольна Ggmgastro"
type input "Посудомийна машина професійна купольна Ggmgastro"
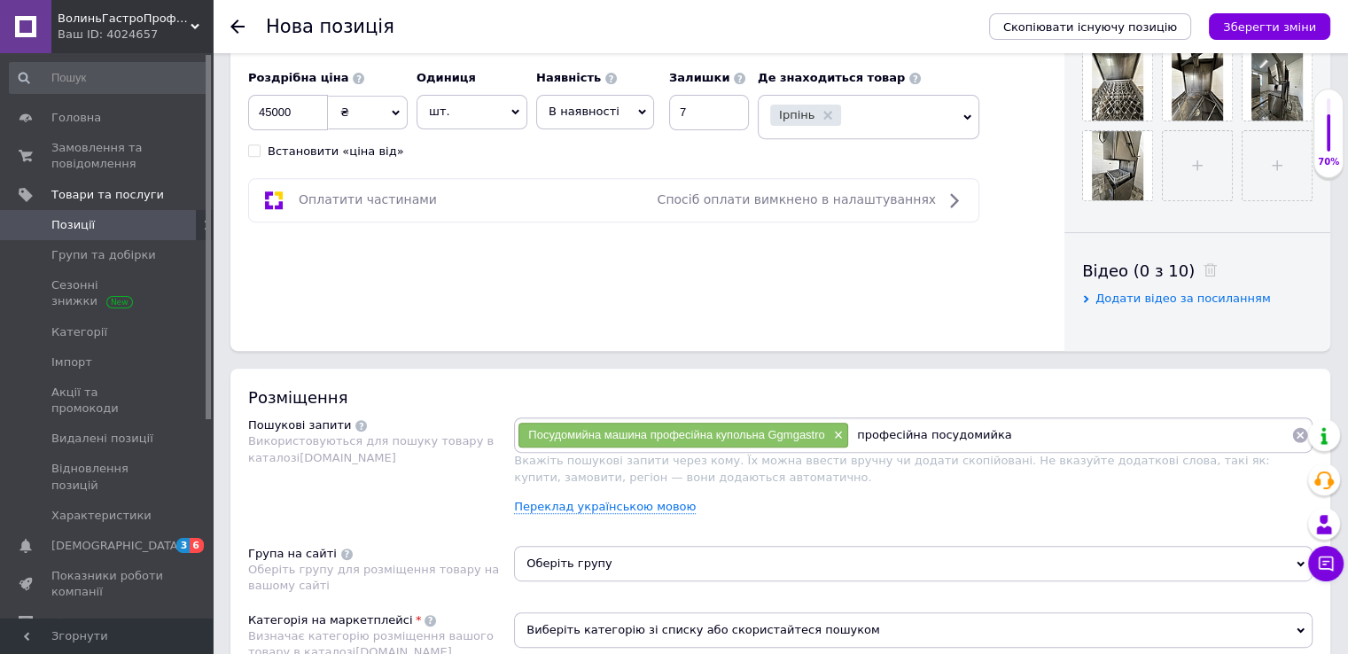
type input "професійна посудомийка"
paste input "Посудомийна машина професійна купольна Ggmgastro"
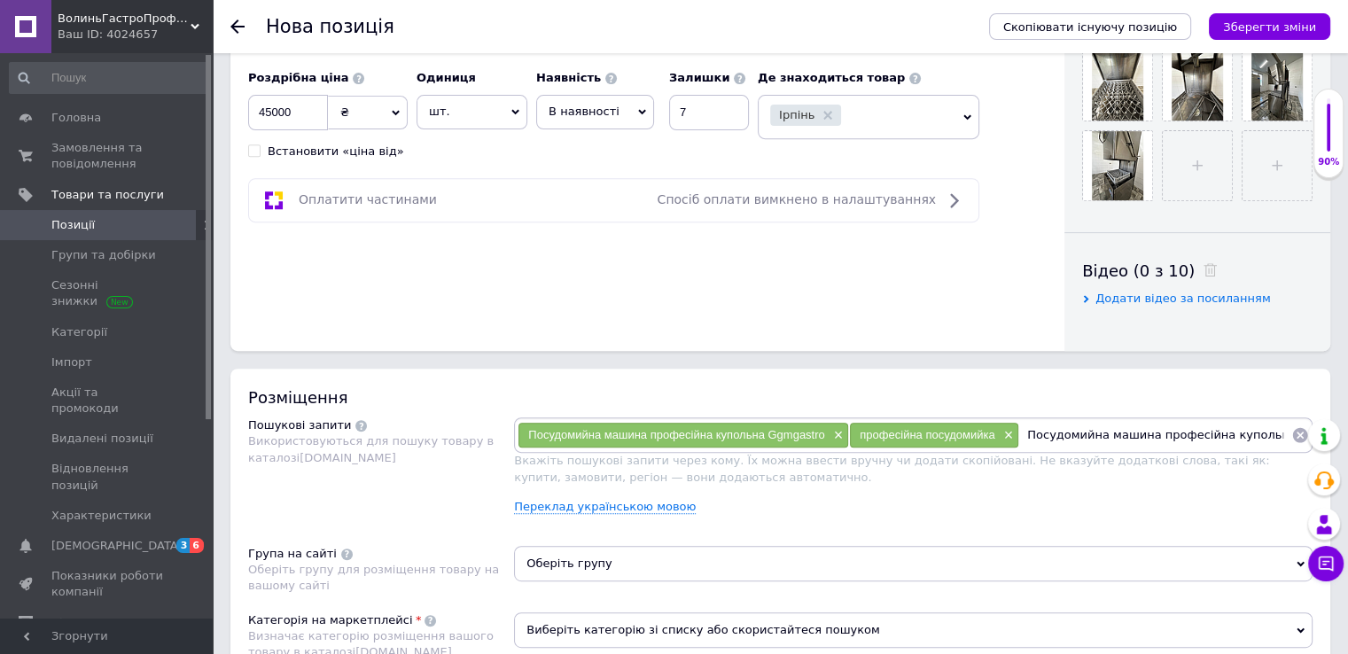
scroll to position [0, 41]
type input "Посудомийна машина професійна купольна Ggmgastro [GEOGRAPHIC_DATA]"
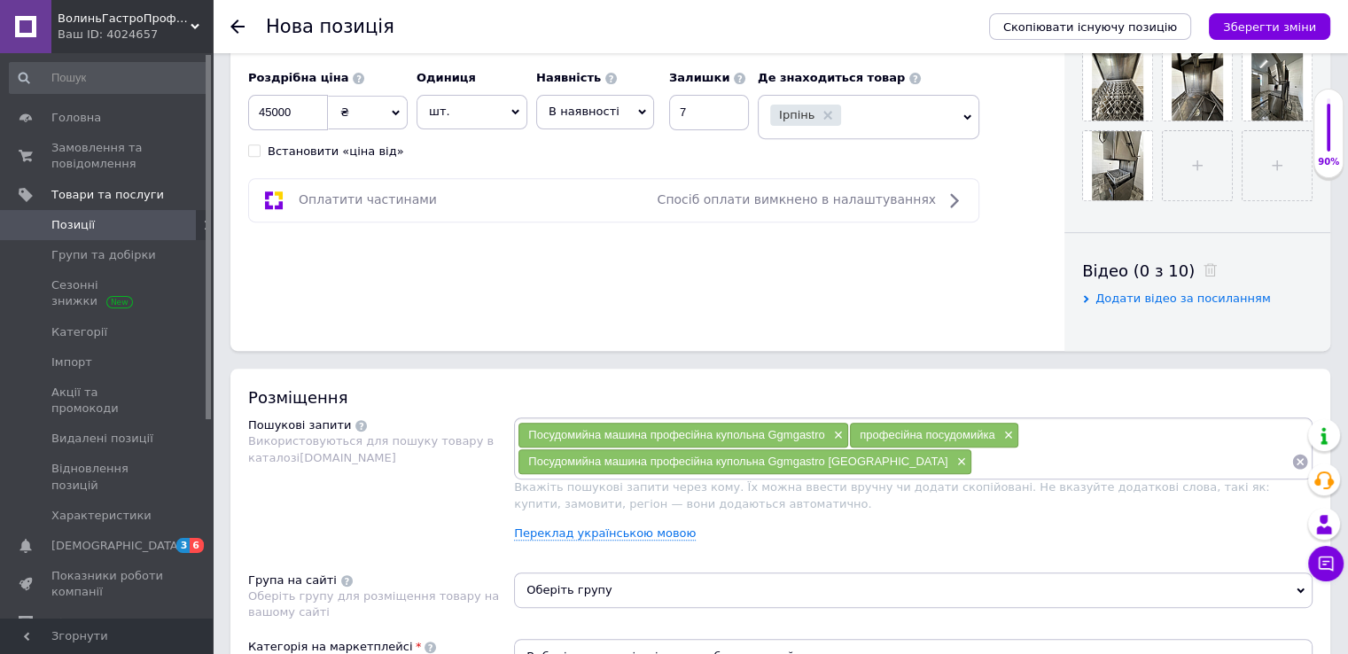
scroll to position [0, 0]
paste input "Посудомийна машина професійна купольна Ggmgastro"
type input "Посудомийна машина професійна купольна Ggmgastro Київ"
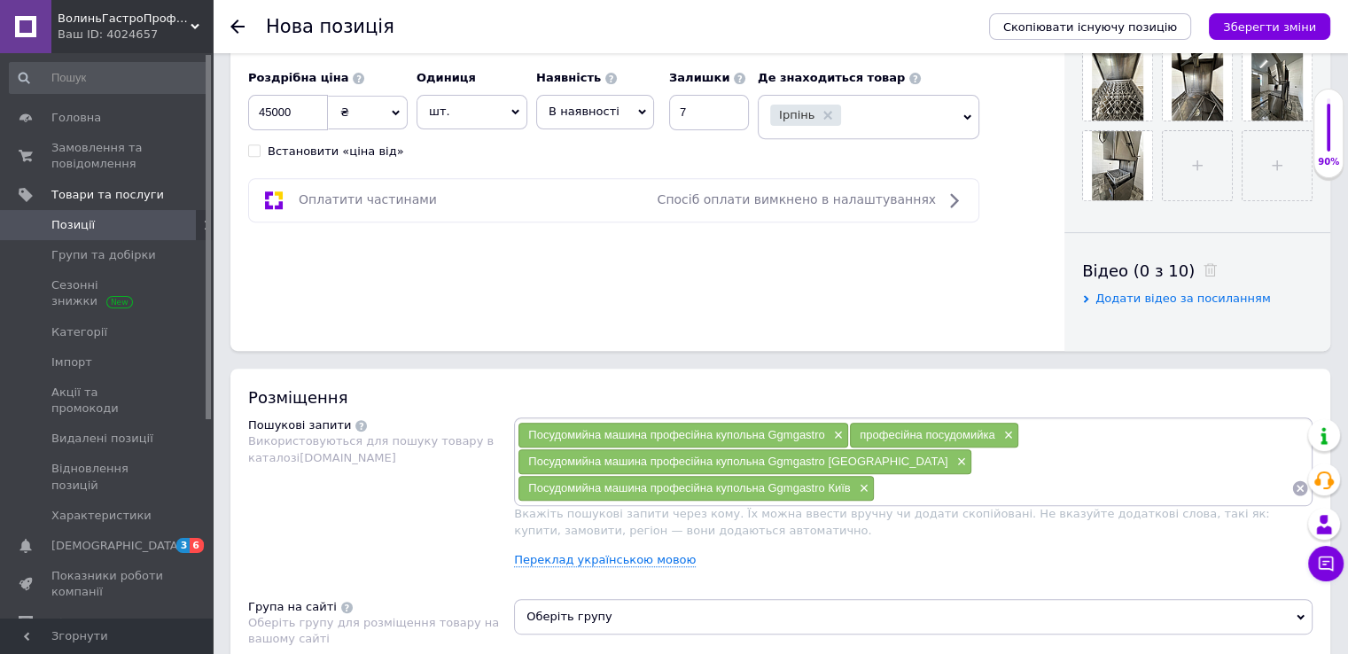
paste input "Посудомийна машина професійна купольна Ggmgastro"
type input "Посудомийна машина професійна купольна Ggmgastro Рівне"
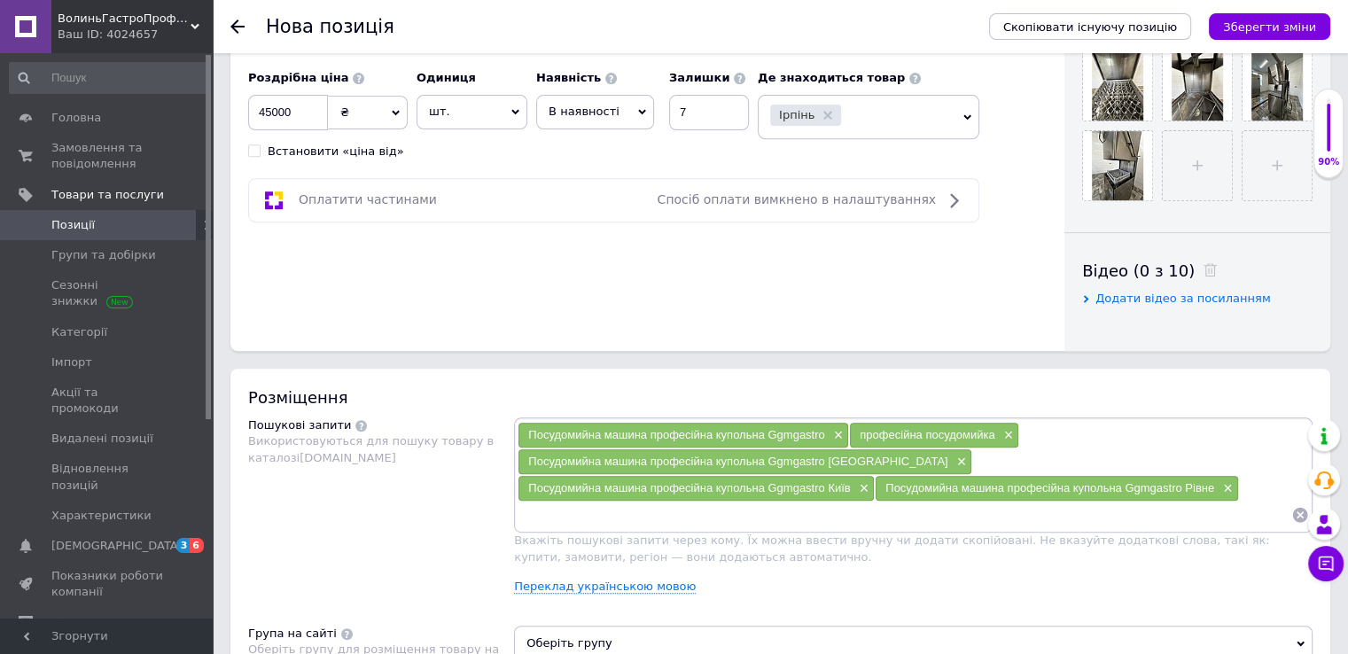
paste input "Посудомийна машина професійна купольна Ggmgastro"
type input "Посудомийна машина професійна купольна Ggmgastro Трускавець"
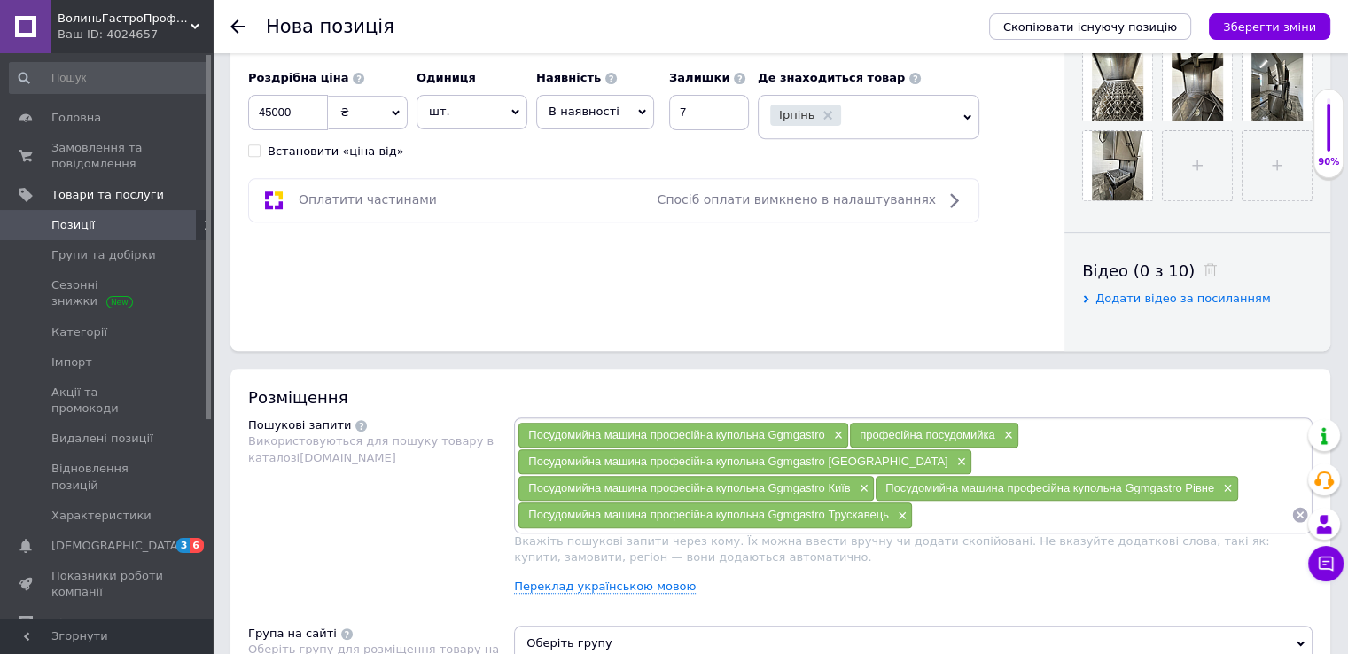
paste input "Посудомийна машина професійна купольна Ggmgastro"
type input "Посудомийна машина професійна купольна Ggmgastro [GEOGRAPHIC_DATA]"
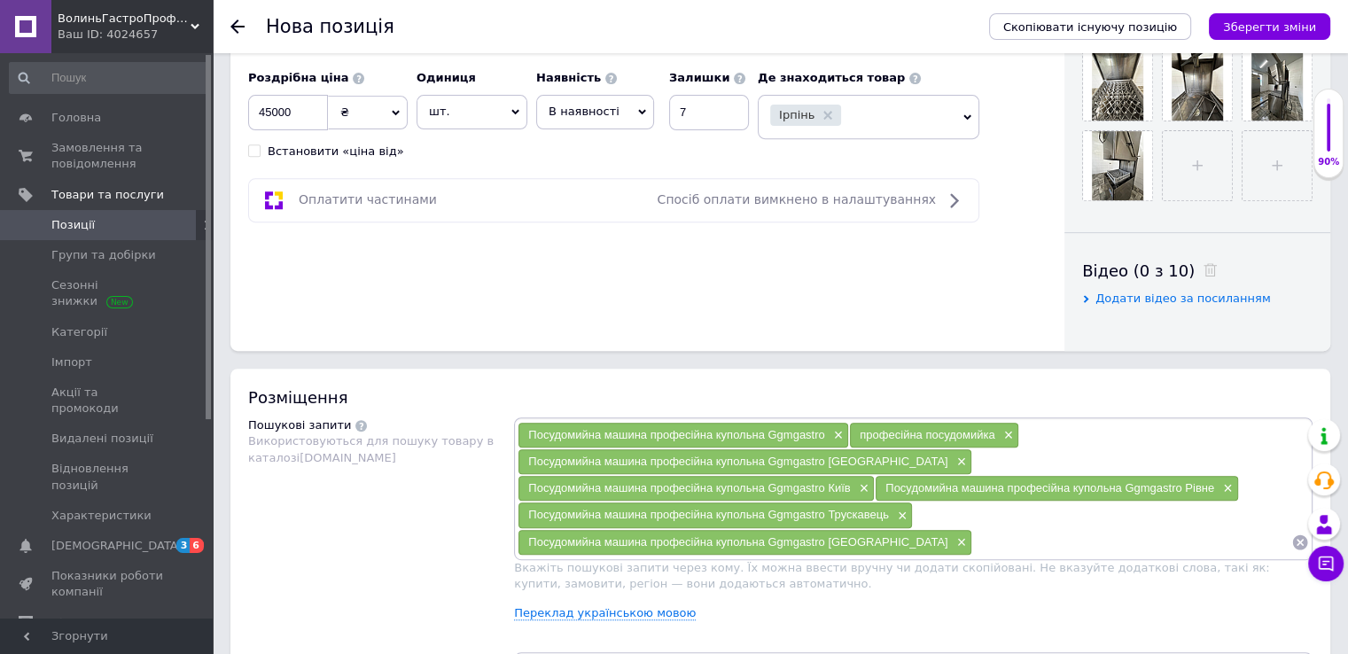
paste input "Посудомийна машина професійна купольна Ggmgastro"
type input "Посудомийна машина професійна купольна Ggmgastro Житомир"
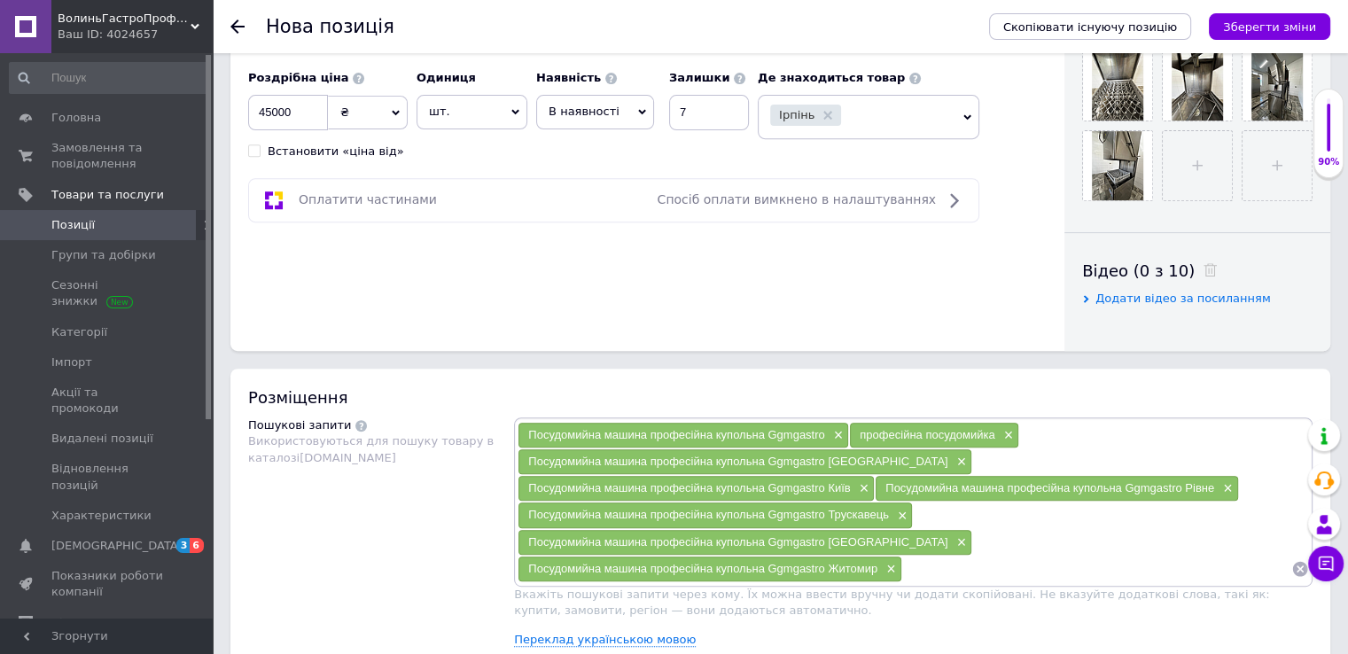
paste input "Посудомийна машина професійна купольна Ggmgastro"
type input "Посудомийна машина професійна купольна Ggmgastro Луцьк"
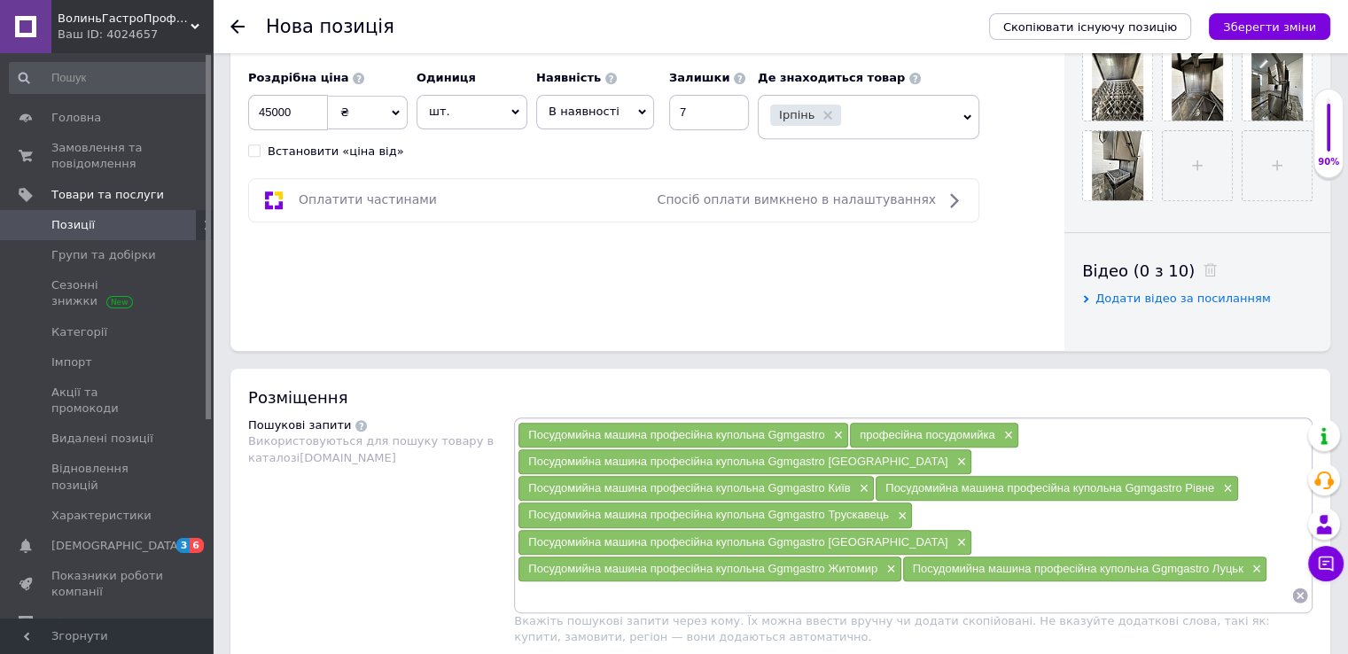
paste input "Посудомийна машина професійна купольна Ggmgastro"
type input "Посудомийна машина професійна купольна Ggmgastro Дніпро"
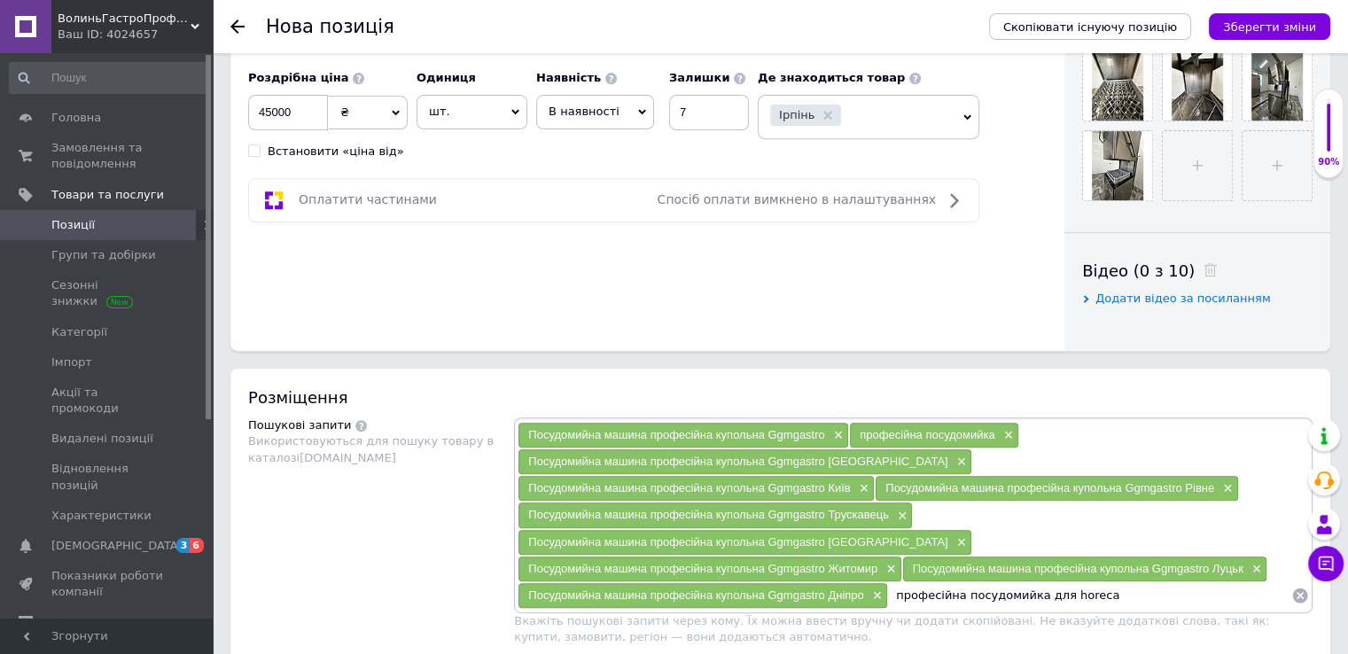
drag, startPoint x: 730, startPoint y: 565, endPoint x: 512, endPoint y: 563, distance: 218.1
click at [512, 563] on div "Пошукові запити Використовуються для пошуку товару в каталозі [DOMAIN_NAME] Пос…" at bounding box center [780, 552] width 1065 height 270
type input "професійна посудомийка для horeca"
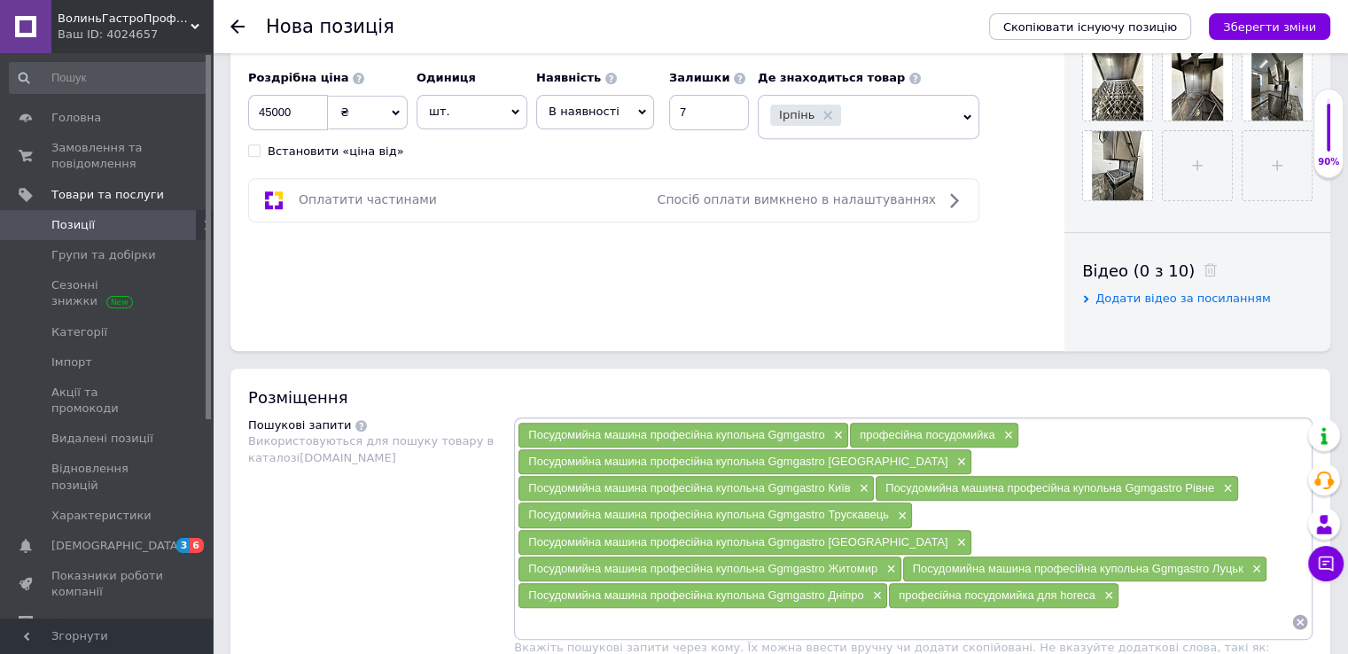
paste input "професійна посудомийка для horeca"
type input "професійна посудомийка для horeca [GEOGRAPHIC_DATA]"
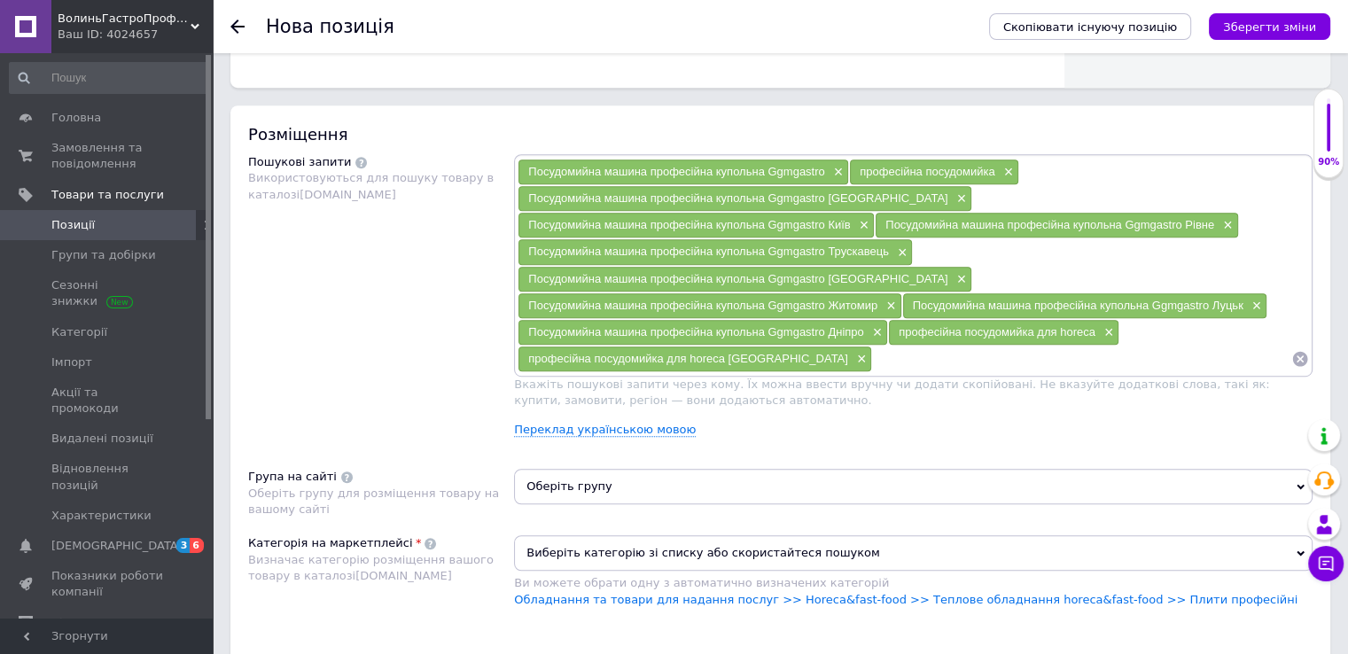
scroll to position [975, 0]
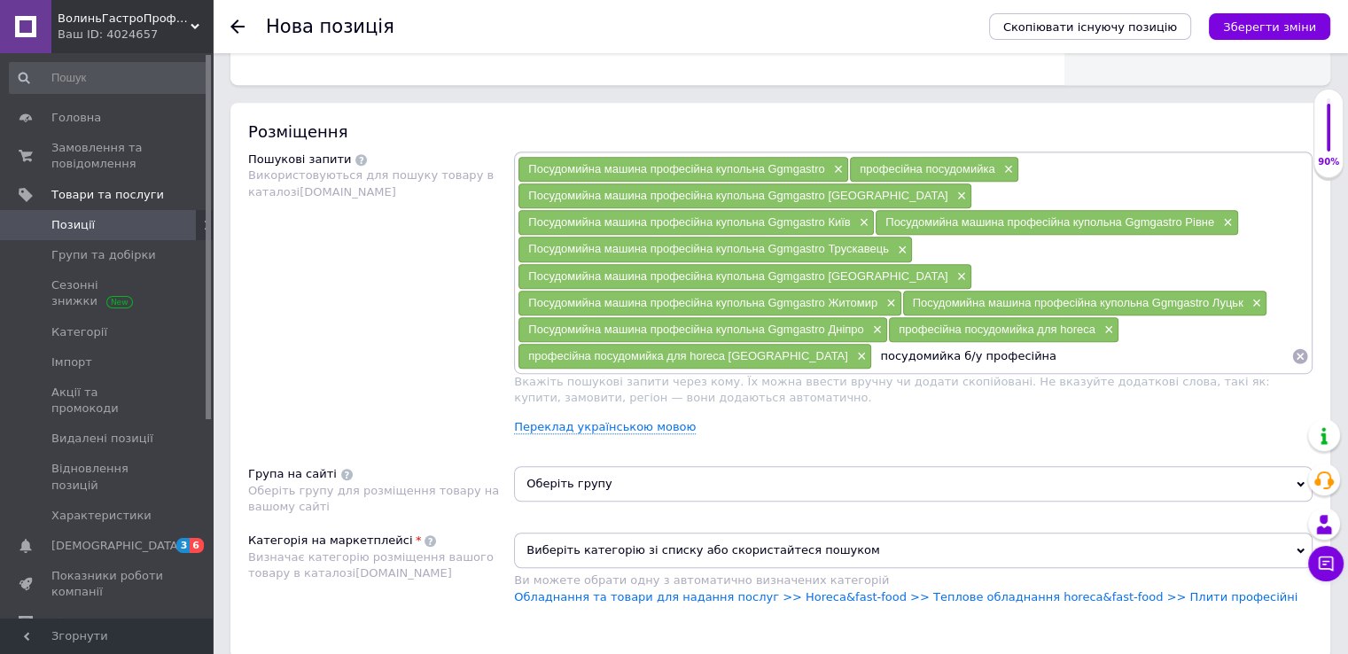
type input "посудомийка б/у професійна"
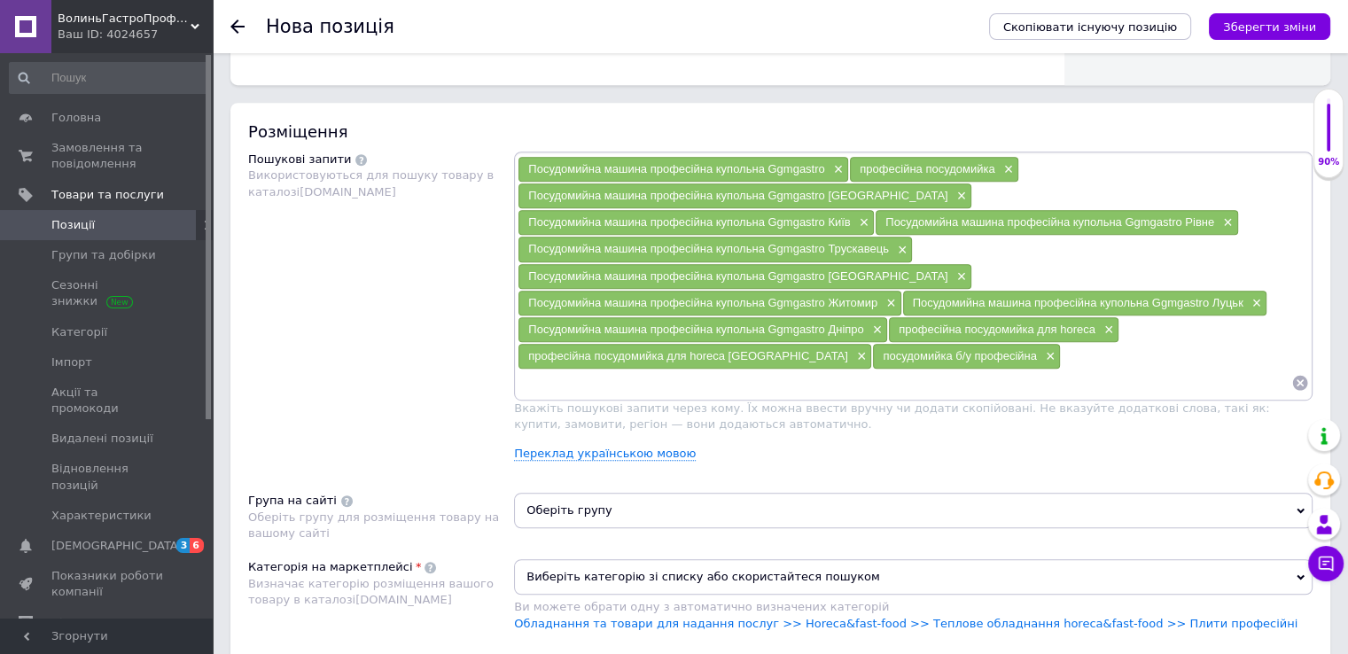
paste input "професійна посудомийка для horeca"
type input "професійна посудомийка для horeca купольна"
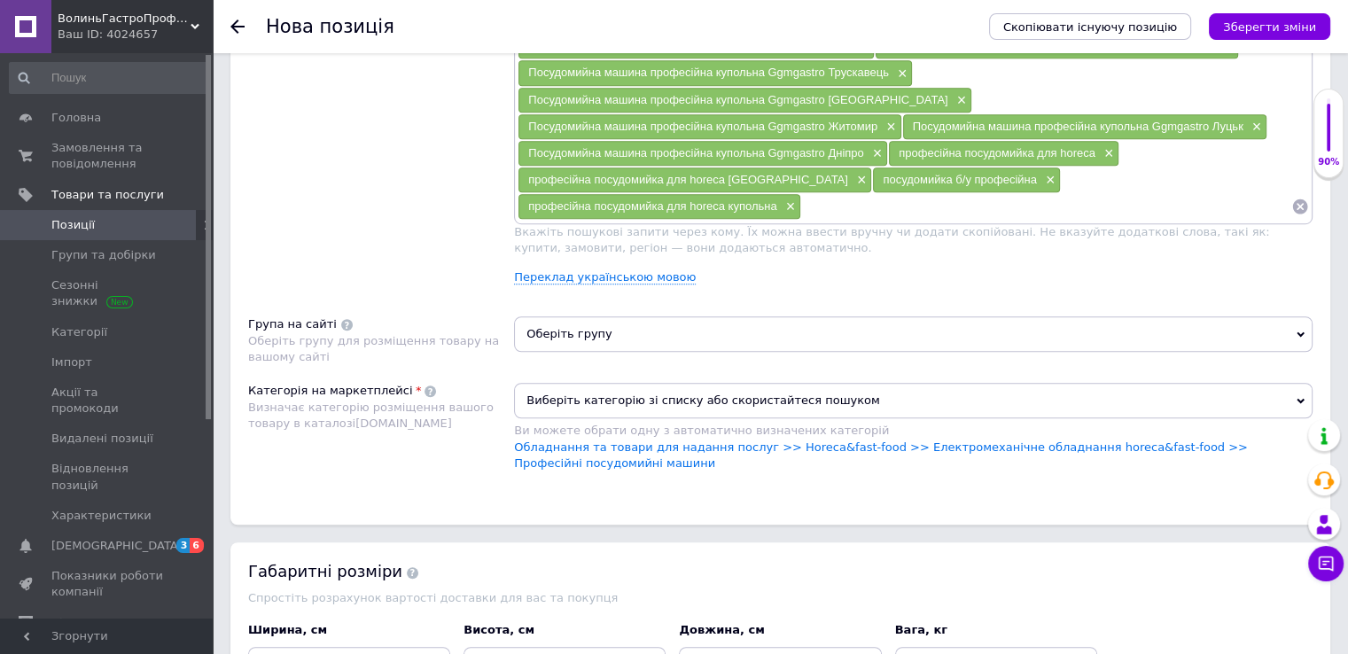
scroll to position [1152, 0]
click at [858, 316] on span "Оберіть групу" at bounding box center [913, 333] width 799 height 35
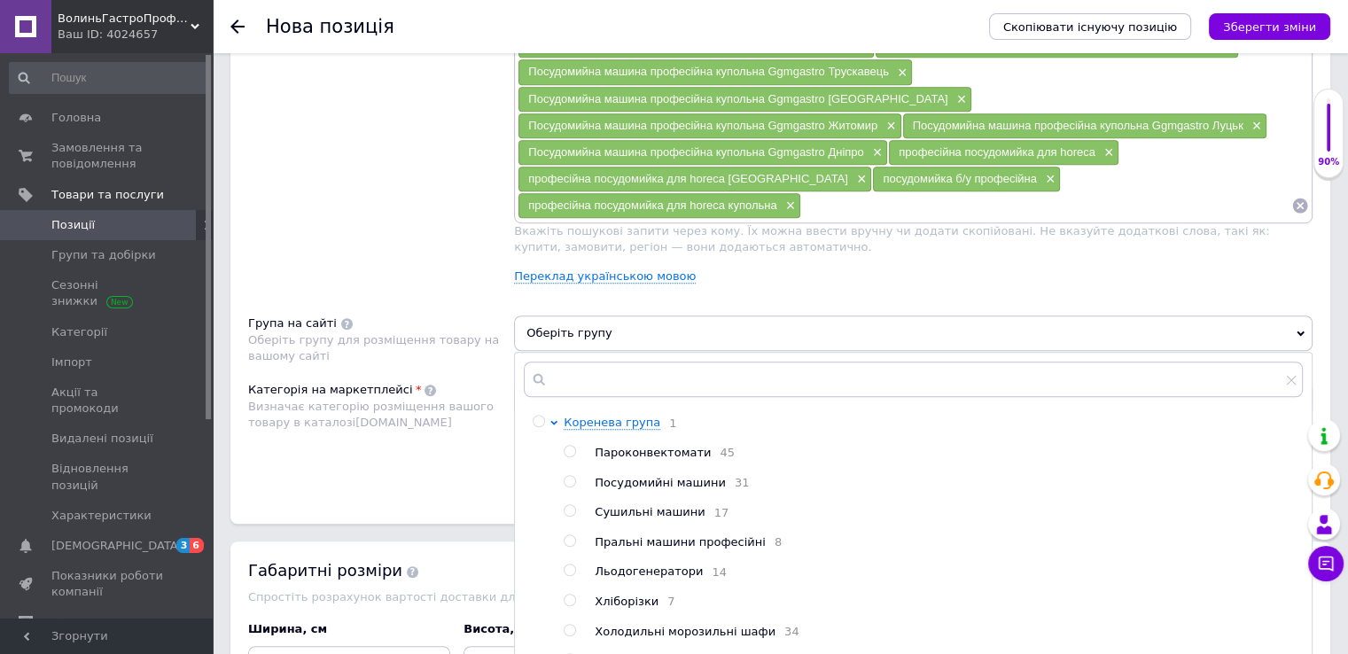
click at [652, 476] on span "Посудомийні машини" at bounding box center [660, 482] width 131 height 13
radio input "true"
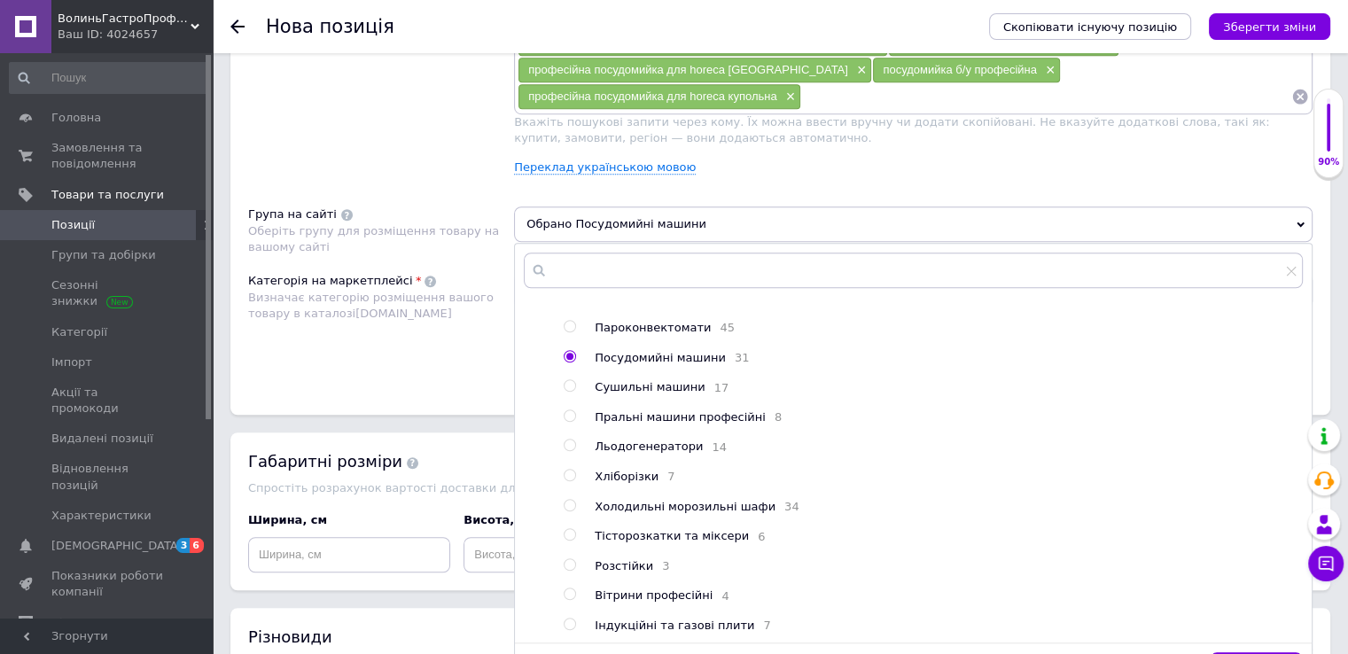
scroll to position [1418, 0]
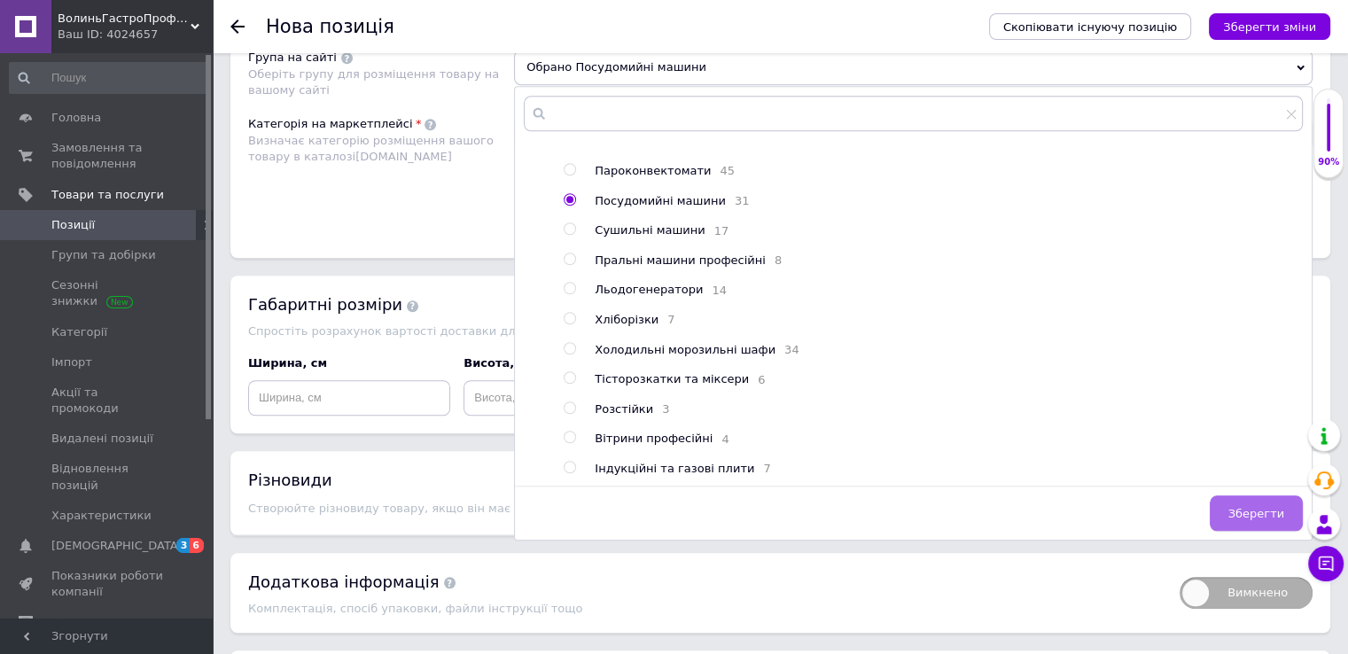
click at [1257, 507] on span "Зберегти" at bounding box center [1256, 513] width 56 height 13
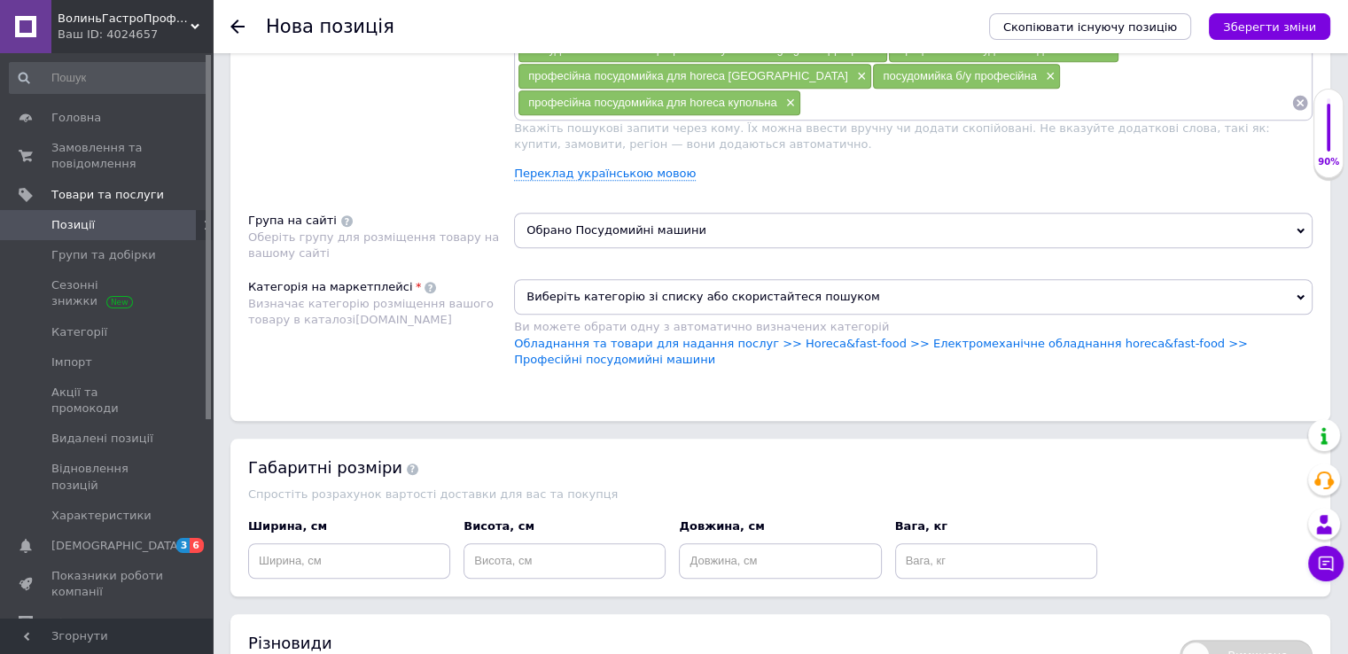
scroll to position [1241, 0]
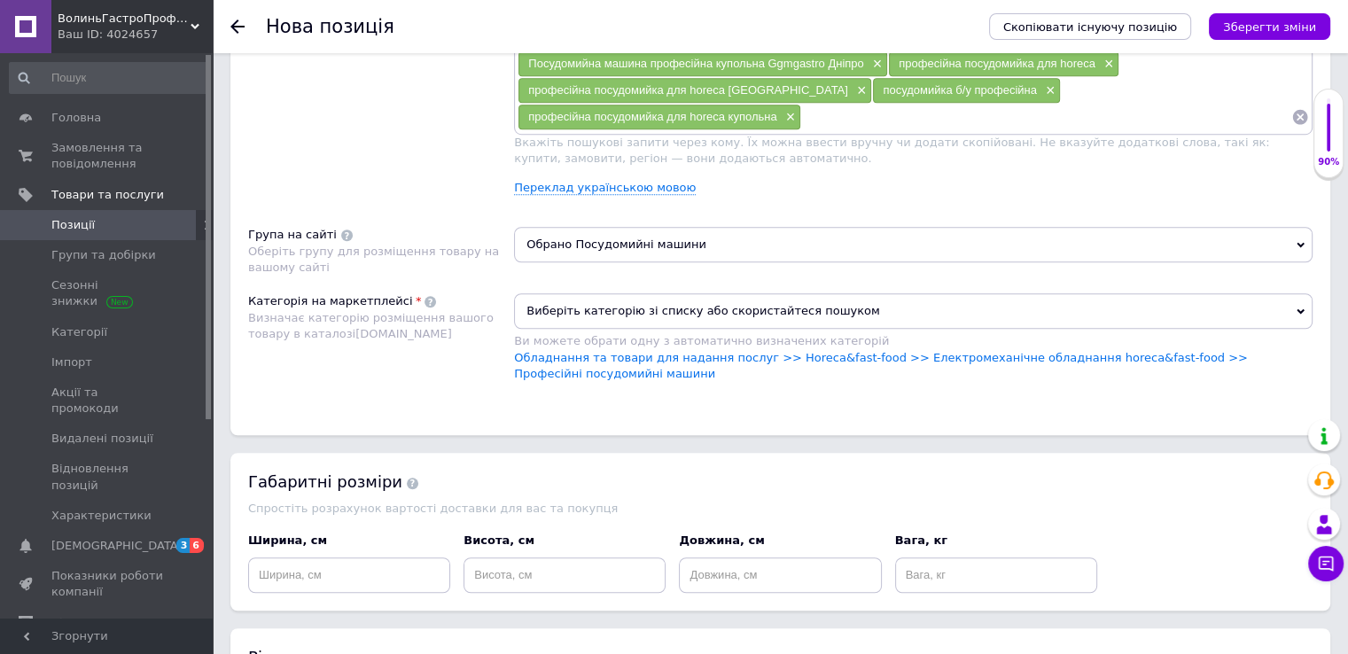
click at [837, 293] on span "Виберіть категорію зі списку або скористайтеся пошуком" at bounding box center [913, 310] width 799 height 35
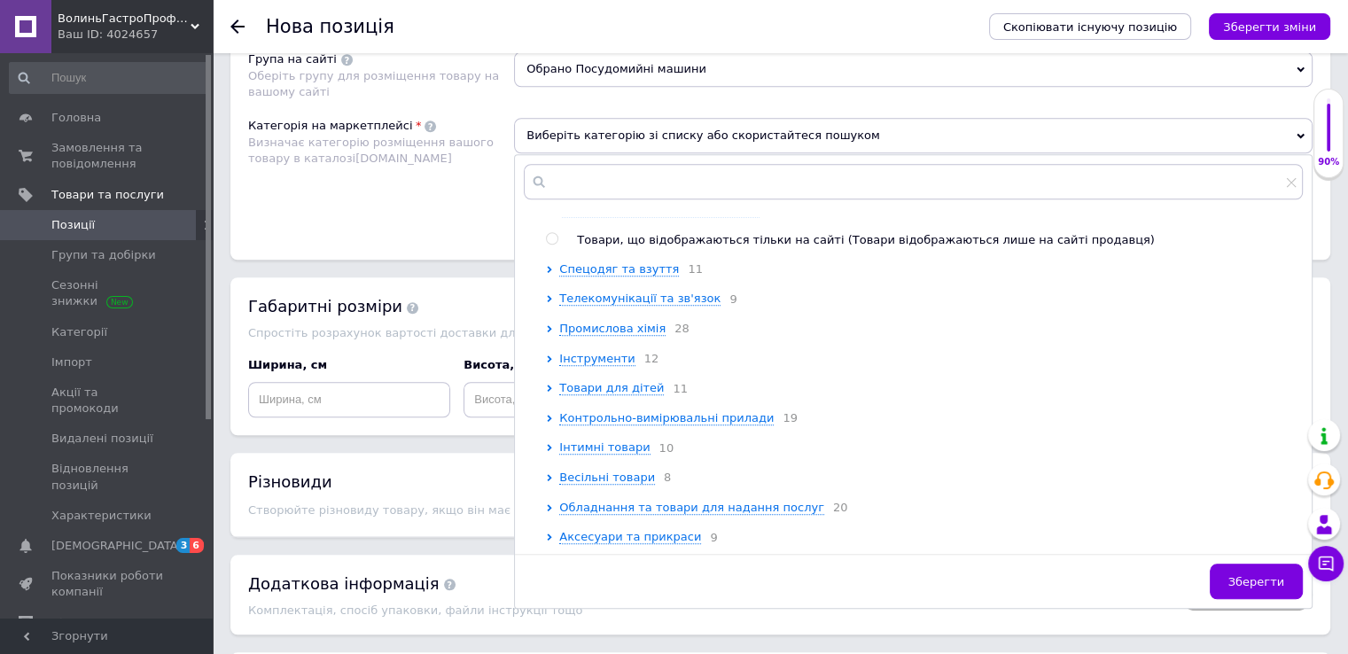
scroll to position [1418, 0]
click at [713, 499] on span "Обладнання та товари для надання послуг" at bounding box center [691, 505] width 265 height 13
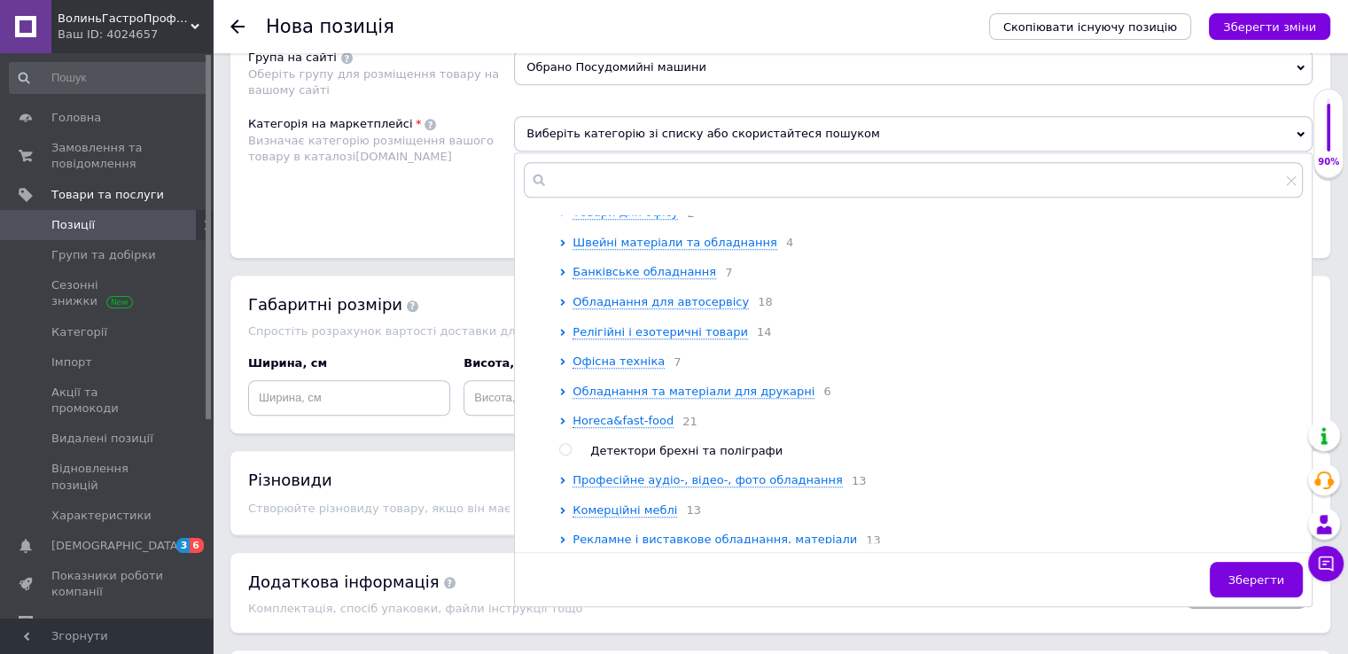
scroll to position [1260, 0]
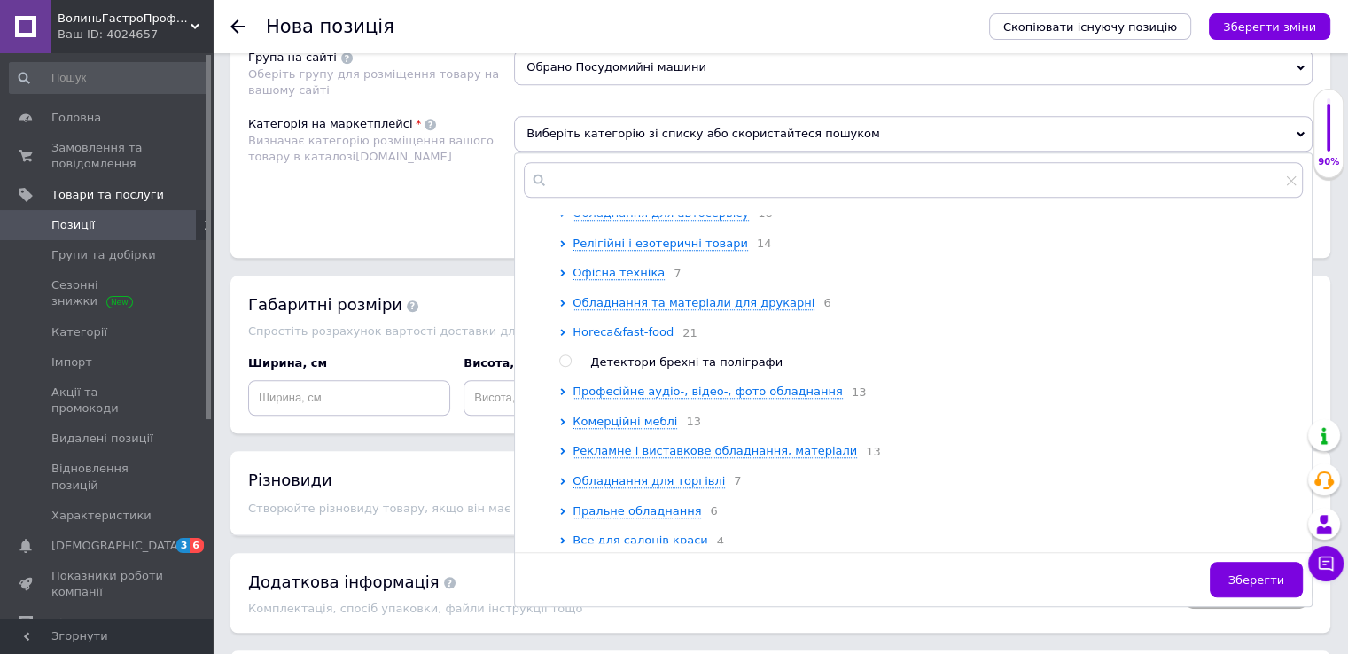
click at [642, 339] on span "Horeca&fast-food" at bounding box center [623, 331] width 101 height 13
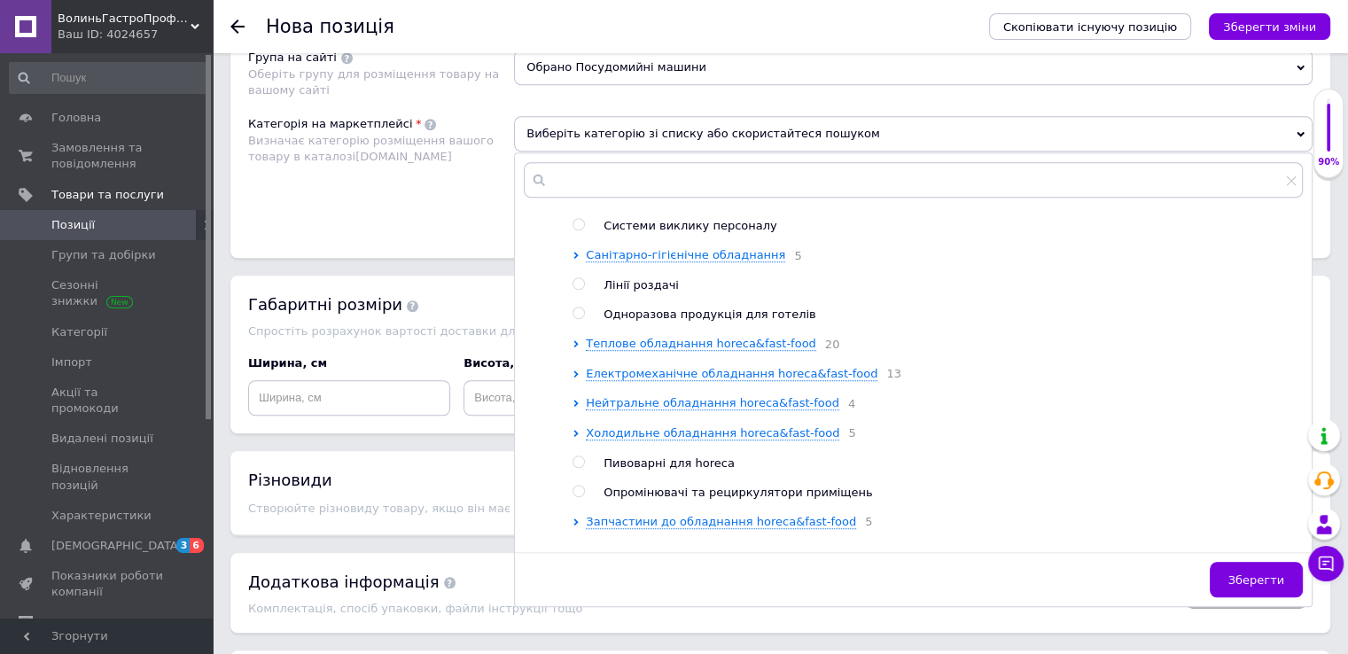
scroll to position [1526, 0]
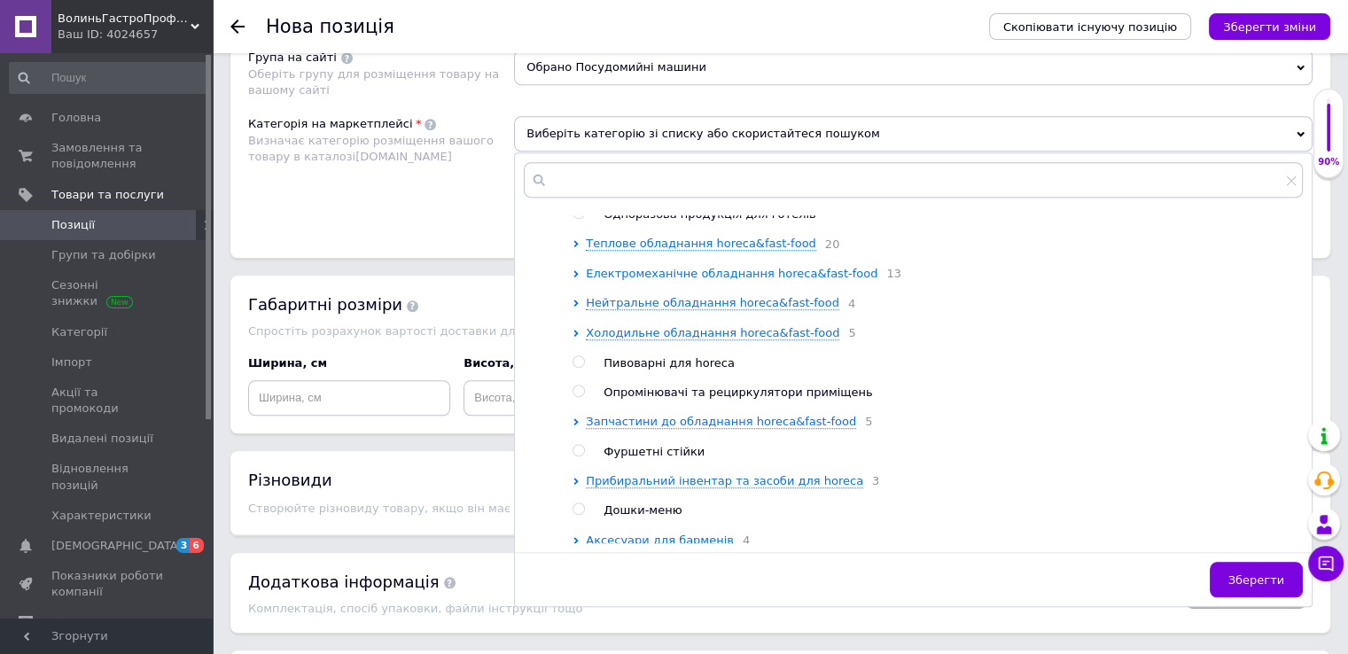
click at [691, 280] on span "Електромеханічне обладнання horeca&fast-food" at bounding box center [732, 273] width 292 height 13
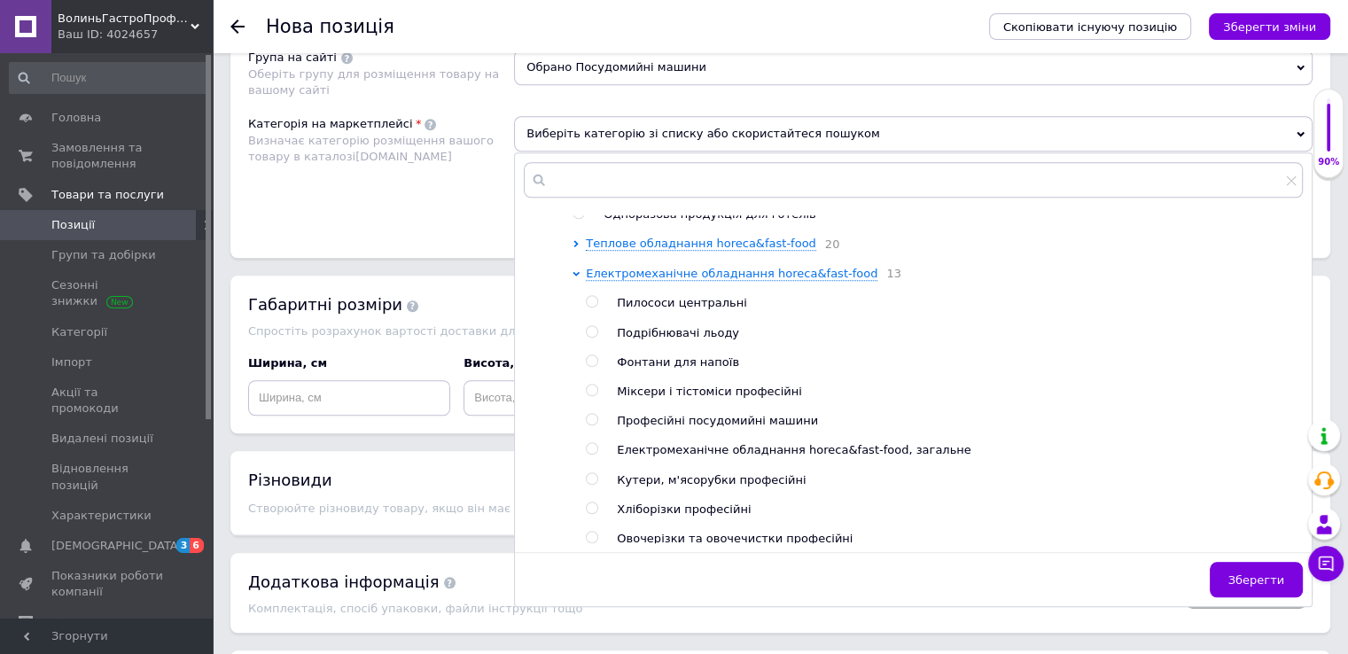
click at [780, 427] on span "Професійні посудомийні машини" at bounding box center [717, 420] width 201 height 13
radio input "true"
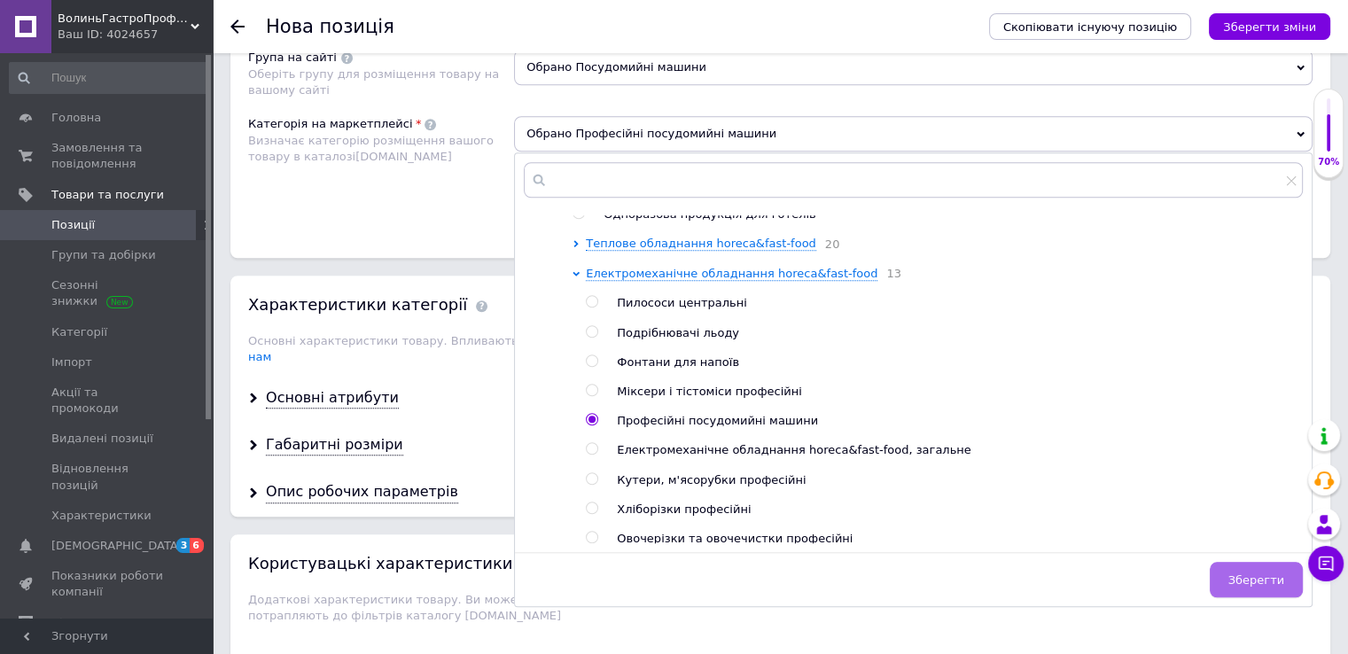
click at [1226, 562] on button "Зберегти" at bounding box center [1256, 579] width 93 height 35
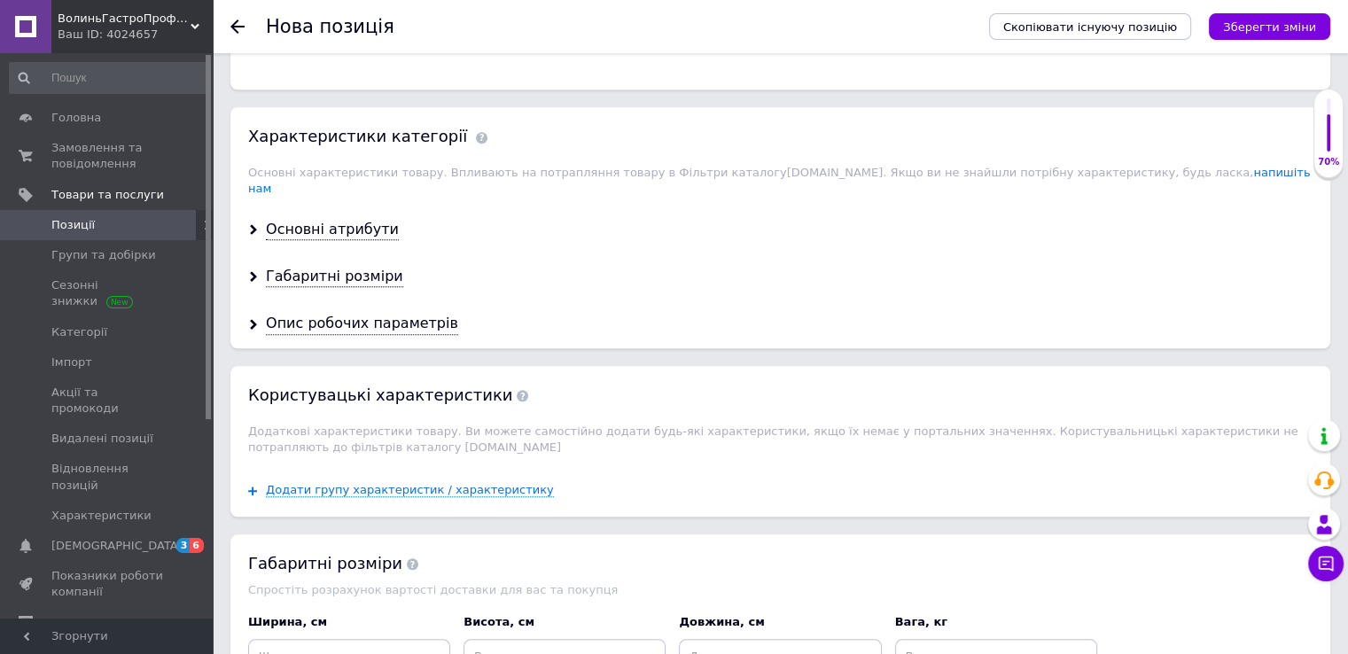
scroll to position [1595, 0]
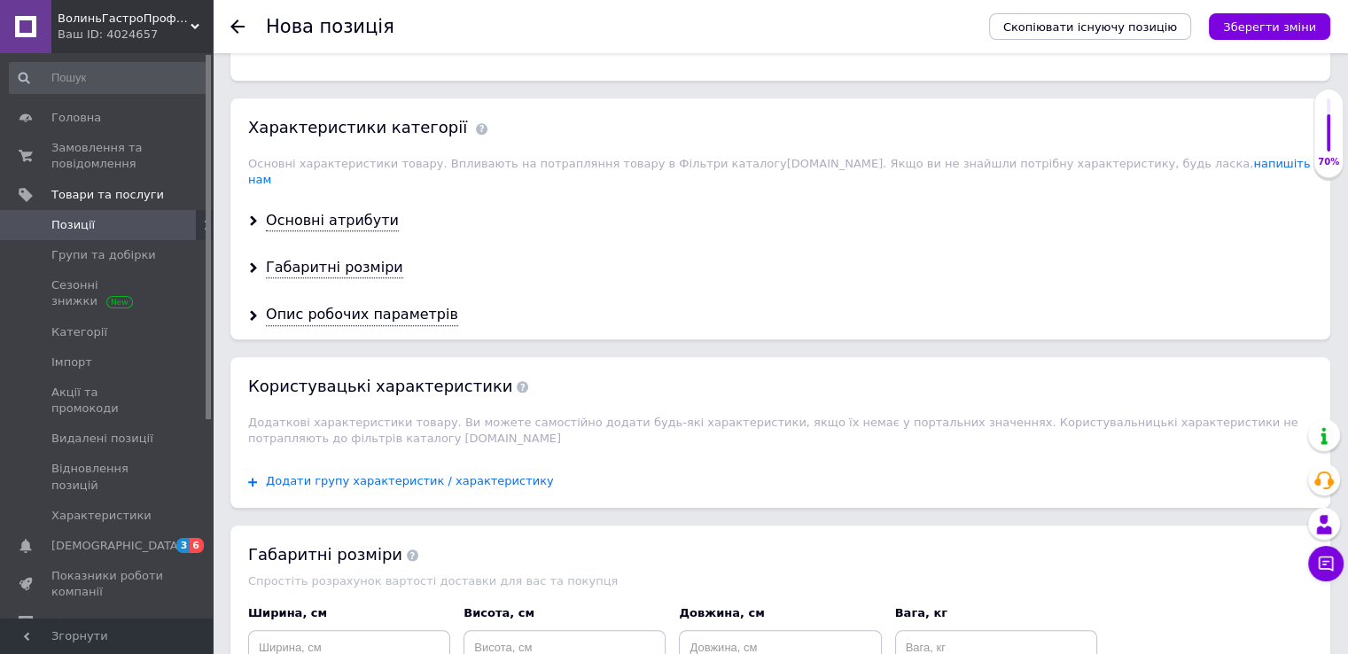
click at [461, 474] on span "Додати групу характеристик / характеристику" at bounding box center [410, 481] width 288 height 14
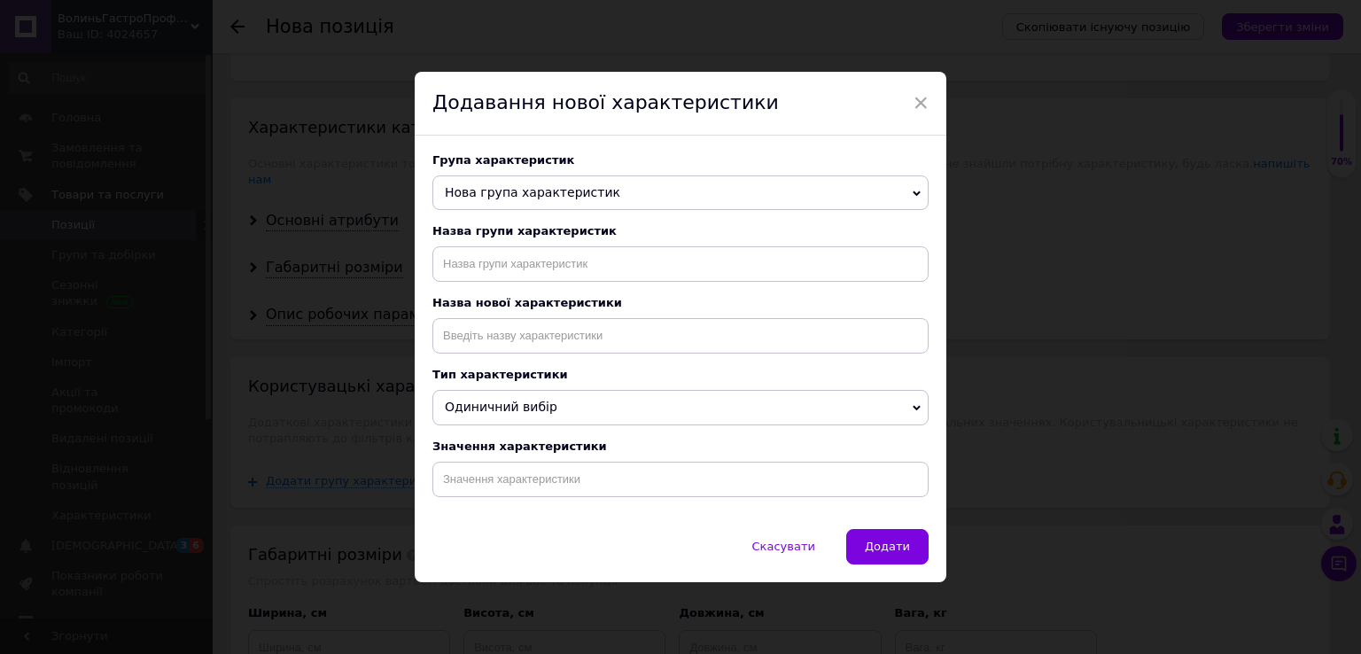
click at [496, 187] on span "Нова група характеристик" at bounding box center [532, 192] width 175 height 14
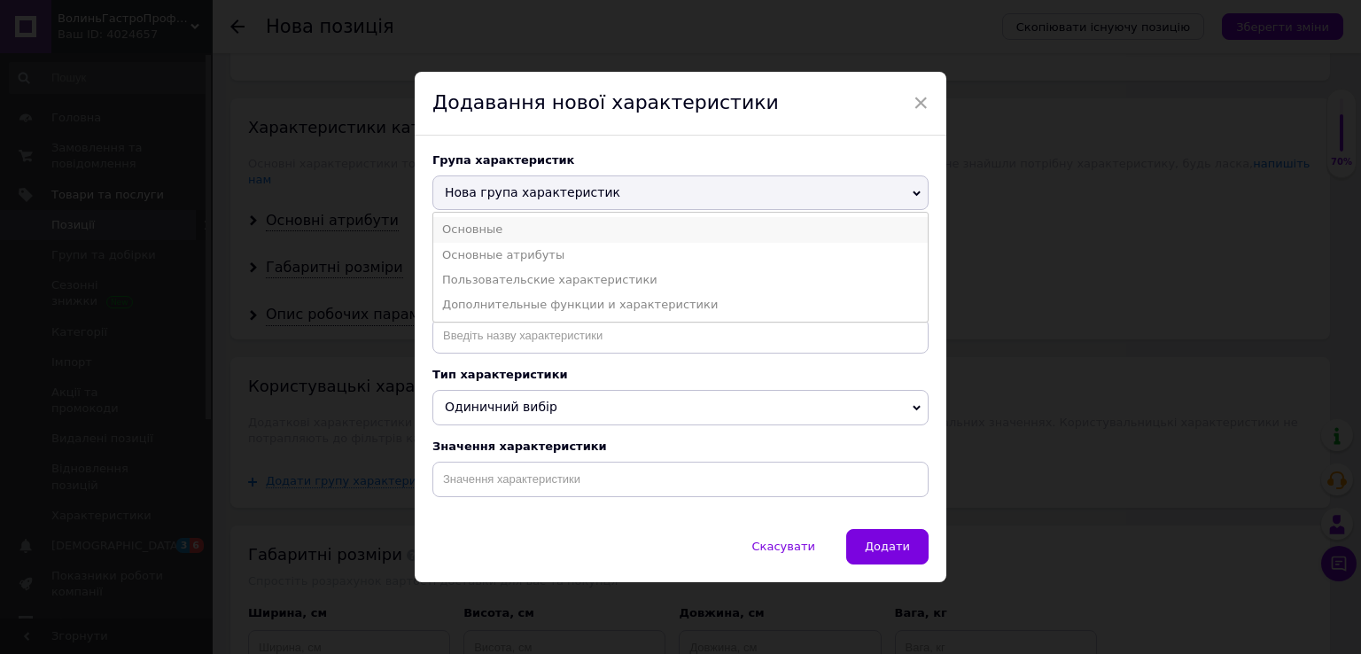
click at [516, 227] on li "Основные" at bounding box center [680, 229] width 495 height 25
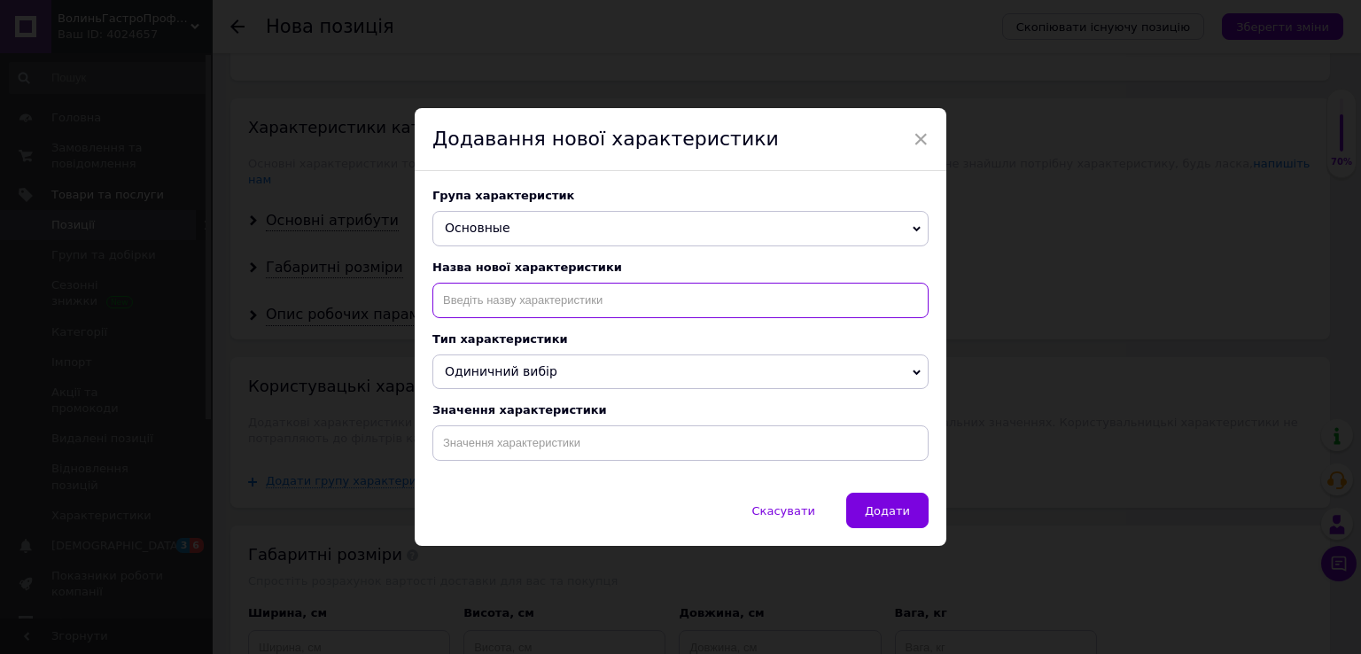
click at [516, 300] on input at bounding box center [681, 300] width 496 height 35
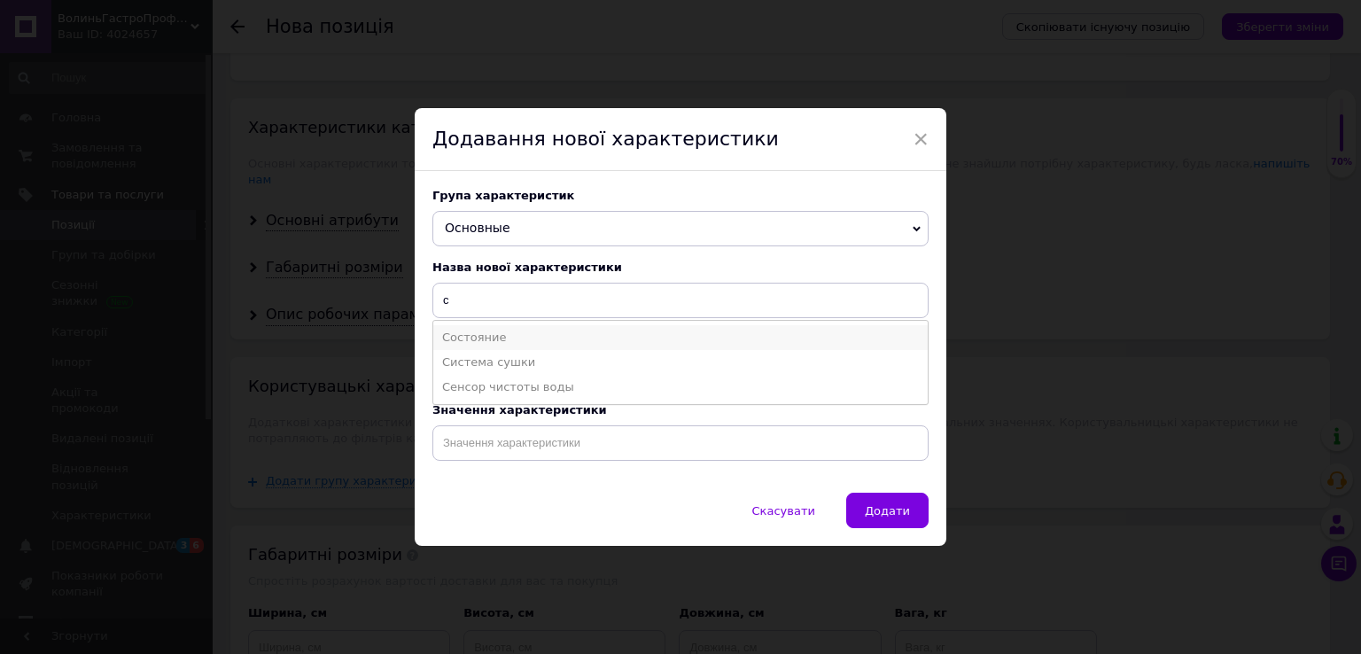
click at [542, 333] on li "Состояние" at bounding box center [680, 337] width 495 height 25
type input "Состояние"
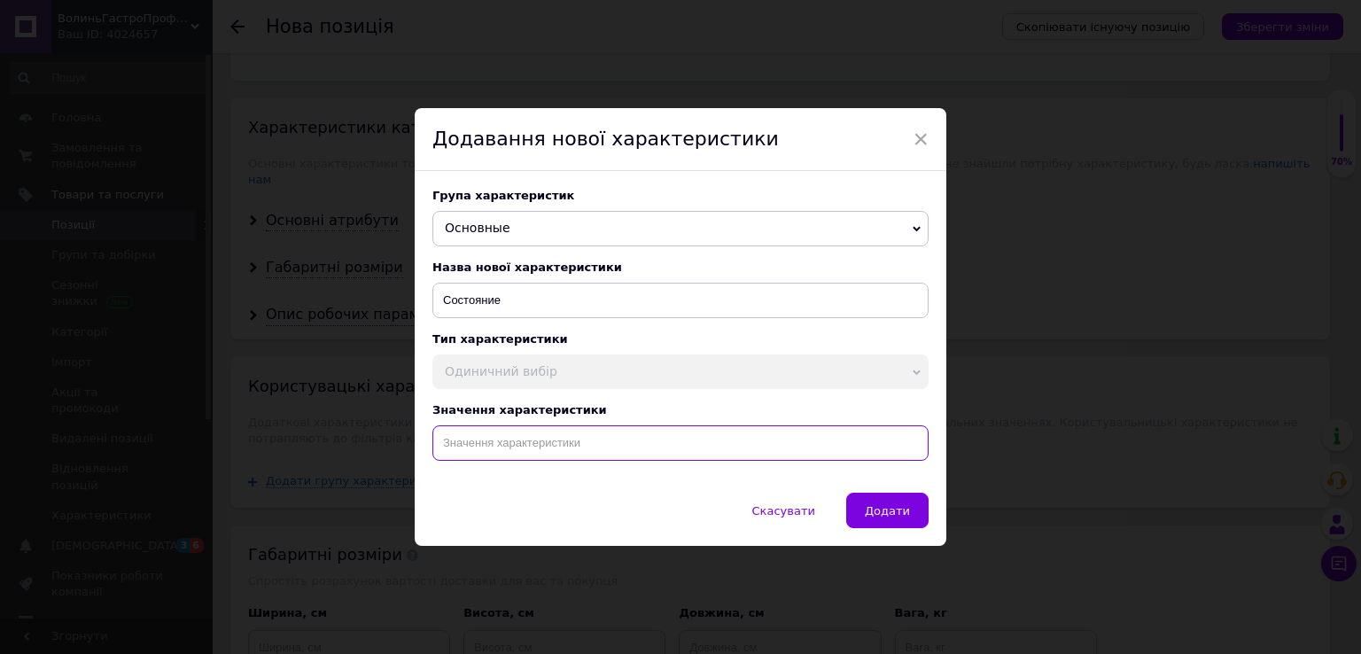
click at [513, 443] on input at bounding box center [681, 442] width 496 height 35
click at [498, 490] on li "Б/У" at bounding box center [680, 480] width 495 height 25
type input "Б/У"
click at [877, 518] on span "Додати" at bounding box center [887, 510] width 45 height 13
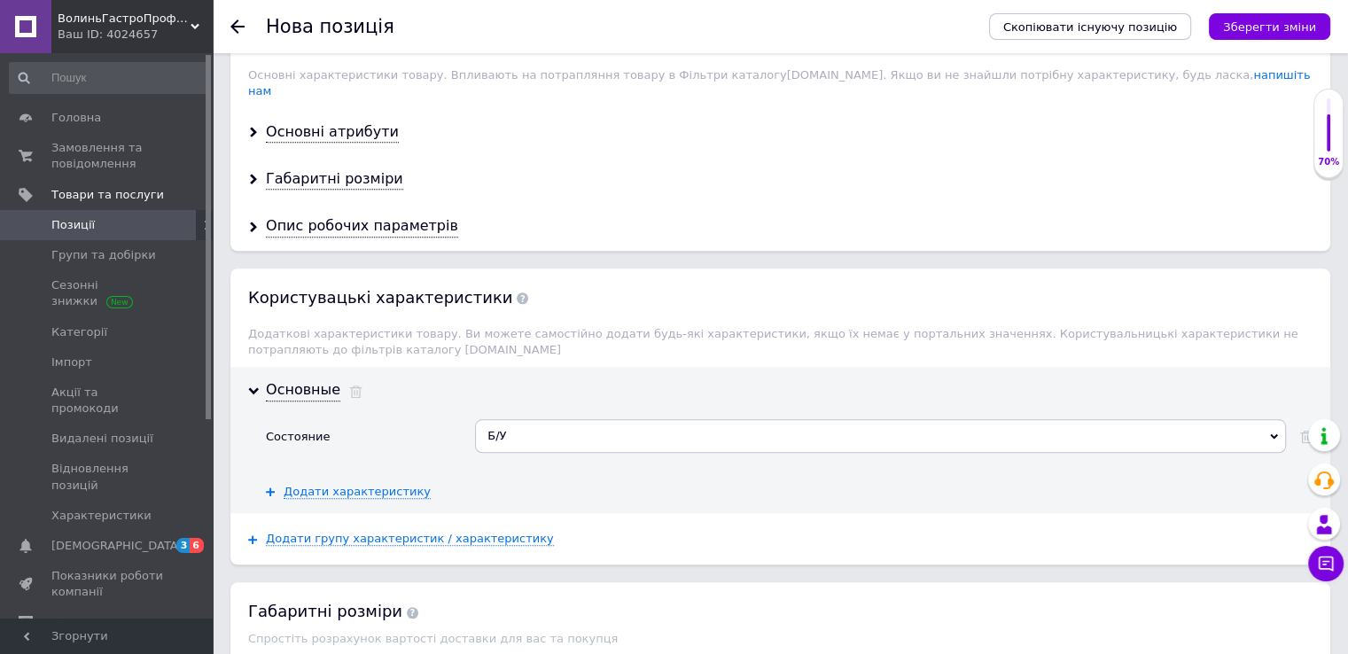
scroll to position [1861, 0]
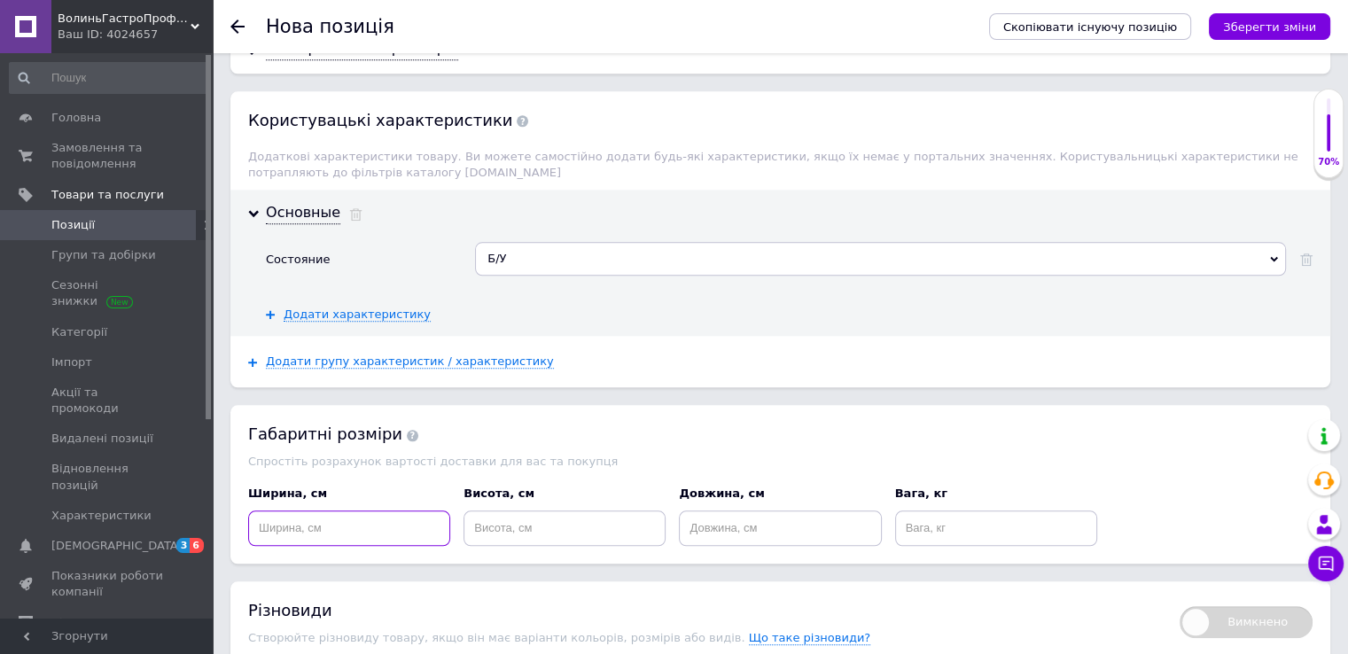
click at [272, 511] on input at bounding box center [349, 528] width 202 height 35
type input "73"
click at [703, 511] on input at bounding box center [780, 528] width 202 height 35
type input "80"
click at [479, 511] on input at bounding box center [565, 528] width 202 height 35
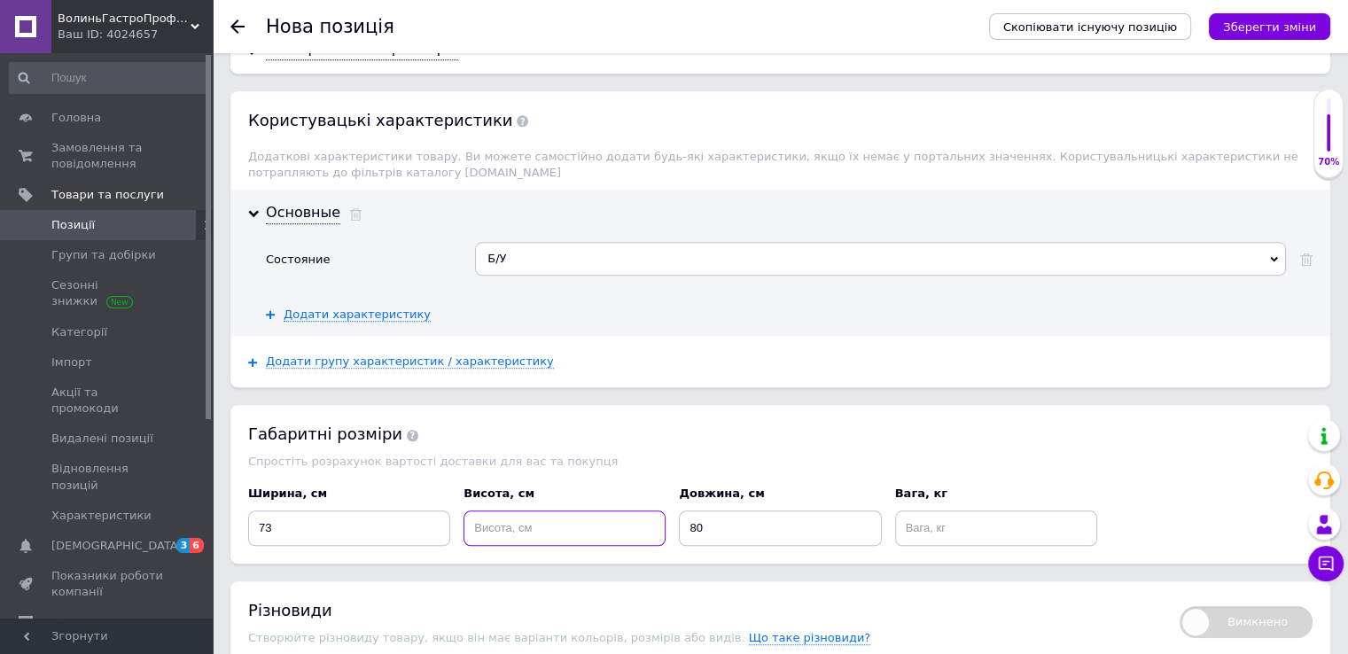
click at [494, 511] on input at bounding box center [565, 528] width 202 height 35
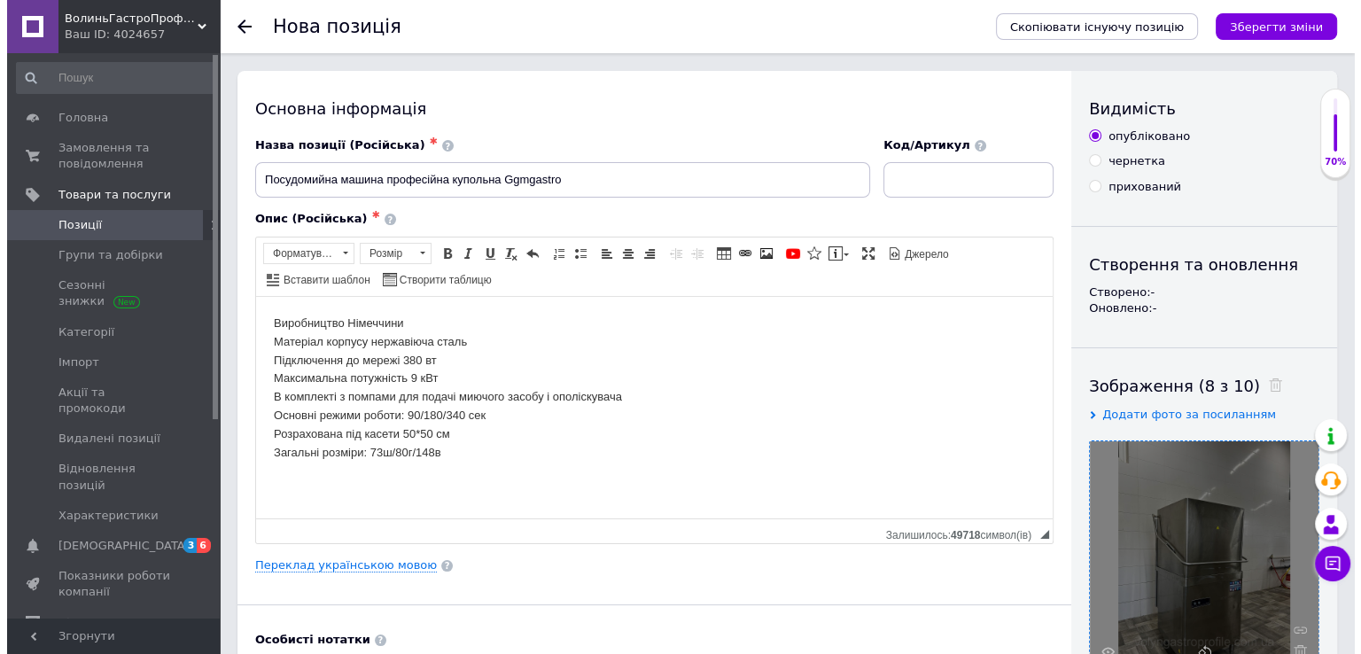
scroll to position [266, 0]
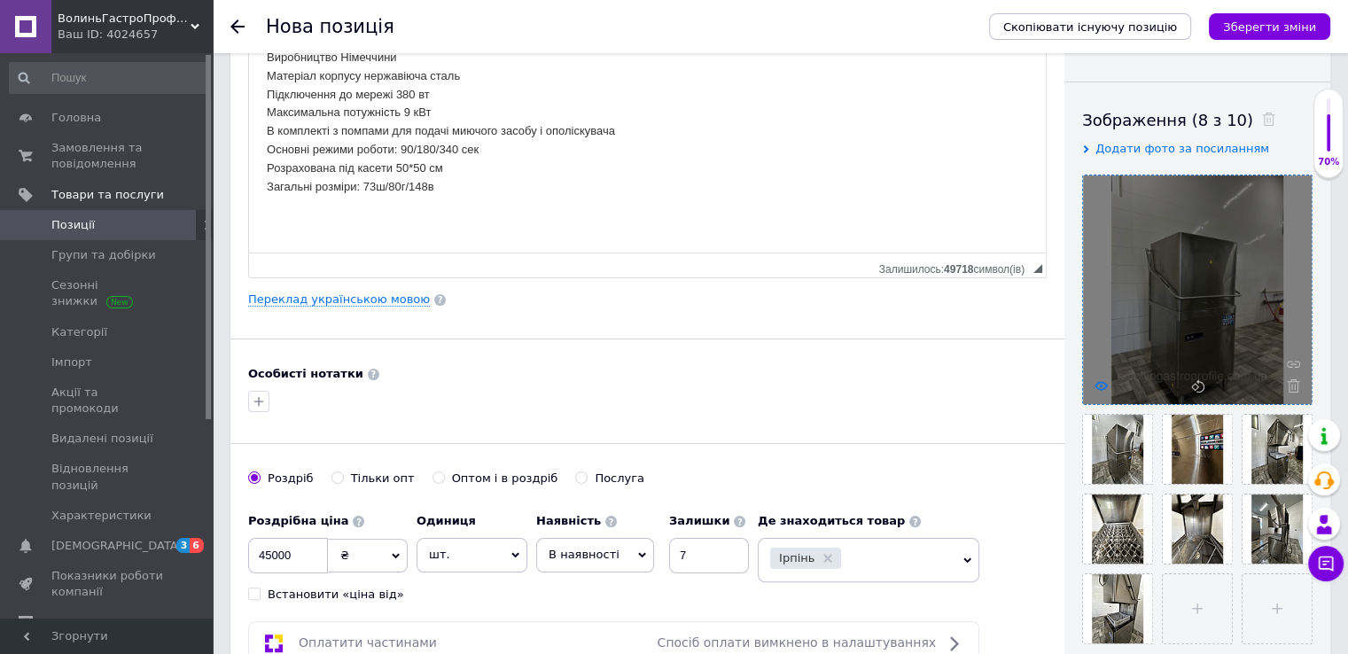
type input "148"
click at [1103, 380] on icon at bounding box center [1101, 385] width 13 height 13
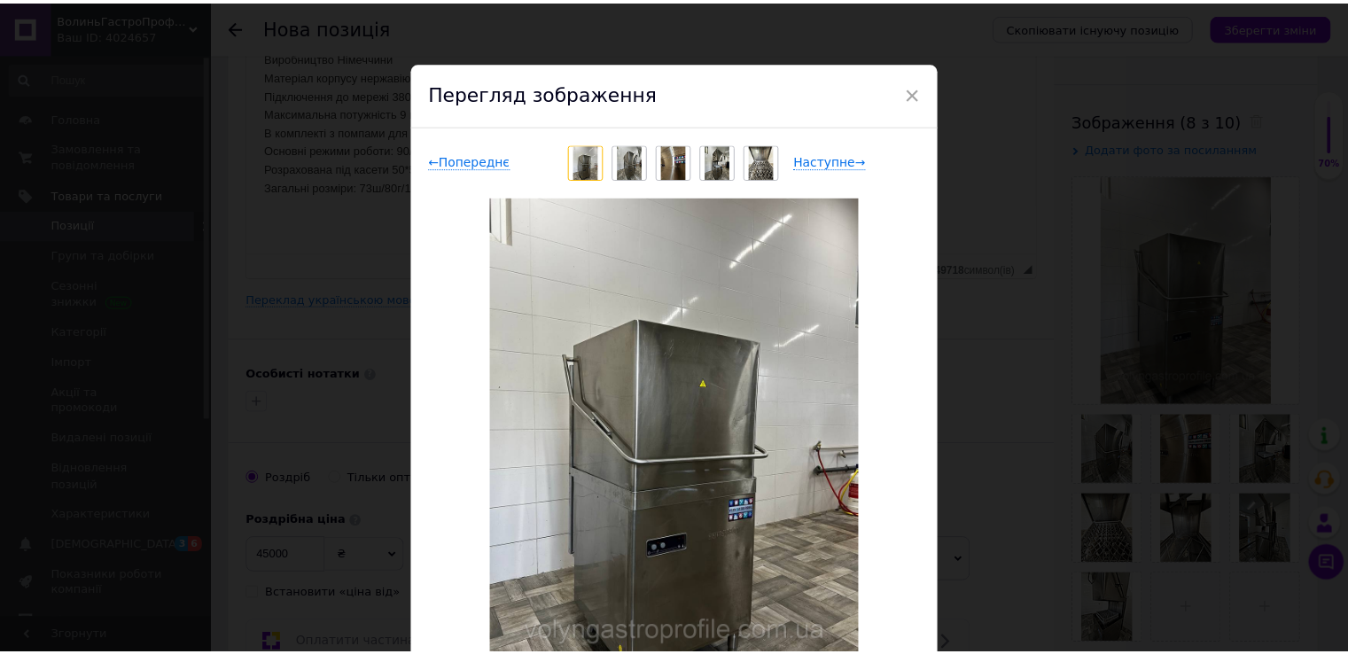
scroll to position [89, 0]
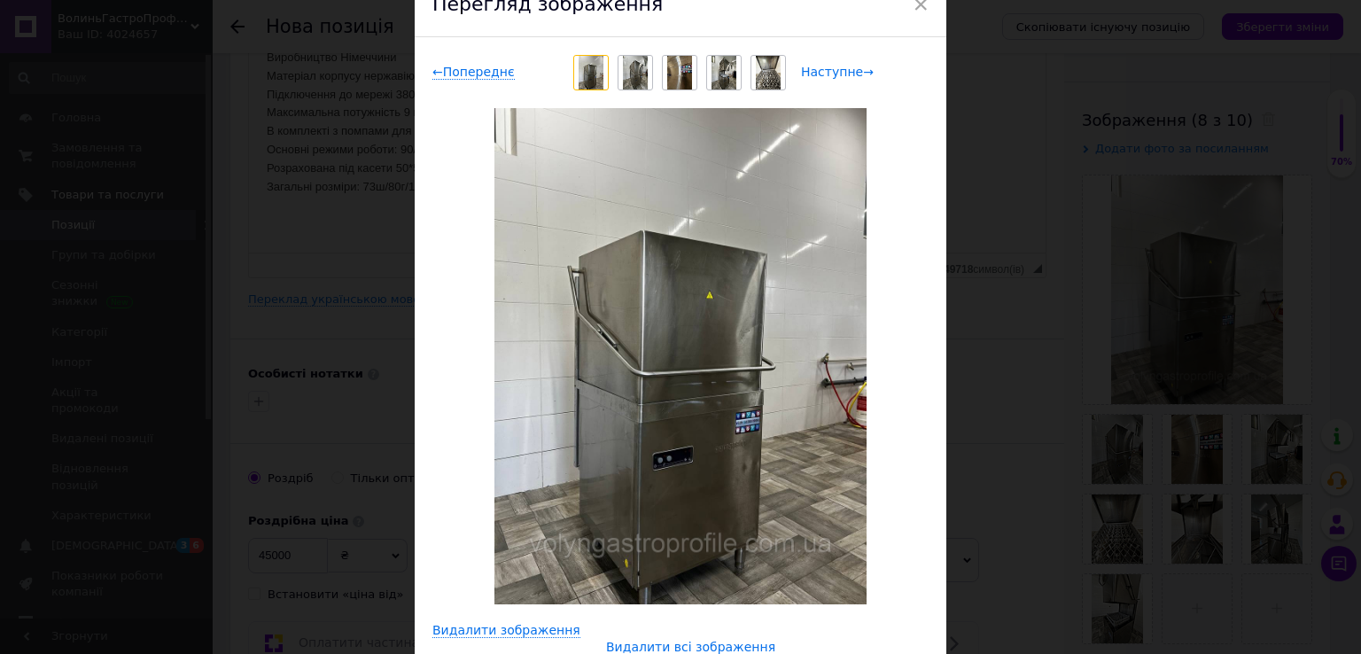
click at [833, 69] on span "Наступне →" at bounding box center [837, 72] width 73 height 15
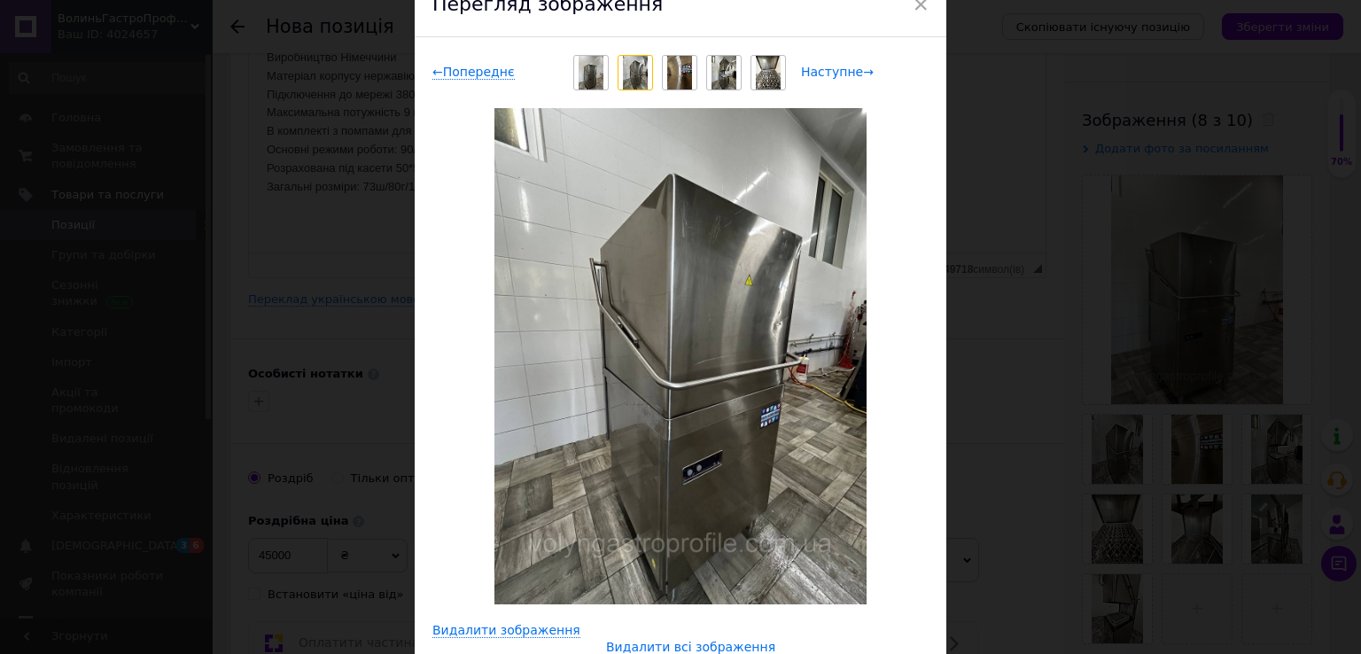
click at [833, 69] on span "Наступне →" at bounding box center [837, 72] width 73 height 15
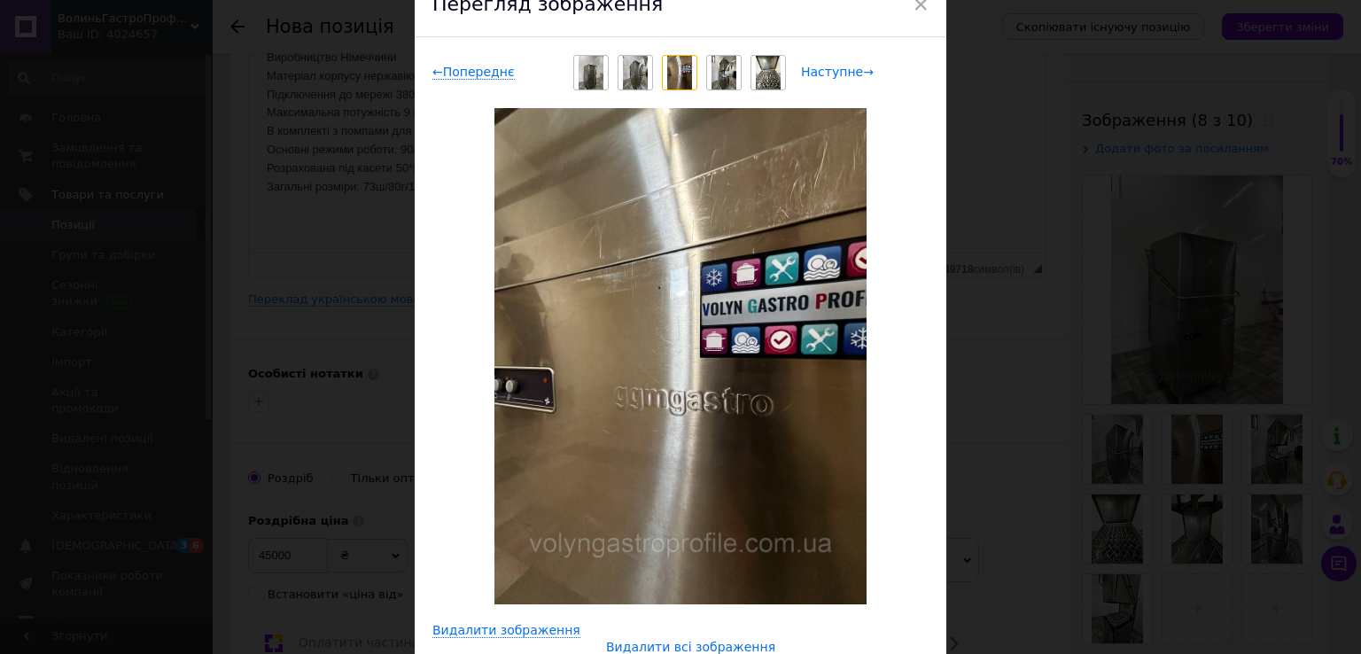
click at [833, 69] on span "Наступне →" at bounding box center [837, 72] width 73 height 15
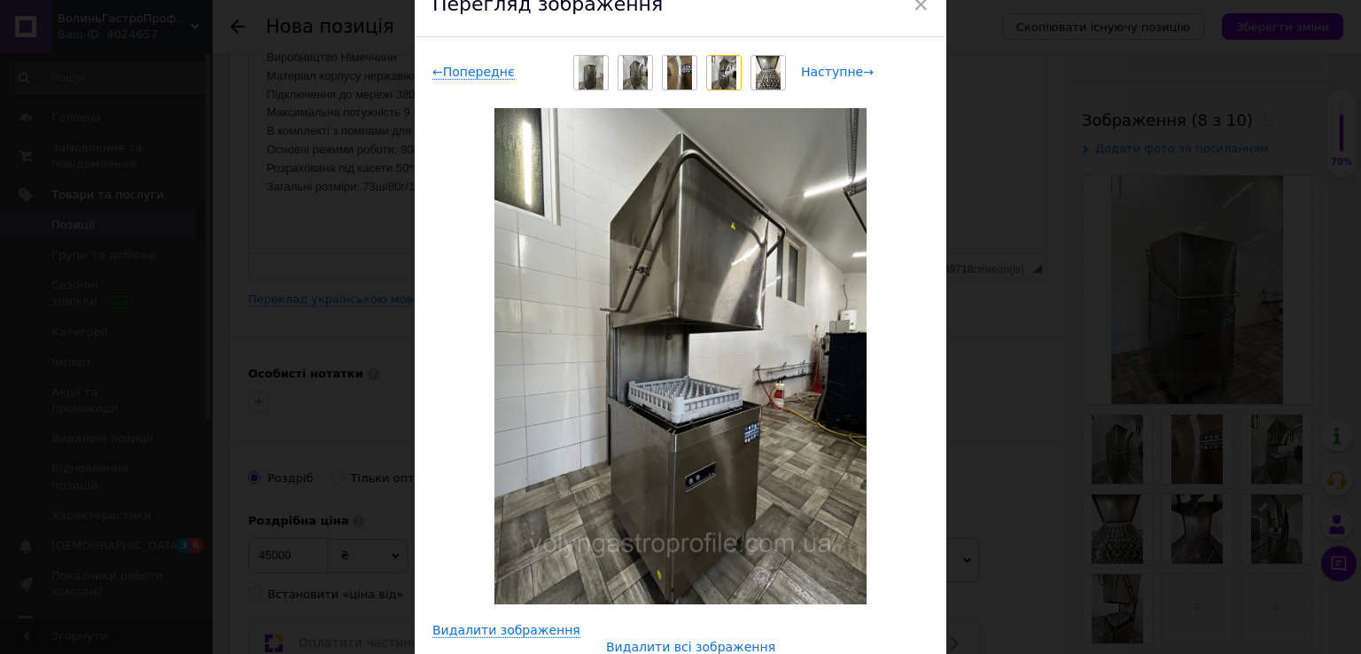
click at [833, 69] on span "Наступне →" at bounding box center [837, 72] width 73 height 15
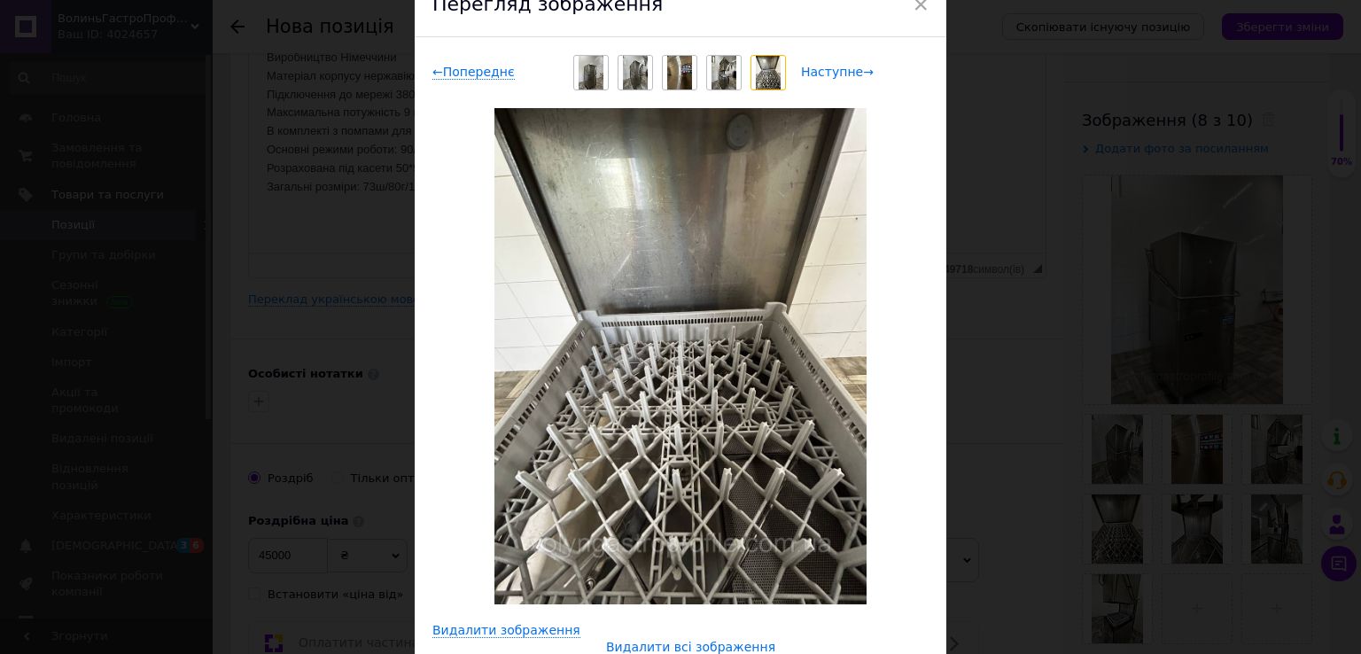
click at [833, 69] on span "Наступне →" at bounding box center [837, 72] width 73 height 15
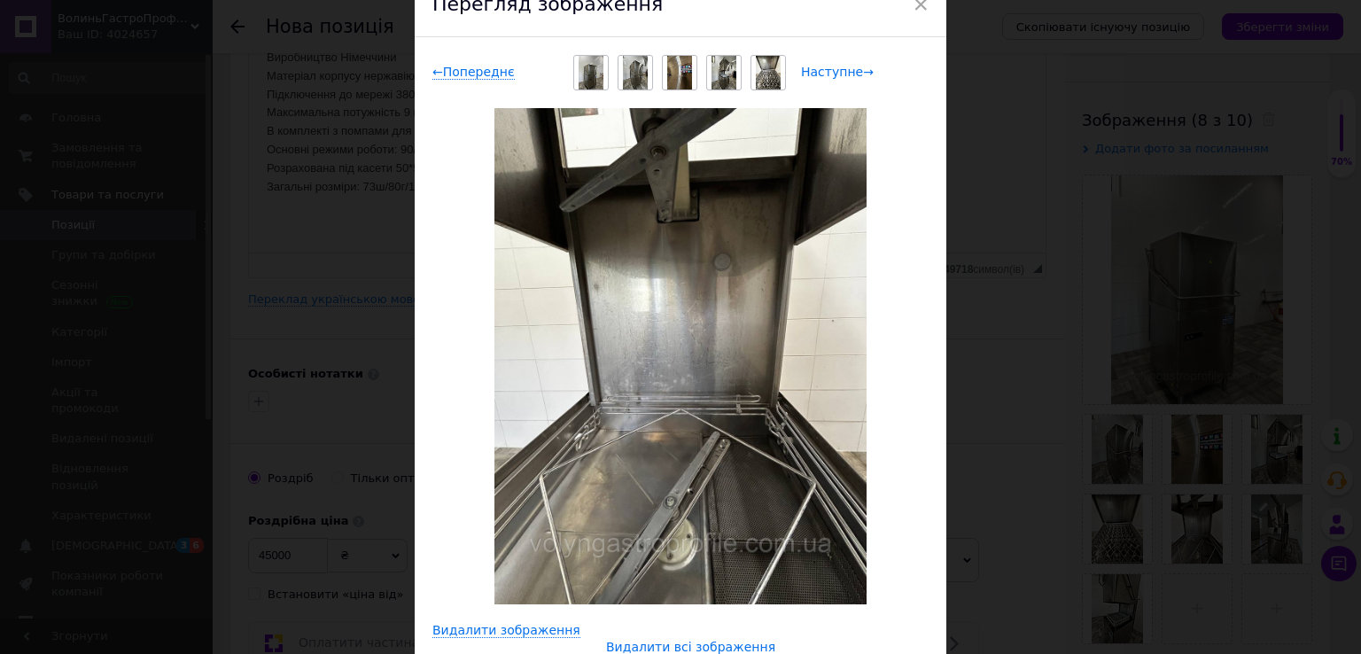
click at [833, 69] on span "Наступне →" at bounding box center [837, 72] width 73 height 15
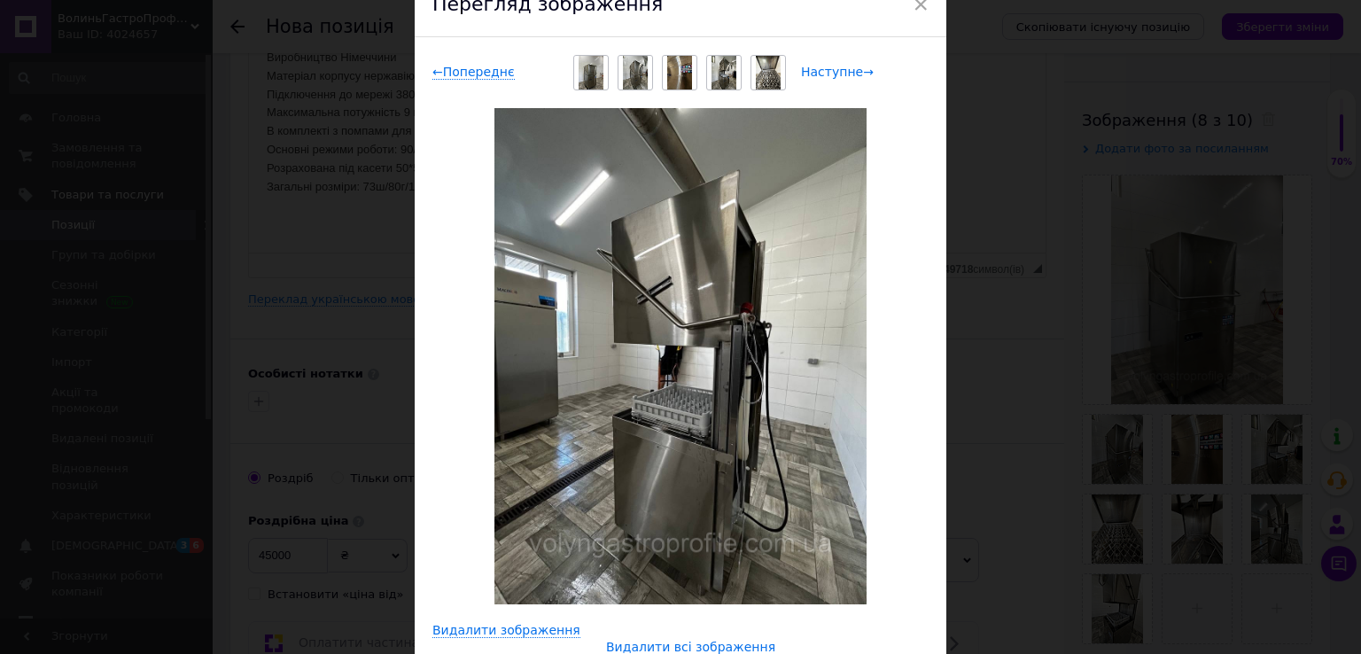
click at [833, 69] on span "Наступне →" at bounding box center [837, 72] width 73 height 15
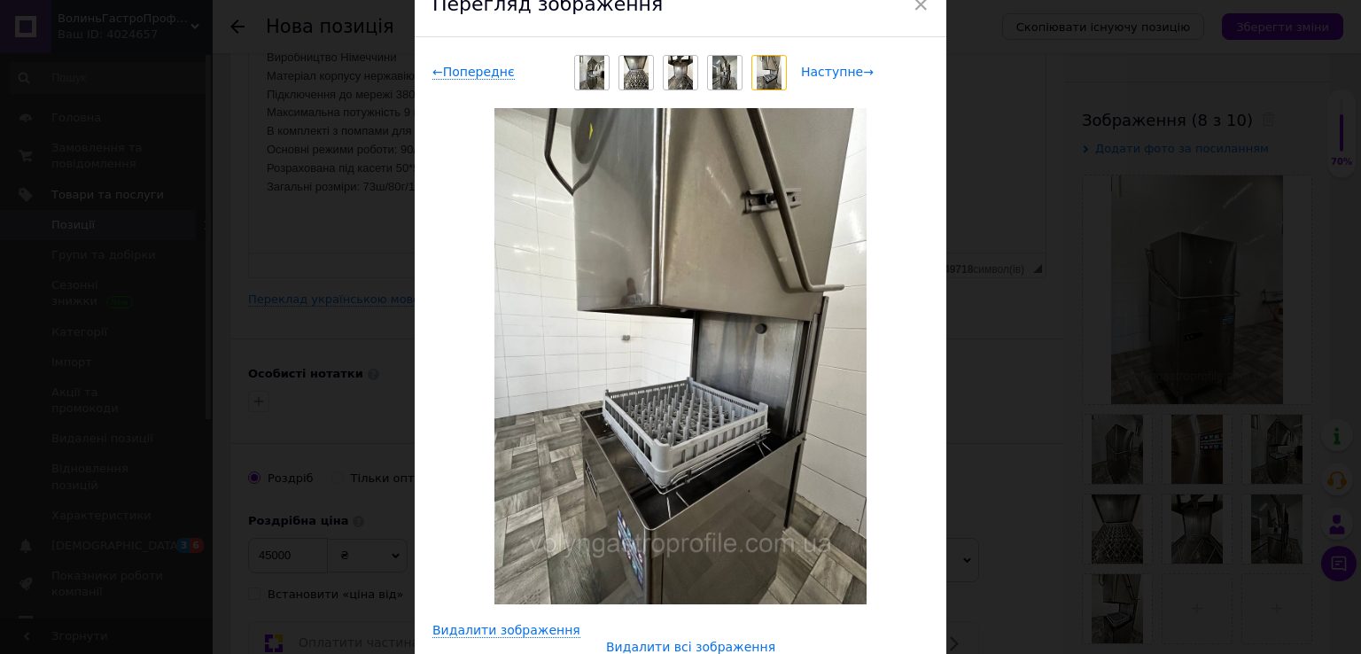
click at [833, 69] on span "Наступне →" at bounding box center [837, 72] width 73 height 15
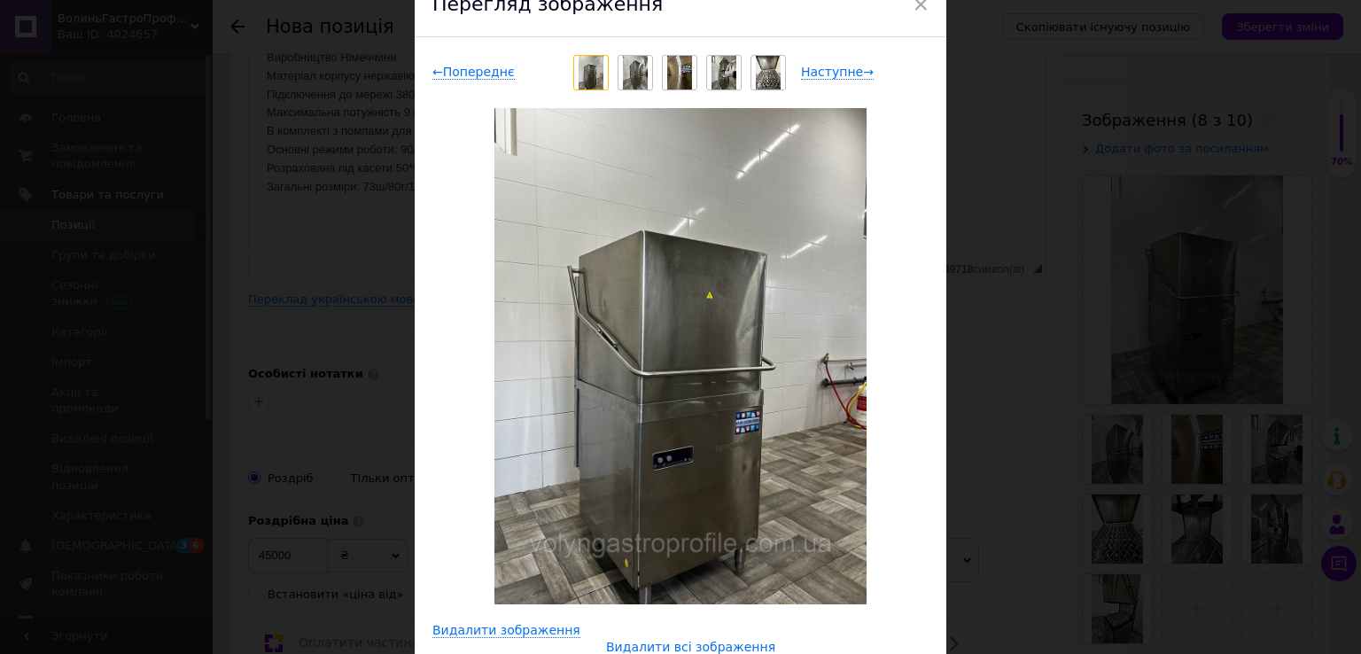
click at [1033, 457] on div "× Перегляд зображення ← Попереднє Наступне → Видалити зображення Видалити всі з…" at bounding box center [680, 327] width 1361 height 654
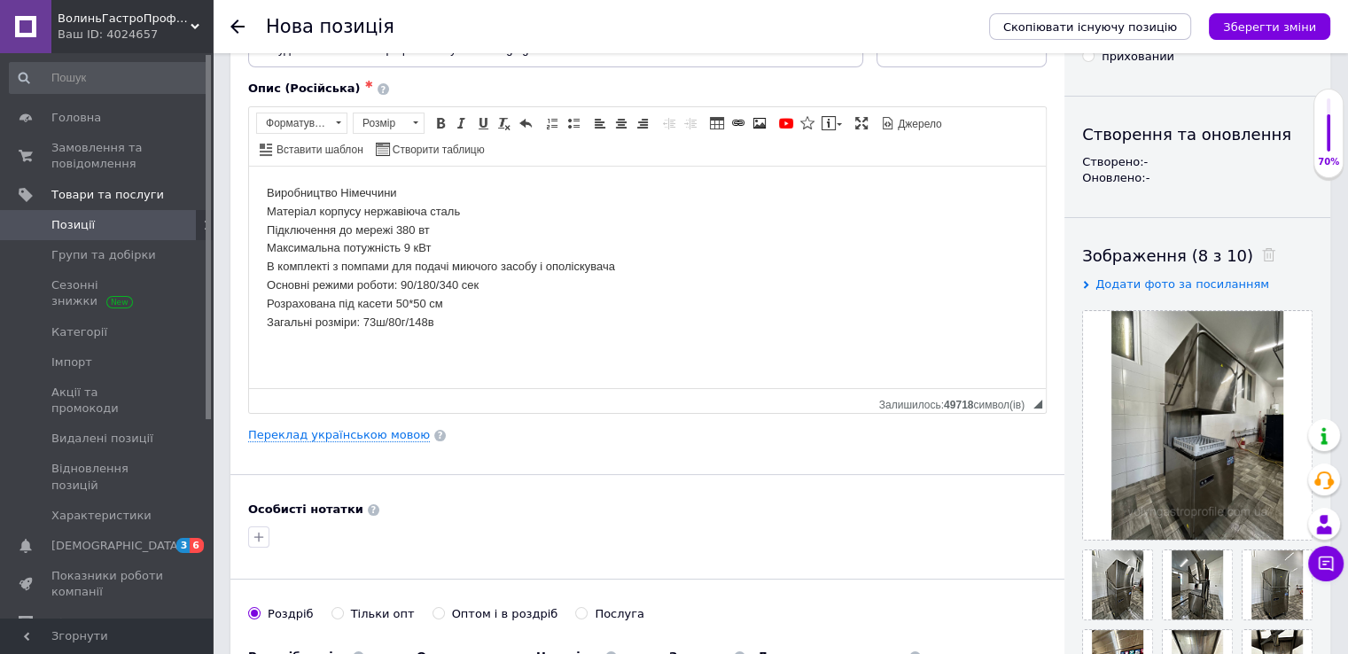
scroll to position [0, 0]
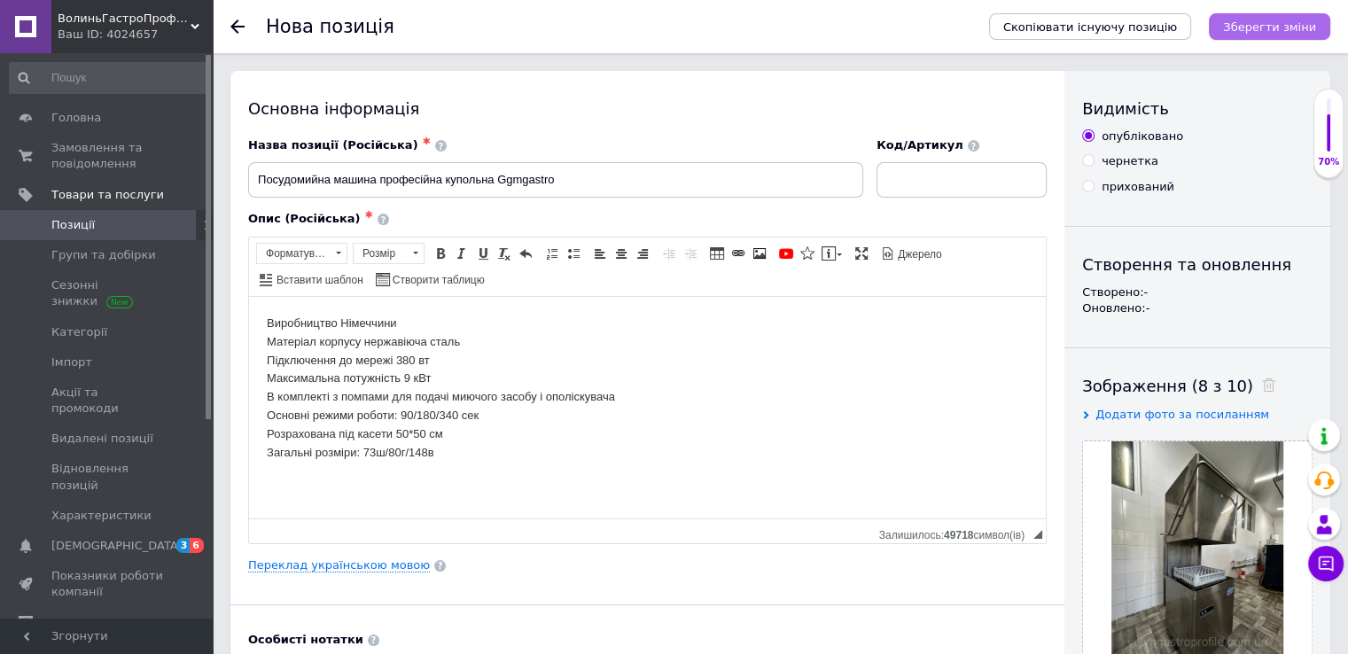
click at [1301, 22] on icon "Зберегти зміни" at bounding box center [1269, 26] width 93 height 13
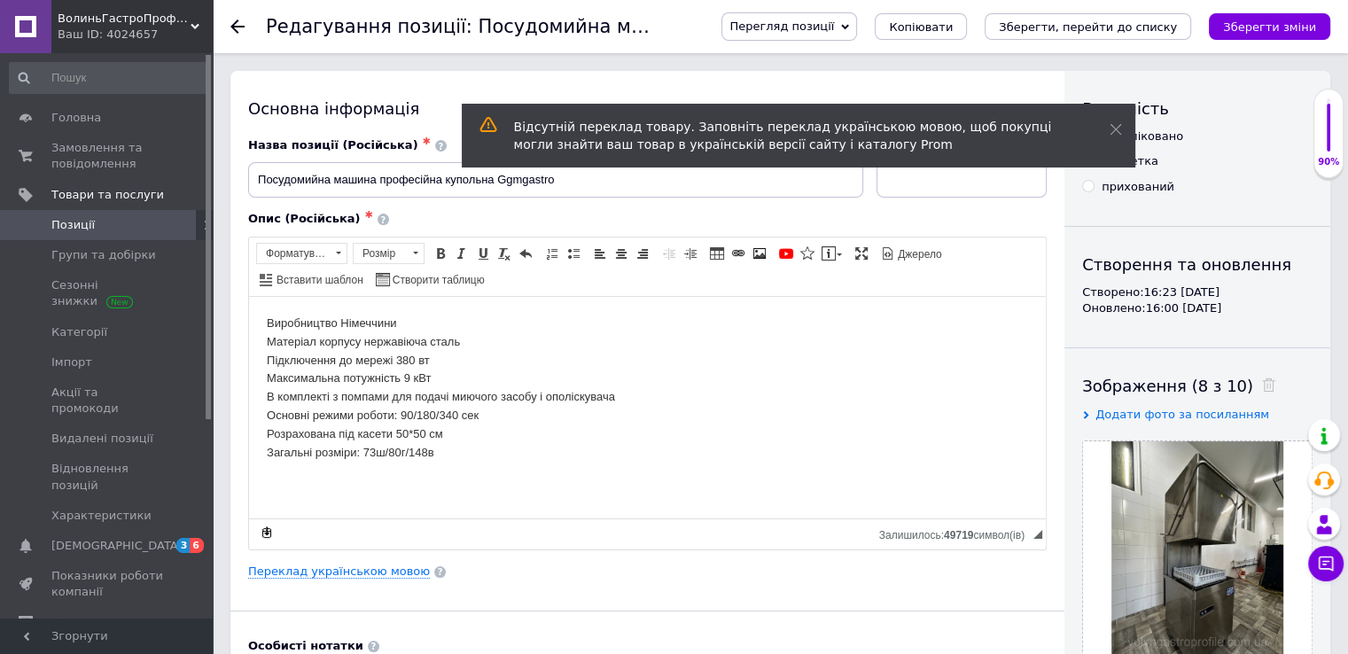
click at [165, 230] on span at bounding box center [188, 225] width 49 height 16
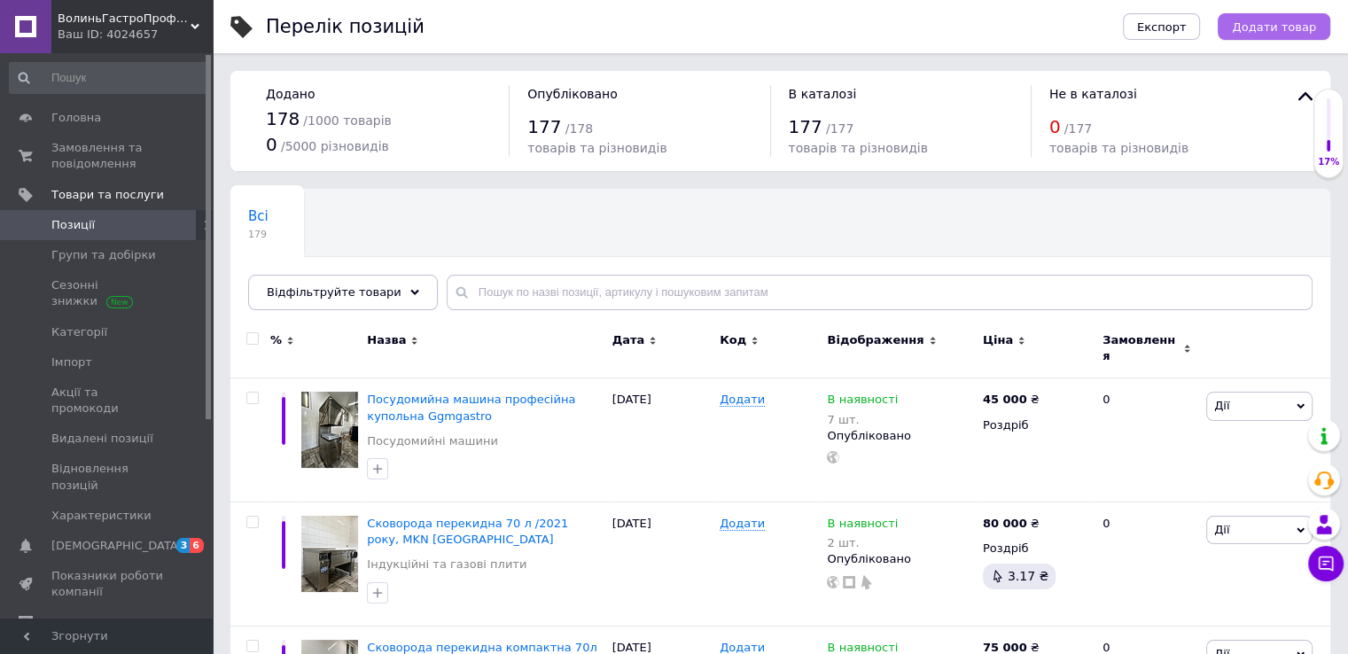
click at [1255, 20] on span "Додати товар" at bounding box center [1274, 26] width 84 height 13
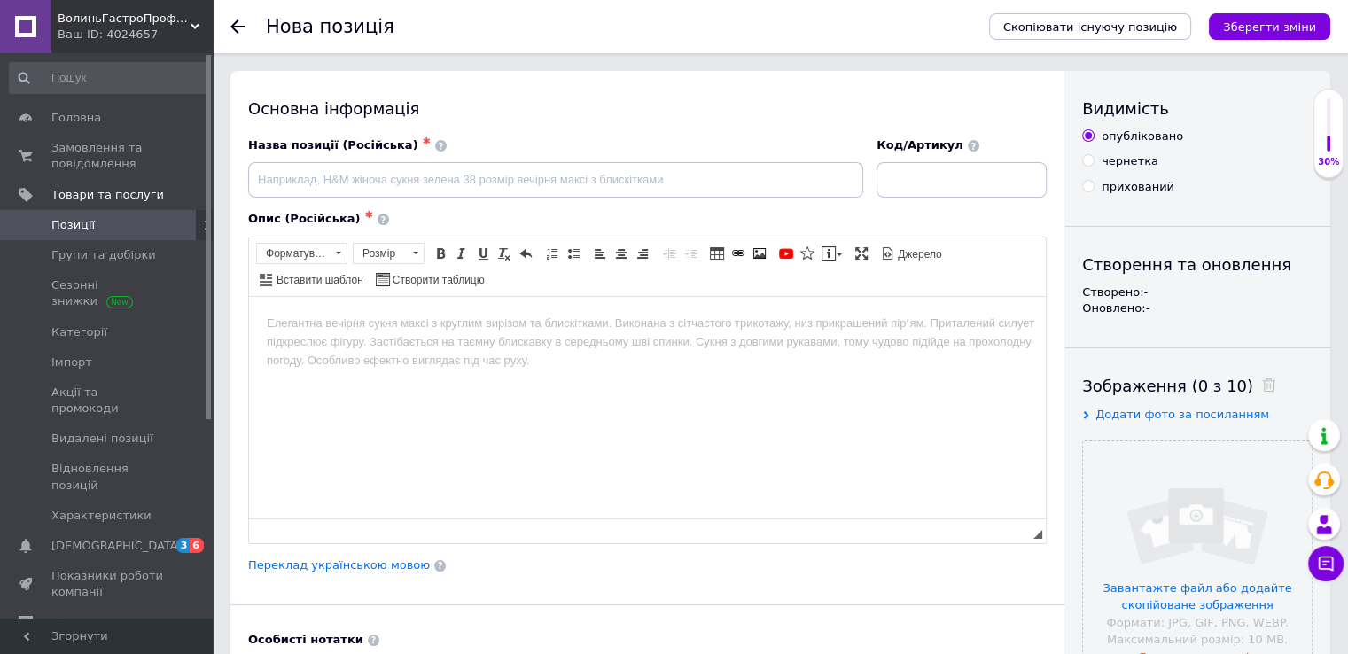
click at [1042, 350] on html at bounding box center [647, 323] width 797 height 54
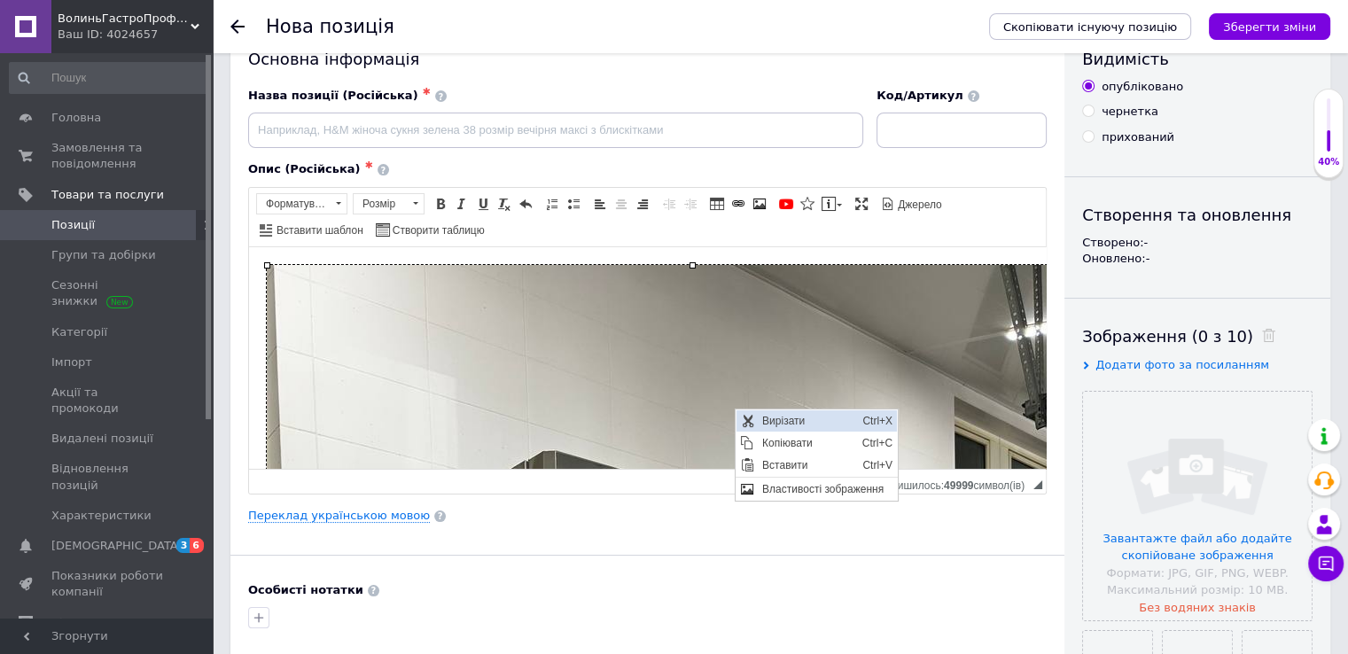
click at [805, 417] on span "Вирізати" at bounding box center [807, 420] width 100 height 21
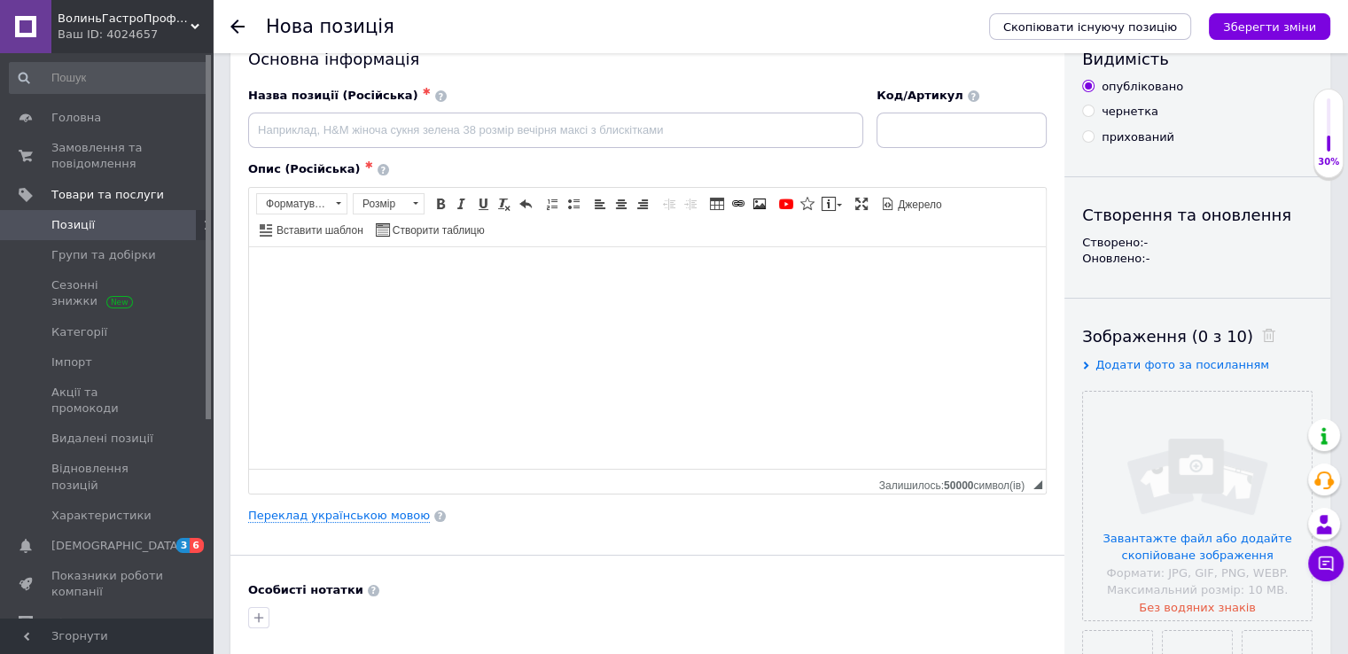
click at [819, 515] on div "Переклад українською мовою" at bounding box center [647, 516] width 799 height 16
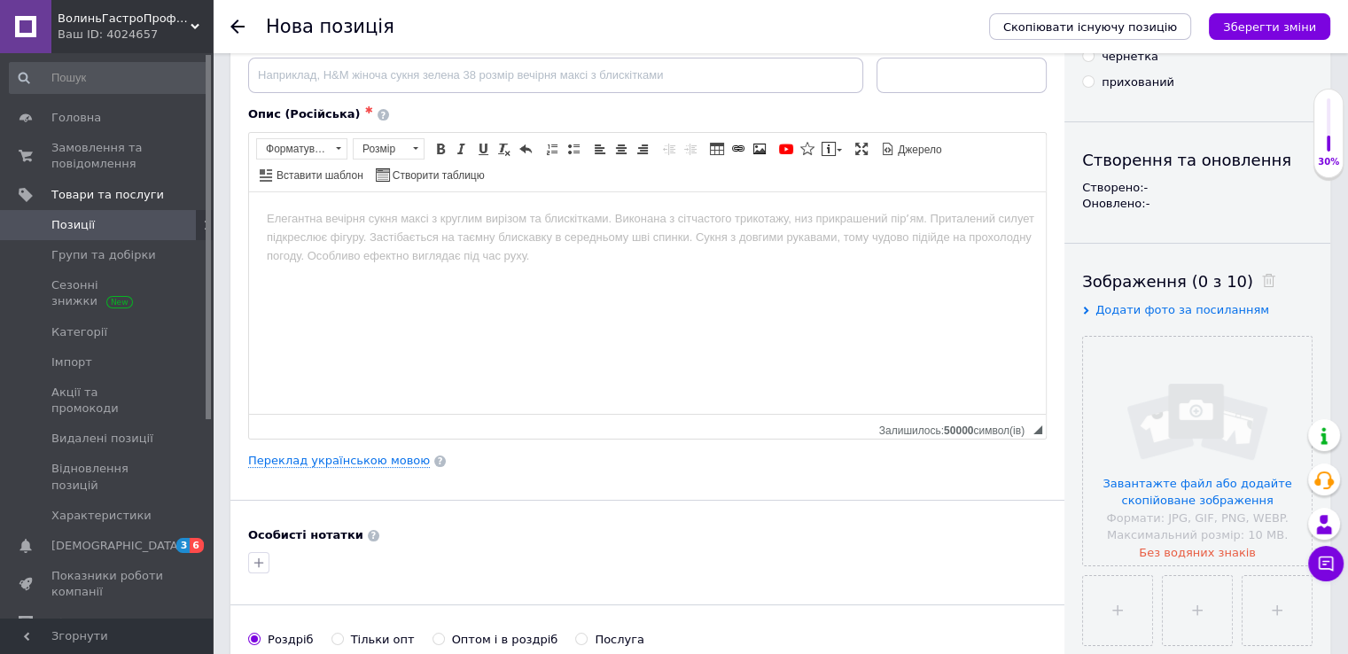
scroll to position [227, 0]
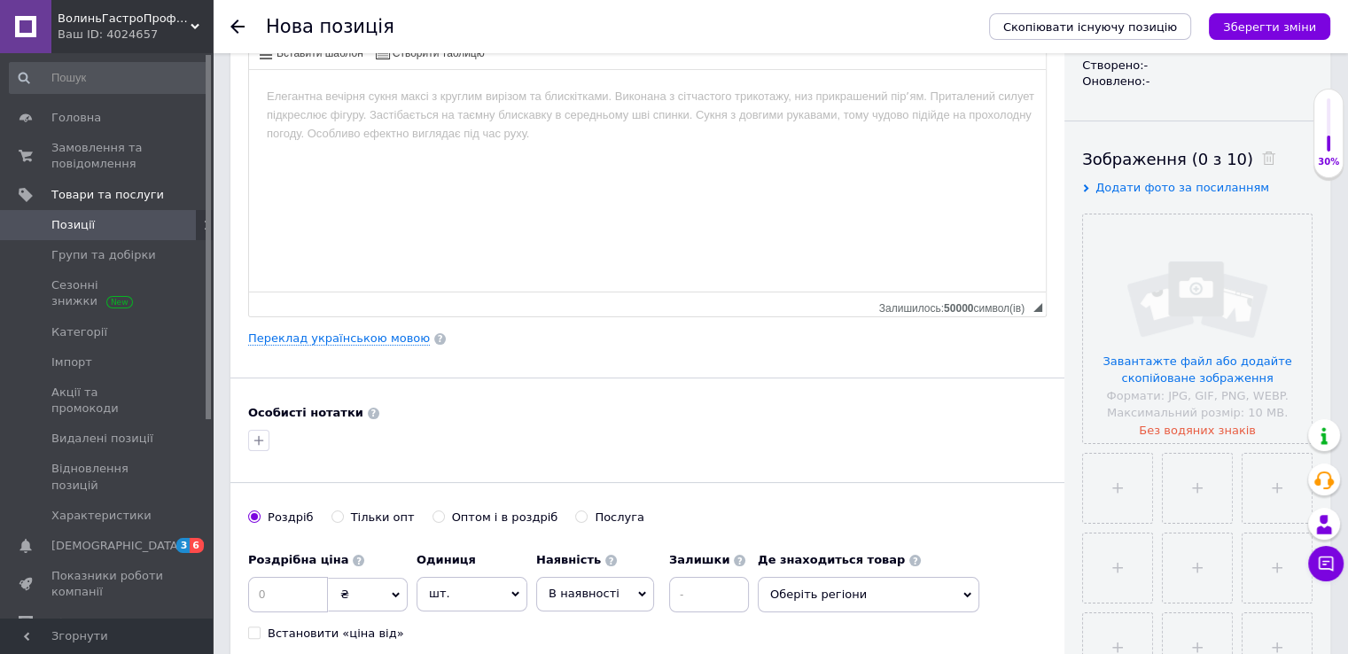
click at [1044, 416] on div "Особисті нотатки" at bounding box center [647, 413] width 799 height 16
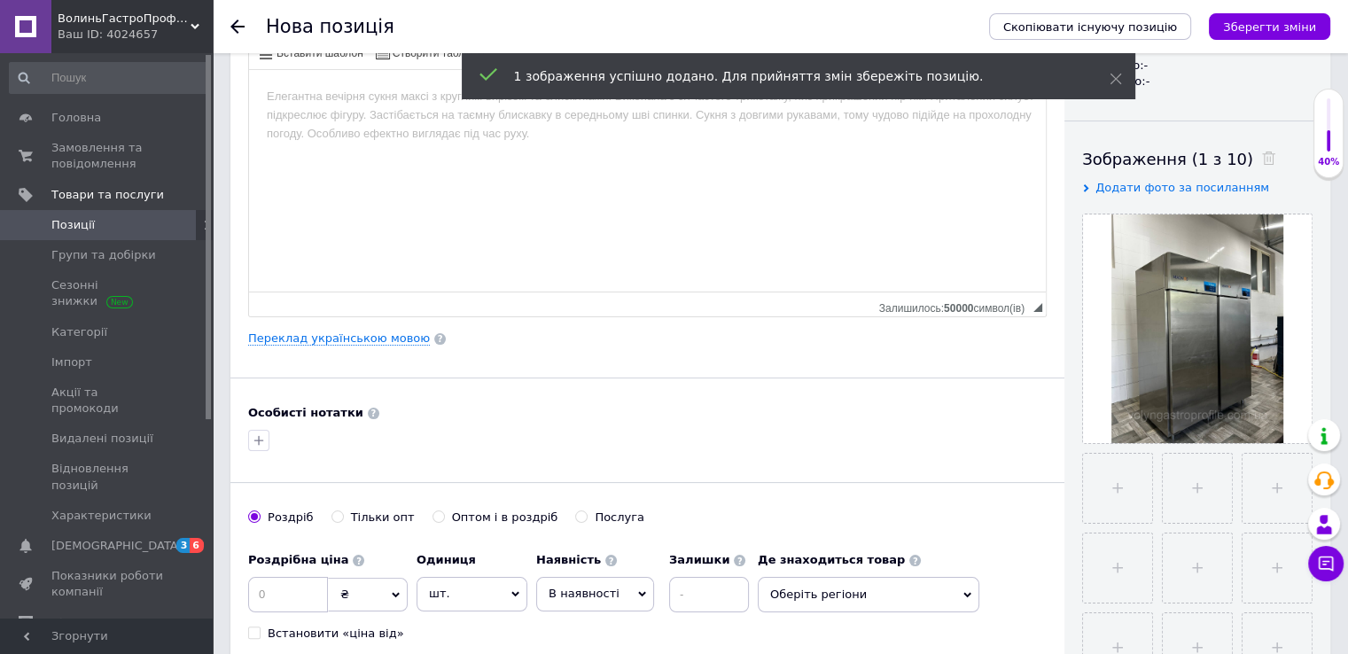
click at [1063, 465] on div "Основна інформація Назва позиції (Російська) ✱ Код/Артикул Опис (Російська) ✱ Р…" at bounding box center [647, 338] width 834 height 989
click at [1054, 507] on div "Основна інформація Назва позиції (Російська) ✱ Код/Артикул Опис (Російська) ✱ Р…" at bounding box center [647, 338] width 834 height 989
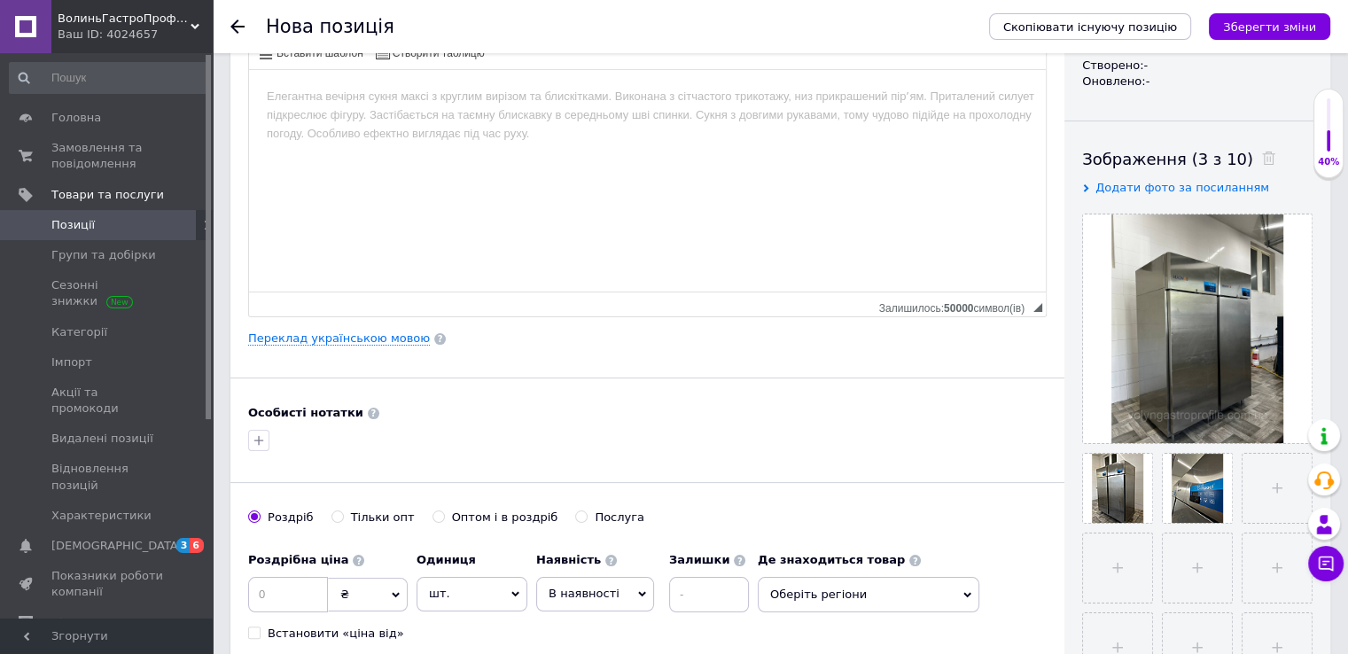
click at [1054, 485] on div "Основна інформація Назва позиції (Російська) ✱ Код/Артикул Опис (Російська) ✱ Р…" at bounding box center [647, 338] width 834 height 989
click at [1052, 472] on div "Основна інформація Назва позиції (Російська) ✱ Код/Артикул Опис (Російська) ✱ Р…" at bounding box center [647, 338] width 834 height 989
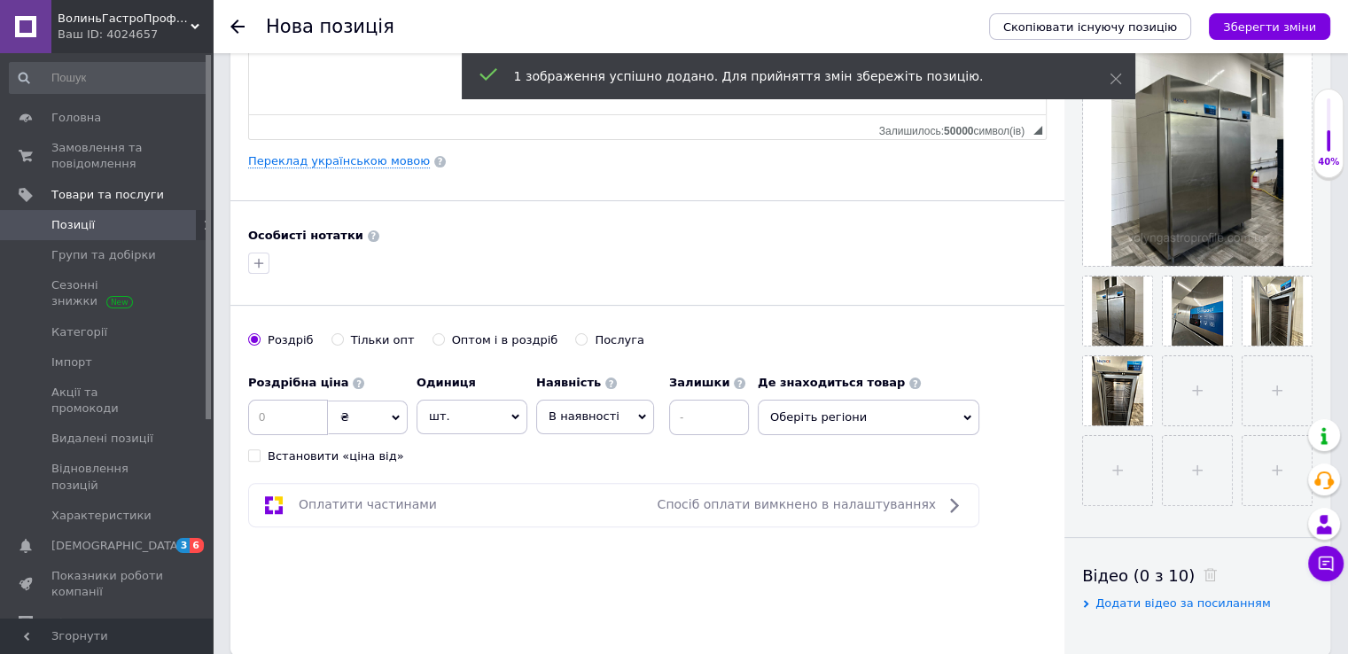
click at [1058, 477] on div "Основна інформація Назва позиції (Російська) ✱ Код/Артикул Опис (Російська) ✱ Р…" at bounding box center [647, 161] width 834 height 989
click at [1053, 422] on div "Основна інформація Назва позиції (Російська) ✱ Код/Артикул Опис (Російська) ✱ Р…" at bounding box center [647, 161] width 834 height 989
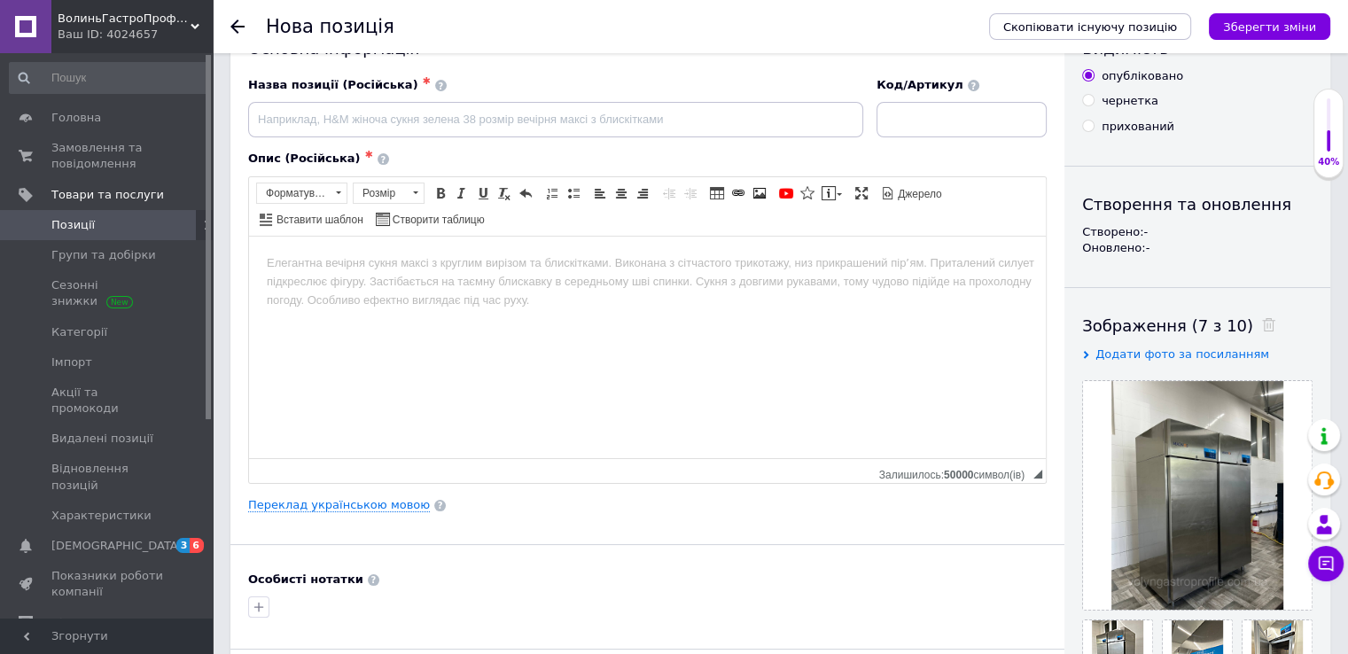
scroll to position [0, 0]
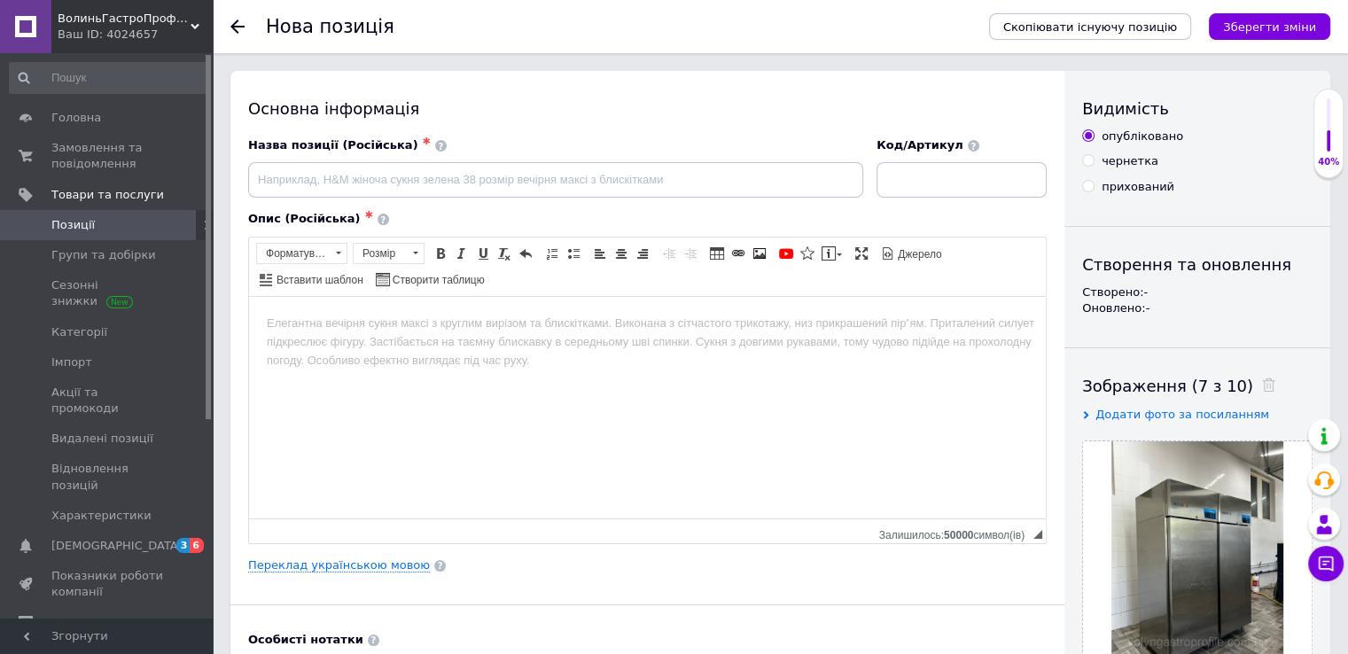
click at [267, 324] on body "Редактор, 47E4C86A-52A3-4999-BA30-5D2CE37C41B1" at bounding box center [647, 323] width 761 height 19
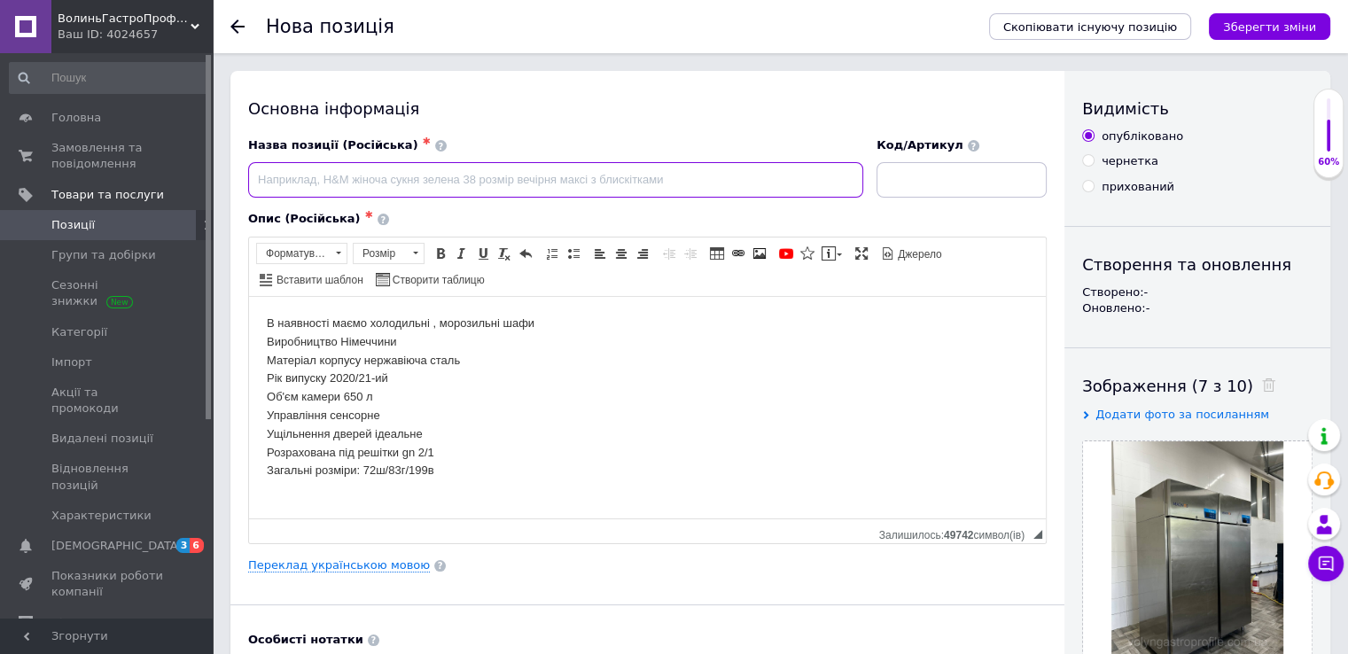
click at [274, 178] on input at bounding box center [555, 179] width 615 height 35
drag, startPoint x: 575, startPoint y: 185, endPoint x: 188, endPoint y: 157, distance: 388.4
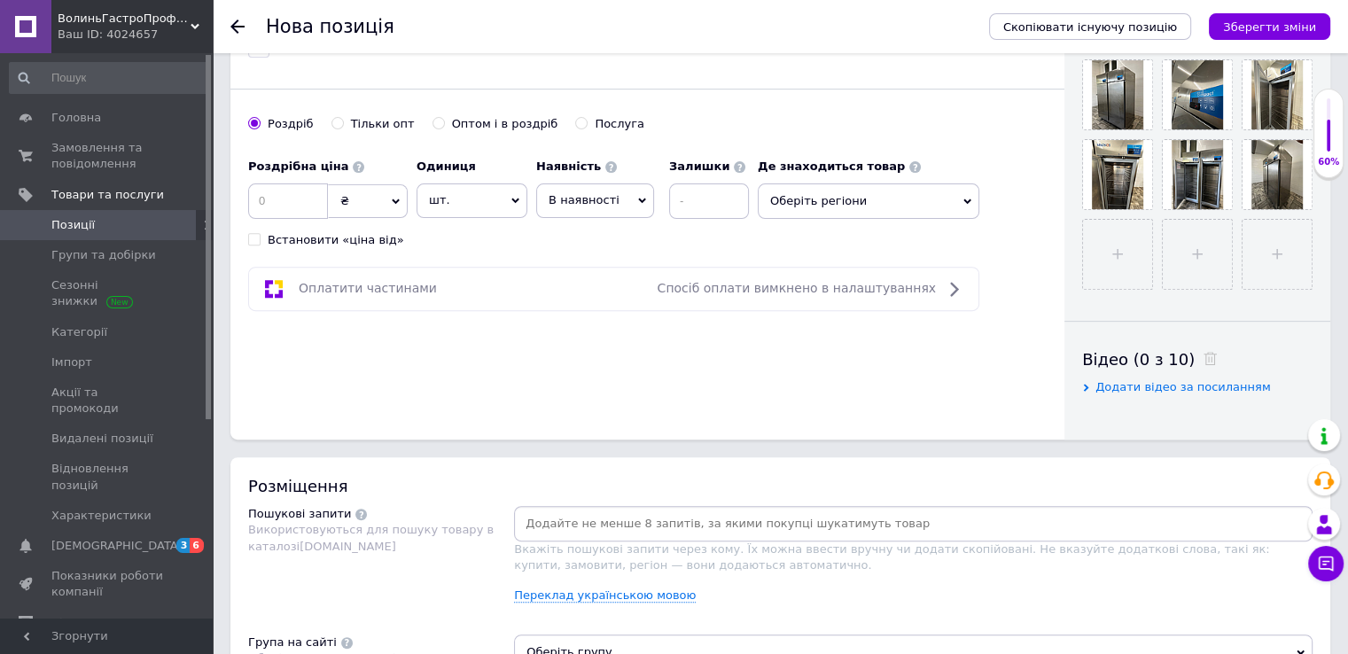
scroll to position [886, 0]
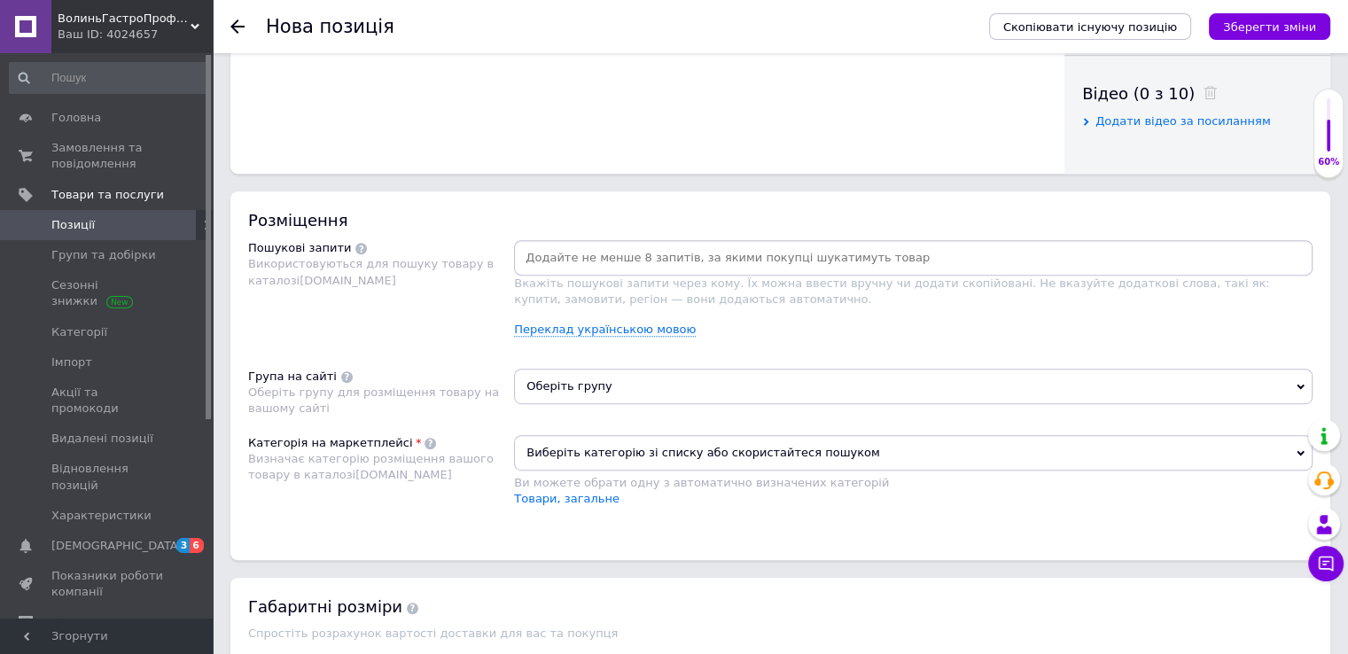
type input "Холодильна та морозильна шафи 650л CoolCompact"
click at [540, 260] on input at bounding box center [914, 258] width 792 height 27
paste input "Холодильна та морозильна шафи 650л CoolCompact"
type input "Холодильна та морозильна шафи 650л CoolCompact"
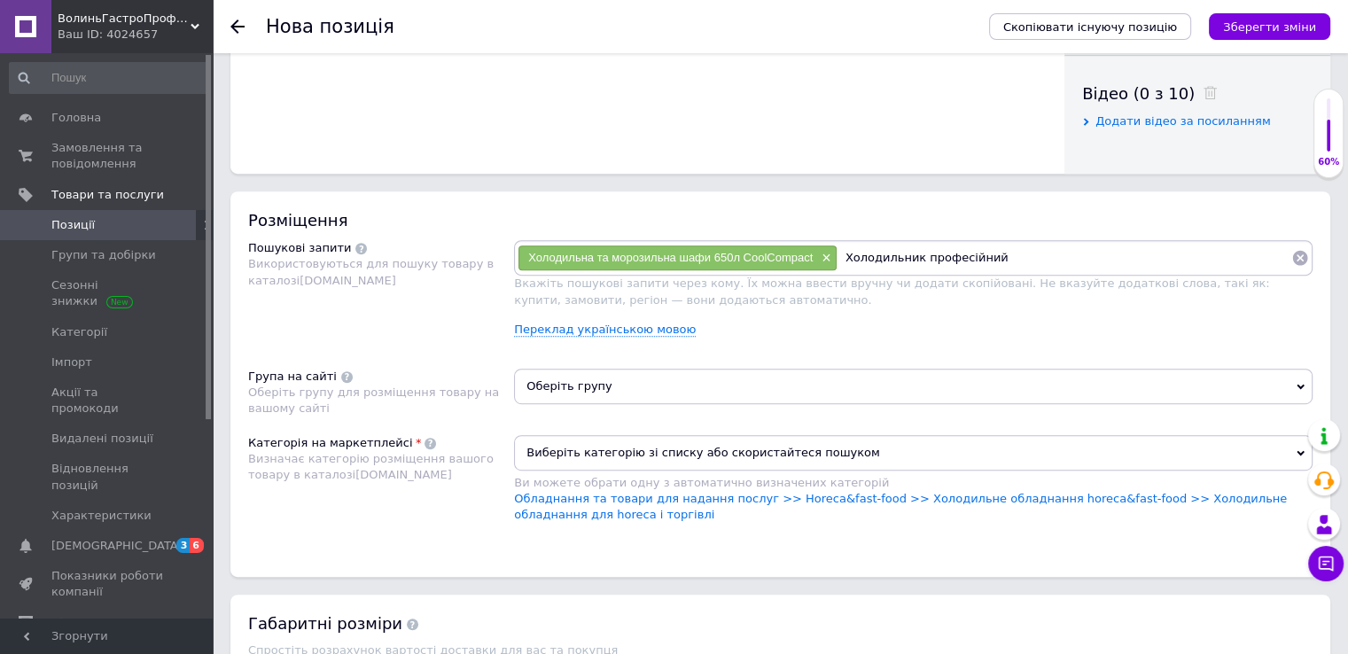
type input "Холодильник професійний"
type input "морозилка професійна"
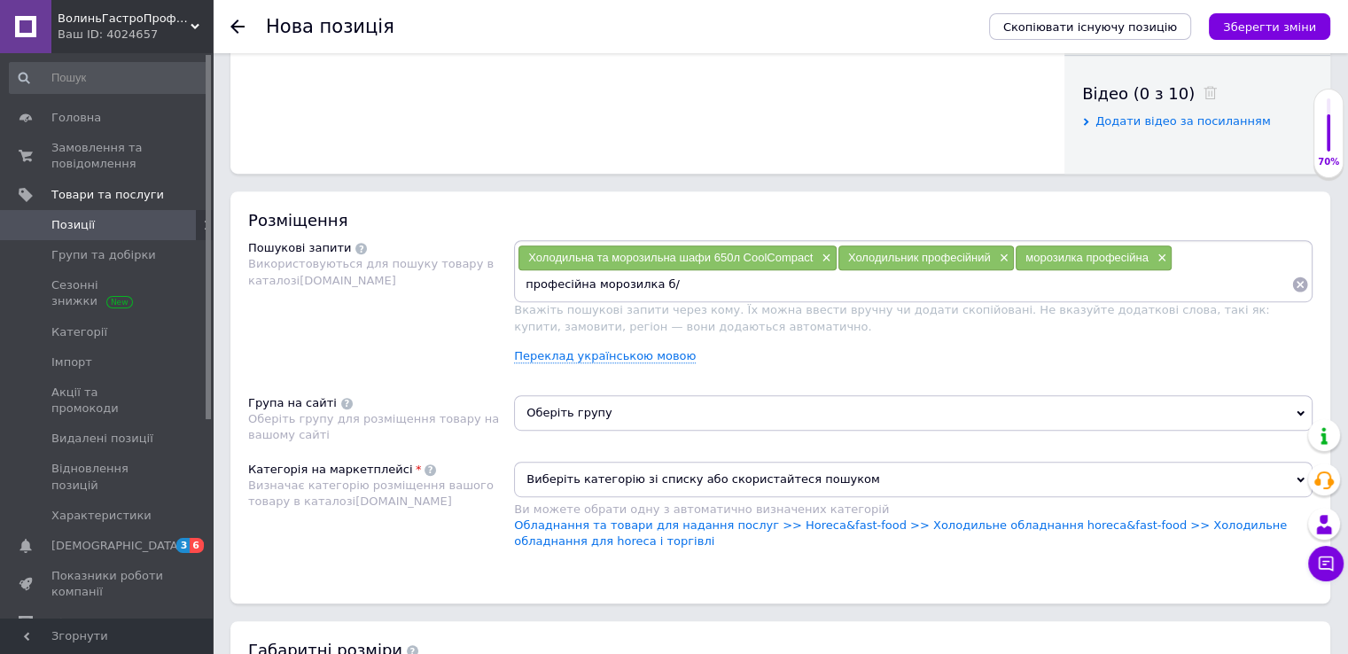
type input "професійна морозилка б/у"
type input "професійний холодильник для horeca"
drag, startPoint x: 932, startPoint y: 292, endPoint x: 686, endPoint y: 280, distance: 246.7
click at [686, 280] on div "Холодильна та морозильна шафи 650л CoolCompact × Холодильник професійний × моро…" at bounding box center [914, 271] width 792 height 53
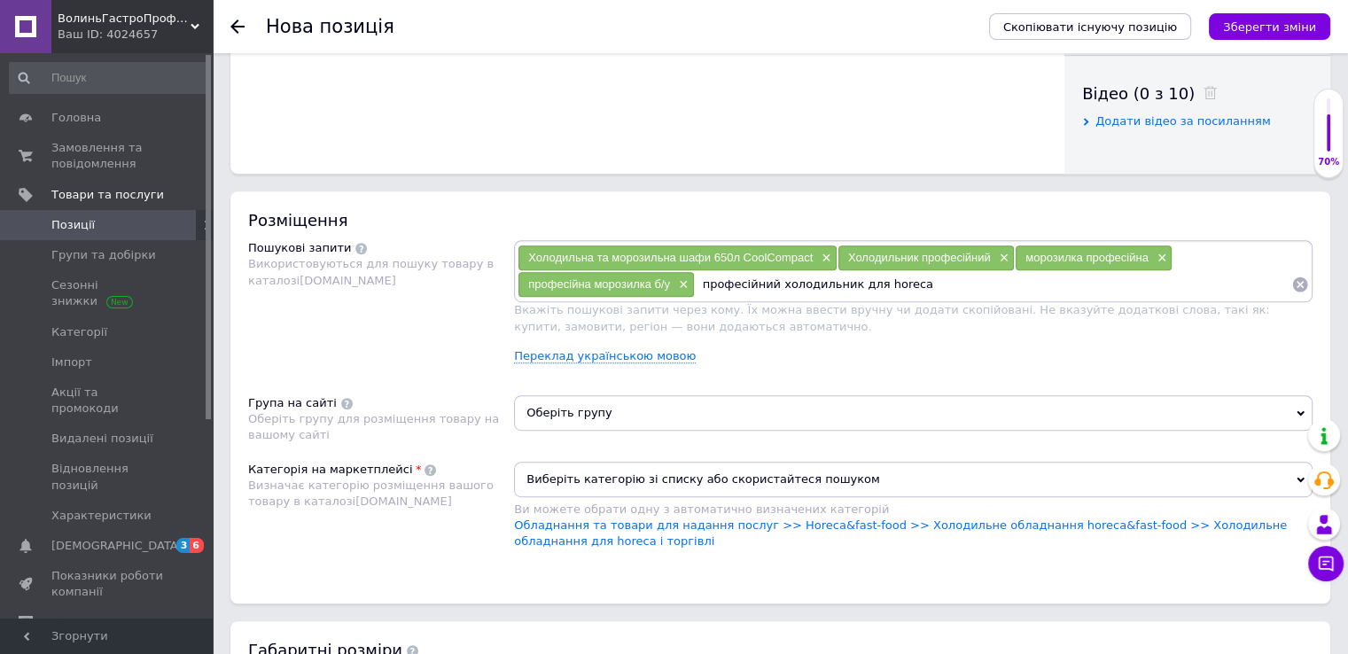
click at [932, 285] on input "професійний холодильник для horeca" at bounding box center [993, 284] width 597 height 27
drag, startPoint x: 924, startPoint y: 281, endPoint x: 701, endPoint y: 291, distance: 222.7
click at [701, 291] on input "професійний холодильник для horeca" at bounding box center [993, 284] width 597 height 27
click at [918, 277] on input "професійний холодильник для horeca" at bounding box center [993, 284] width 597 height 27
paste input "професійний холодильник для horeca"
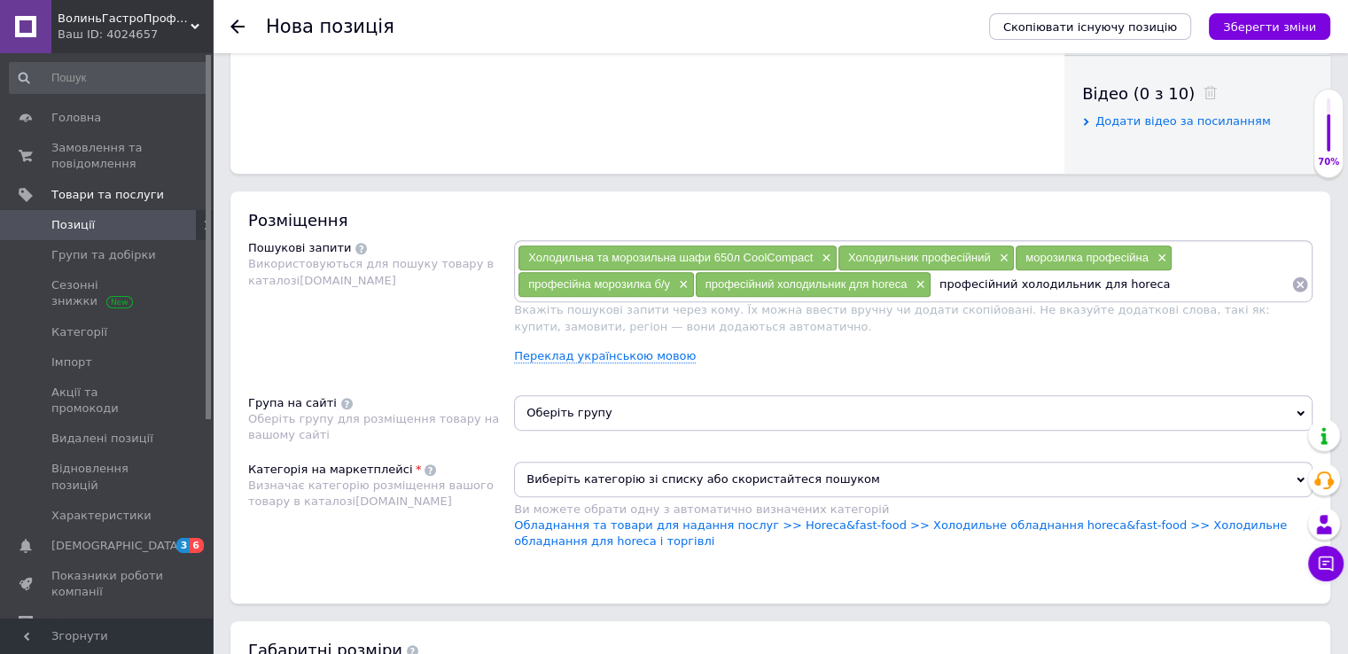
drag, startPoint x: 1081, startPoint y: 281, endPoint x: 995, endPoint y: 285, distance: 86.1
click at [995, 285] on input "професійний холодильник для horeca" at bounding box center [1112, 284] width 360 height 27
type input "професійна морозилка для horeca"
drag, startPoint x: 1131, startPoint y: 281, endPoint x: 935, endPoint y: 285, distance: 195.9
click at [935, 285] on input "професійна морозилка для horeca" at bounding box center [1112, 284] width 360 height 27
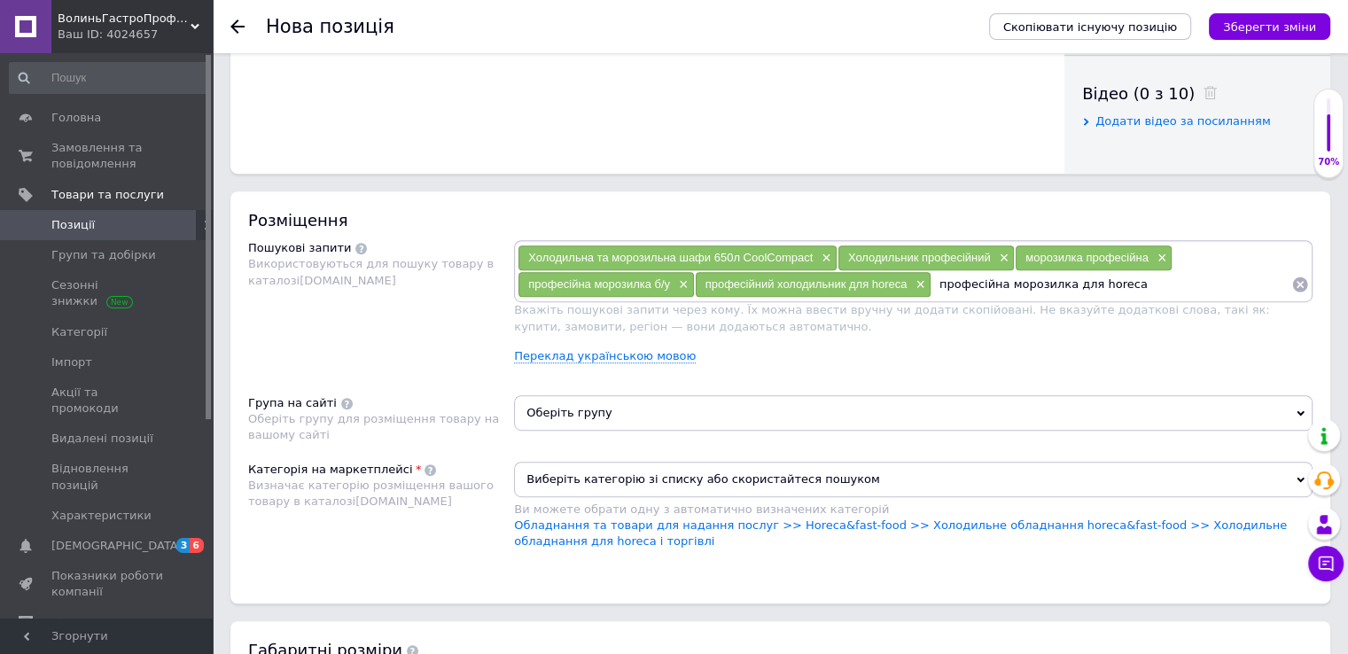
click at [1138, 282] on input "професійна морозилка для horeca" at bounding box center [1112, 284] width 360 height 27
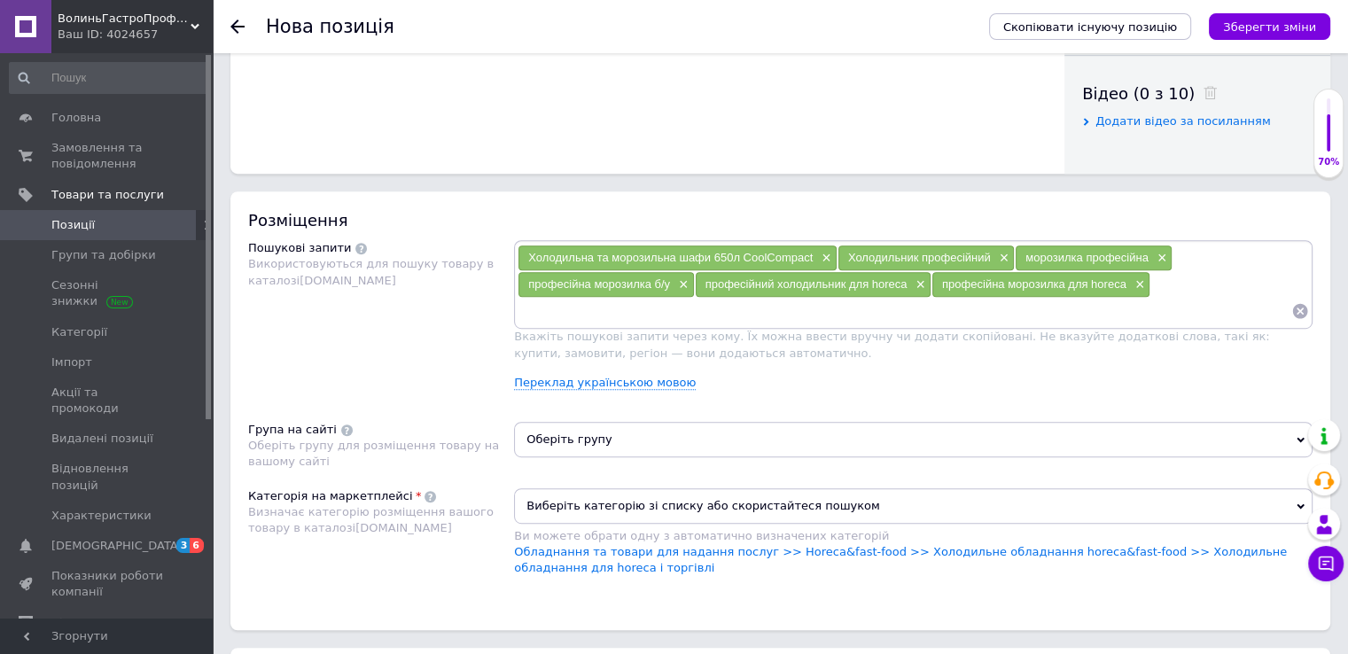
paste input "професійна морозилка для horeca"
type input "професійна морозилка для horeca [GEOGRAPHIC_DATA]"
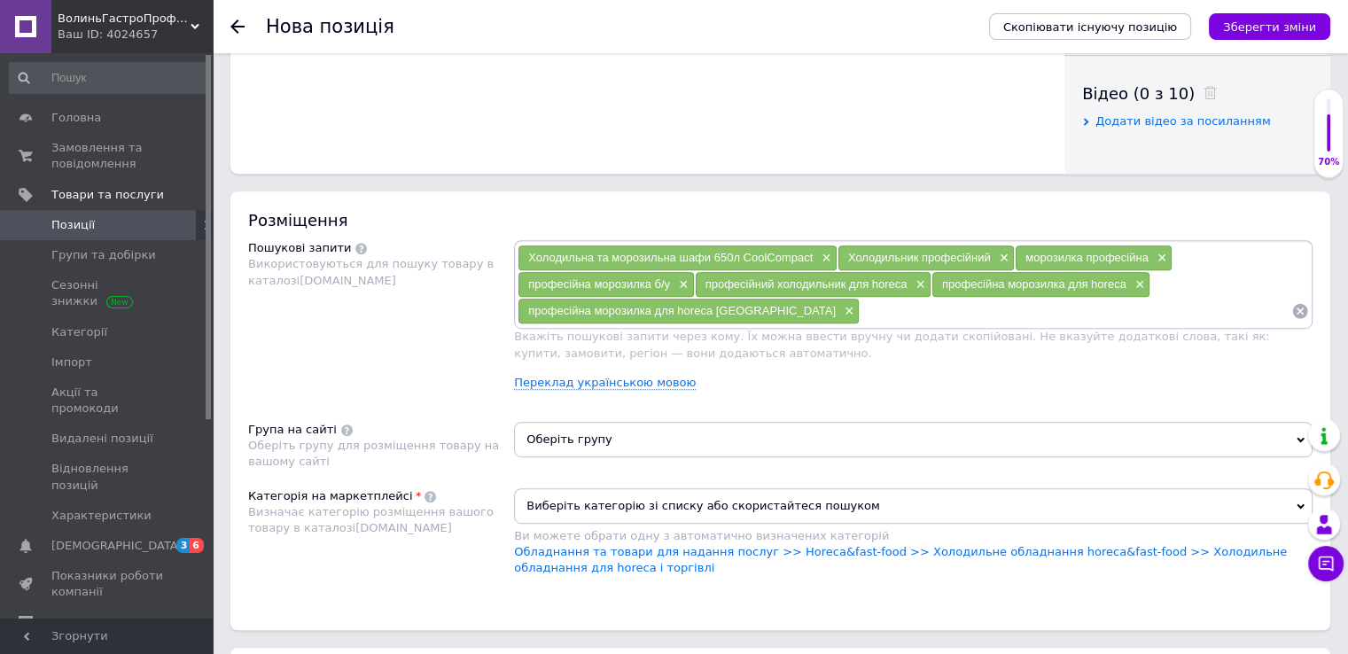
paste input "професійна морозилка для horeca"
type input "професійна морозилка для horeca Київ"
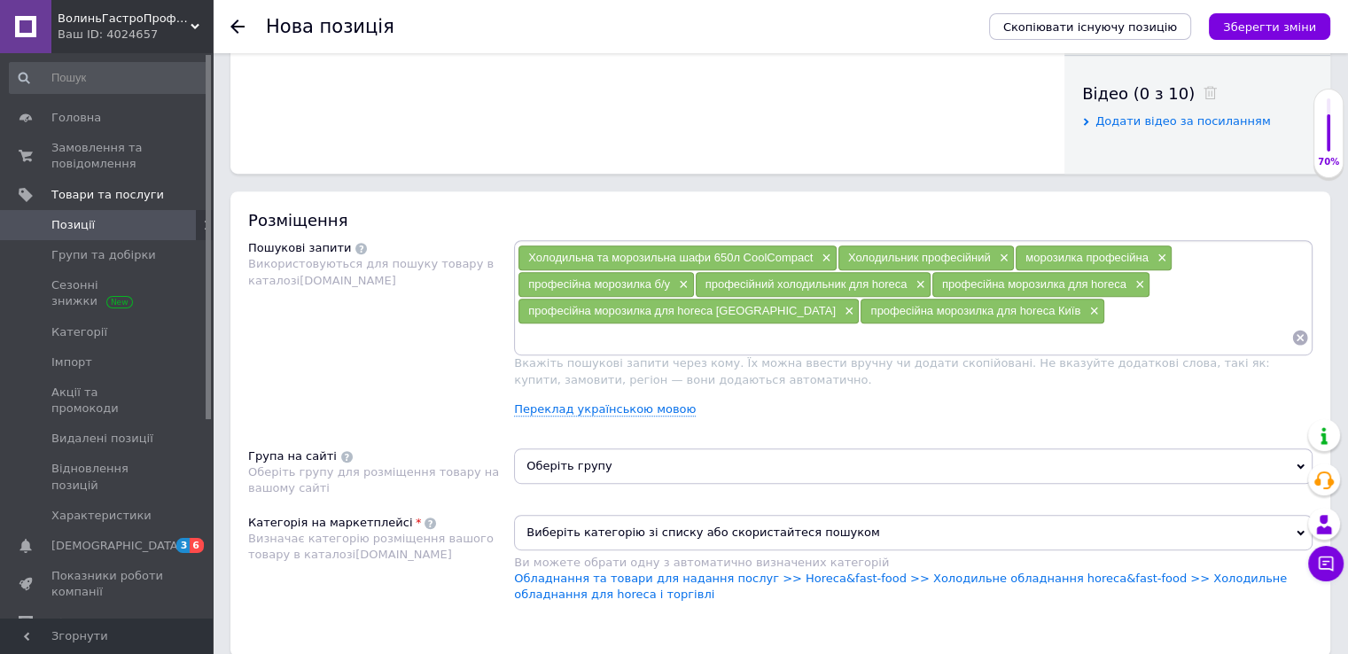
paste input "професійна морозилка для horeca"
type input "професійна морозилка для horeca Дніпро"
paste input "професійна морозилка для horeca"
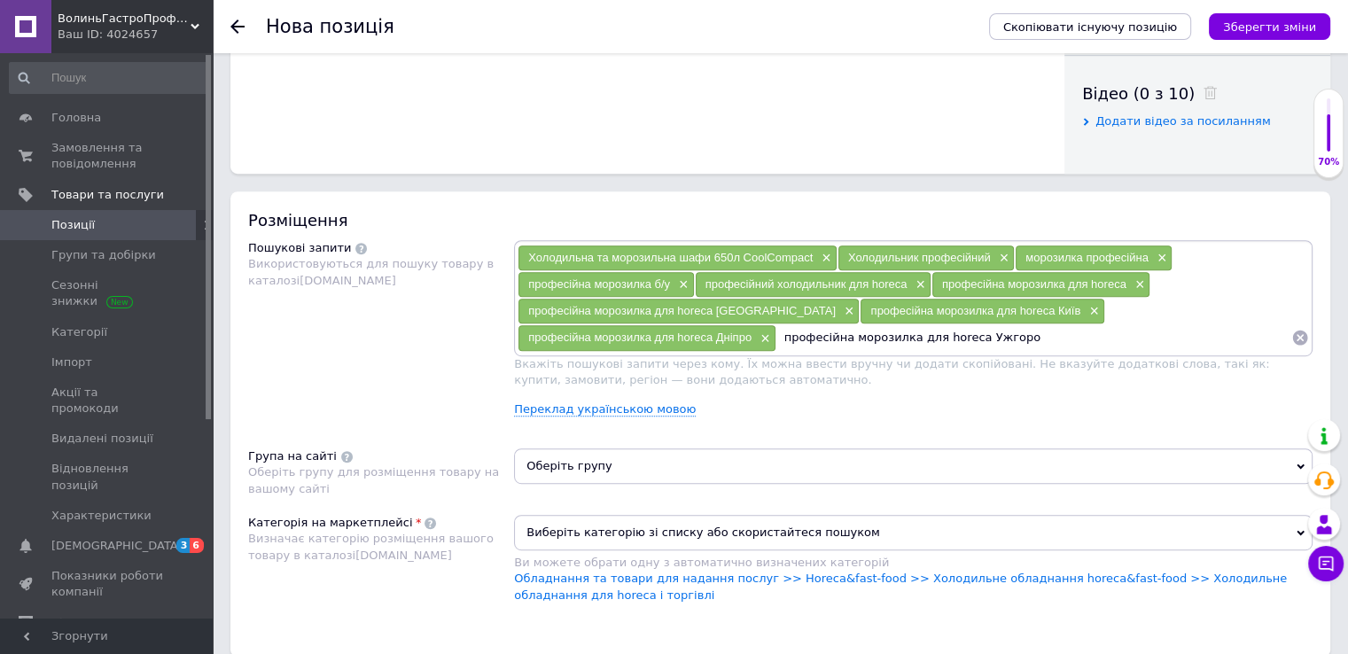
type input "професійна морозилка для horeca [GEOGRAPHIC_DATA]"
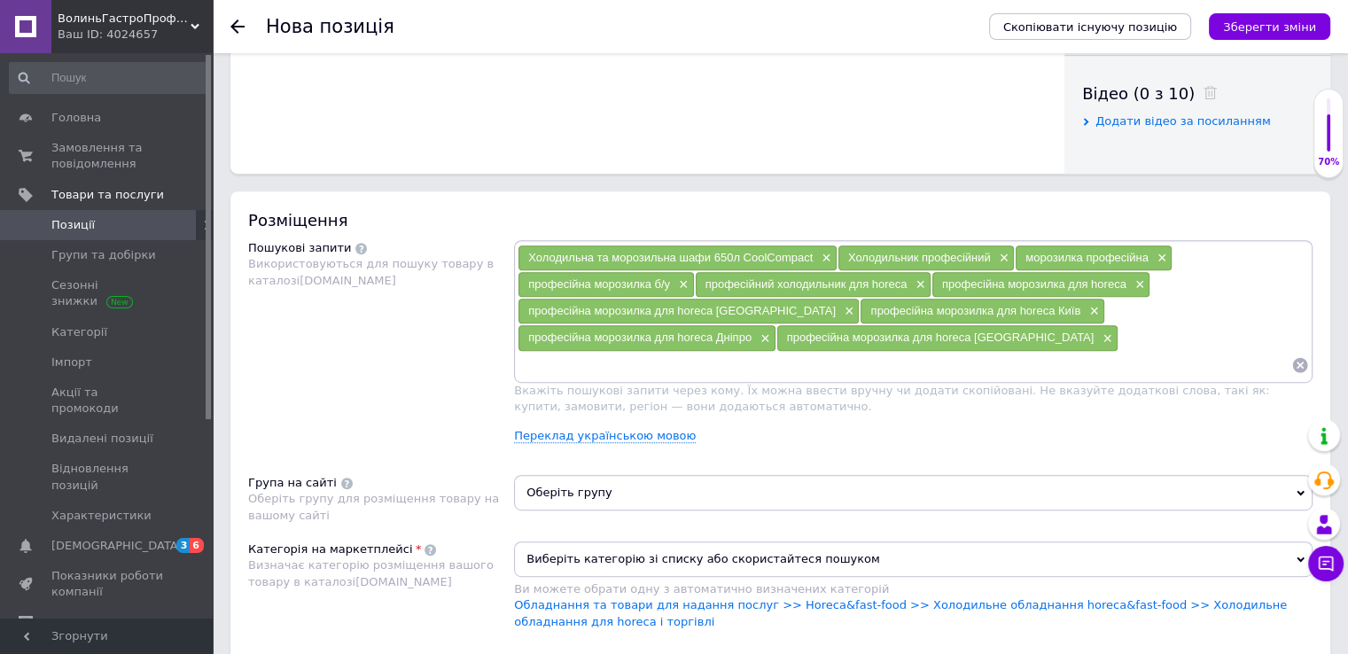
paste input "професійна морозилка для horeca"
type input "професійна морозилка для horeca Луцьк"
paste input "професійна морозилка для horeca"
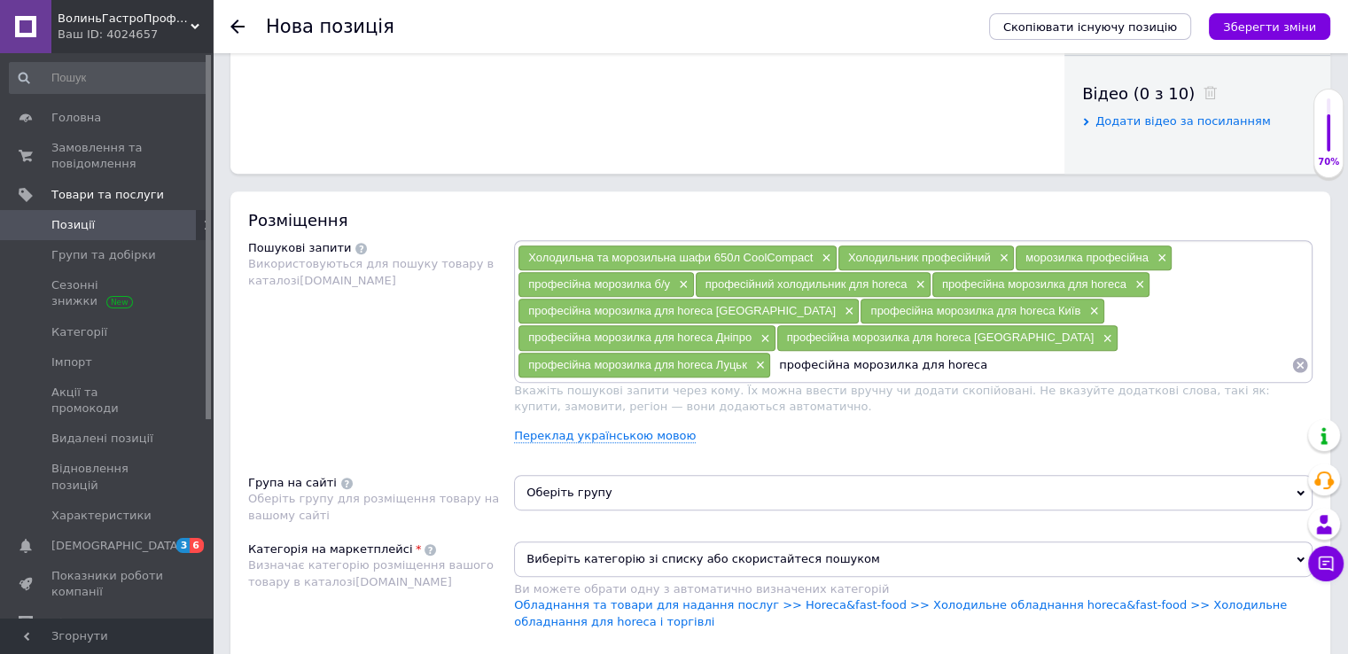
drag, startPoint x: 1168, startPoint y: 333, endPoint x: 1102, endPoint y: 343, distance: 67.2
click at [1102, 352] on input "професійна морозилка для horeca" at bounding box center [1031, 365] width 520 height 27
click at [1252, 352] on input "професійний холодильник для horeca" at bounding box center [1031, 365] width 520 height 27
type input "професійний холодильник для horeca [GEOGRAPHIC_DATA]"
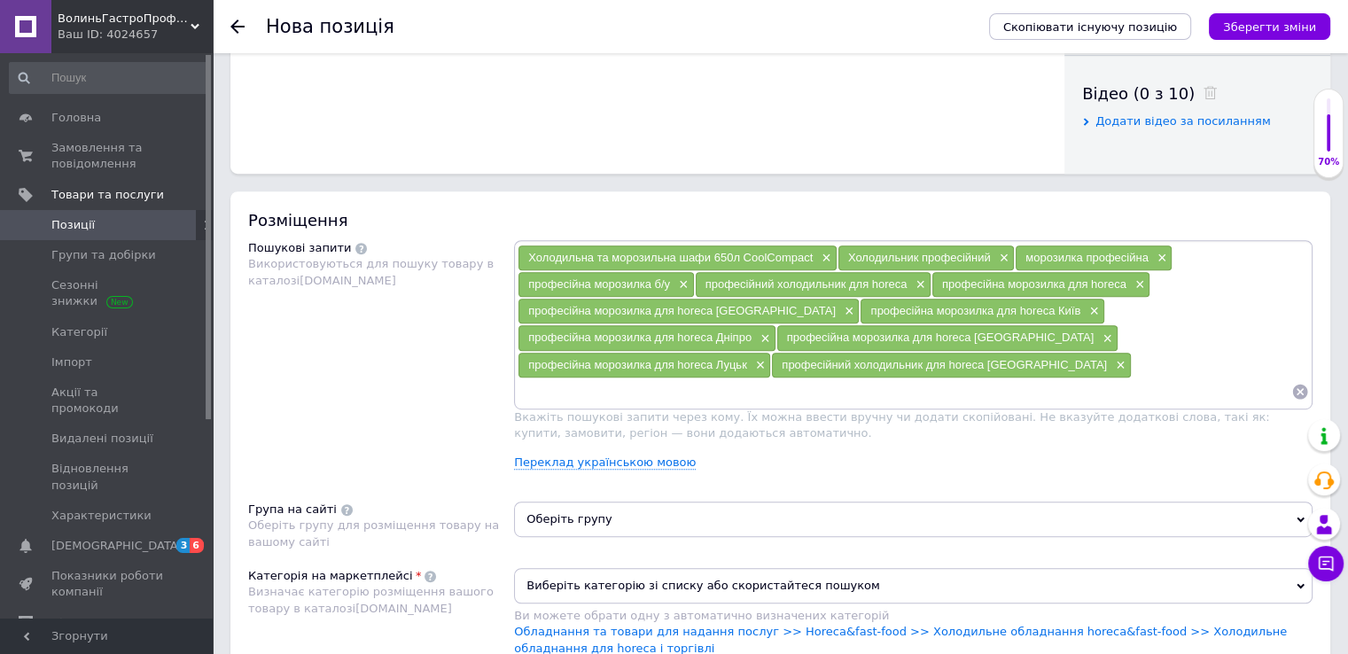
paste input "професійна морозилка для horeca"
drag, startPoint x: 648, startPoint y: 360, endPoint x: 582, endPoint y: 370, distance: 66.4
click at [582, 378] on input "професійна морозилка для horeca" at bounding box center [905, 391] width 774 height 27
click at [730, 378] on input "професійнтй холодильник для horeca" at bounding box center [905, 391] width 774 height 27
drag, startPoint x: 748, startPoint y: 355, endPoint x: 840, endPoint y: 366, distance: 92.8
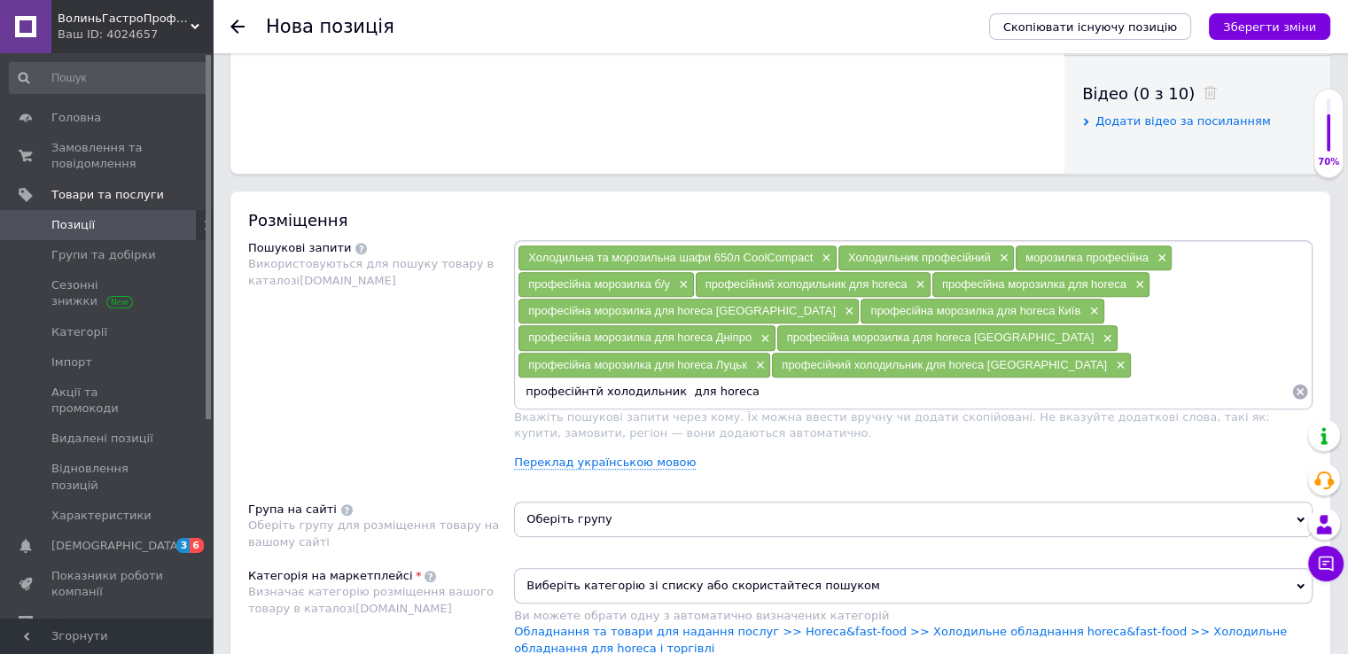
click at [840, 378] on input "професійнтй холодильник для horeca" at bounding box center [905, 391] width 774 height 27
drag, startPoint x: 592, startPoint y: 359, endPoint x: 554, endPoint y: 363, distance: 38.3
click at [592, 378] on input "професійнтй холодильник для horeca" at bounding box center [905, 391] width 774 height 27
click at [745, 378] on input "професійний холодильник для horeca" at bounding box center [905, 391] width 774 height 27
drag, startPoint x: 734, startPoint y: 356, endPoint x: 523, endPoint y: 373, distance: 211.6
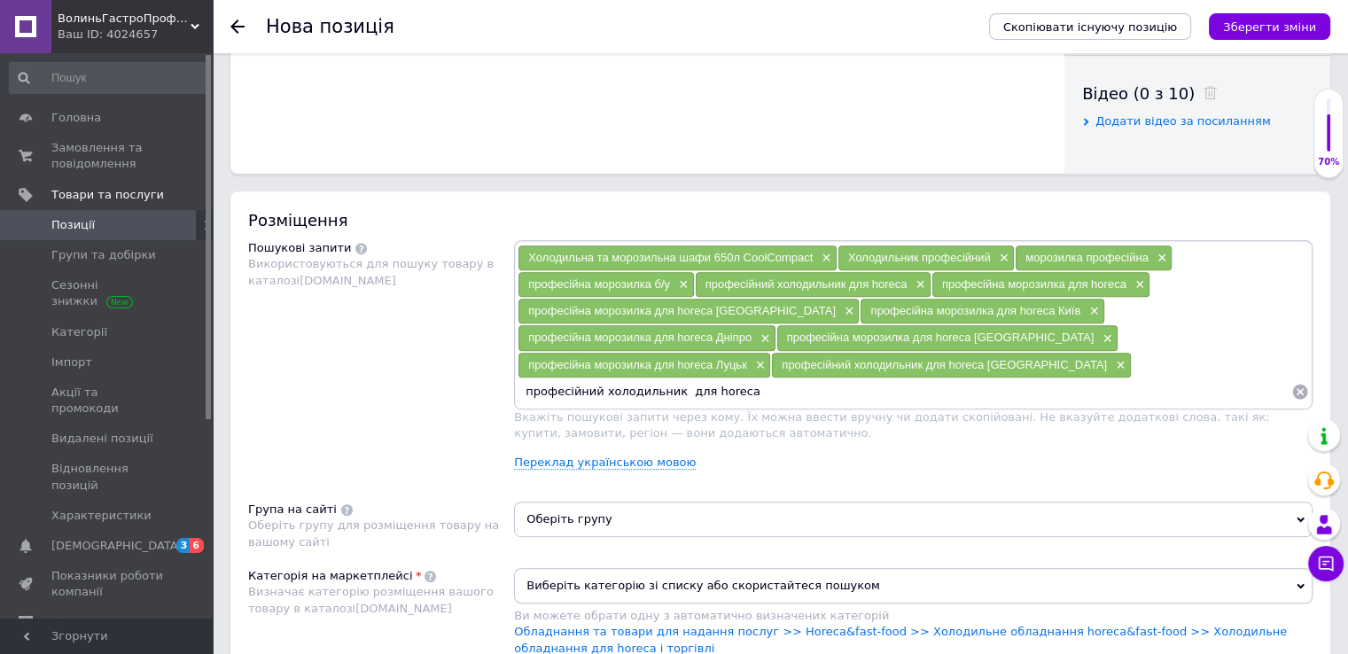
click at [523, 378] on input "професійний холодильник для horeca" at bounding box center [905, 391] width 774 height 27
click at [737, 378] on input "професійний холодильник для horeca" at bounding box center [905, 391] width 774 height 27
type input "професійний холодильник для horeca Київ"
paste input "професійний холодильник для horeca"
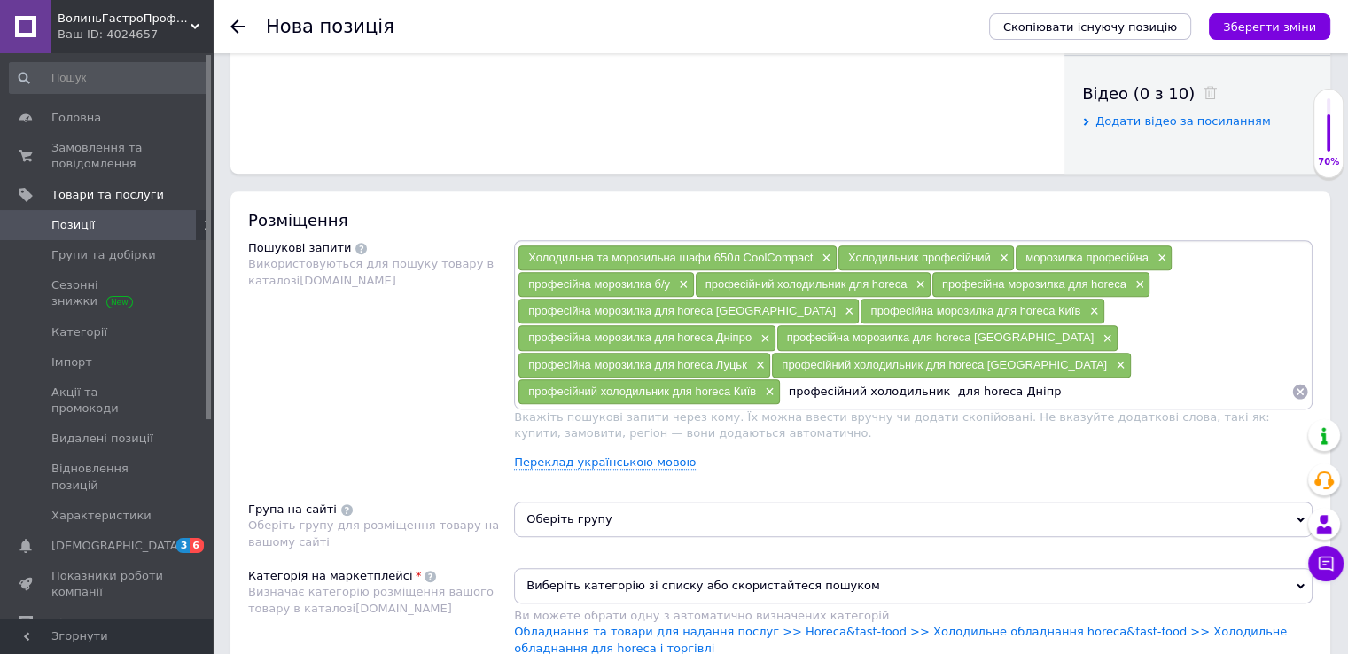
type input "професійний холодильник для horeca Дніпро"
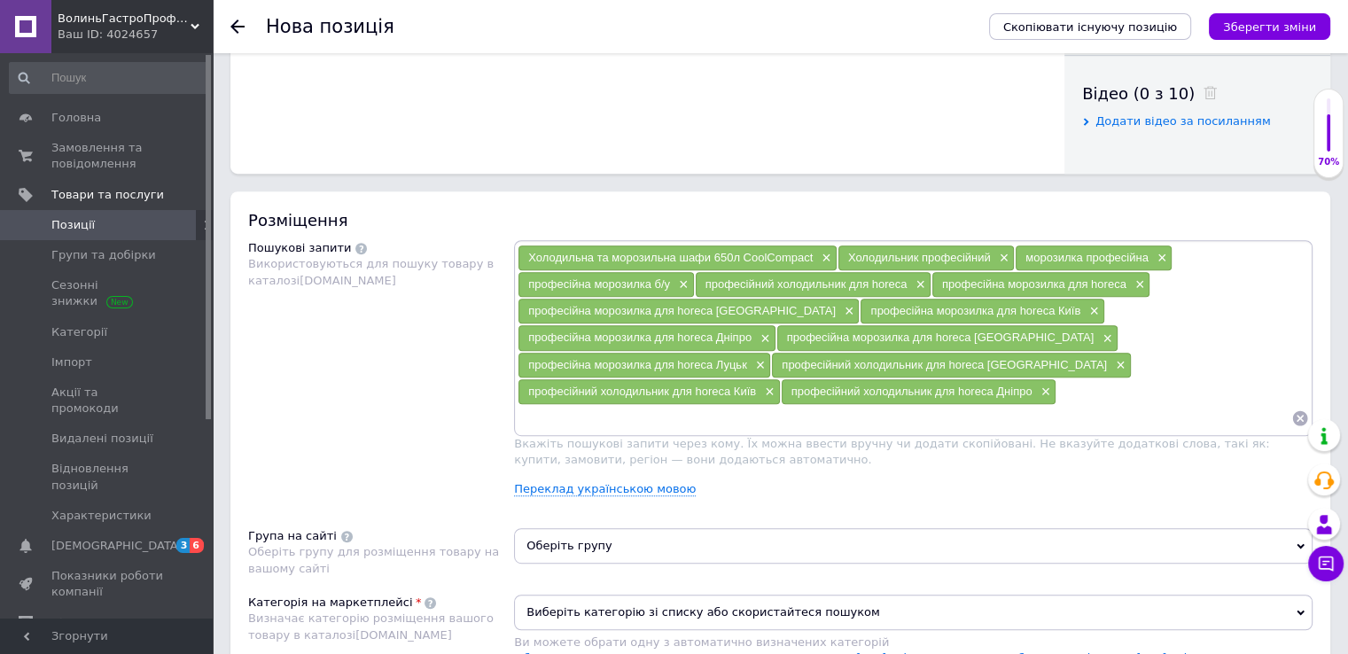
paste input "професійний холодильник для horeca"
type input "професійний холодильник для horeca Трускавець"
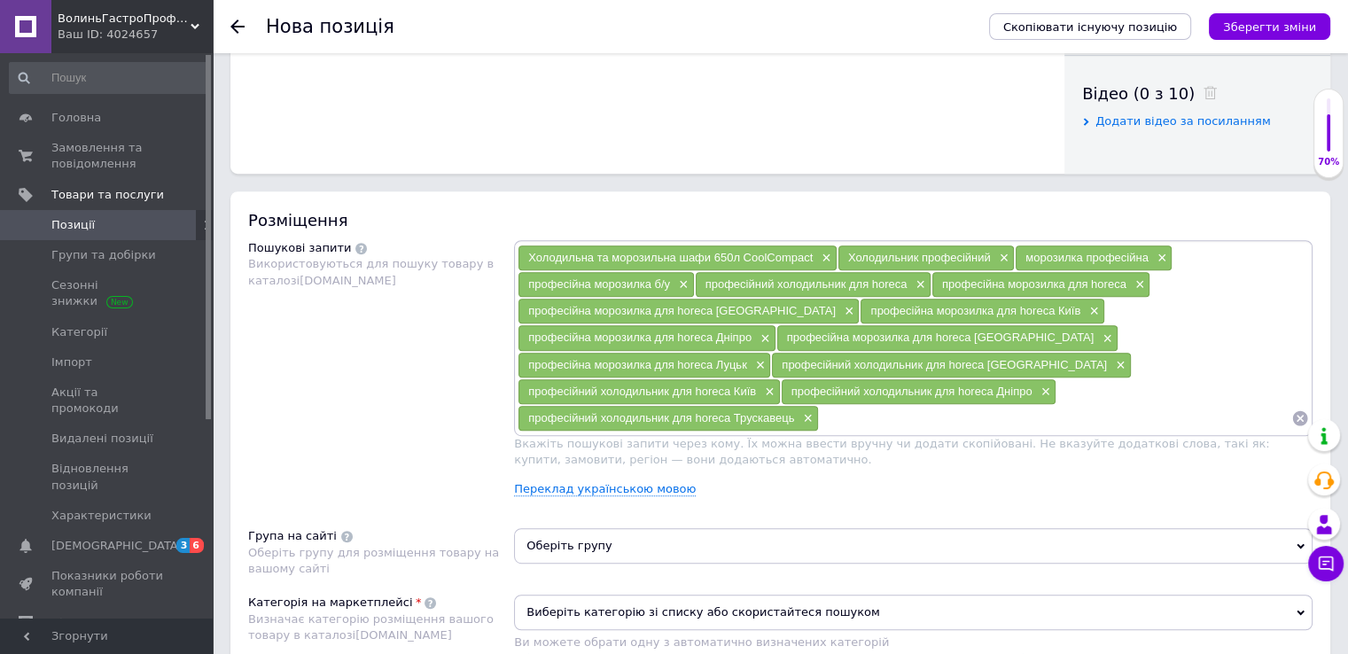
paste input "професійний холодильник для horeca"
type input "професійний холодильник для horeca 650л"
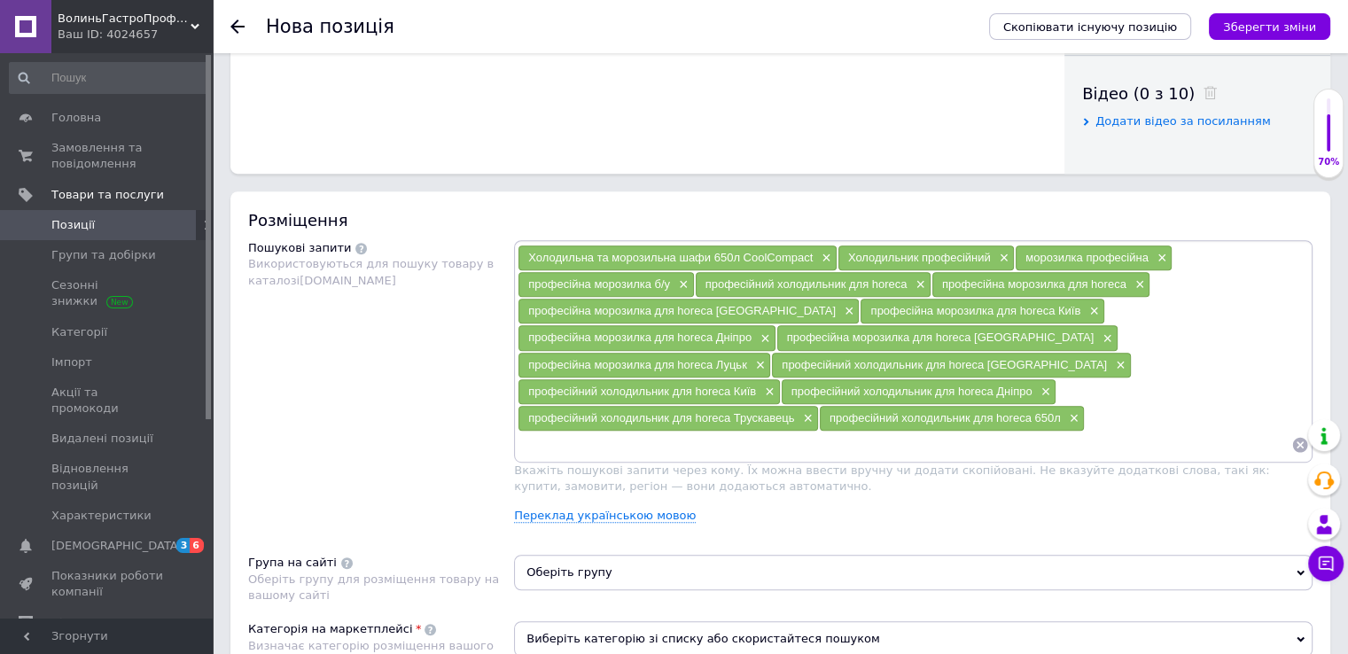
paste input "професійний холодильник для horeca"
type input "професійний холодильник для horeca б/у"
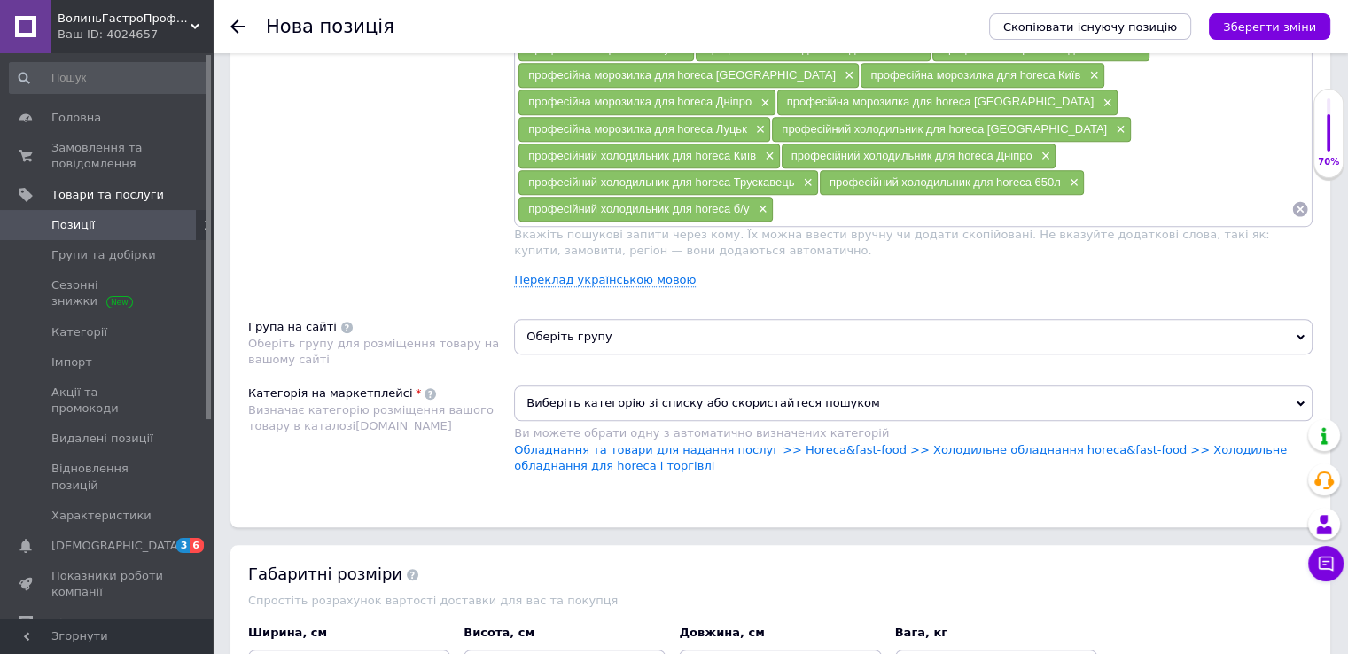
scroll to position [1152, 0]
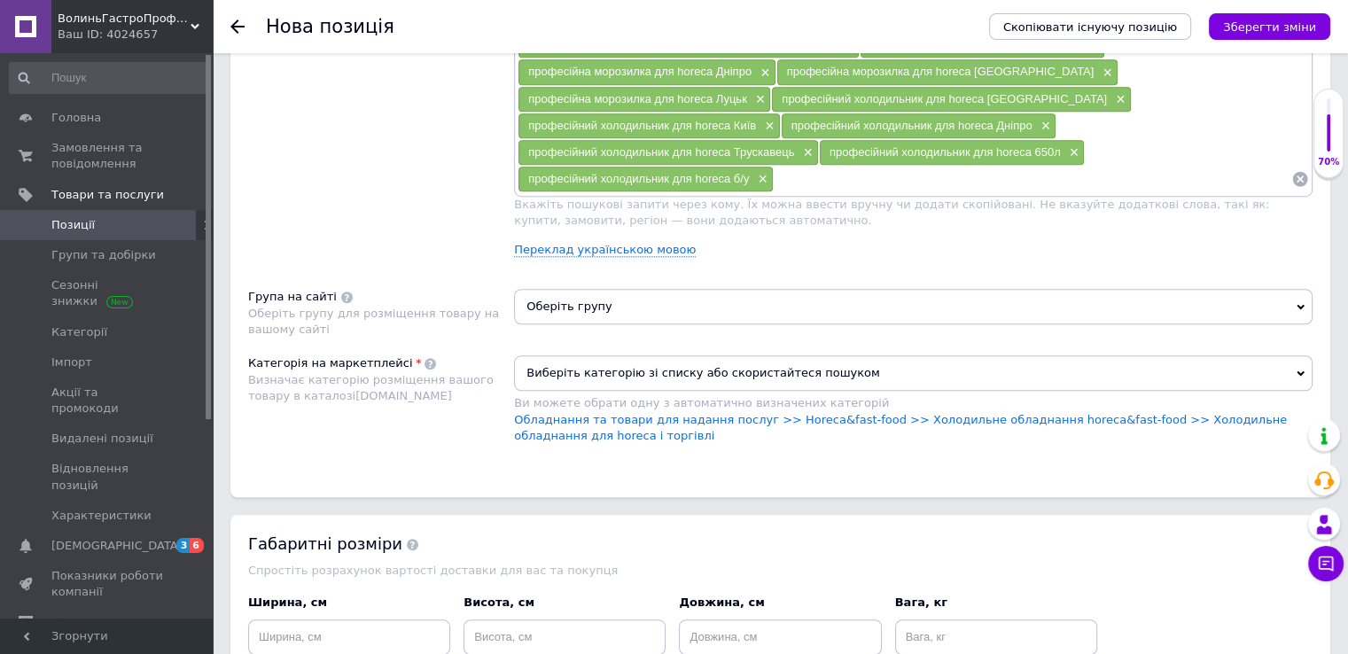
click at [850, 289] on span "Оберіть групу" at bounding box center [913, 306] width 799 height 35
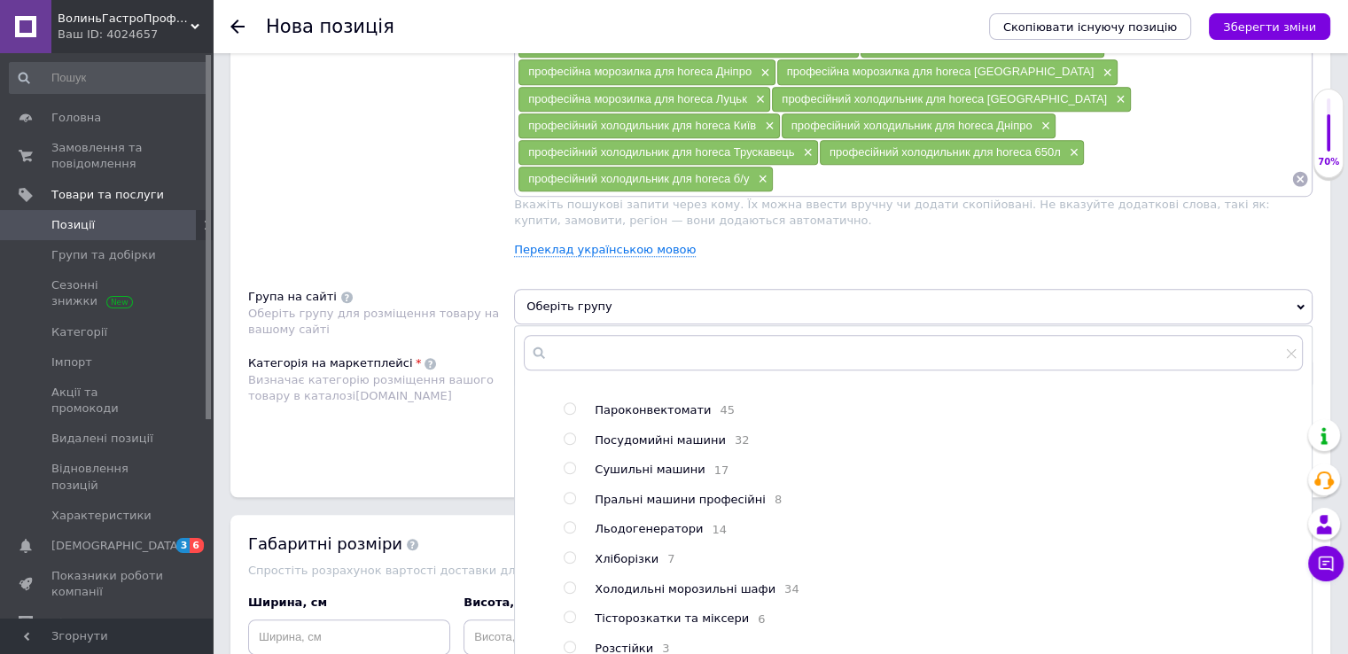
scroll to position [33, 0]
click at [723, 582] on span "Холодильні морозильні шафи" at bounding box center [685, 588] width 181 height 13
radio input "true"
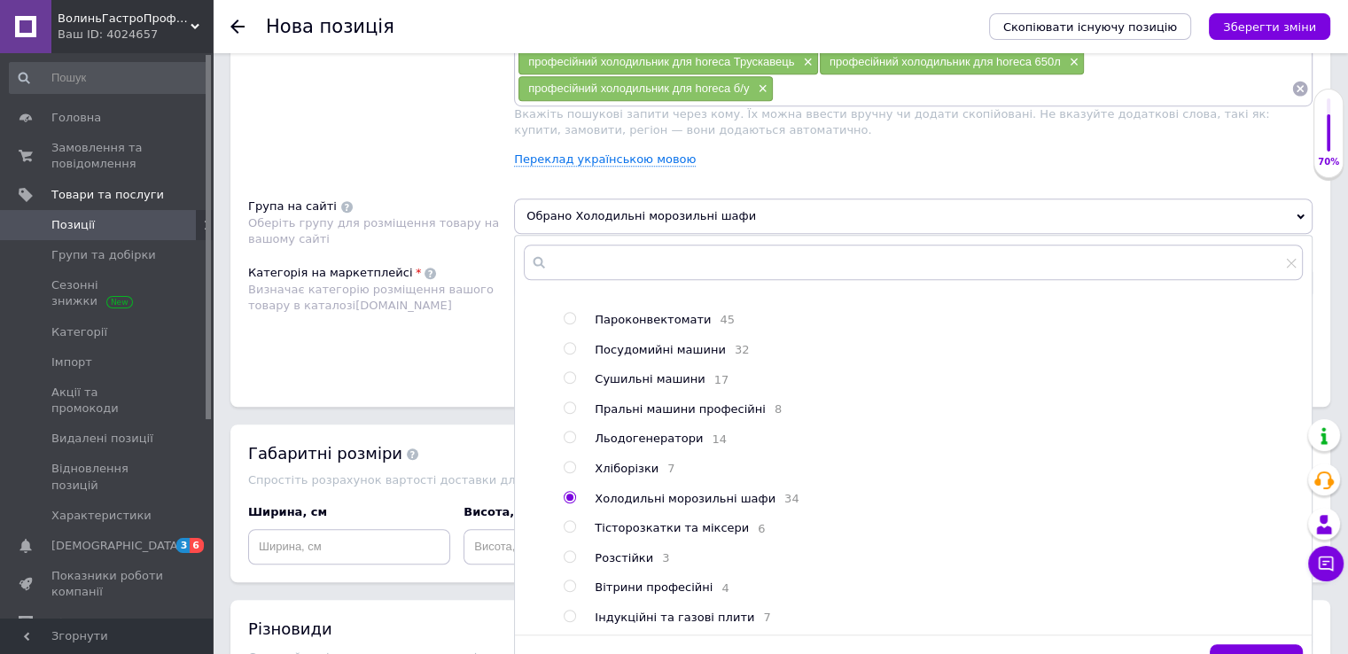
scroll to position [1418, 0]
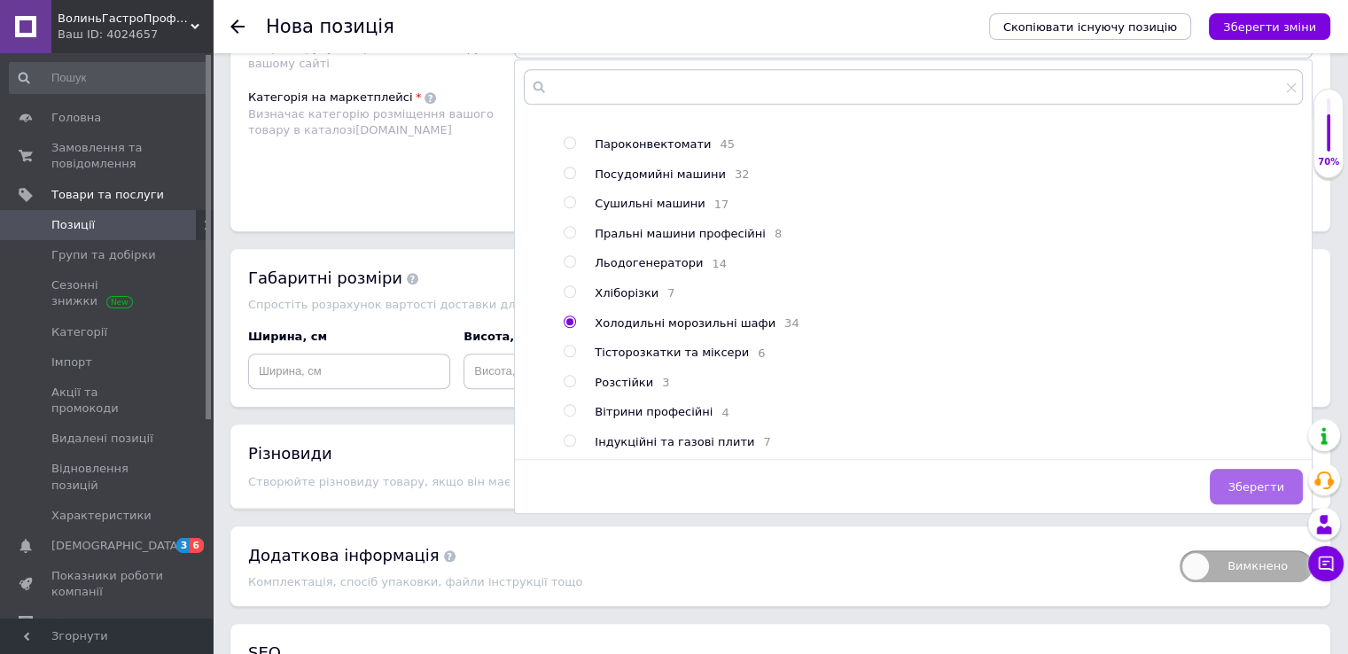
click at [1241, 480] on span "Зберегти" at bounding box center [1256, 486] width 56 height 13
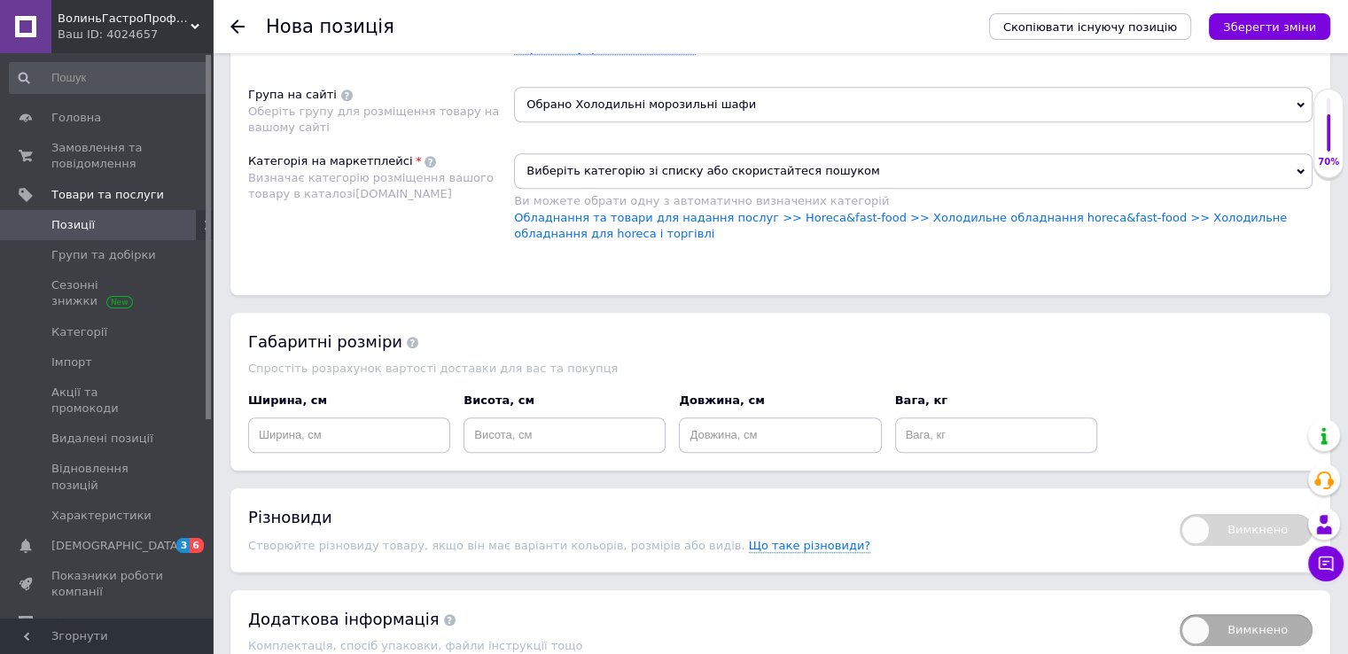
scroll to position [1330, 0]
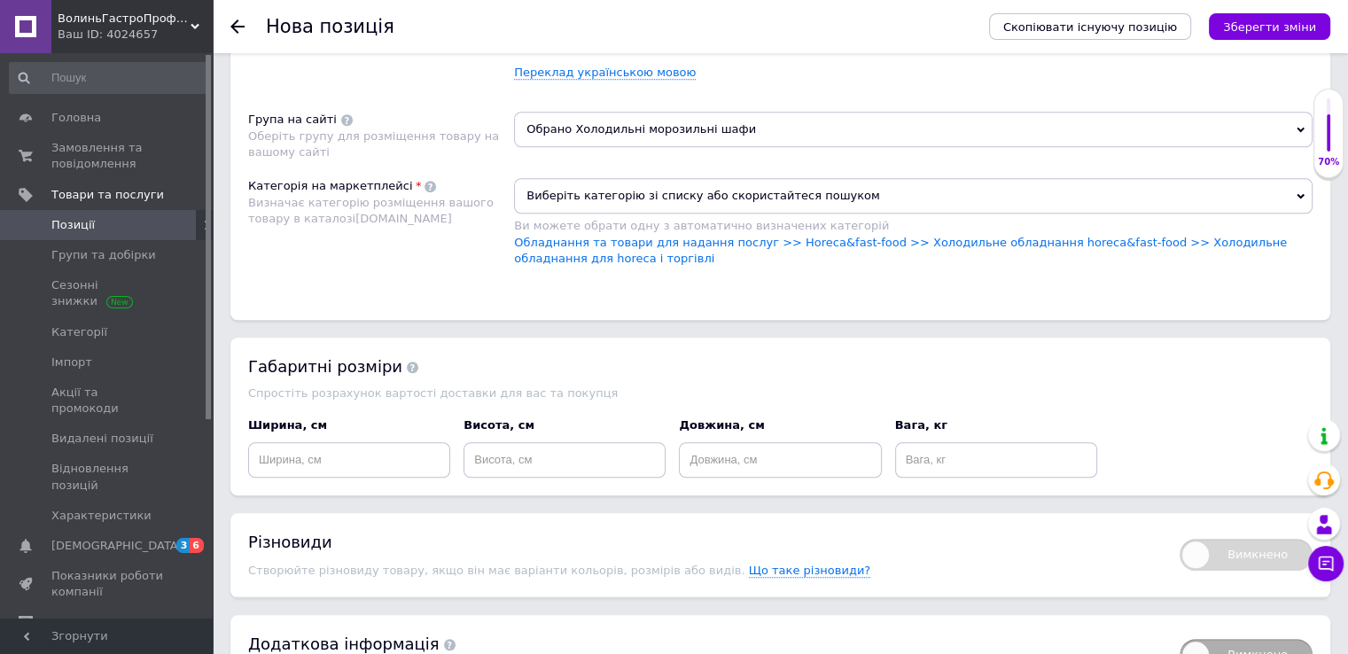
click at [955, 142] on div "Розміщення Пошукові запити Використовуються для пошуку товару в каталозі [DOMAI…" at bounding box center [780, 34] width 1100 height 572
click at [955, 178] on span "Виберіть категорію зі списку або скористайтеся пошуком" at bounding box center [913, 195] width 799 height 35
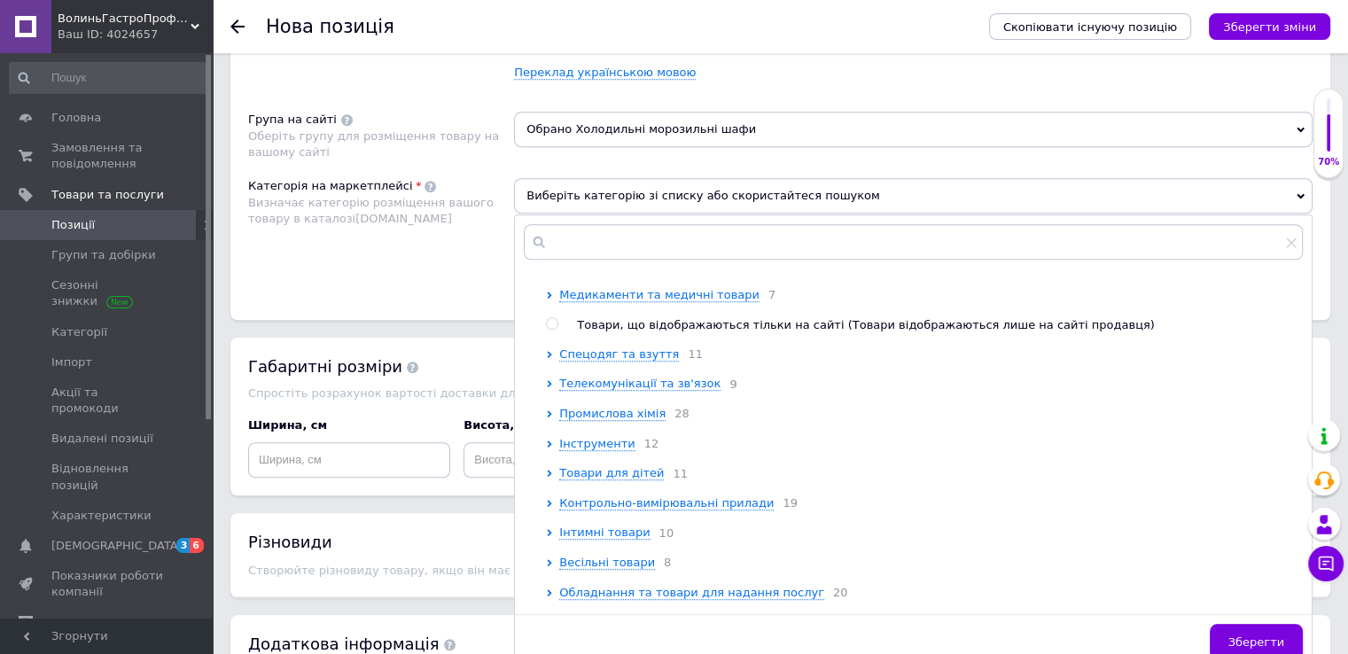
scroll to position [906, 0]
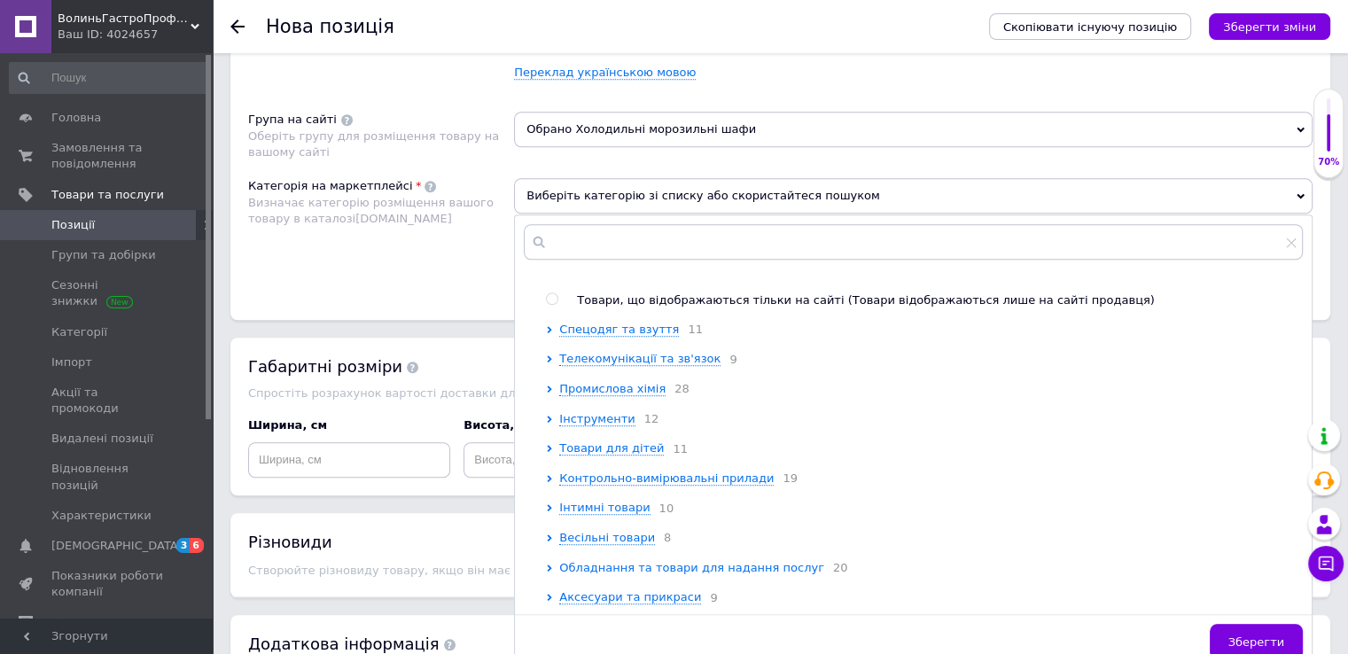
click at [735, 561] on span "Обладнання та товари для надання послуг" at bounding box center [691, 567] width 265 height 13
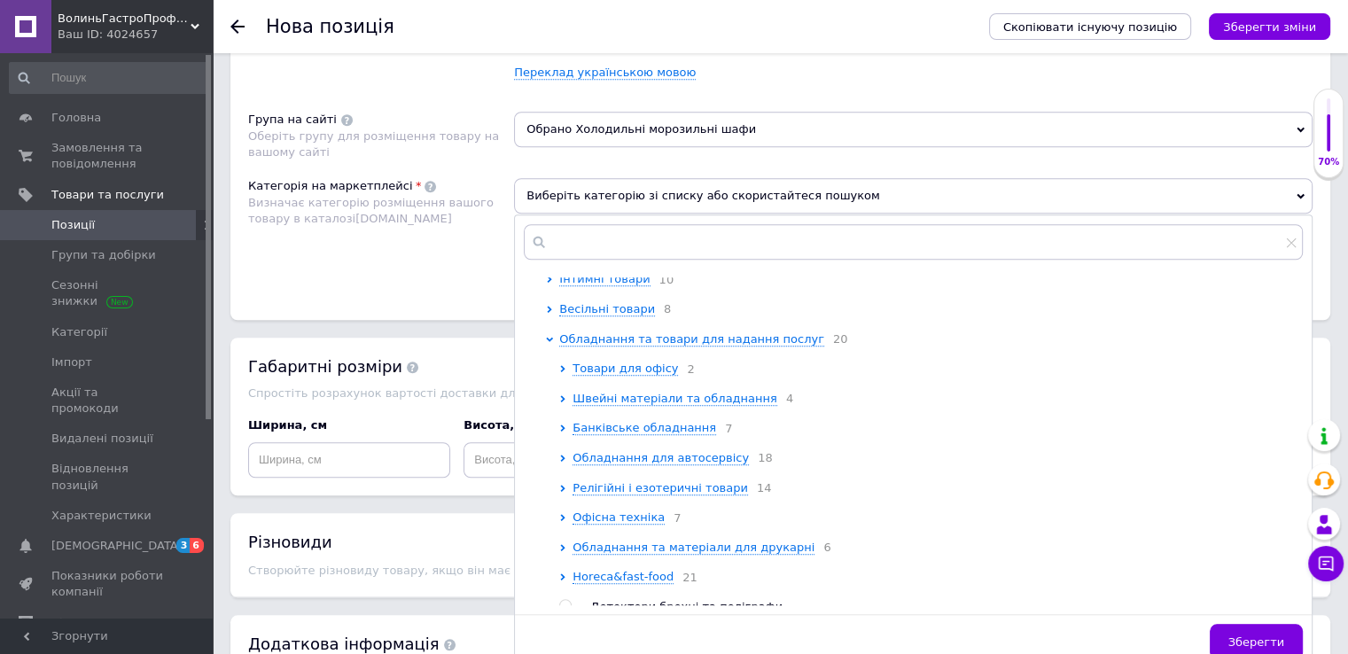
scroll to position [1172, 0]
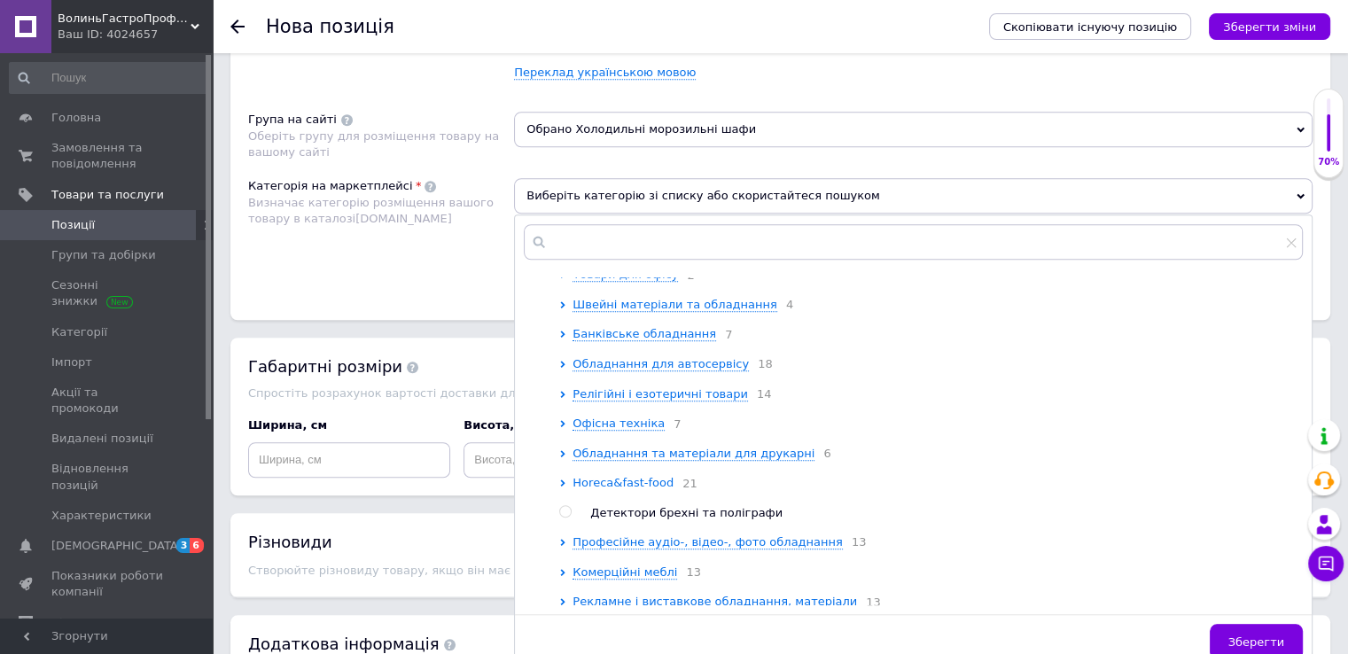
click at [654, 489] on span "Horeca&fast-food" at bounding box center [623, 482] width 101 height 13
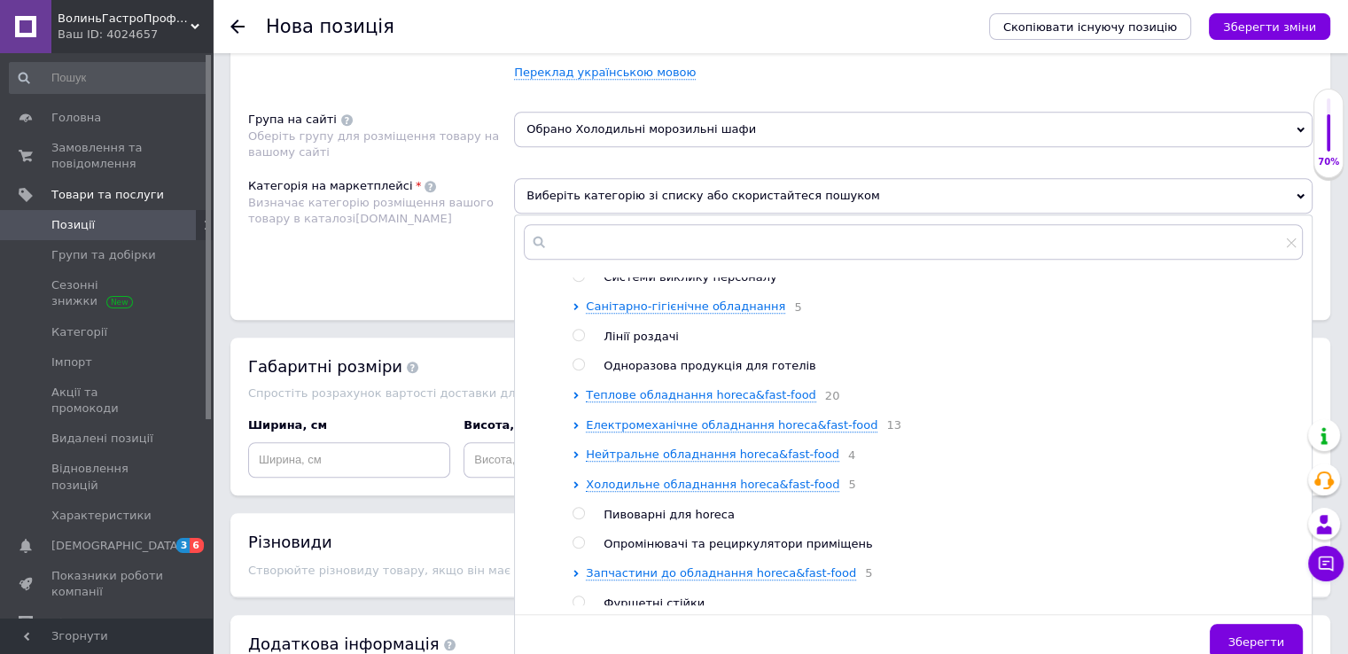
scroll to position [1438, 0]
click at [757, 490] on span "Холодильне обладнання horeca&fast-food" at bounding box center [712, 483] width 253 height 13
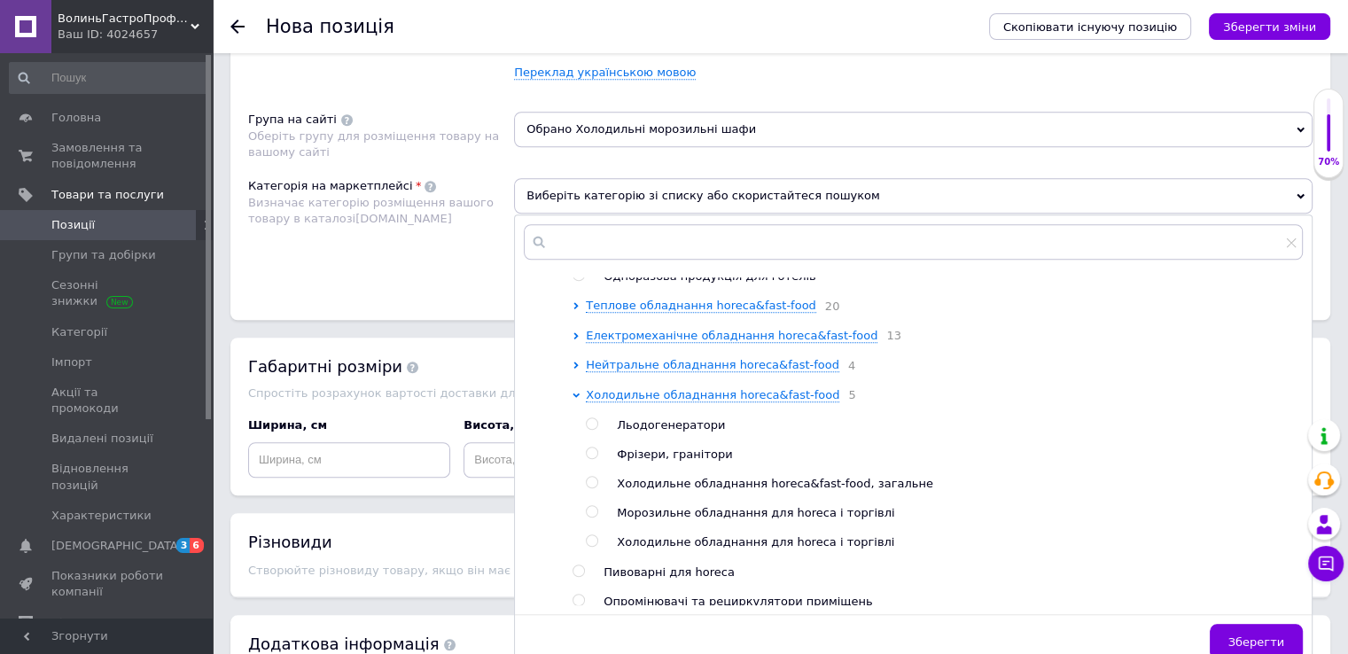
scroll to position [1615, 0]
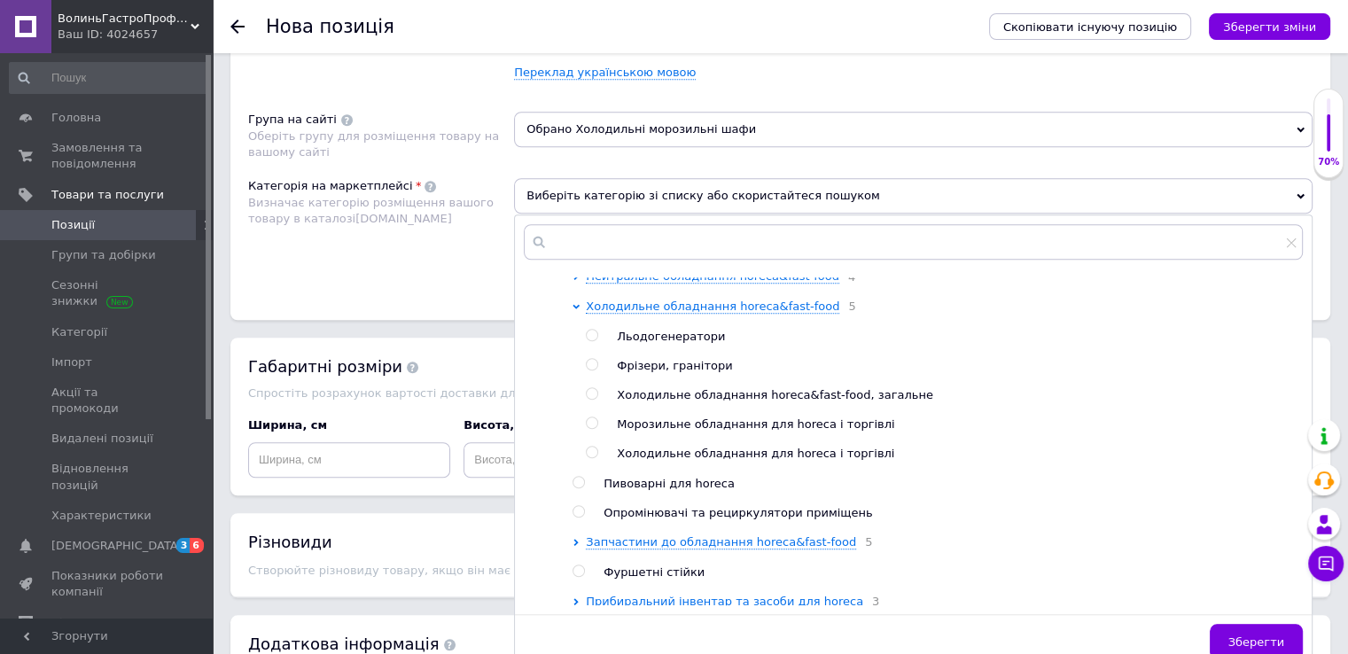
click at [720, 460] on span "Холодильне обладнання для horeca і торгівлі" at bounding box center [755, 453] width 277 height 13
radio input "true"
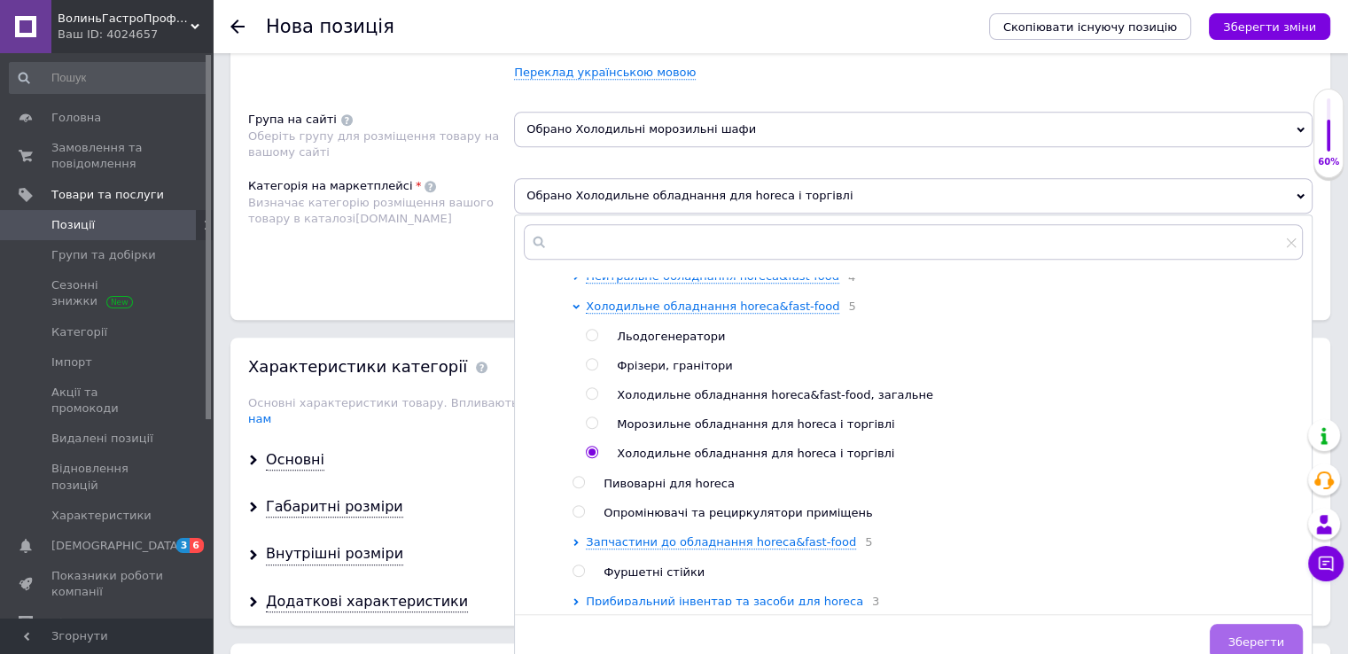
click at [1246, 636] on span "Зберегти" at bounding box center [1256, 642] width 56 height 13
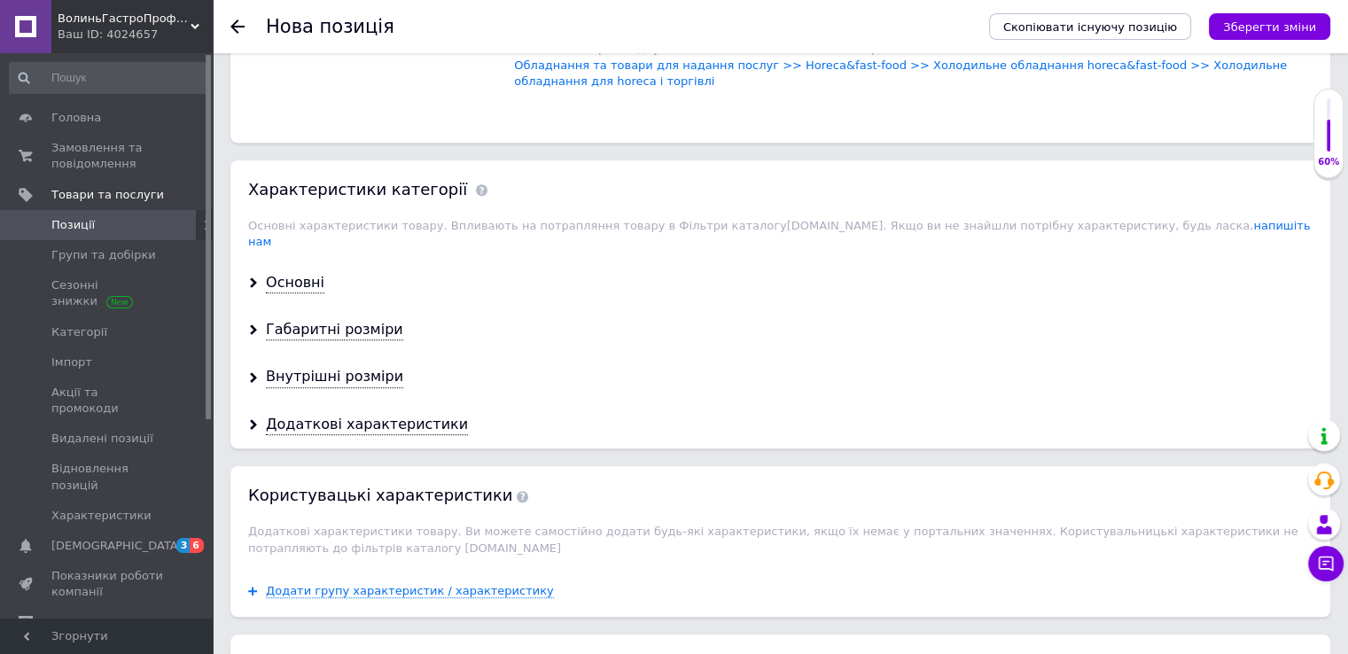
scroll to position [1595, 0]
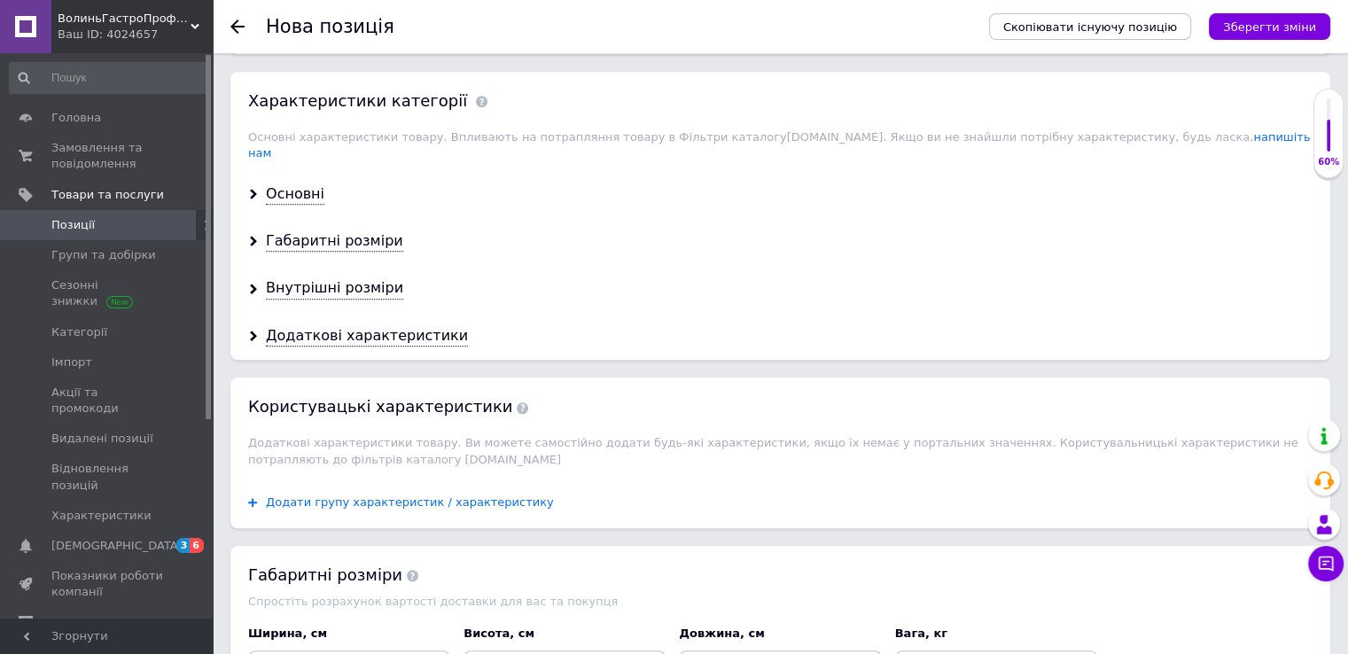
click at [482, 495] on span "Додати групу характеристик / характеристику" at bounding box center [410, 502] width 288 height 14
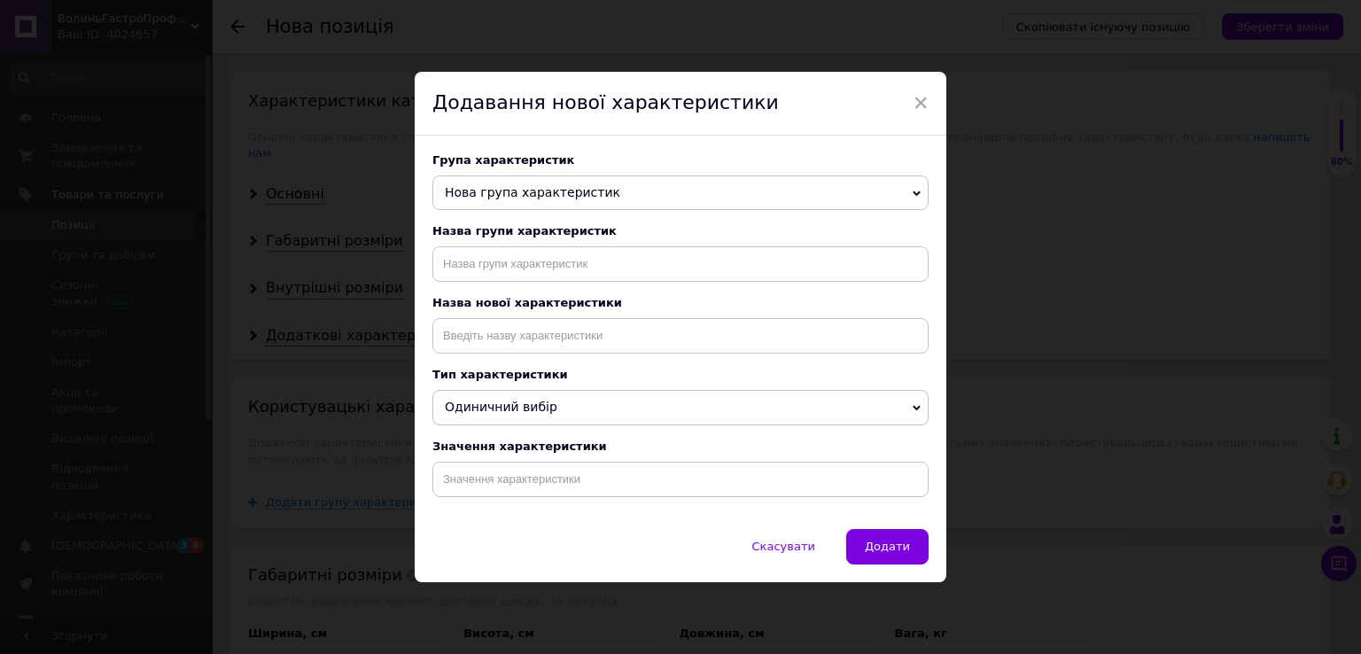
click at [656, 178] on span "Нова група характеристик" at bounding box center [681, 192] width 496 height 35
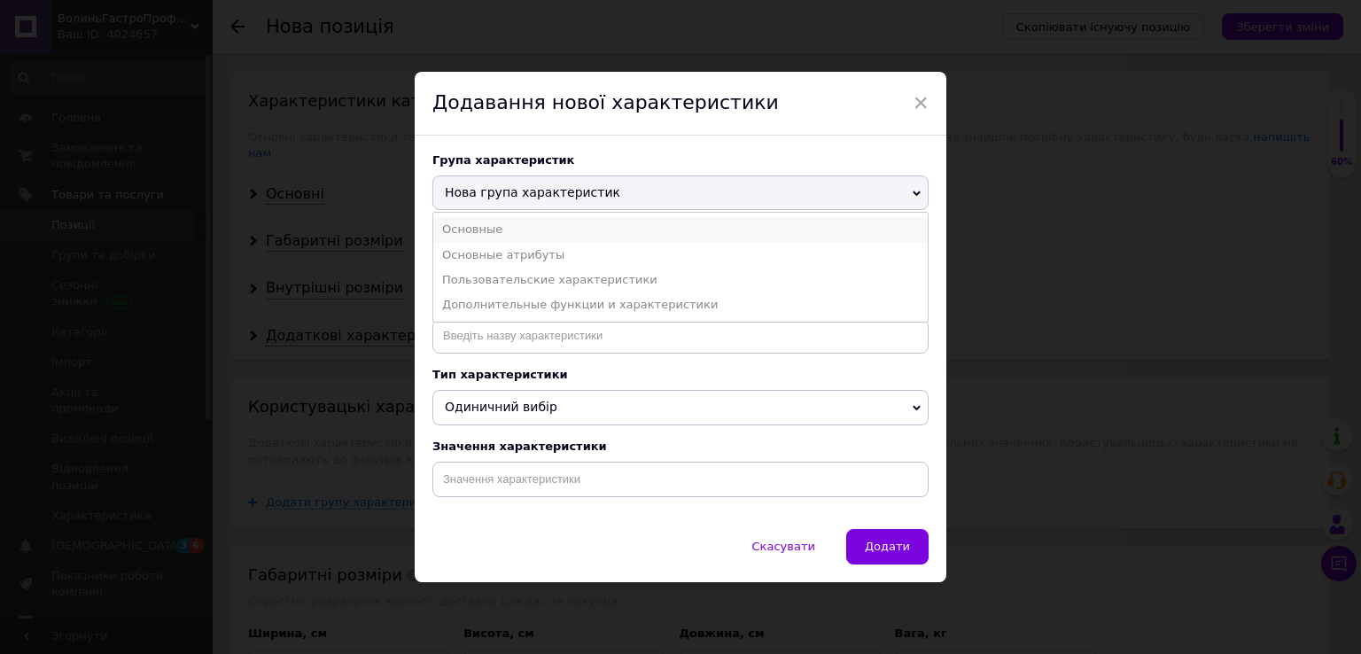
click at [488, 222] on li "Основные" at bounding box center [680, 229] width 495 height 25
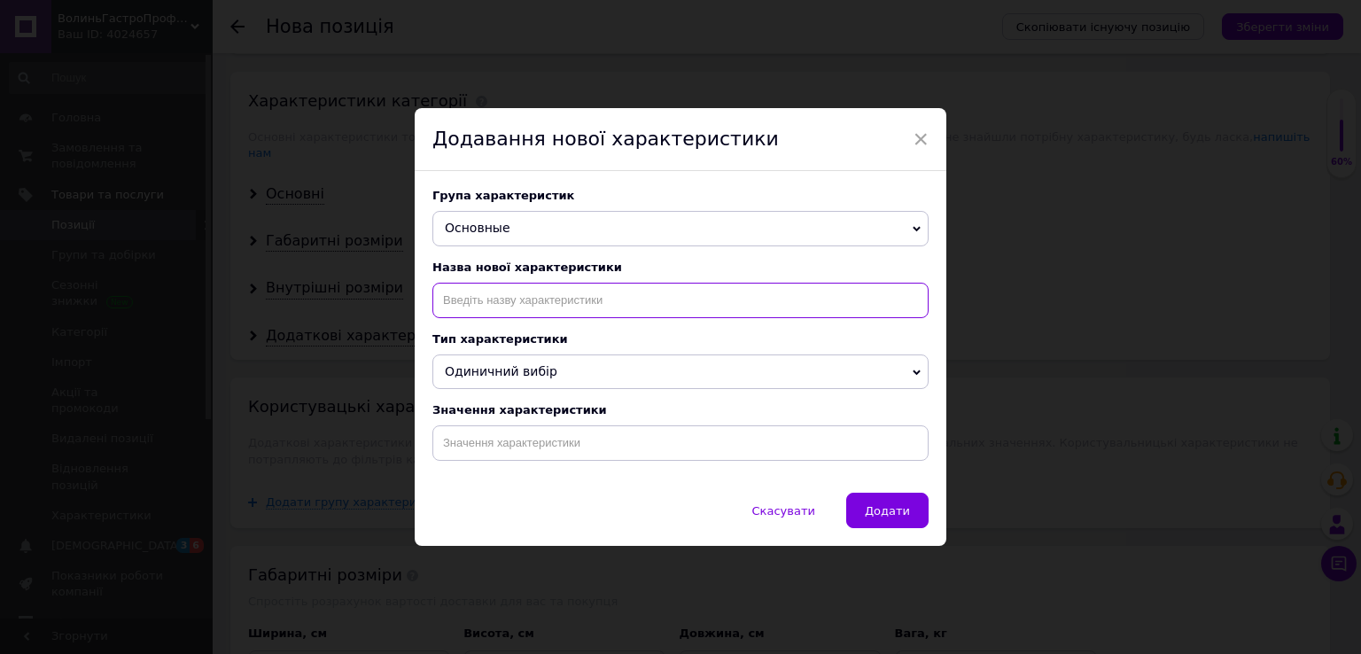
click at [542, 291] on input at bounding box center [681, 300] width 496 height 35
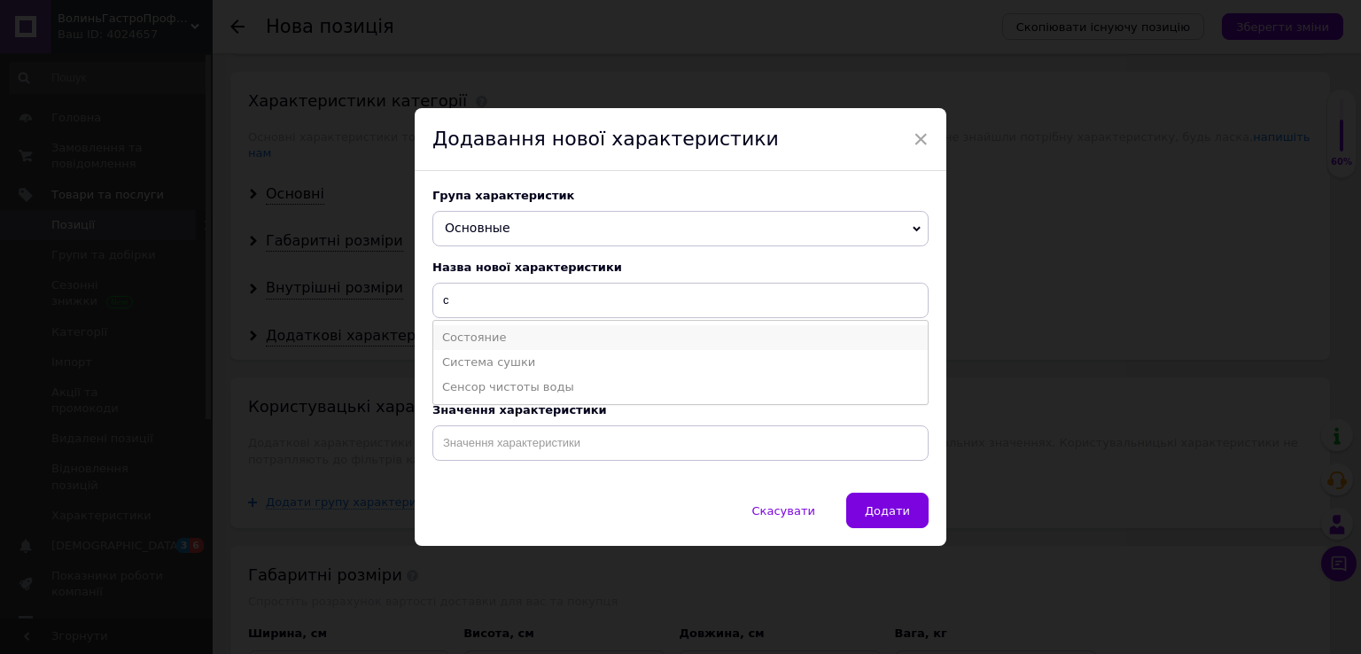
click at [554, 331] on li "Состояние" at bounding box center [680, 337] width 495 height 25
type input "Состояние"
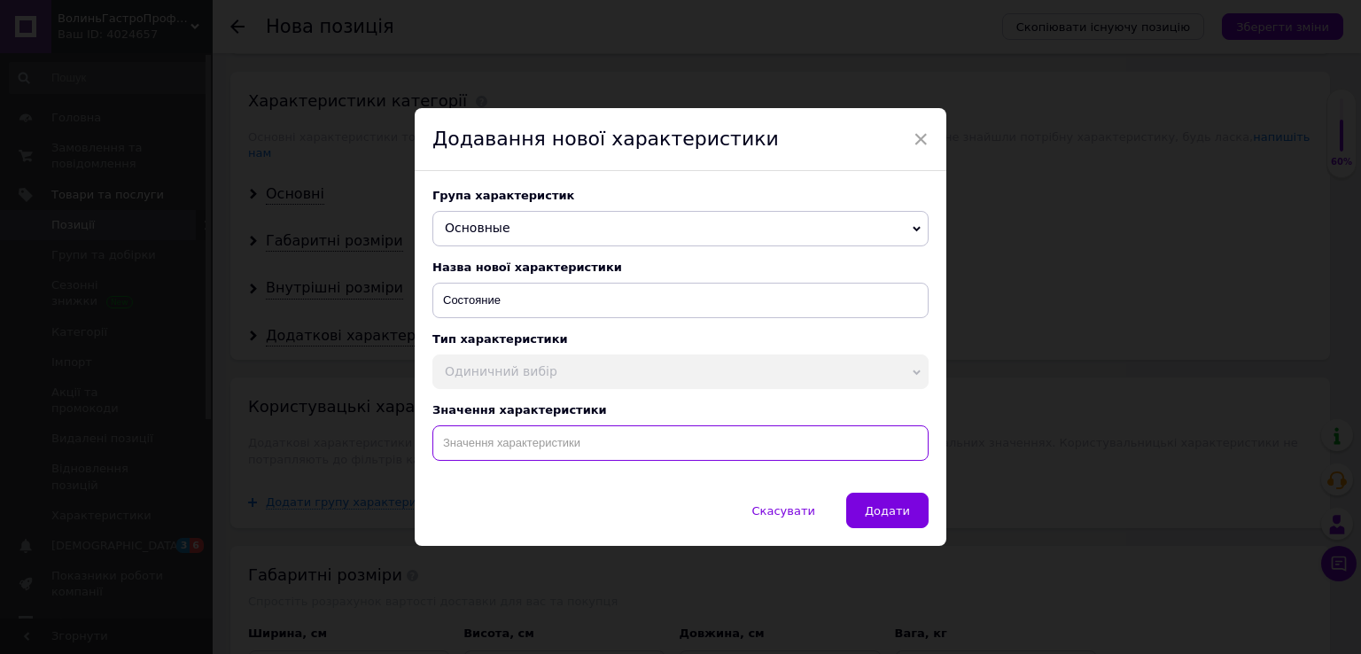
click at [557, 444] on input at bounding box center [681, 442] width 496 height 35
click at [557, 489] on li "Б/У" at bounding box center [680, 480] width 495 height 25
type input "Б/У"
click at [871, 509] on span "Додати" at bounding box center [887, 510] width 45 height 13
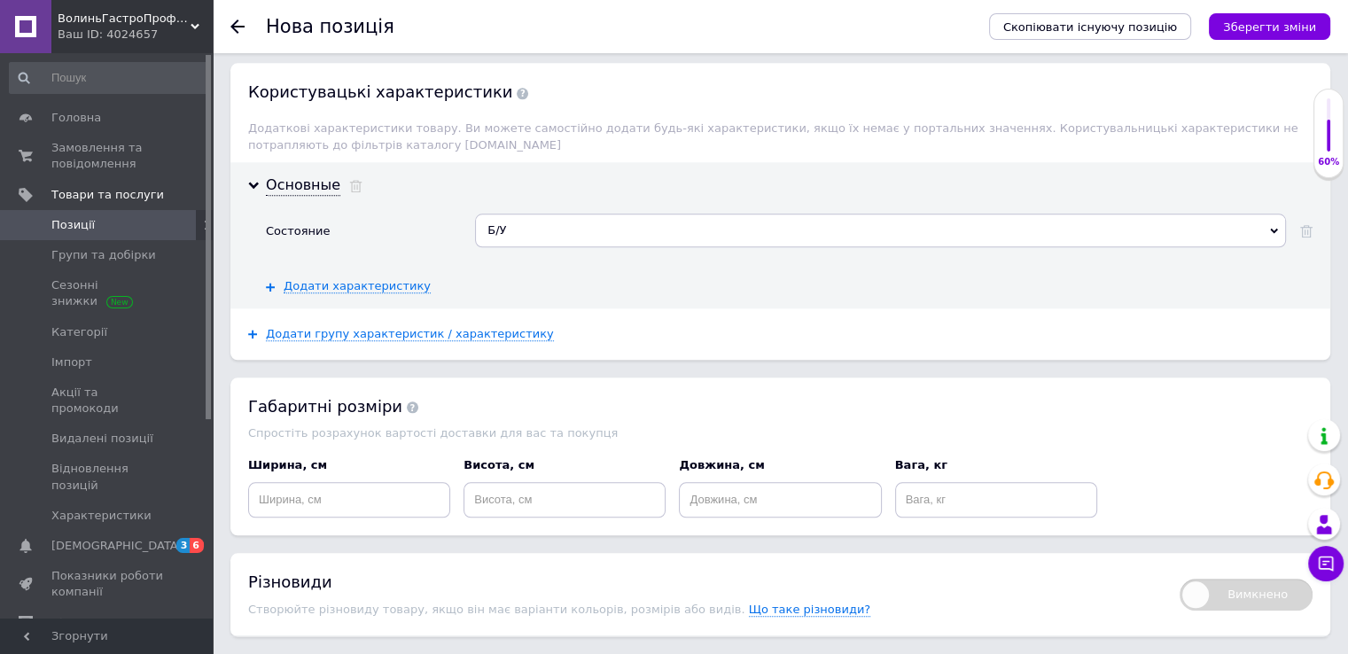
scroll to position [1950, 0]
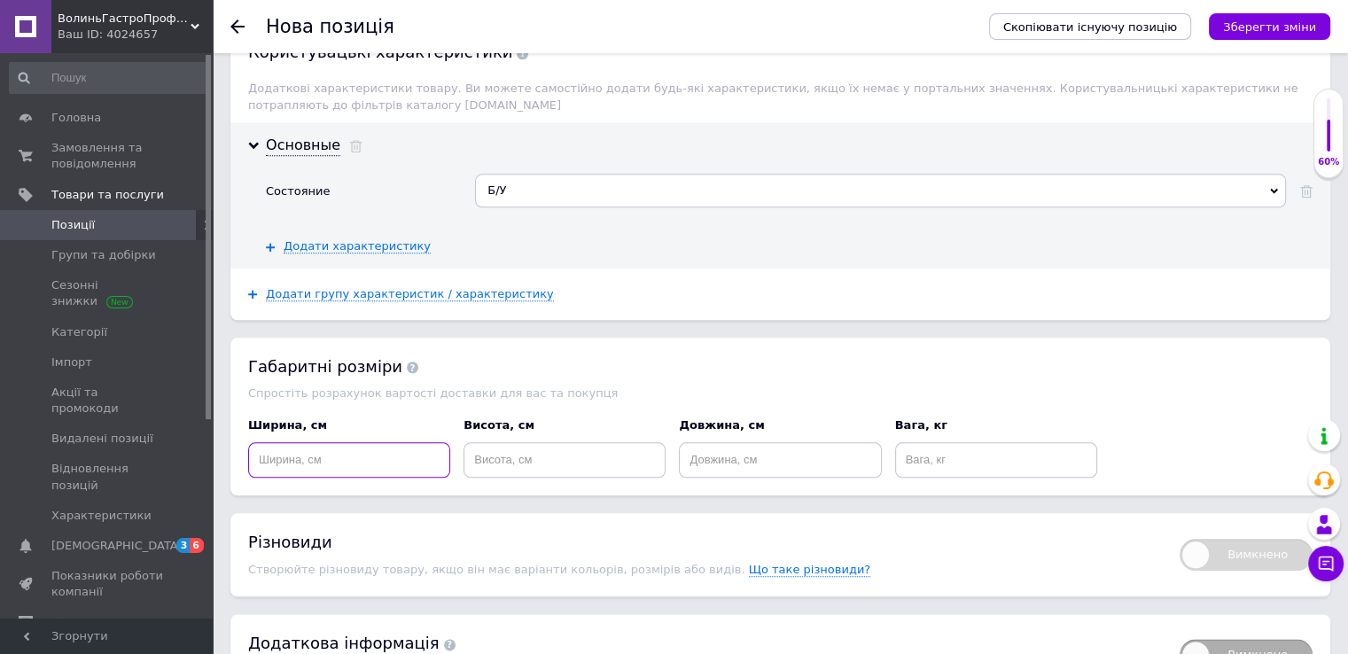
click at [275, 442] on input at bounding box center [349, 459] width 202 height 35
type input "72"
click at [733, 442] on input at bounding box center [780, 459] width 202 height 35
type input "83"
click at [542, 442] on input at bounding box center [565, 459] width 202 height 35
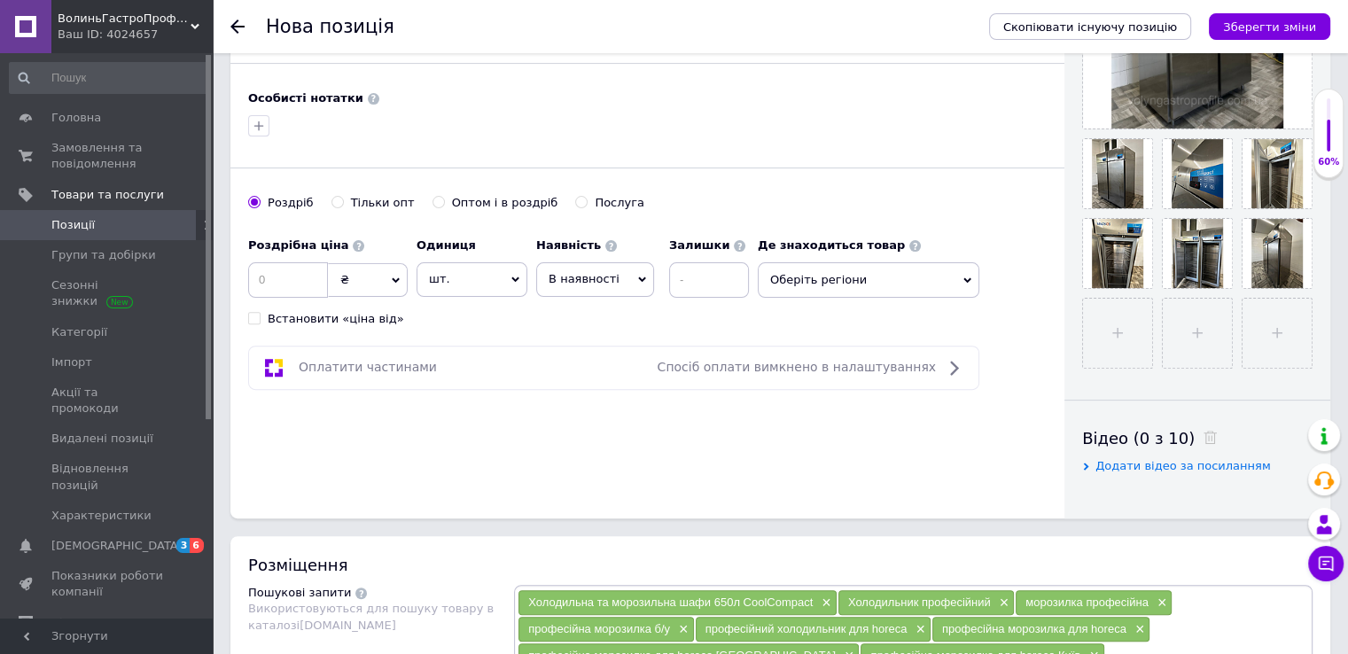
scroll to position [532, 0]
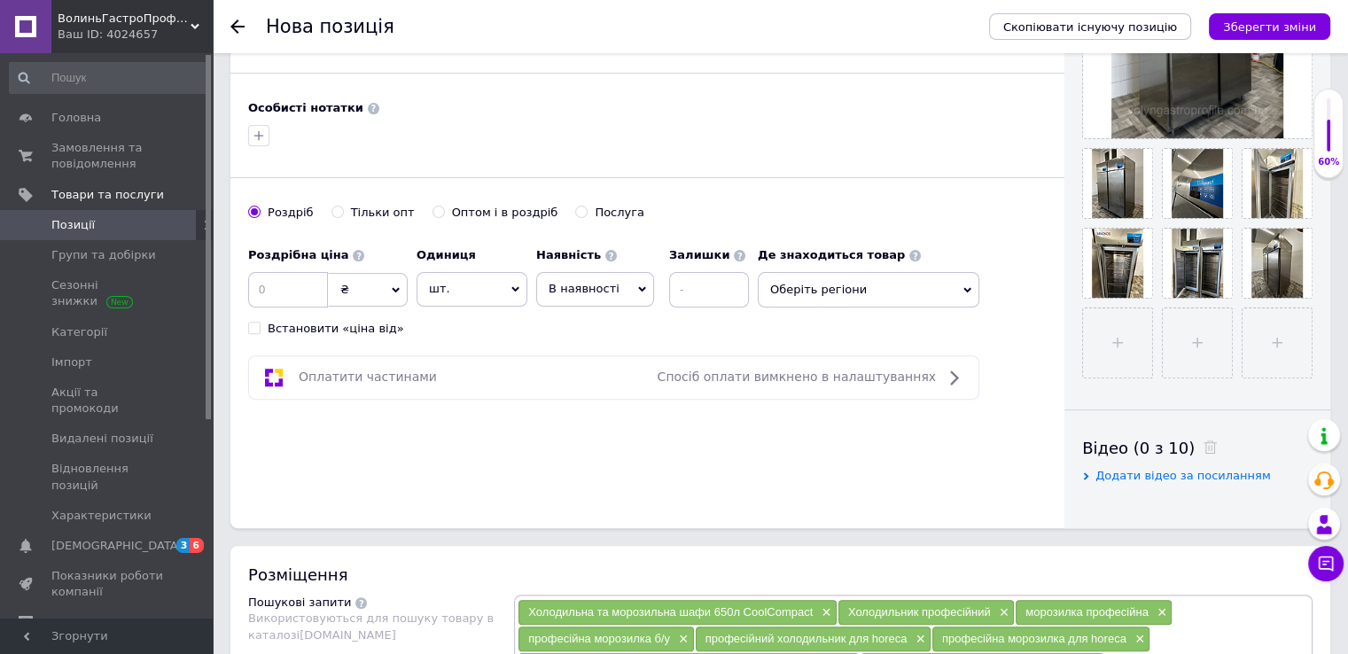
type input "199"
click at [273, 292] on input at bounding box center [288, 289] width 80 height 35
type input "45000"
click at [689, 288] on input at bounding box center [709, 289] width 80 height 35
type input "8"
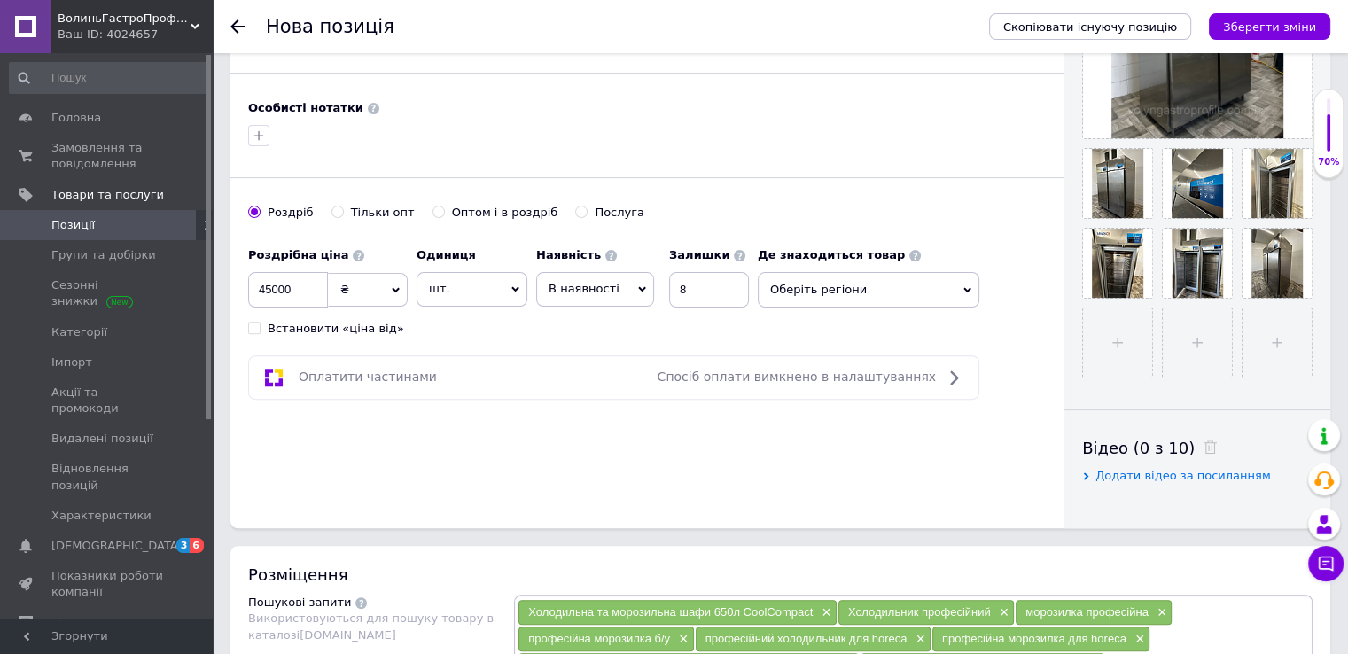
click at [787, 288] on span "Оберіть регіони" at bounding box center [869, 289] width 222 height 35
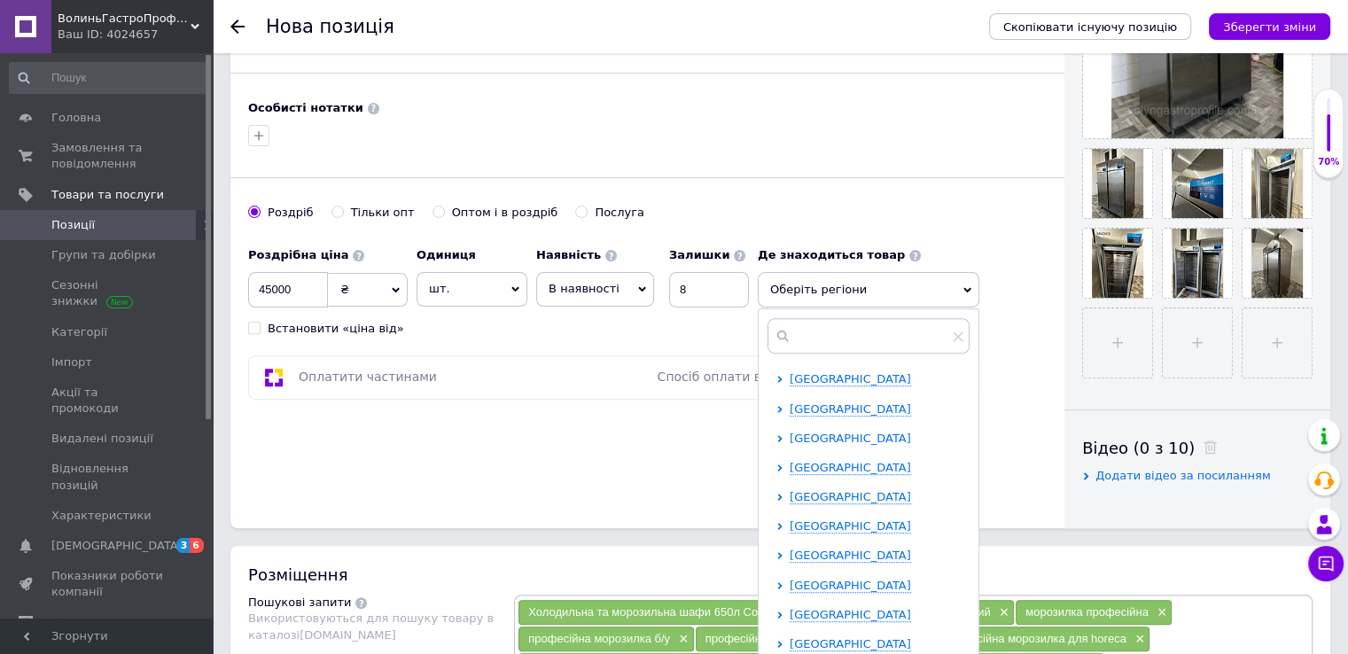
click at [823, 436] on span "[GEOGRAPHIC_DATA]" at bounding box center [850, 438] width 121 height 13
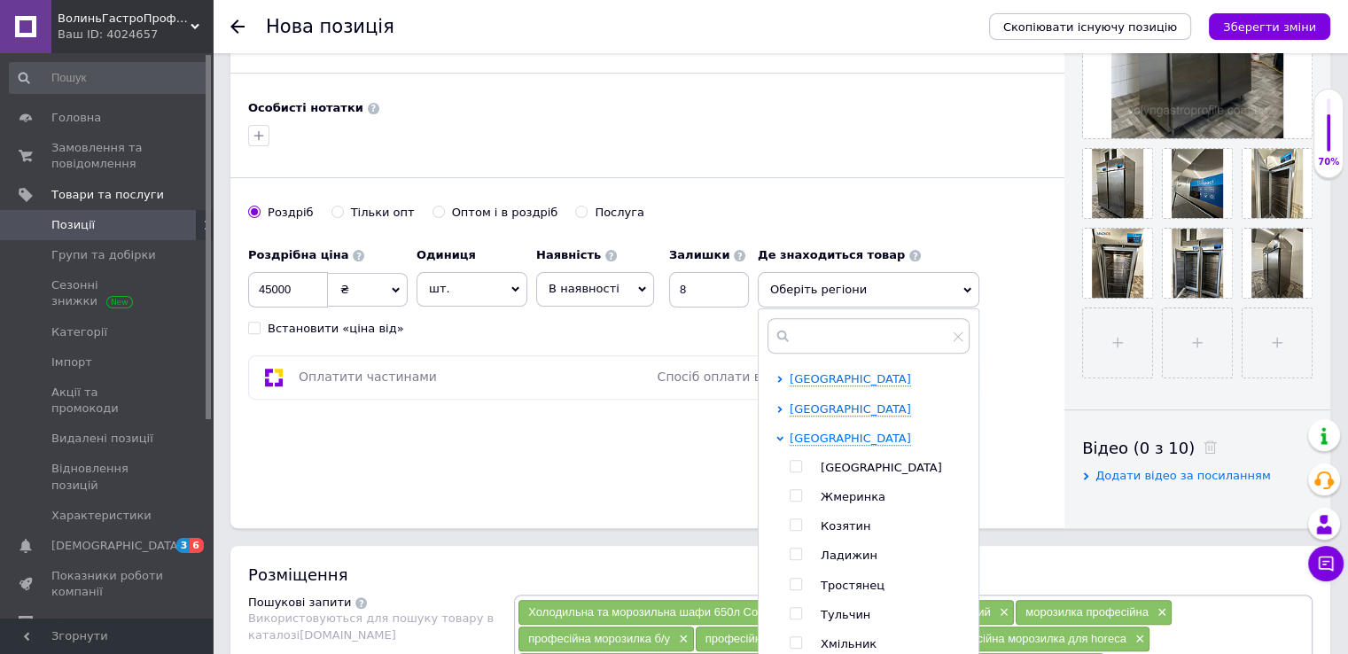
click at [839, 462] on span "[GEOGRAPHIC_DATA]" at bounding box center [881, 467] width 121 height 13
checkbox input "true"
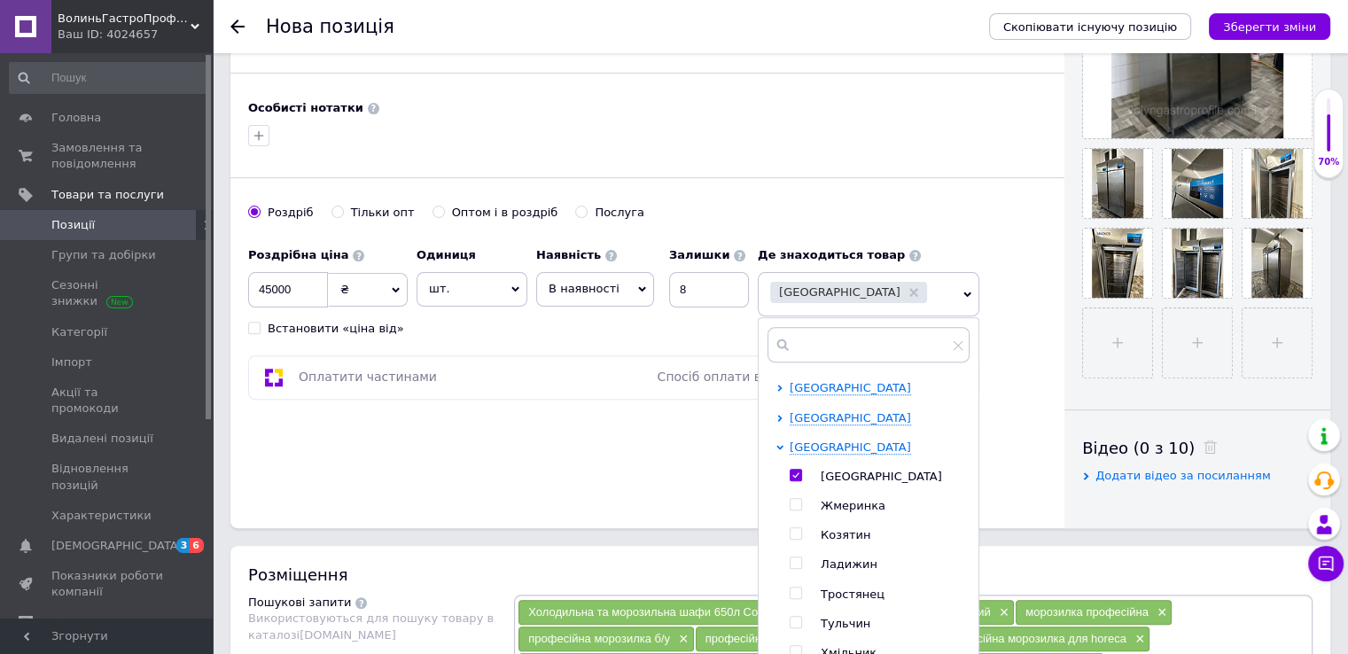
click at [627, 452] on div "Основна інформація Назва позиції (Російська) ✱ Холодильна та морозильна шафи 65…" at bounding box center [647, 33] width 834 height 989
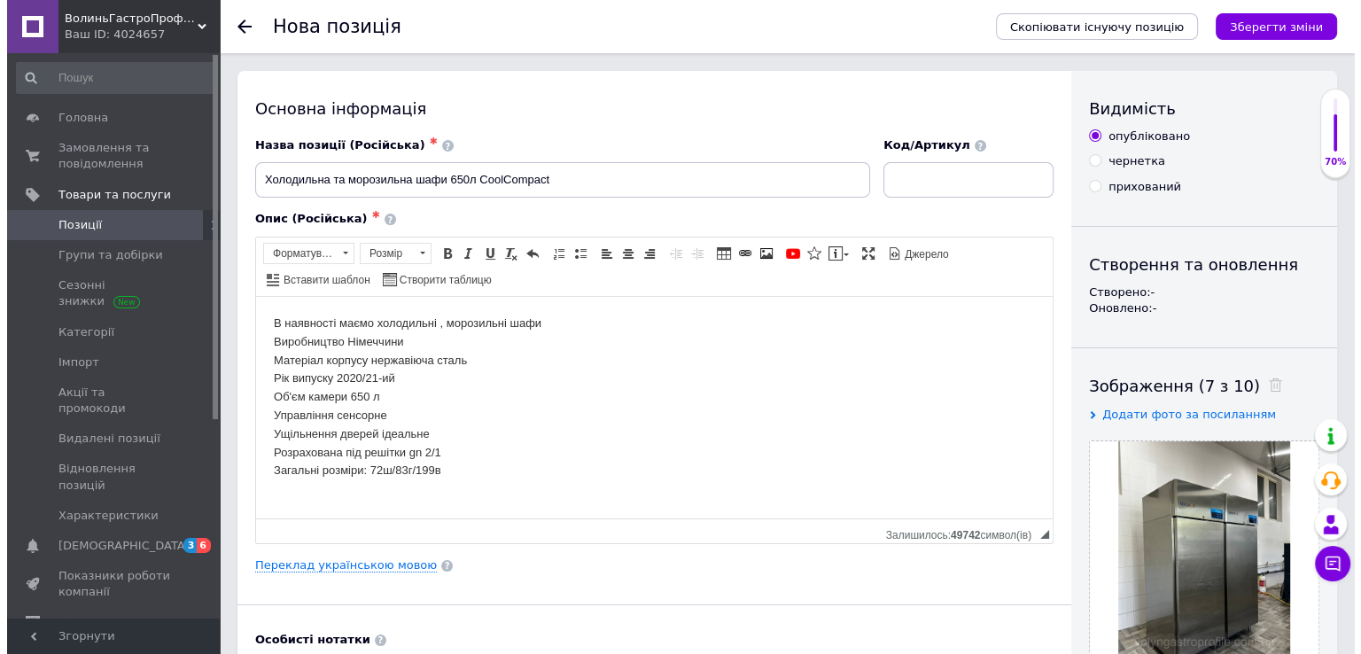
scroll to position [177, 0]
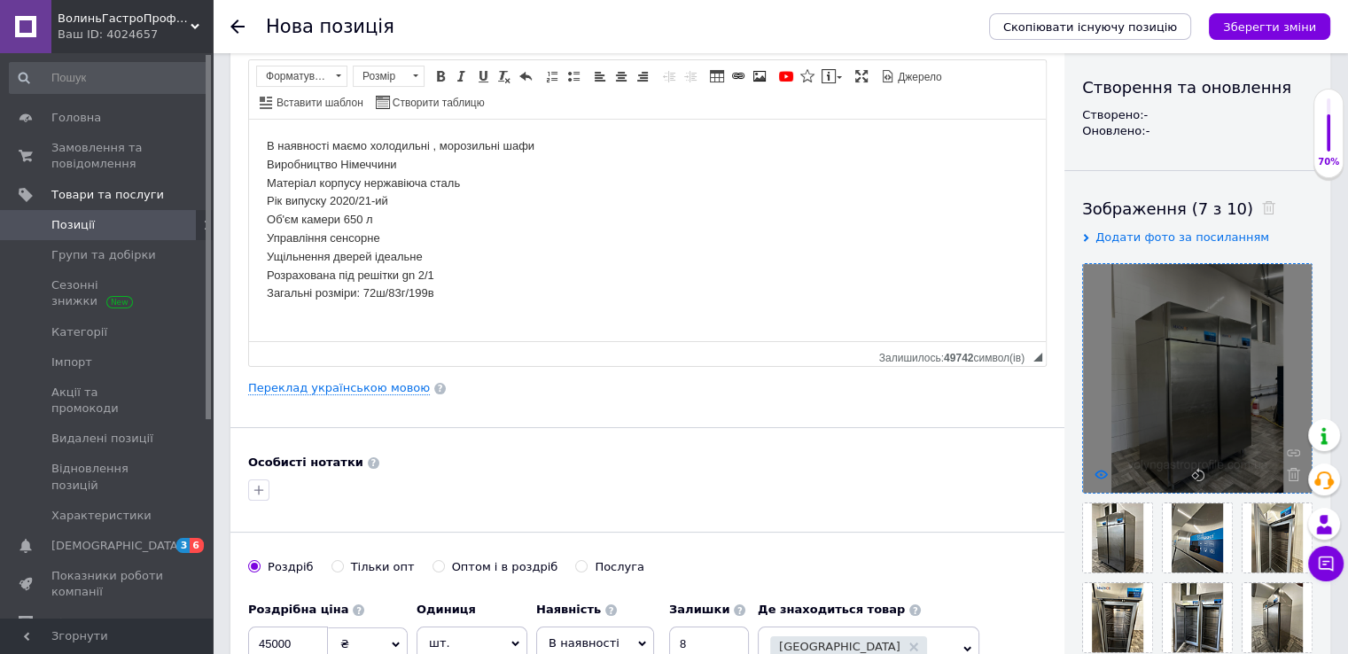
click at [1104, 472] on icon at bounding box center [1101, 474] width 13 height 13
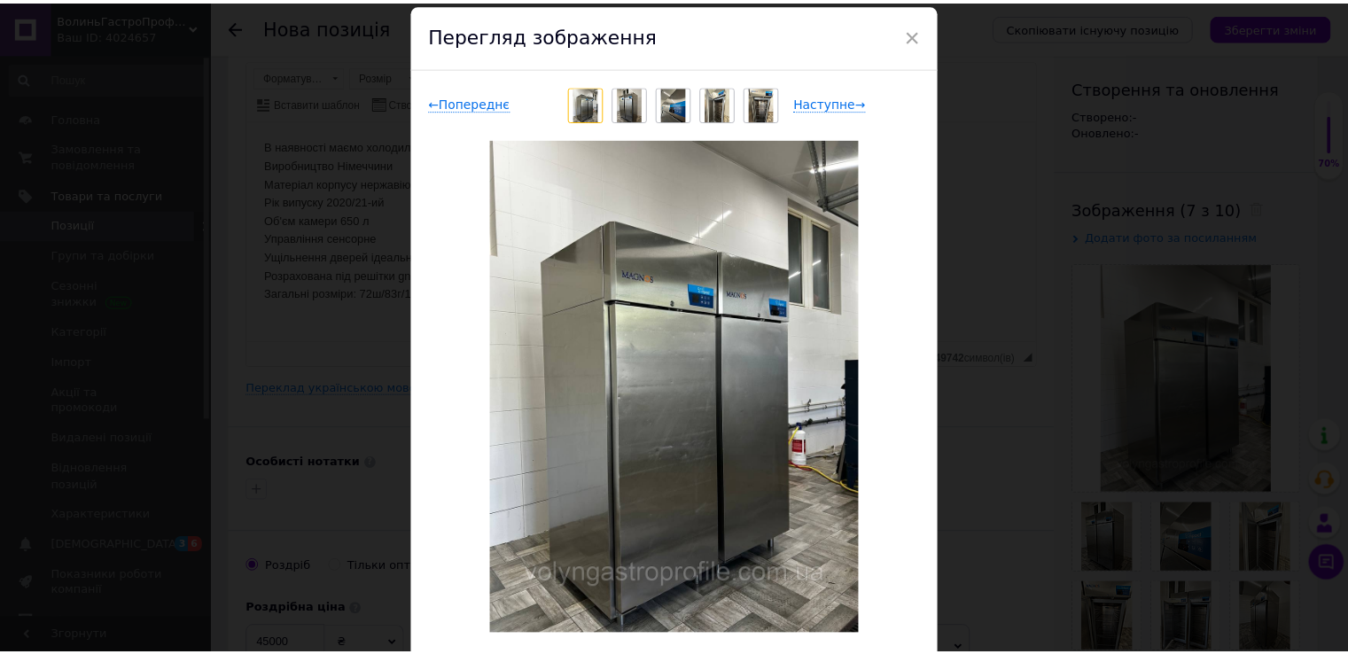
scroll to position [89, 0]
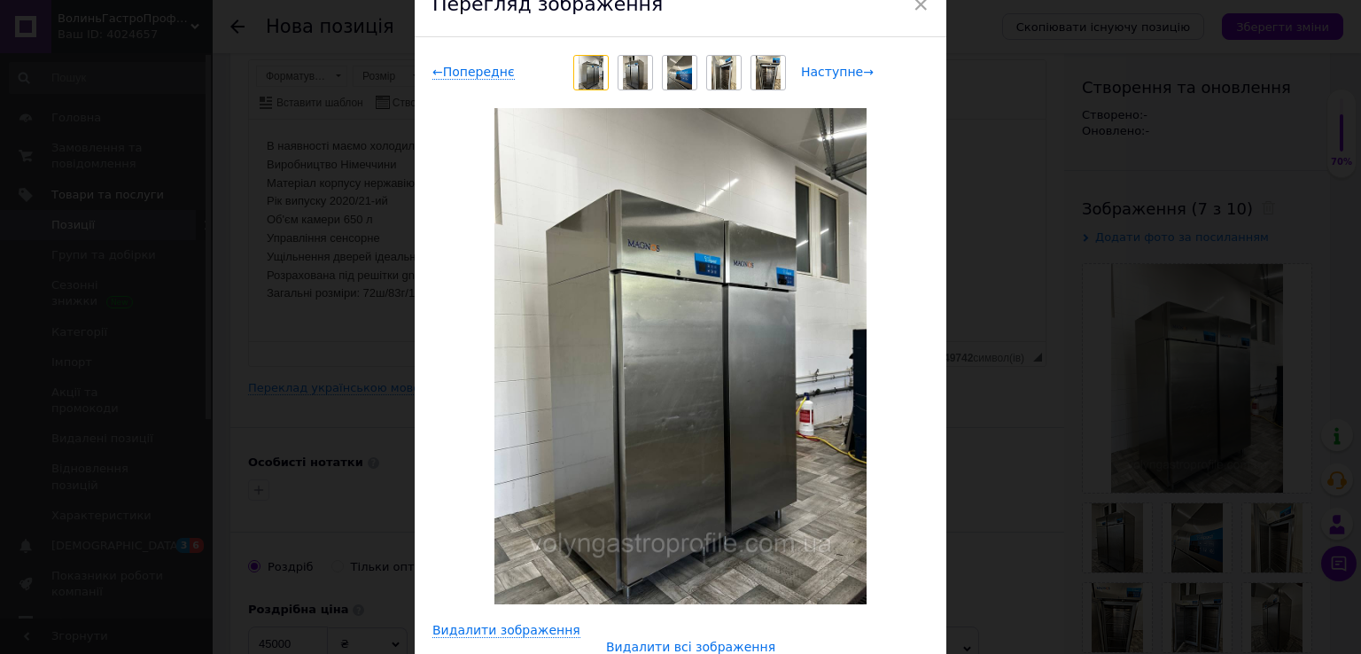
click at [849, 75] on span "Наступне →" at bounding box center [837, 72] width 73 height 15
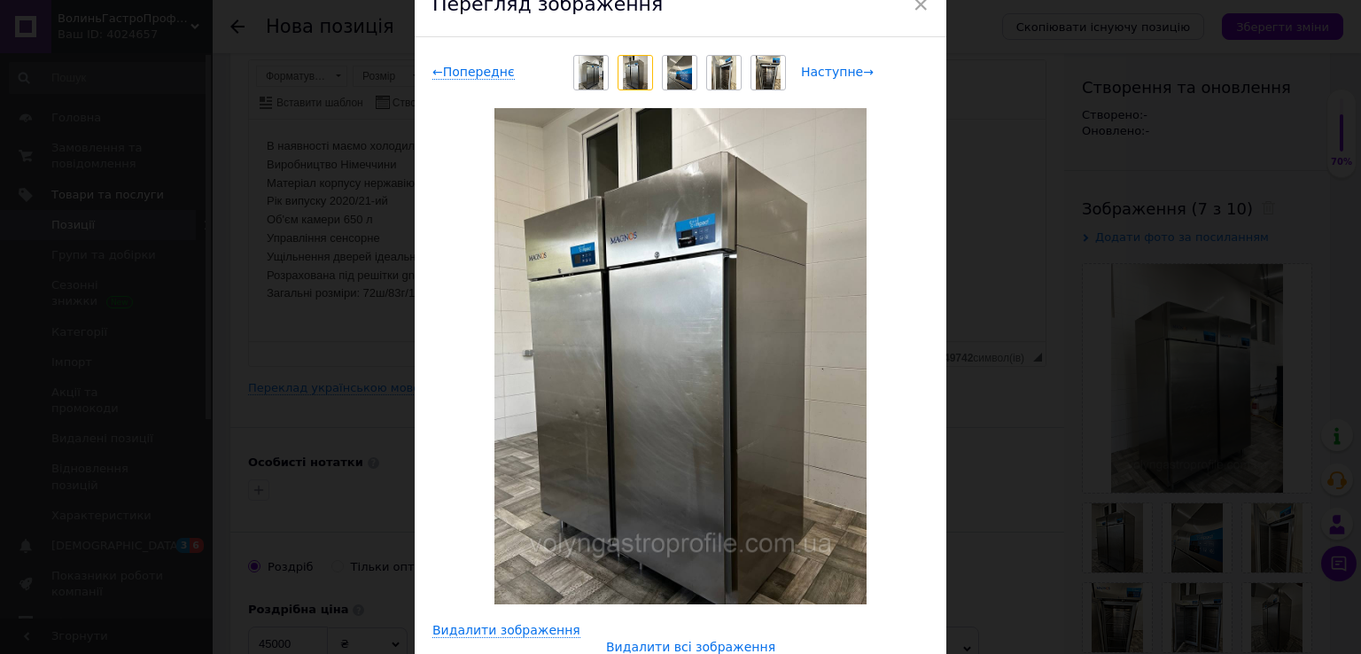
click at [849, 75] on span "Наступне →" at bounding box center [837, 72] width 73 height 15
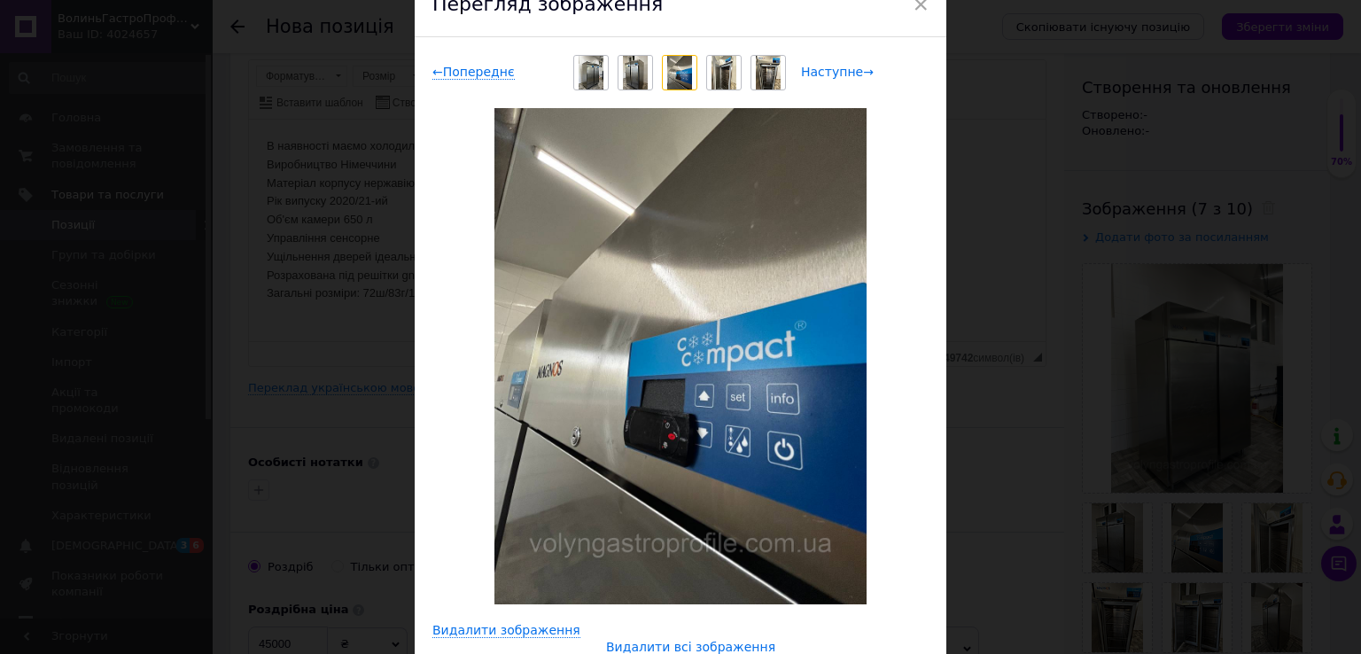
click at [849, 75] on span "Наступне →" at bounding box center [837, 72] width 73 height 15
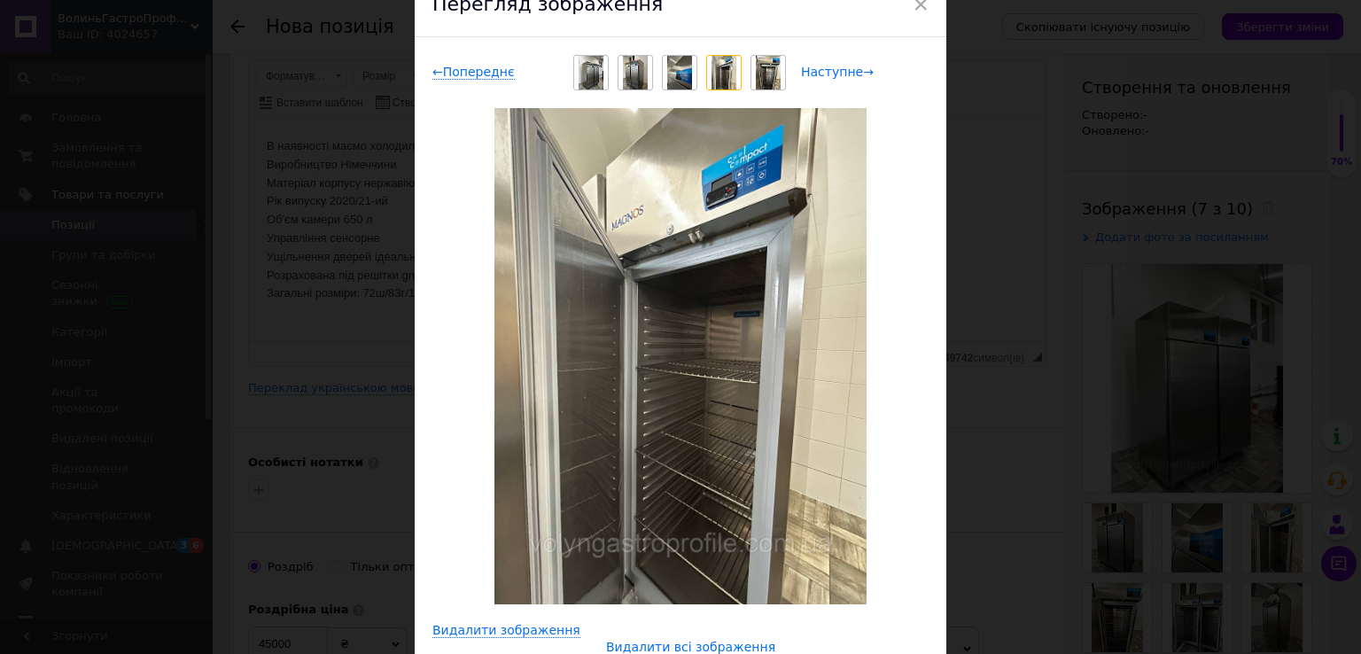
click at [849, 75] on span "Наступне →" at bounding box center [837, 72] width 73 height 15
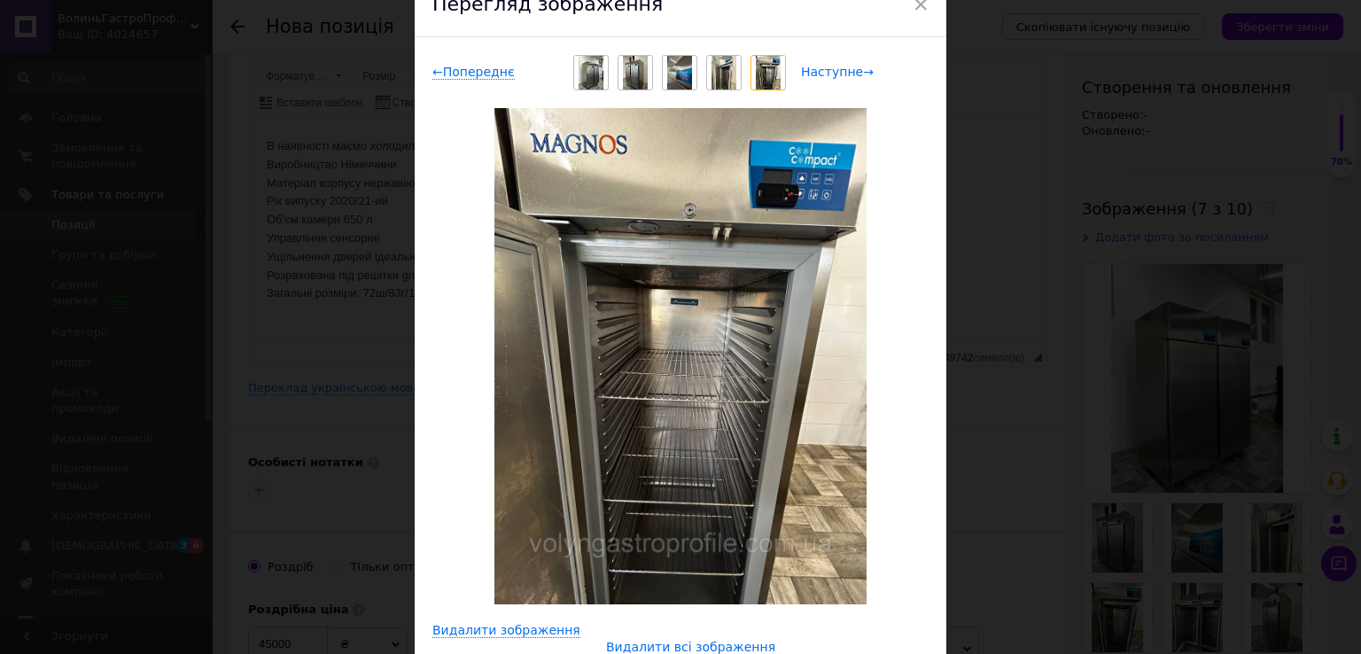
click at [849, 75] on span "Наступне →" at bounding box center [837, 72] width 73 height 15
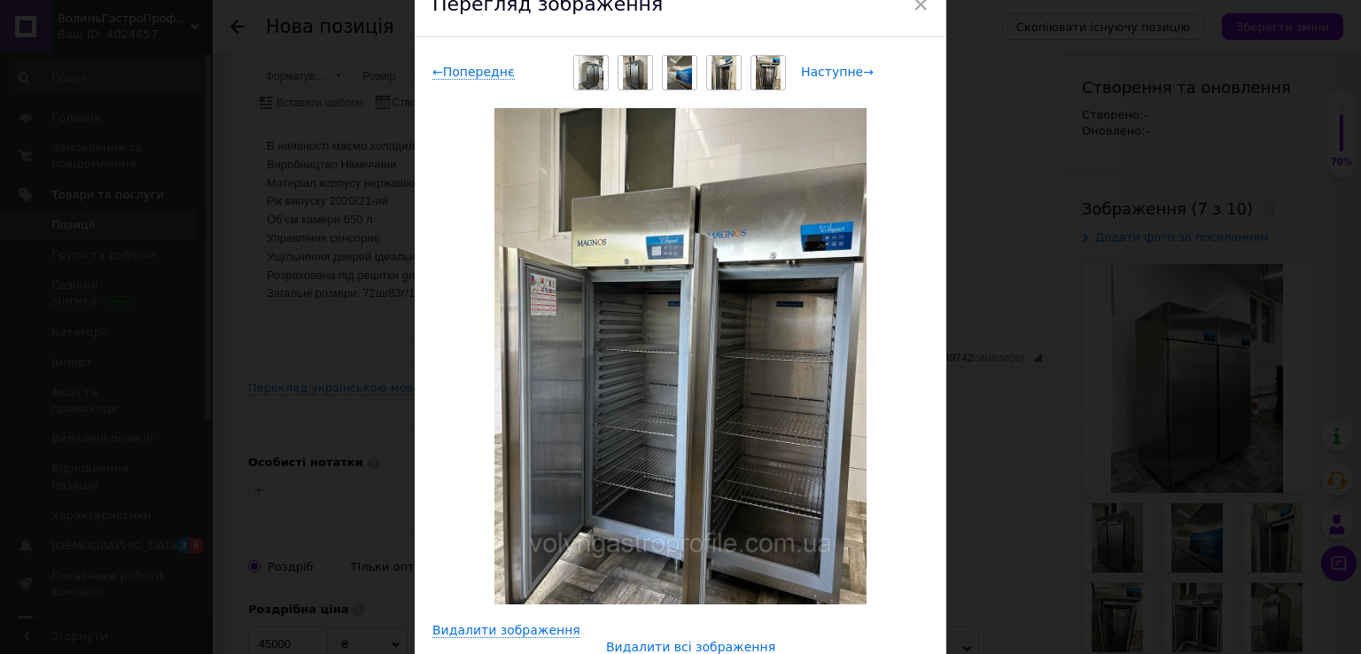
click at [849, 75] on span "Наступне →" at bounding box center [837, 72] width 73 height 15
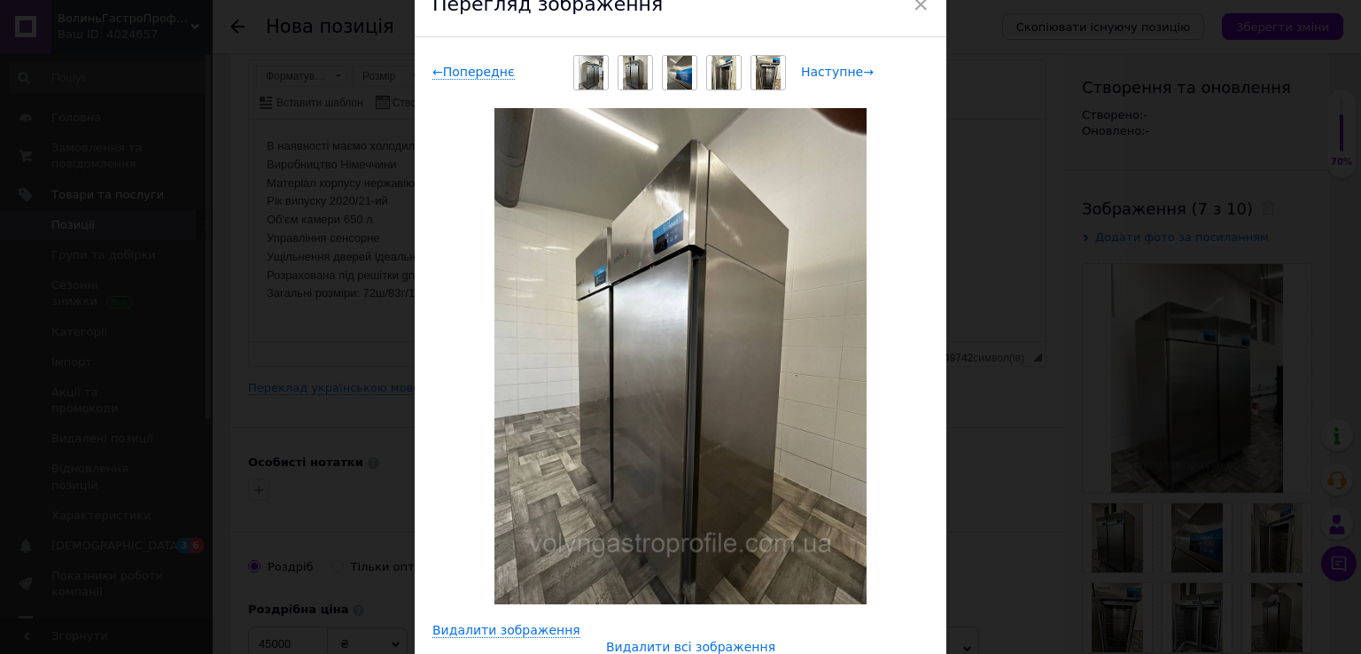
click at [849, 75] on span "Наступне →" at bounding box center [837, 72] width 73 height 15
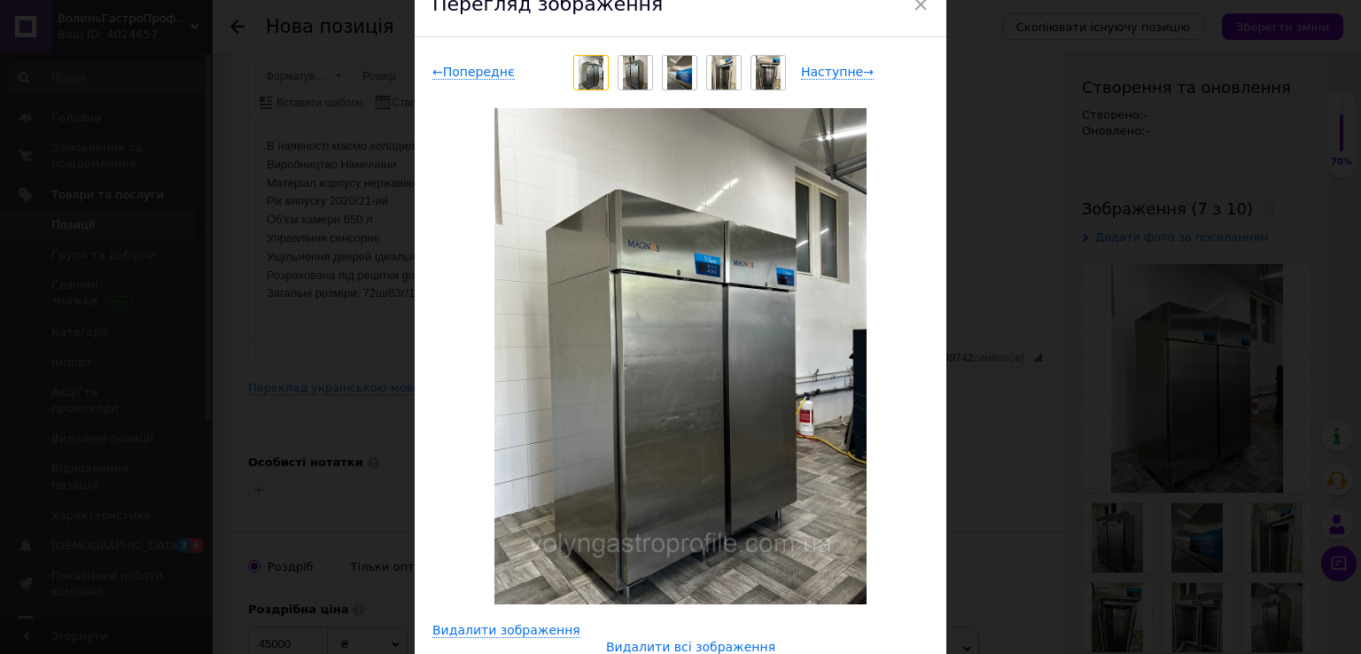
click at [1036, 451] on div "× Перегляд зображення ← Попереднє Наступне → Видалити зображення Видалити всі з…" at bounding box center [680, 327] width 1361 height 654
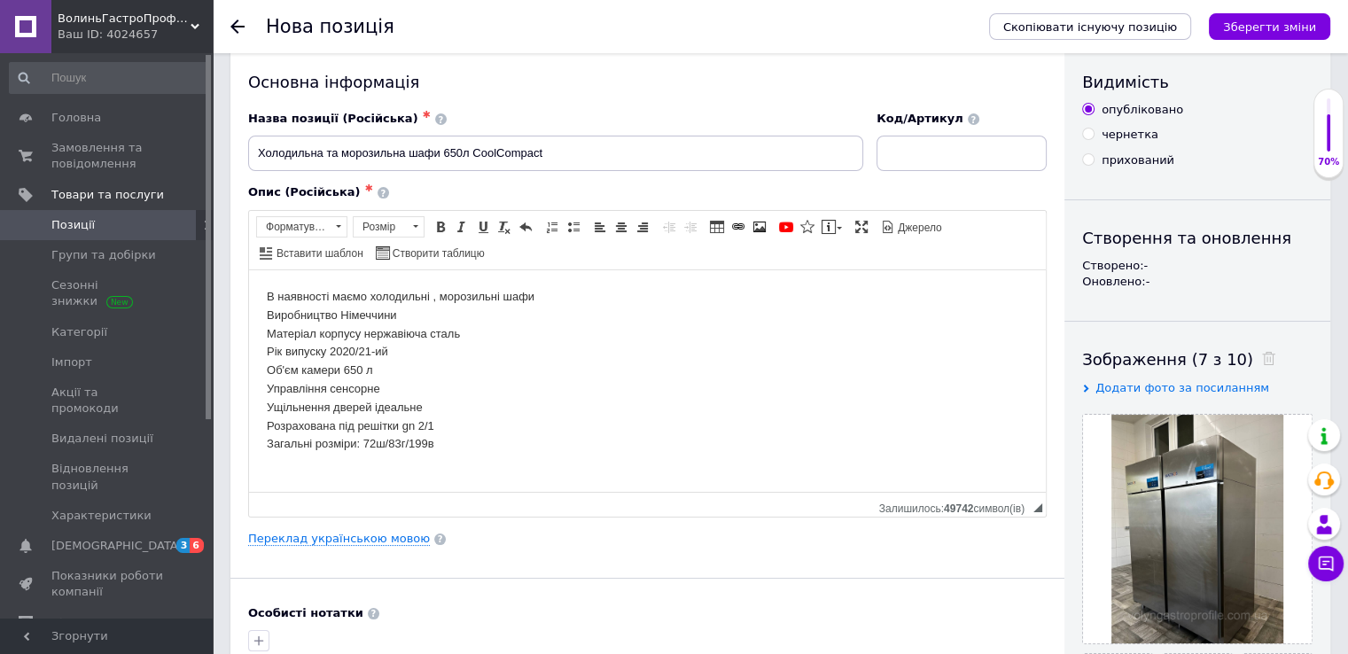
scroll to position [0, 0]
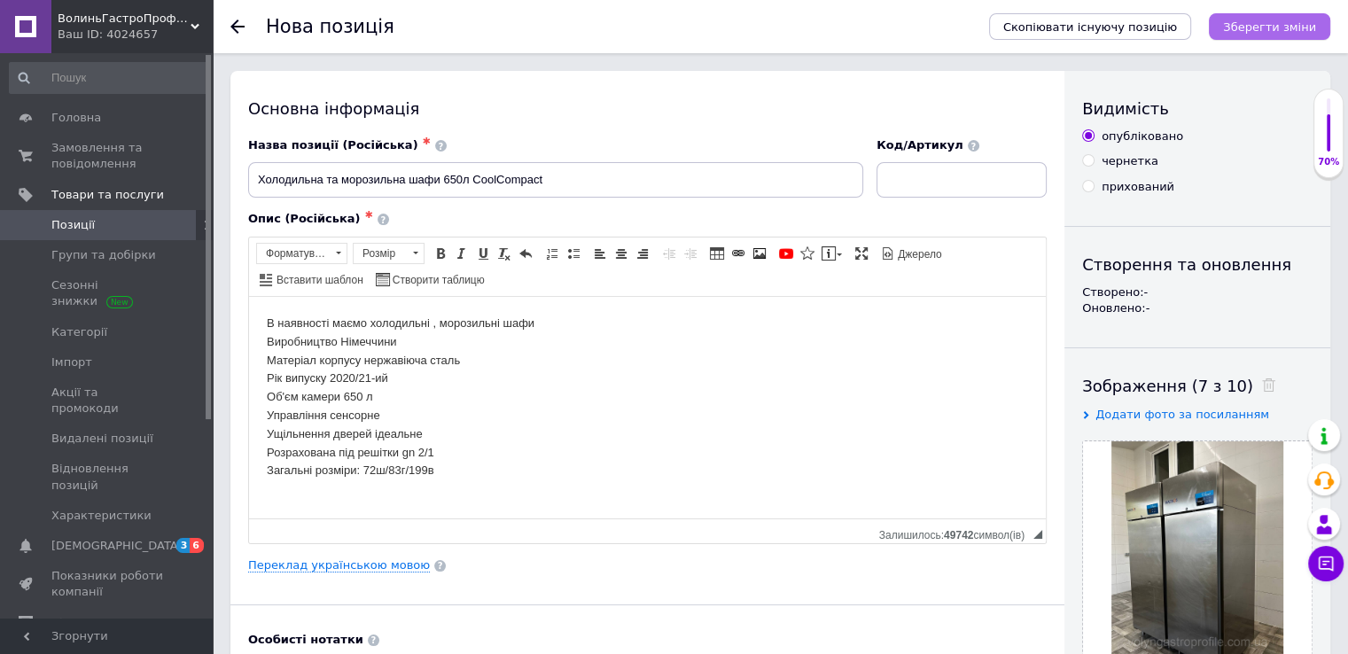
click at [1267, 22] on icon "Зберегти зміни" at bounding box center [1269, 26] width 93 height 13
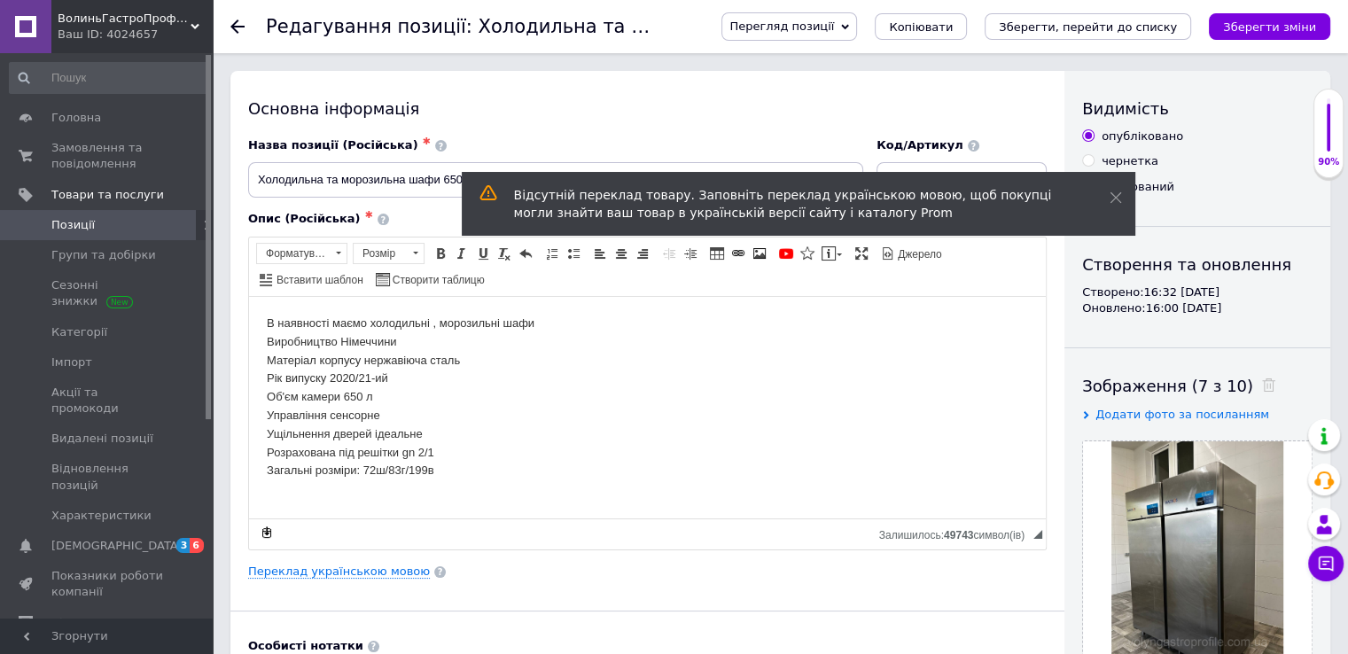
click at [142, 225] on span "Позиції" at bounding box center [107, 225] width 113 height 16
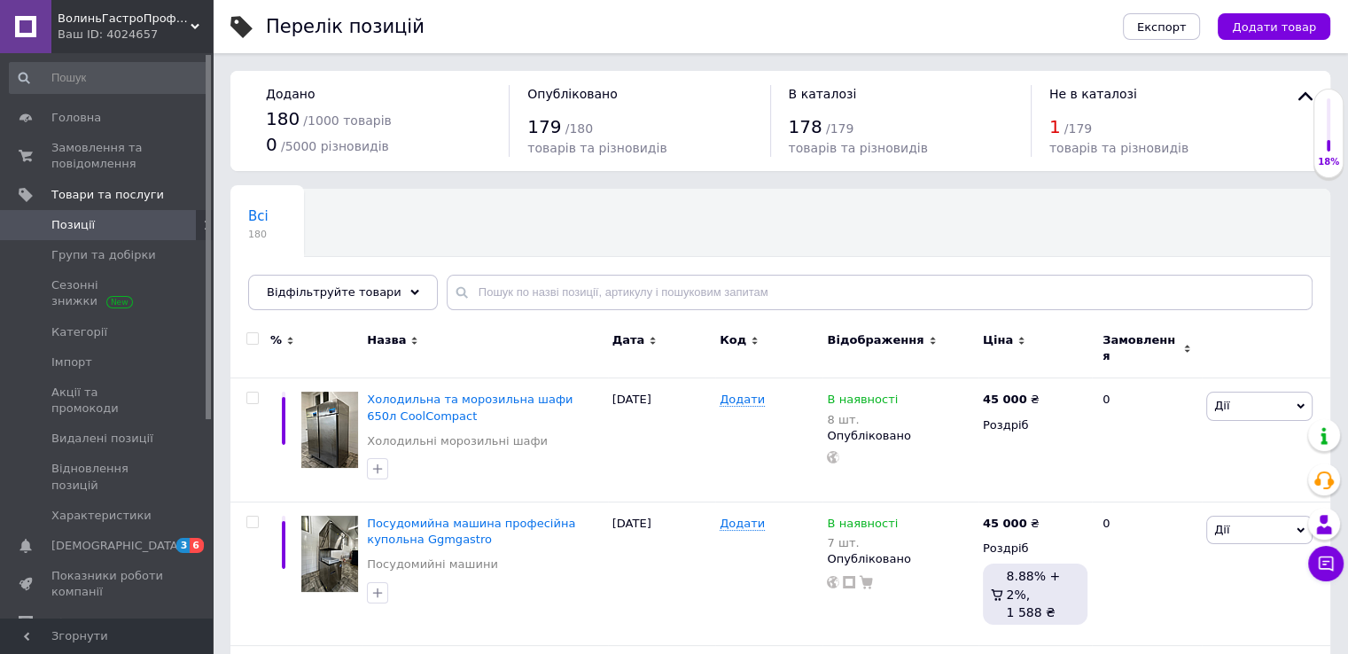
click at [152, 229] on span "Позиції" at bounding box center [107, 225] width 113 height 16
